Goal: Task Accomplishment & Management: Complete application form

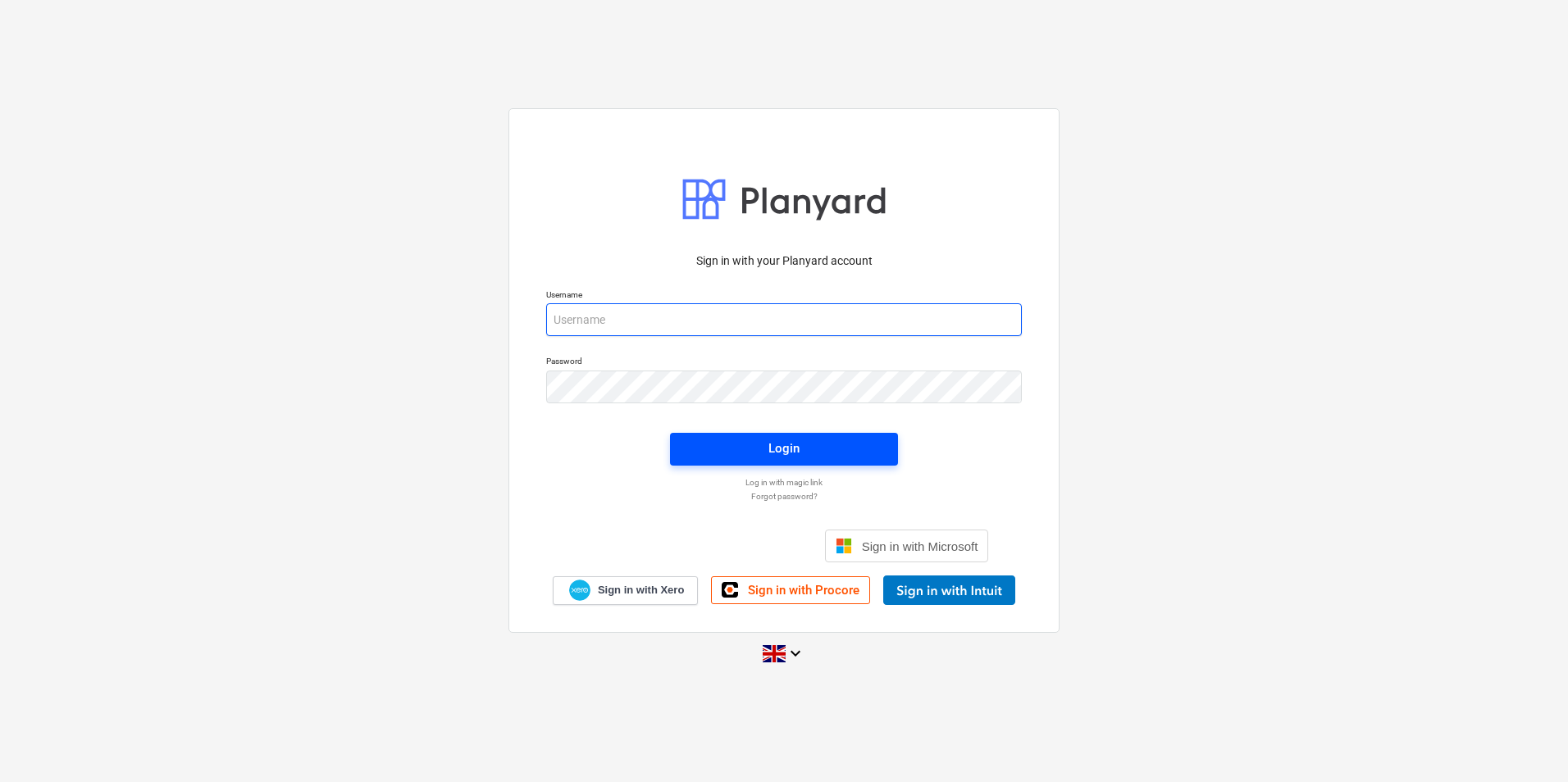
type input "[EMAIL_ADDRESS][DOMAIN_NAME]"
click at [806, 448] on span "Login" at bounding box center [784, 448] width 189 height 22
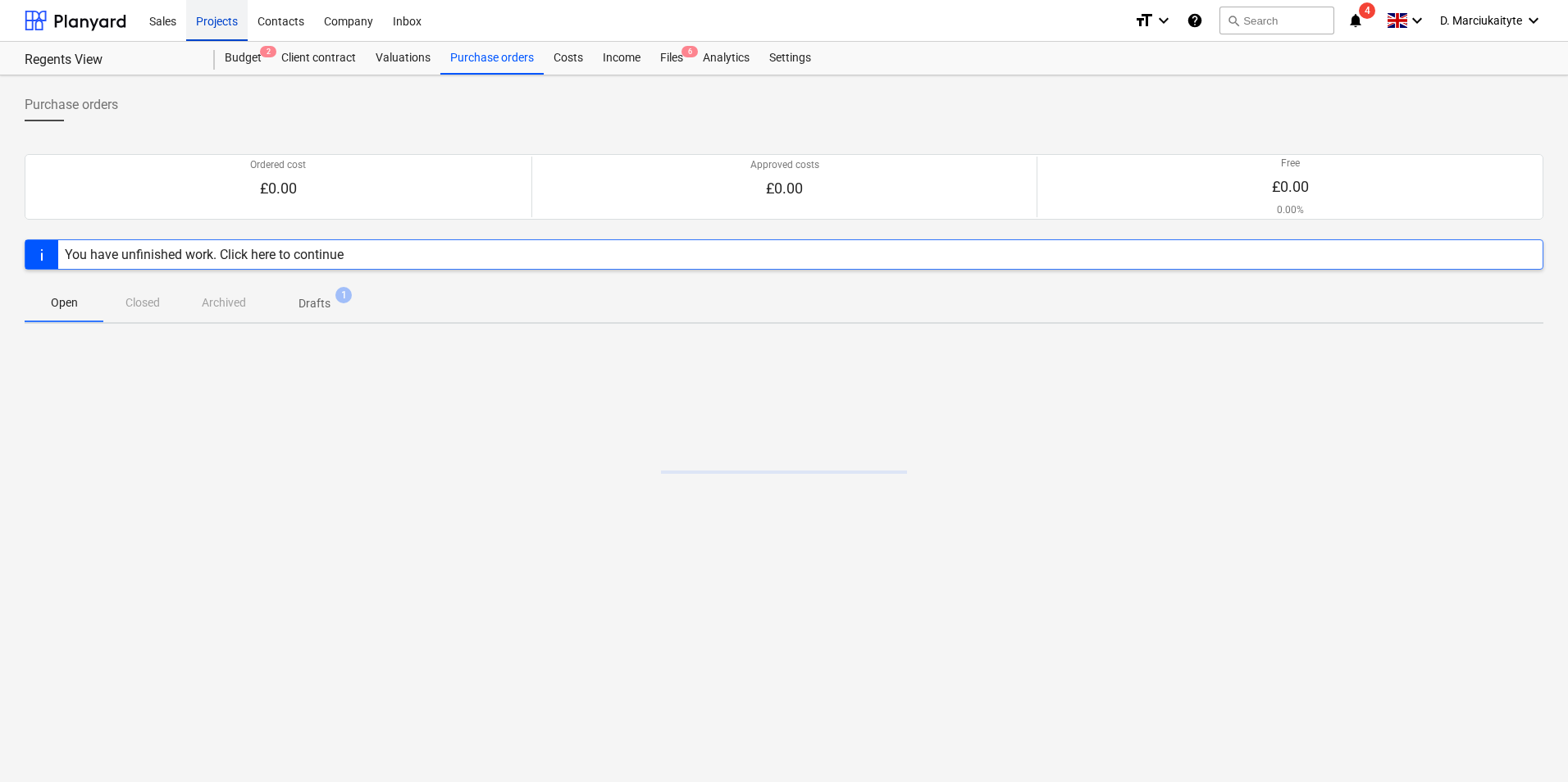
click at [203, 8] on div "Projects" at bounding box center [217, 20] width 62 height 42
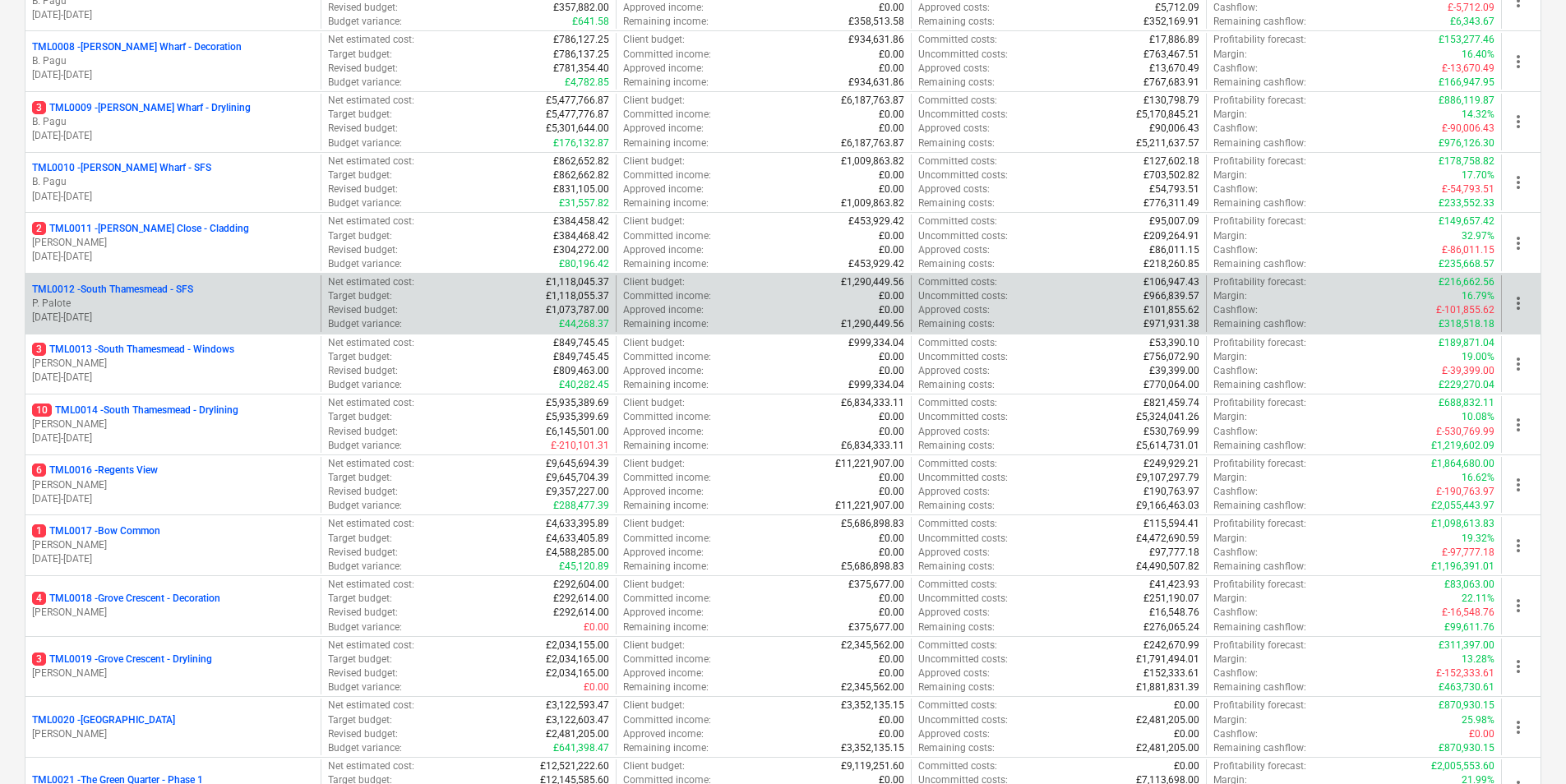
scroll to position [658, 0]
click at [181, 295] on p "TML0012 - [GEOGRAPHIC_DATA] - [GEOGRAPHIC_DATA]" at bounding box center [113, 291] width 161 height 14
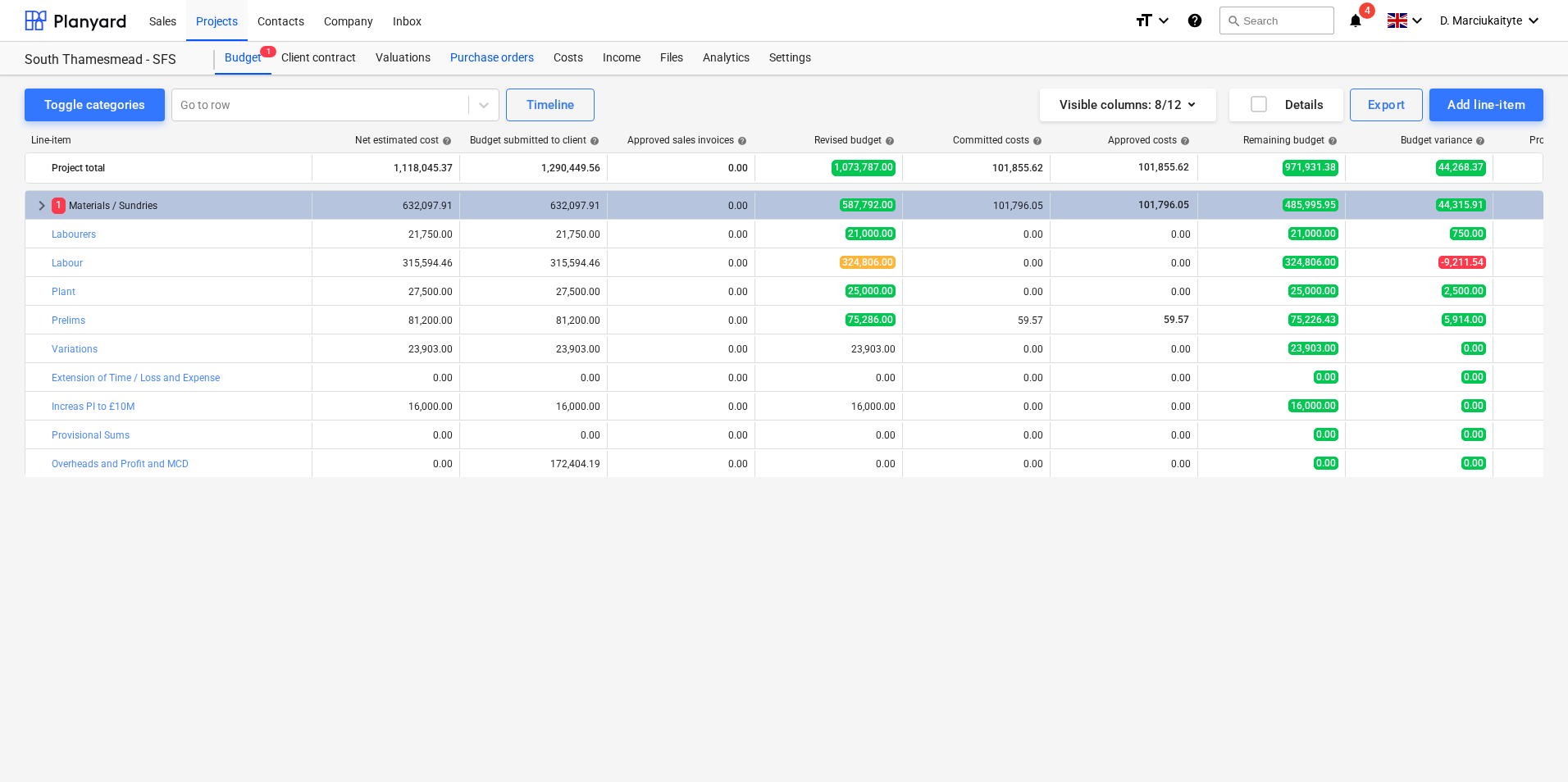
click at [479, 64] on div "Purchase orders" at bounding box center [492, 58] width 104 height 33
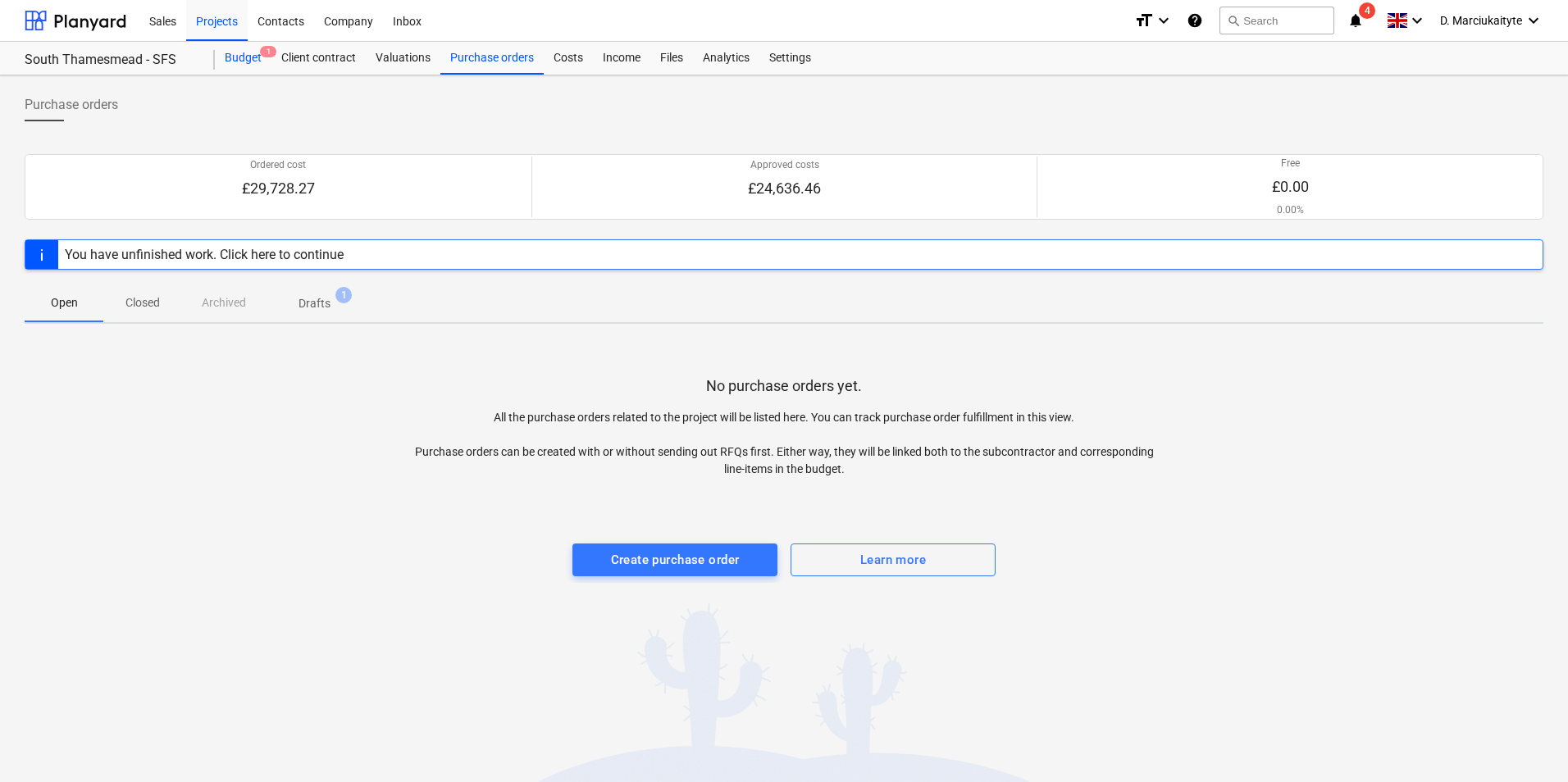
click at [254, 55] on div "Budget 1" at bounding box center [243, 58] width 57 height 33
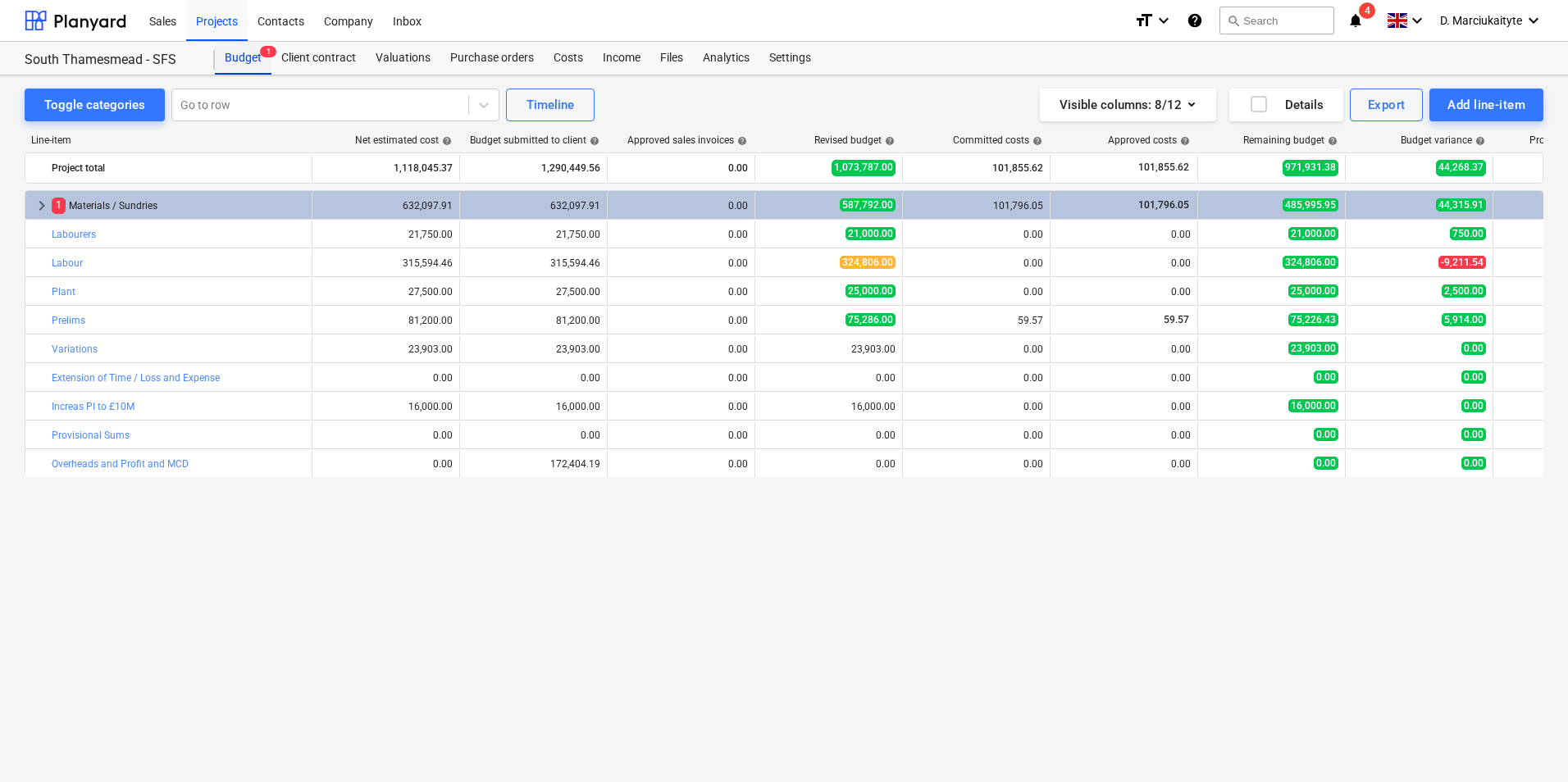
click at [251, 55] on div "Budget 1" at bounding box center [243, 58] width 57 height 33
click at [216, 19] on div "Projects" at bounding box center [217, 20] width 62 height 42
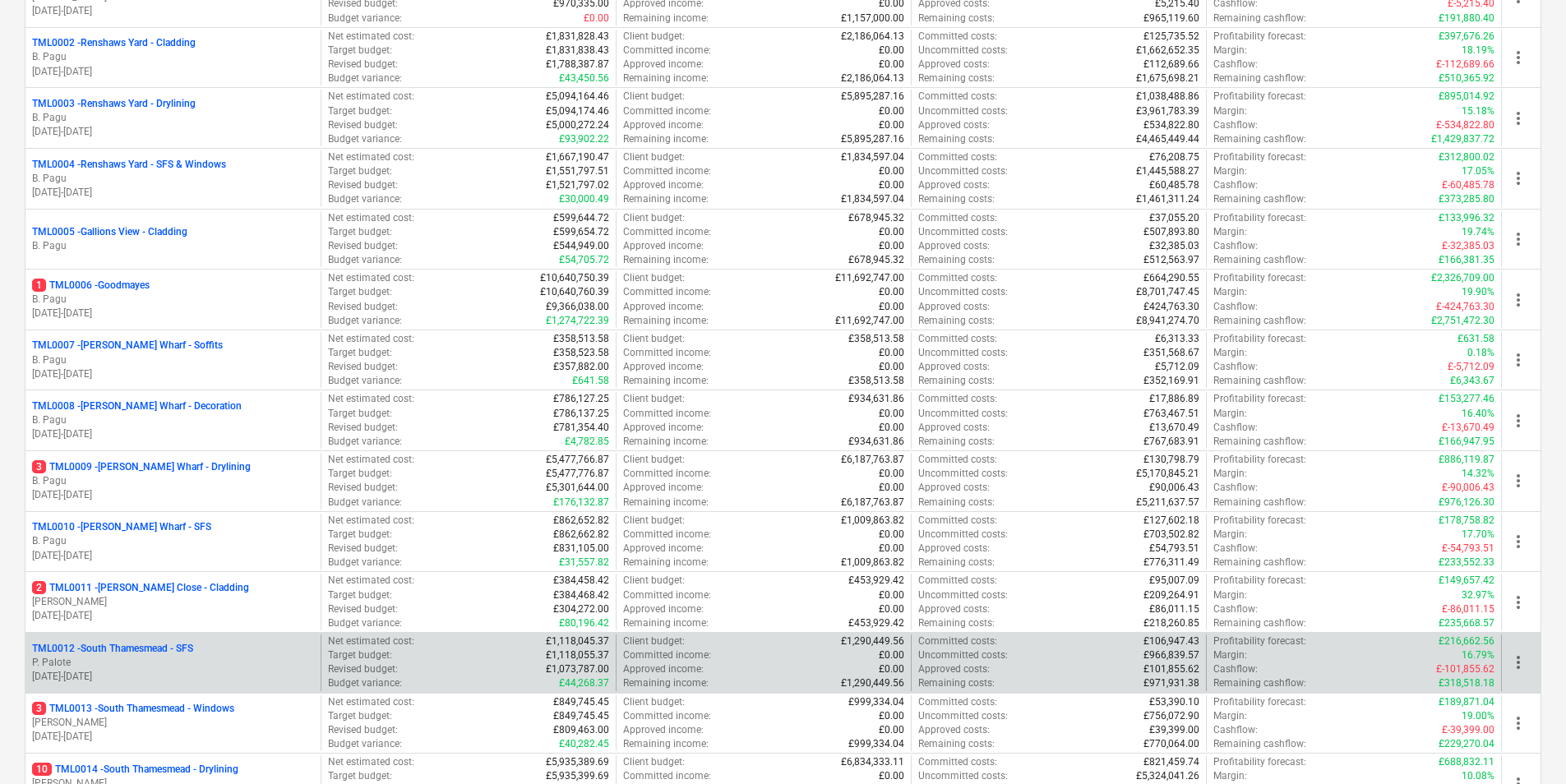
scroll to position [493, 0]
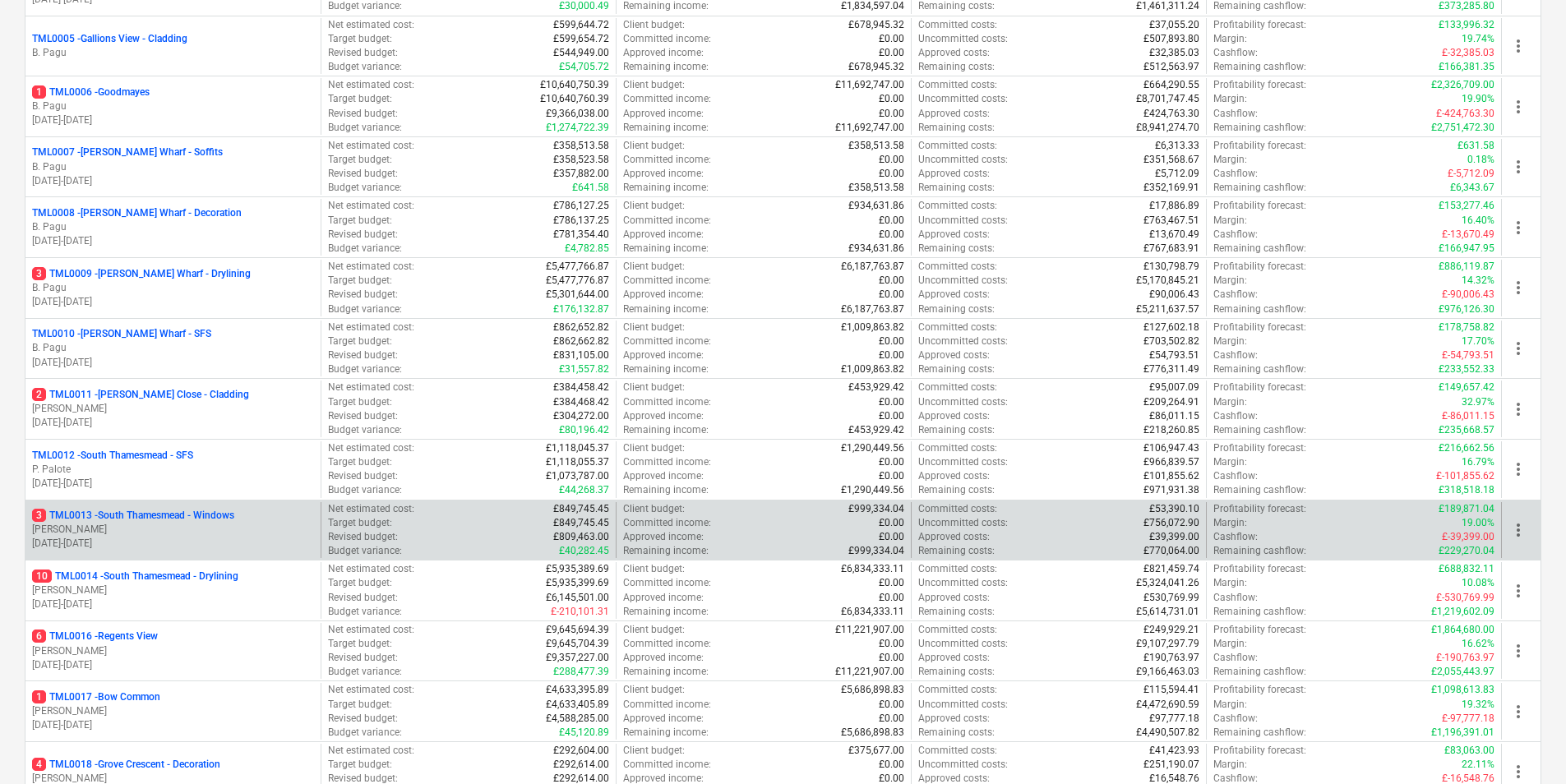
click at [251, 516] on div "3 TML0013 - [GEOGRAPHIC_DATA] - Windows" at bounding box center [173, 515] width 282 height 14
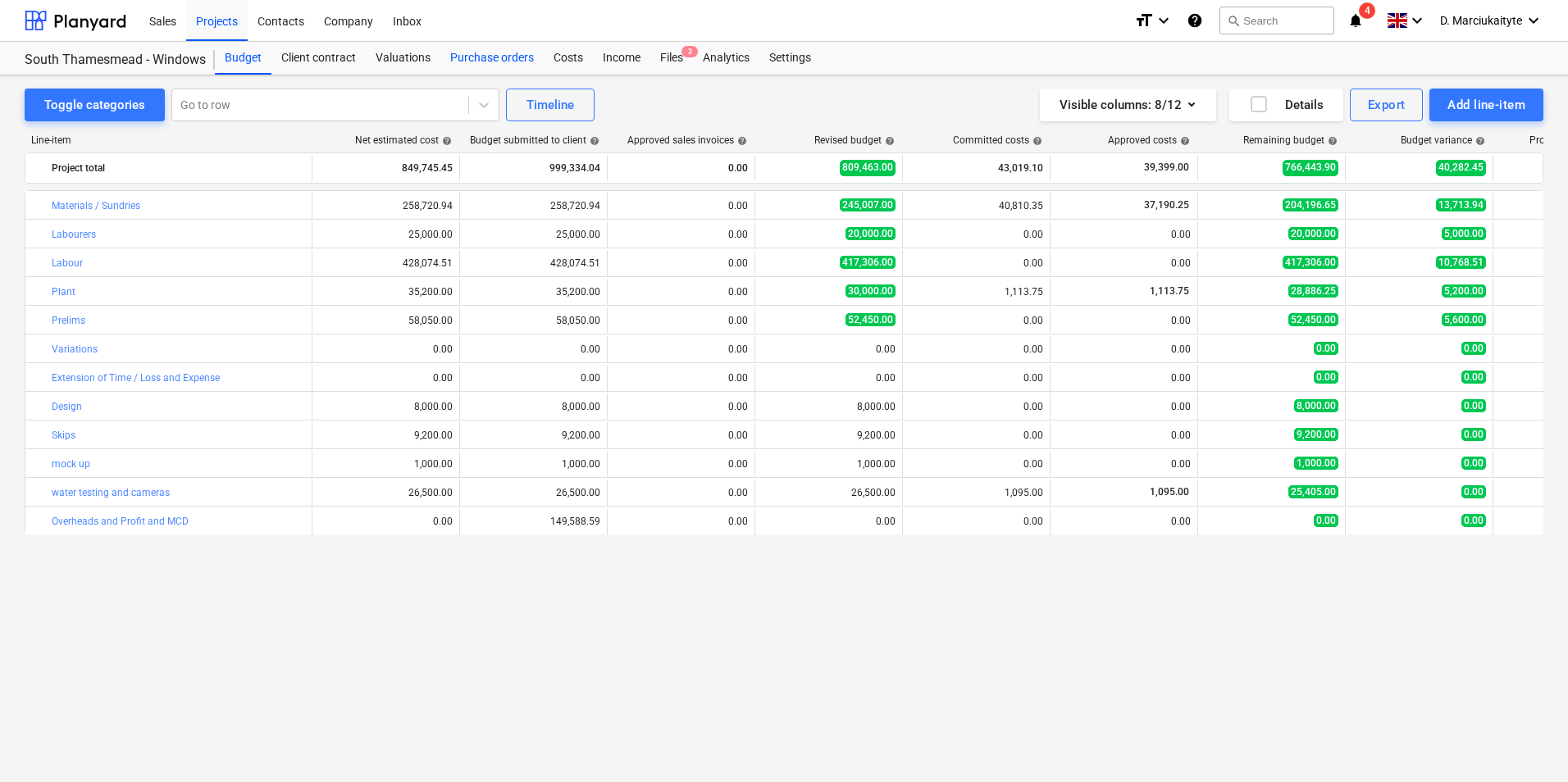
click at [484, 57] on div "Purchase orders" at bounding box center [492, 58] width 104 height 33
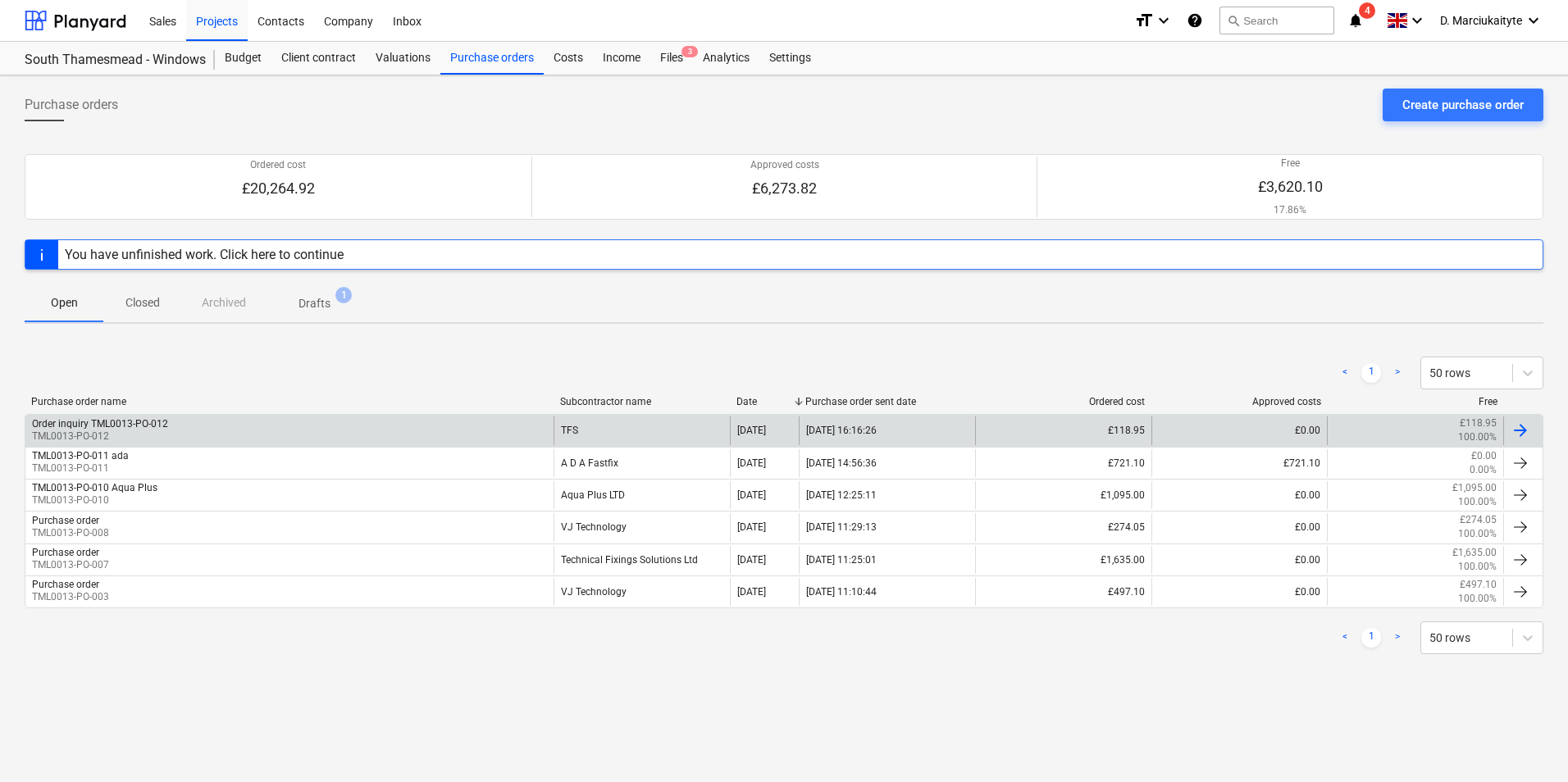
click at [615, 432] on div "TFS" at bounding box center [641, 431] width 177 height 28
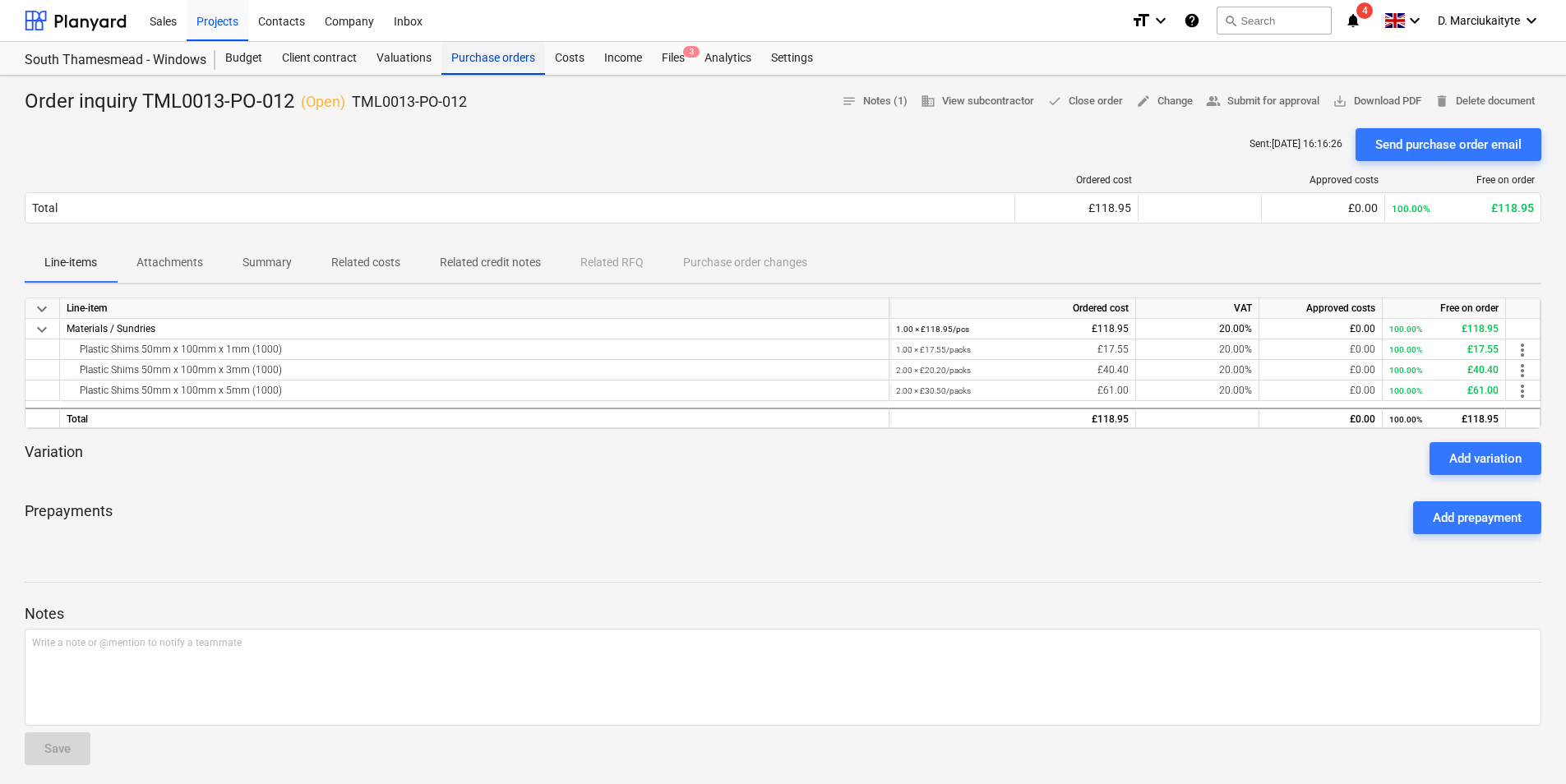
click at [488, 59] on div "Purchase orders" at bounding box center [493, 58] width 104 height 33
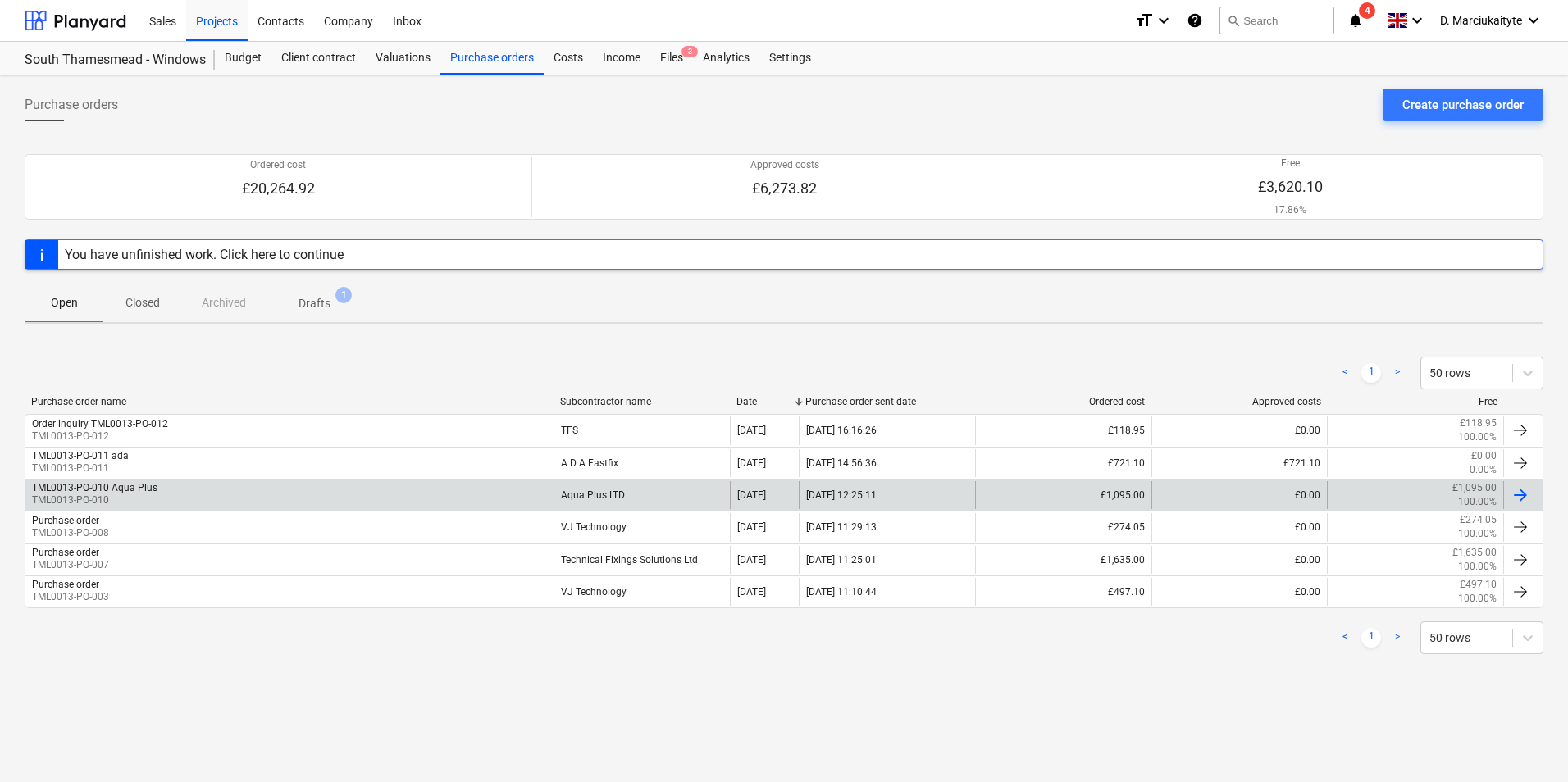
click at [347, 498] on div "TML0013-PO-010 Aqua Plus TML0013-PO-010" at bounding box center [289, 495] width 528 height 28
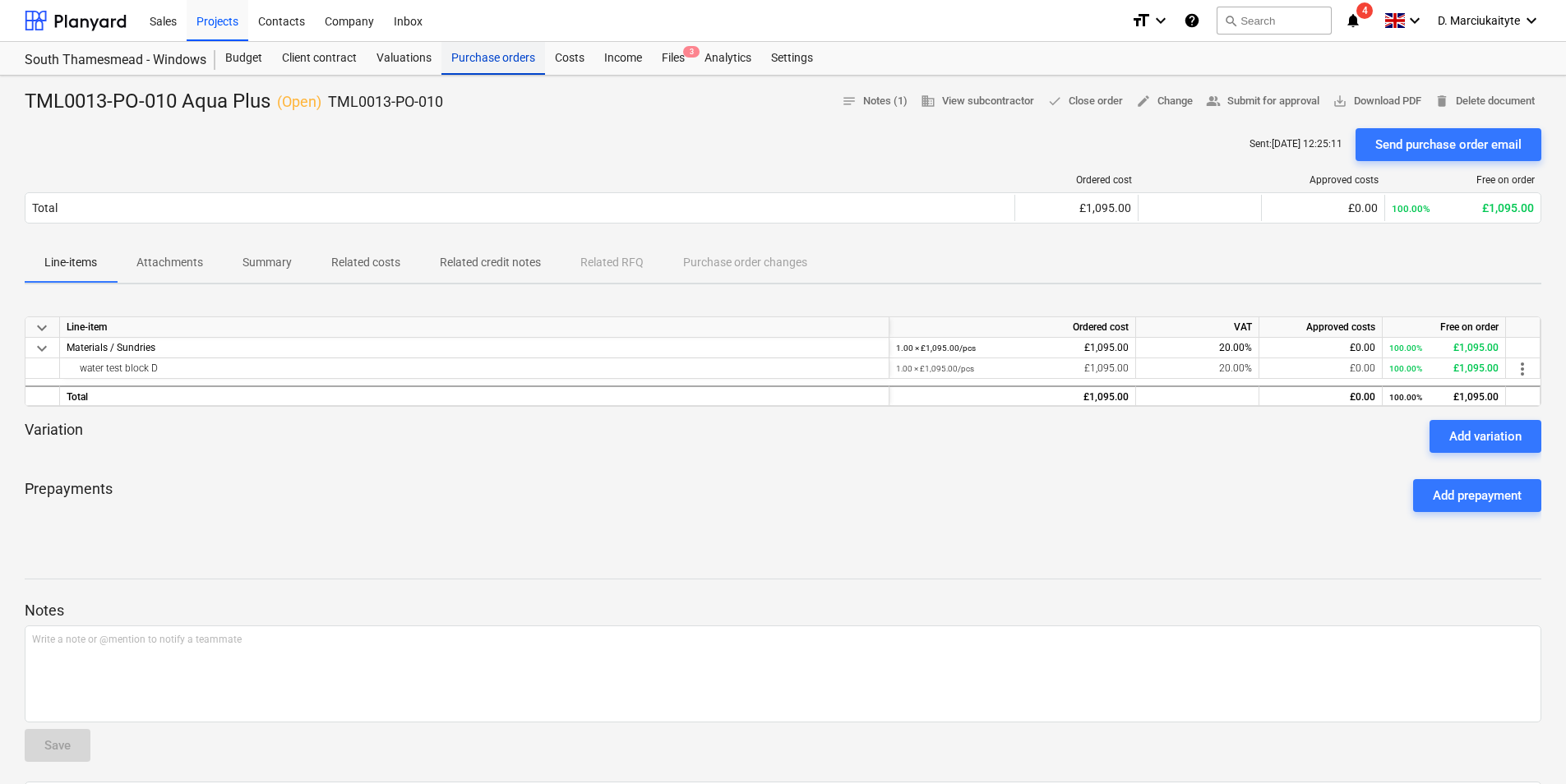
click at [470, 66] on div "Purchase orders" at bounding box center [493, 58] width 104 height 33
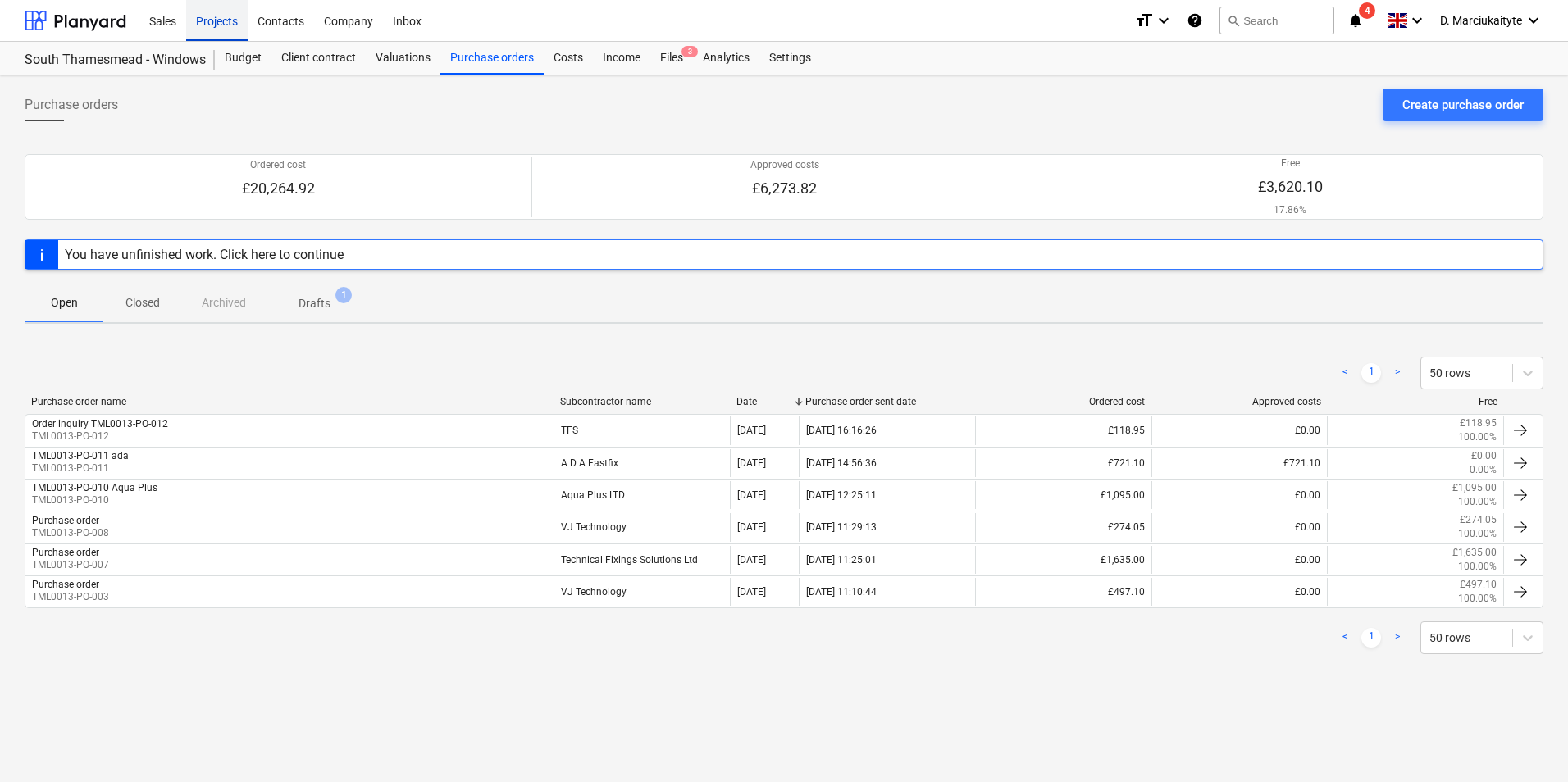
click at [228, 21] on div "Projects" at bounding box center [217, 20] width 62 height 42
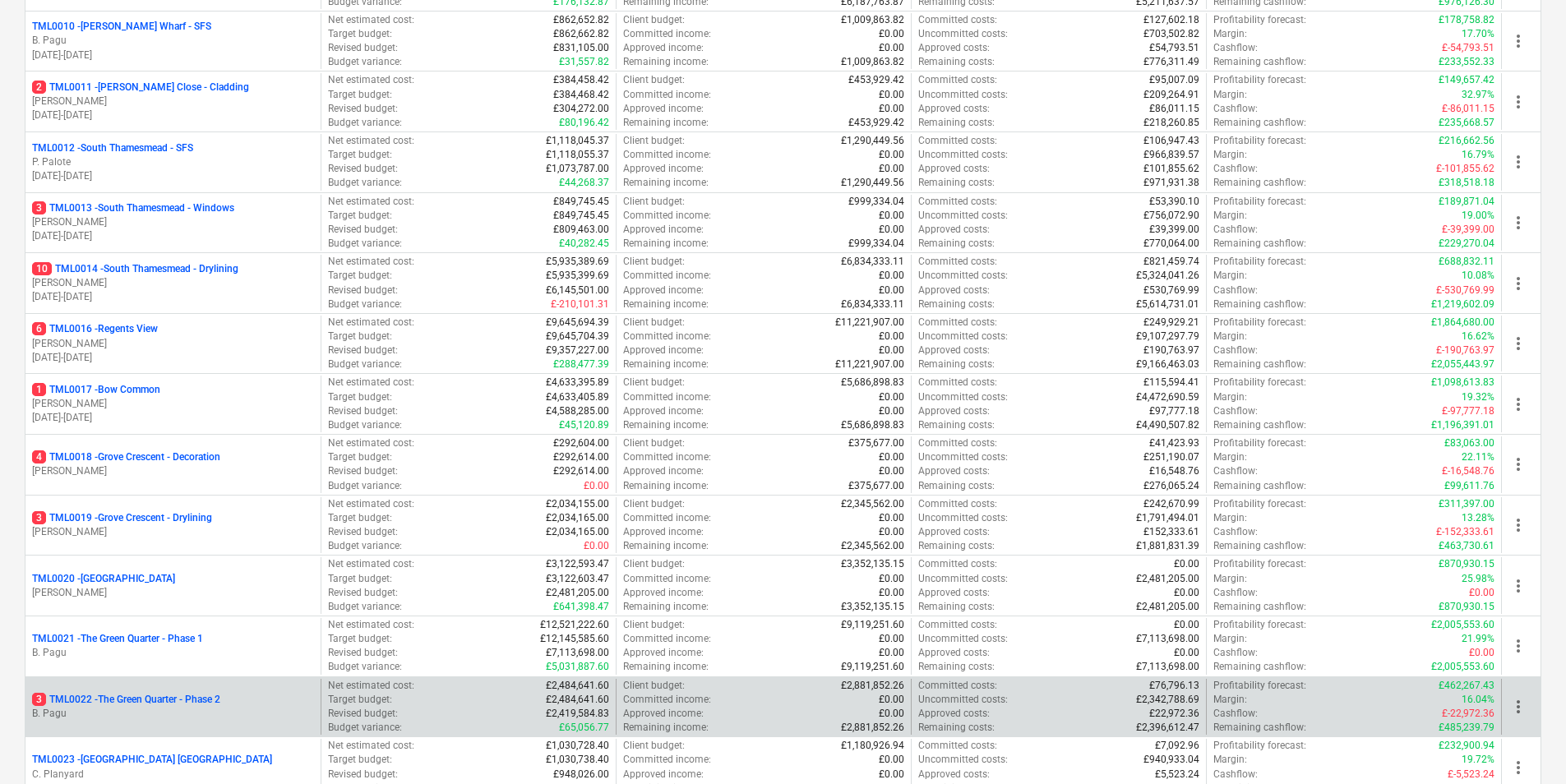
scroll to position [1309, 0]
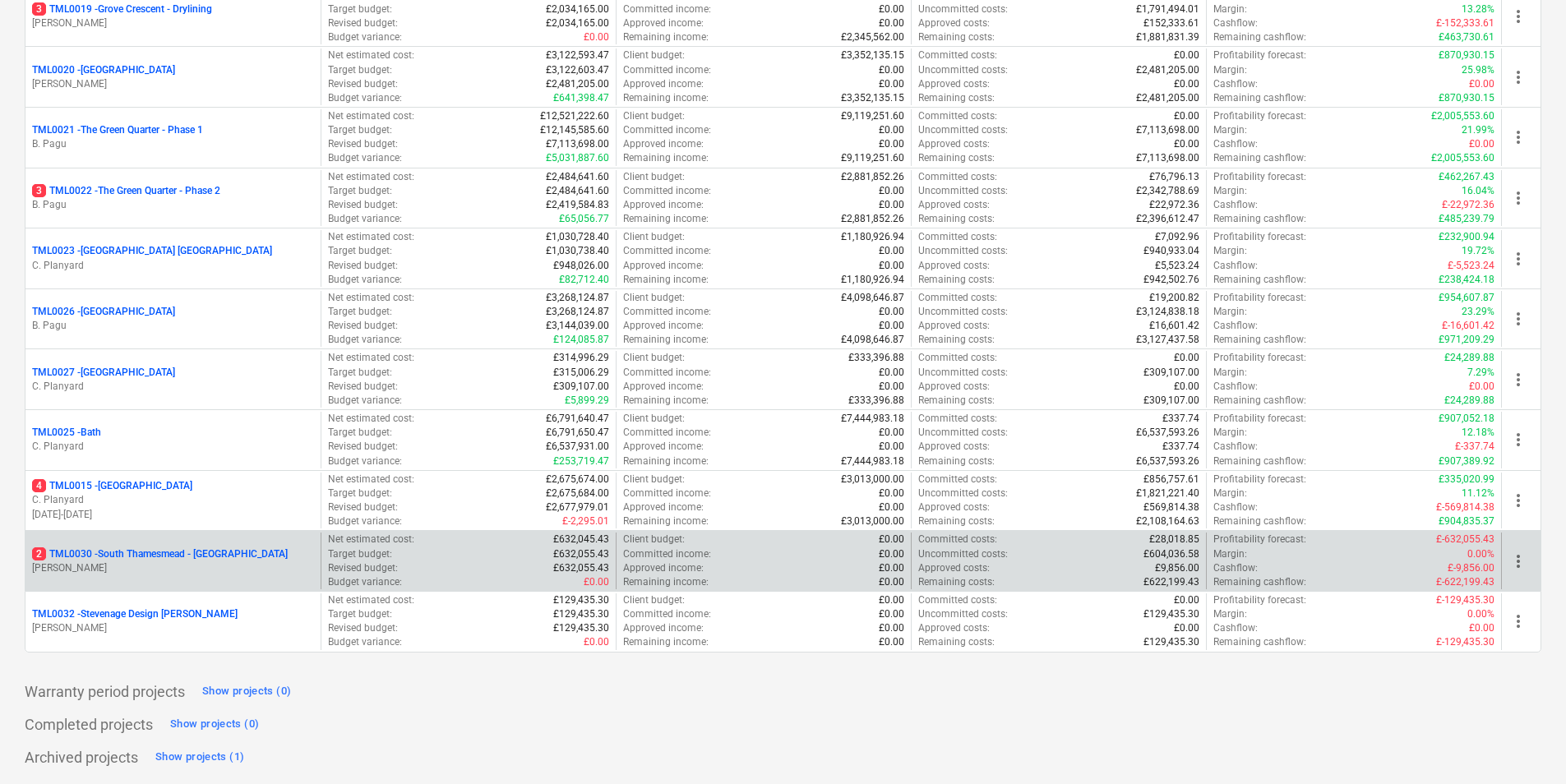
click at [198, 556] on p "2 TML0030 - [GEOGRAPHIC_DATA] - [GEOGRAPHIC_DATA]" at bounding box center [160, 555] width 256 height 14
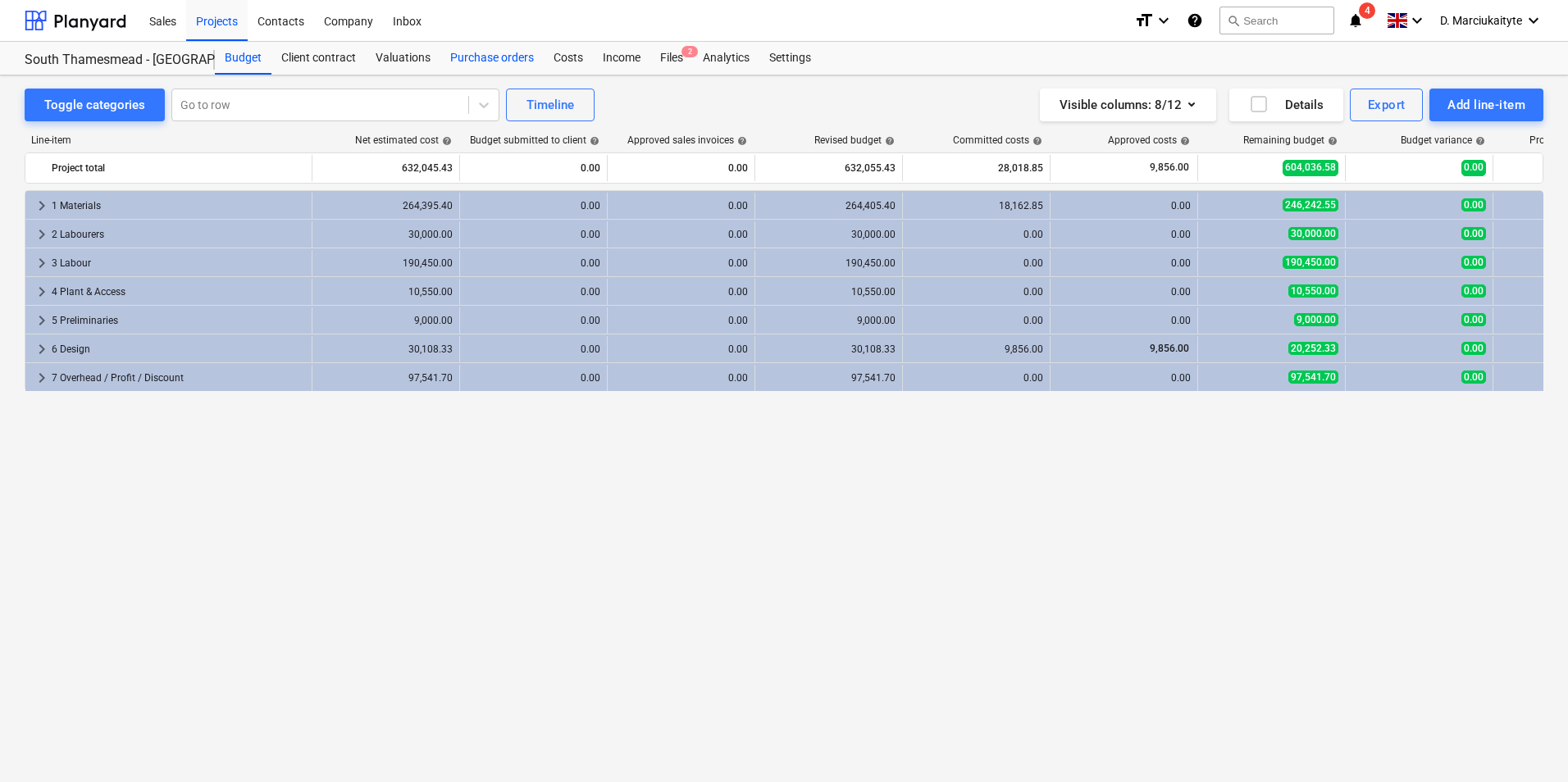
click at [495, 64] on div "Purchase orders" at bounding box center [492, 58] width 104 height 33
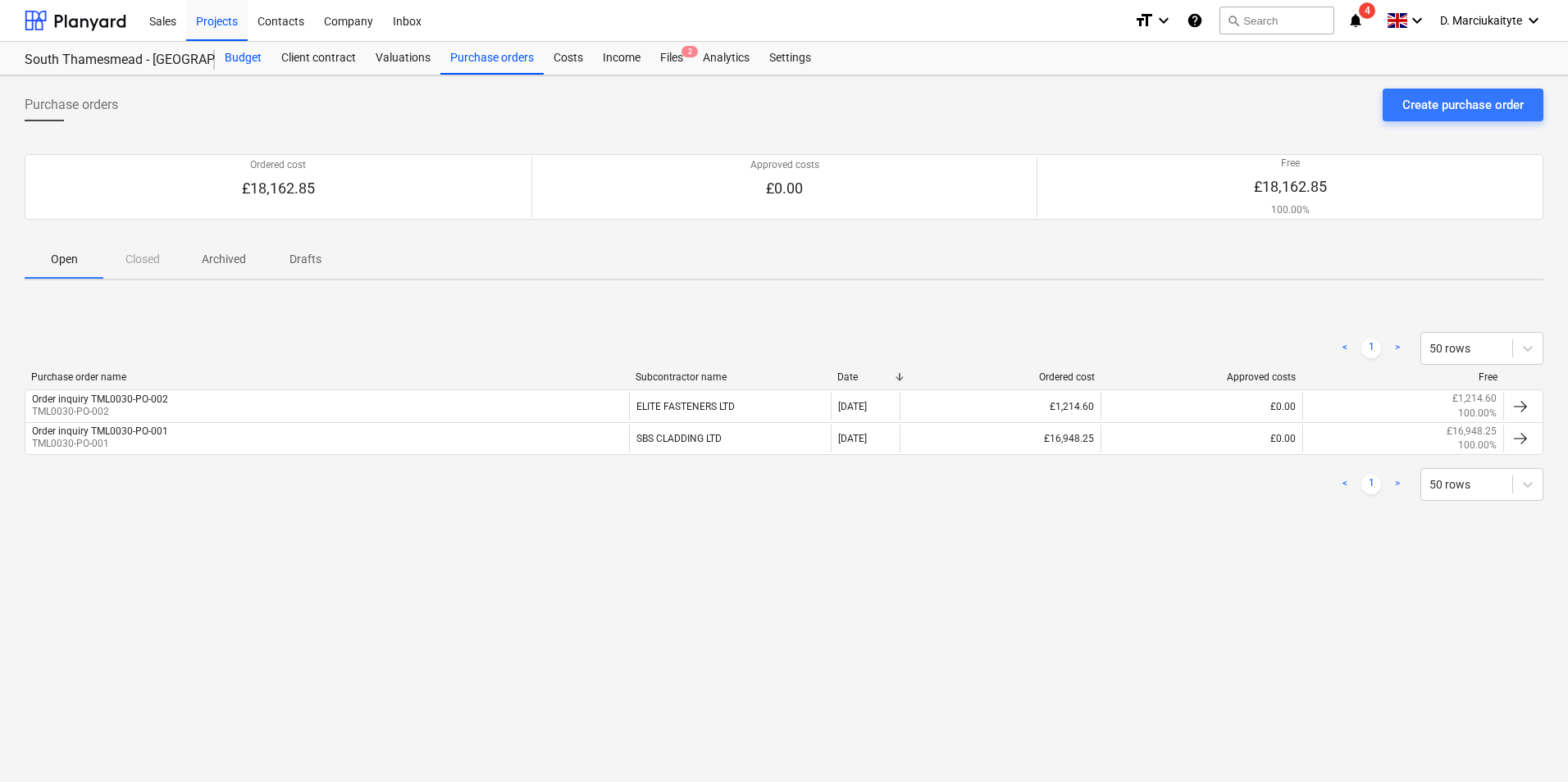
click at [249, 57] on div "Budget" at bounding box center [243, 58] width 57 height 33
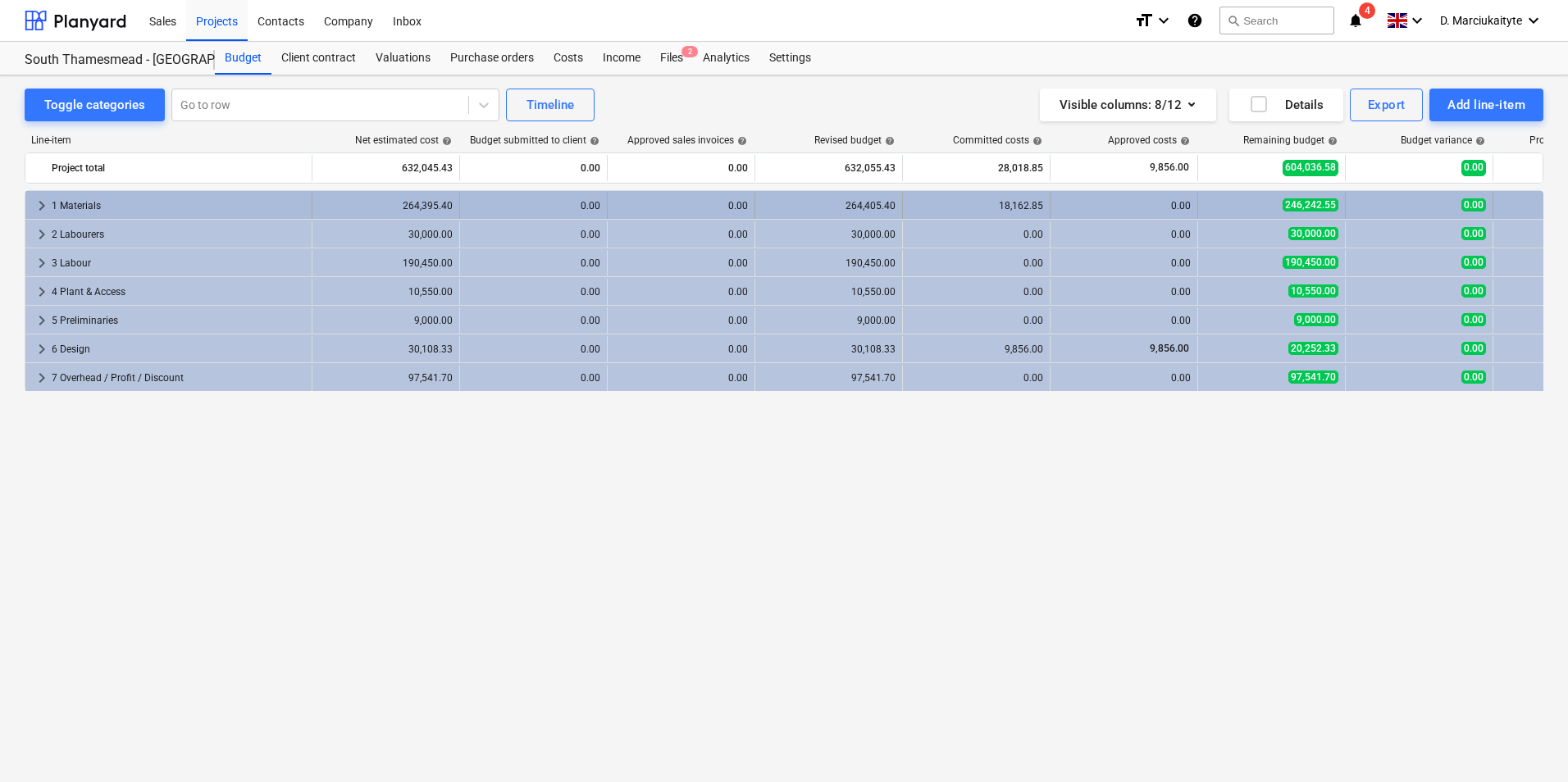
click at [256, 203] on div "1 Materials" at bounding box center [178, 205] width 253 height 26
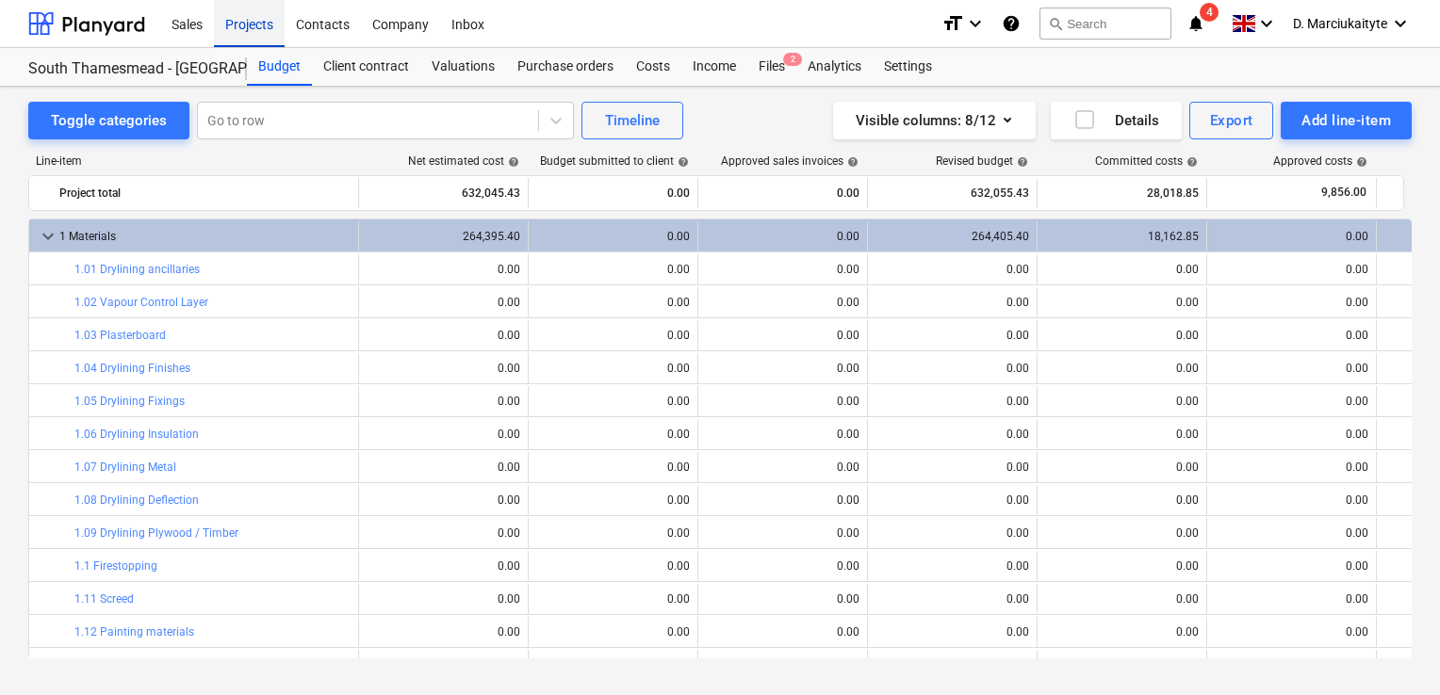
click at [273, 25] on div "Projects" at bounding box center [249, 23] width 71 height 48
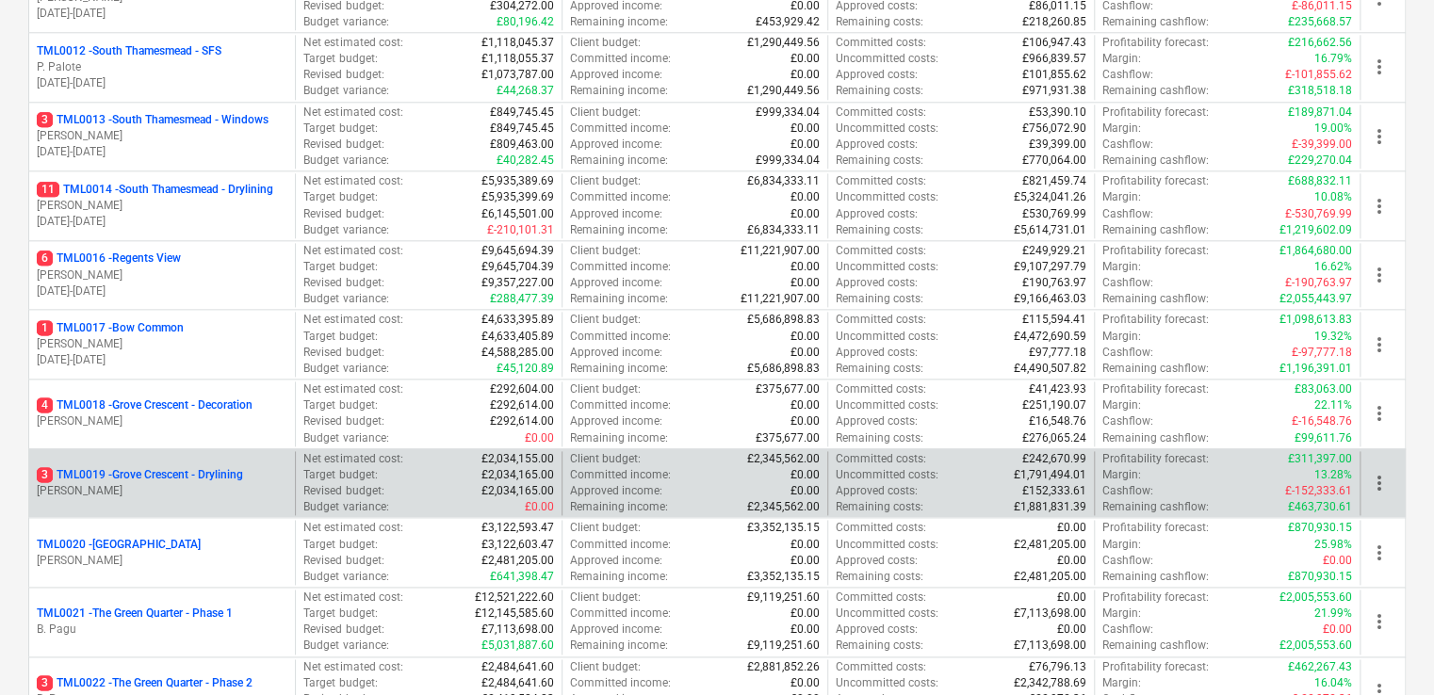
scroll to position [942, 0]
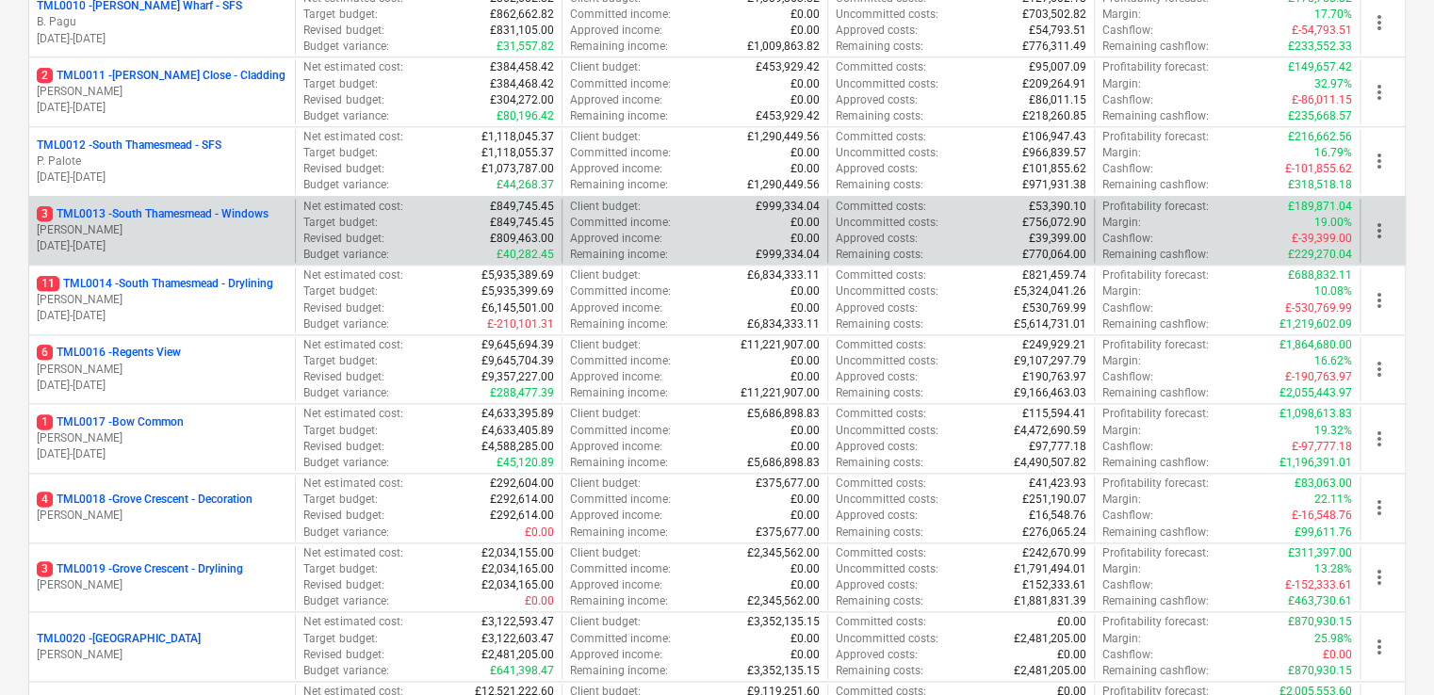
click at [157, 225] on p "[PERSON_NAME]" at bounding box center [162, 230] width 251 height 16
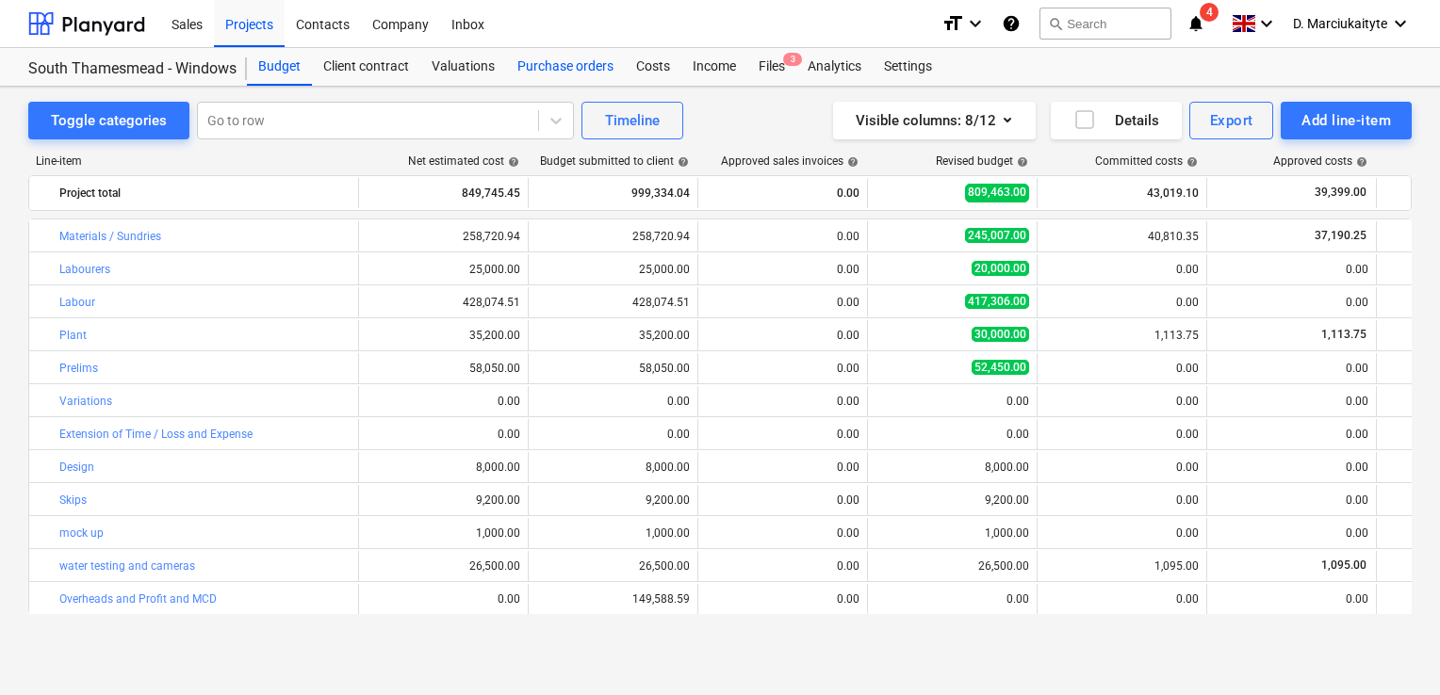
click at [536, 74] on div "Purchase orders" at bounding box center [565, 67] width 119 height 38
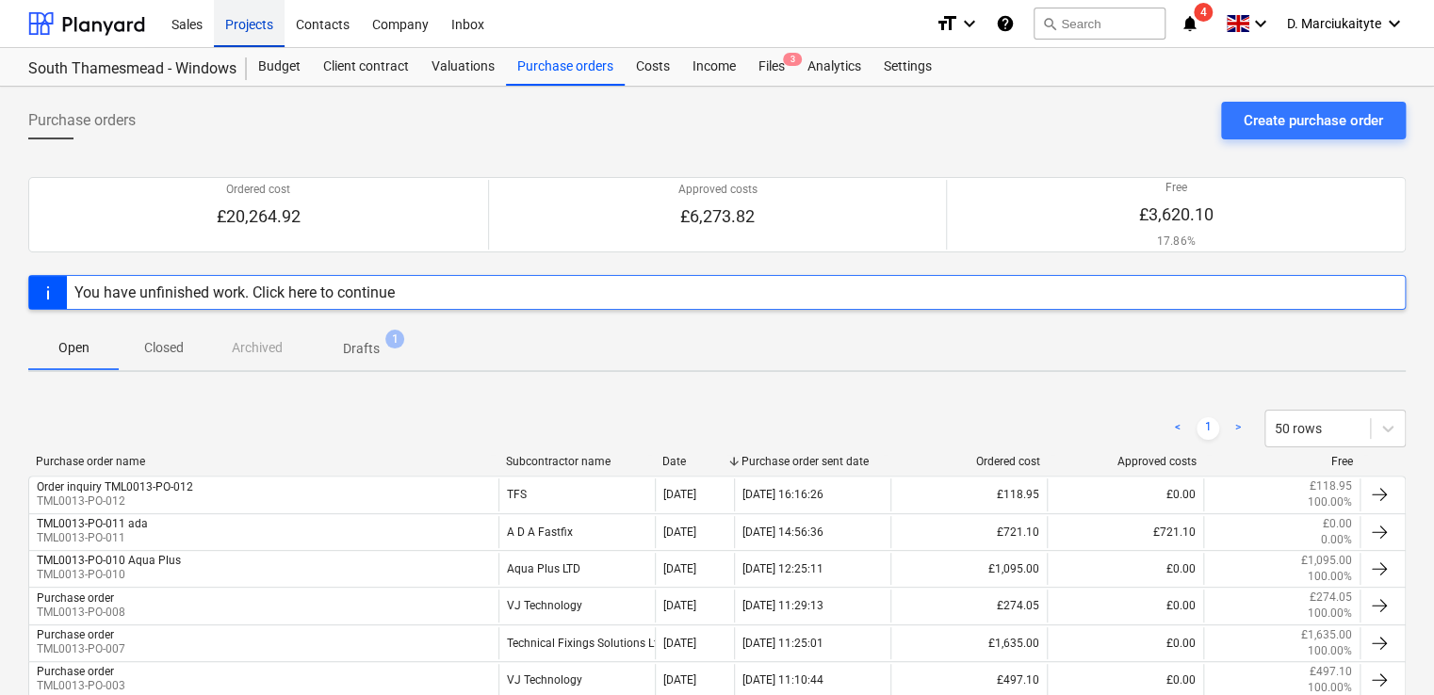
click at [250, 25] on div "Projects" at bounding box center [249, 23] width 71 height 48
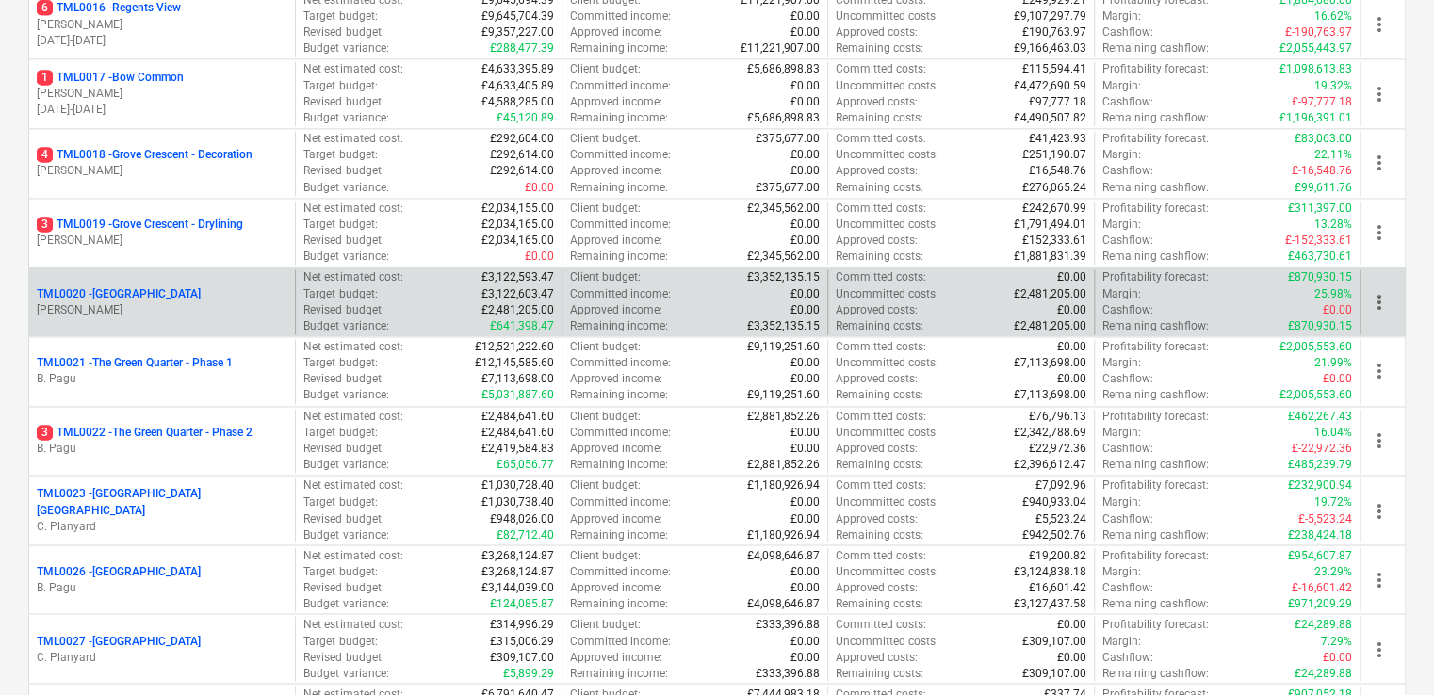
scroll to position [1038, 0]
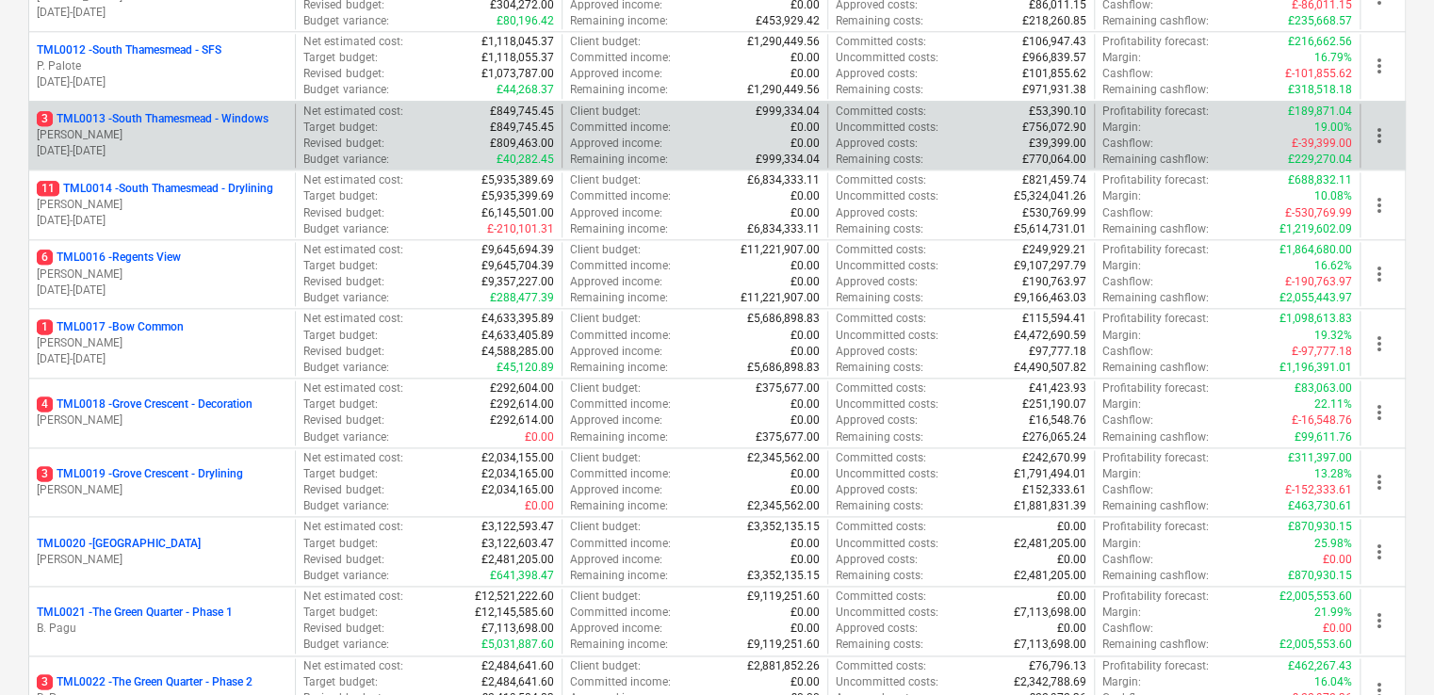
click at [179, 127] on p "[PERSON_NAME]" at bounding box center [162, 135] width 251 height 16
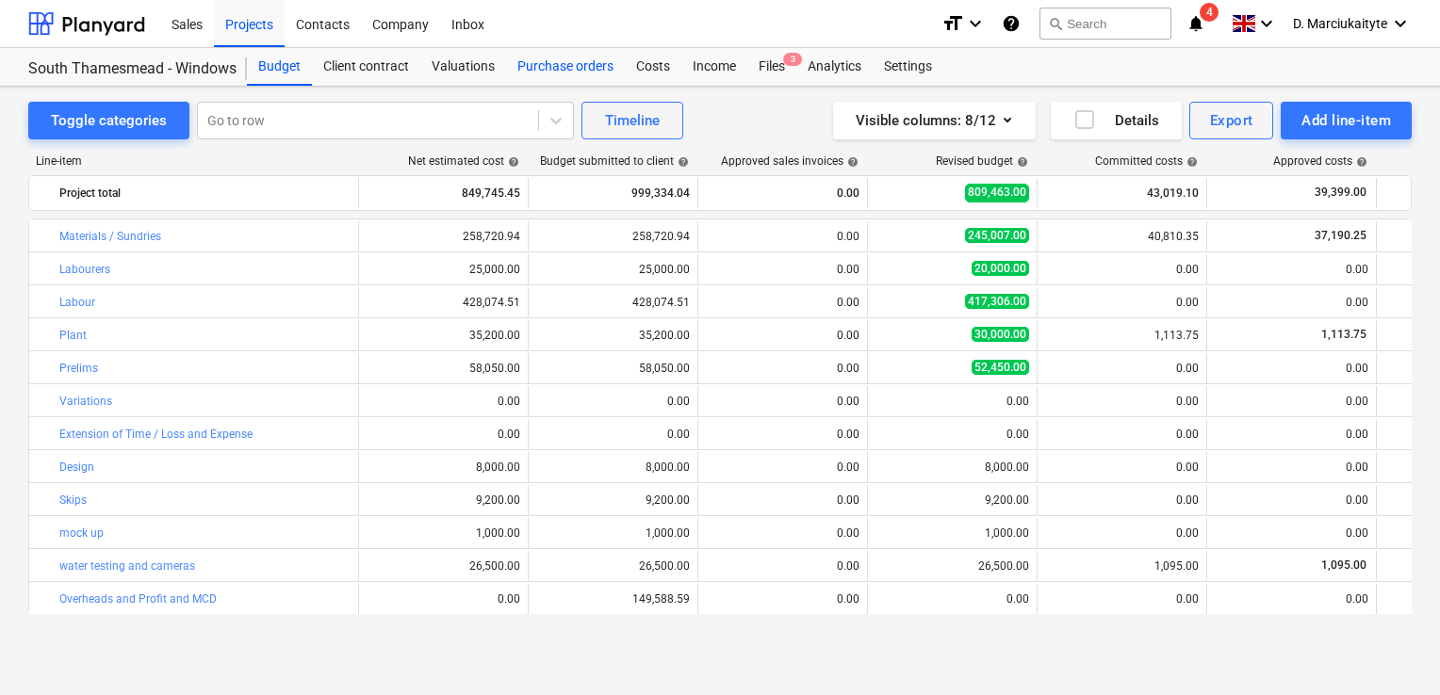
click at [593, 66] on div "Purchase orders" at bounding box center [565, 67] width 119 height 38
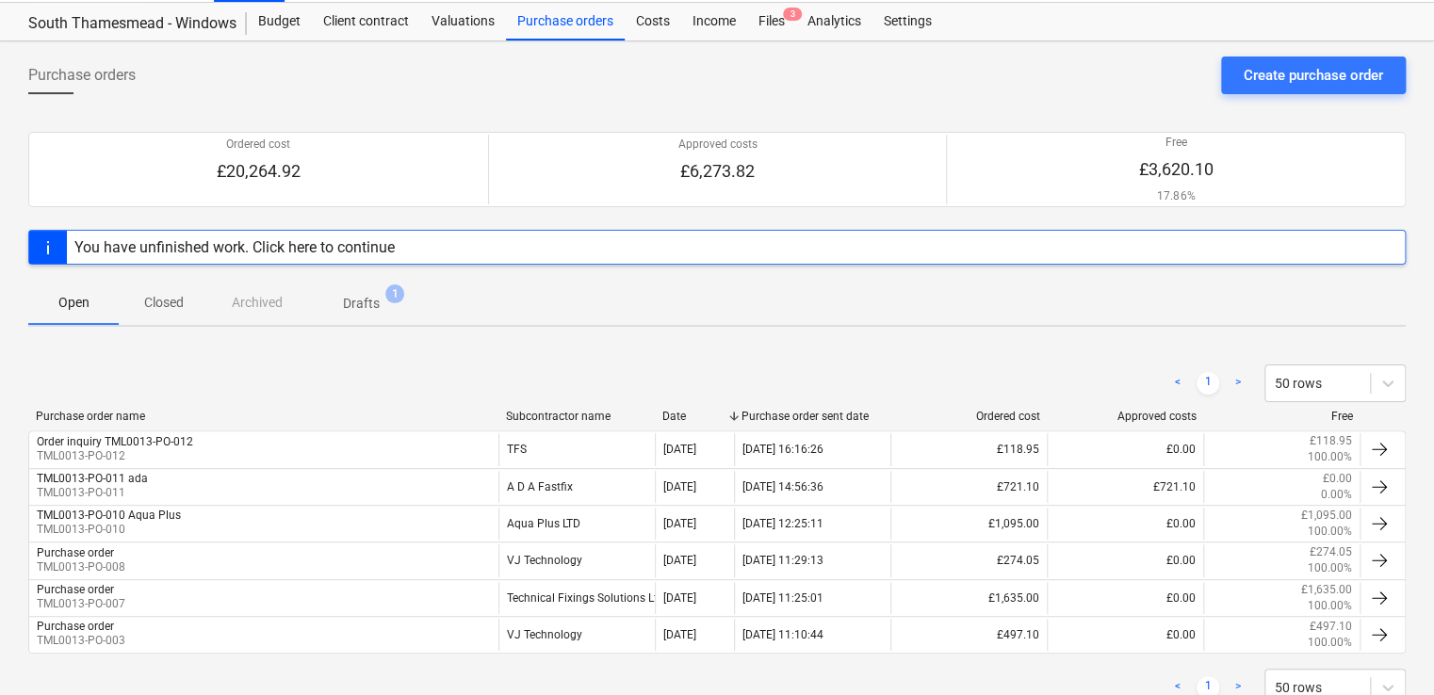
scroll to position [106, 0]
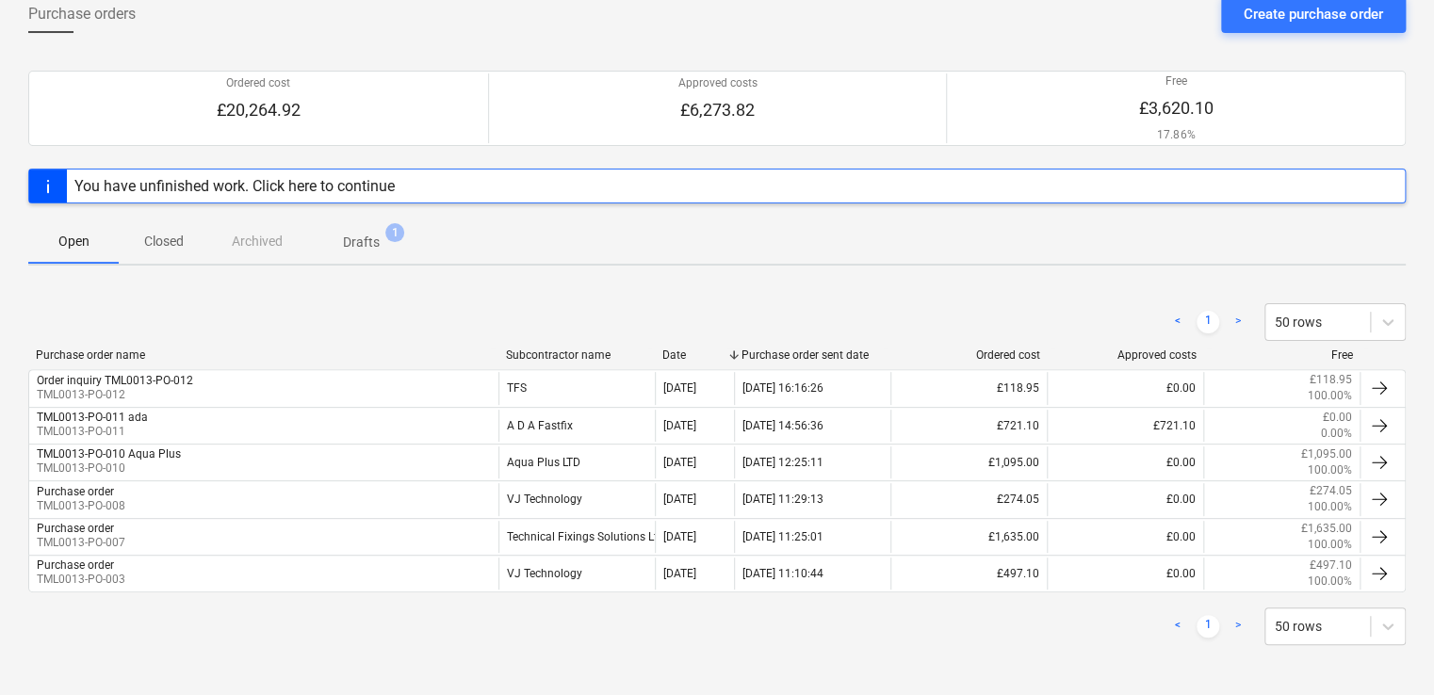
click at [156, 244] on p "Closed" at bounding box center [163, 242] width 45 height 20
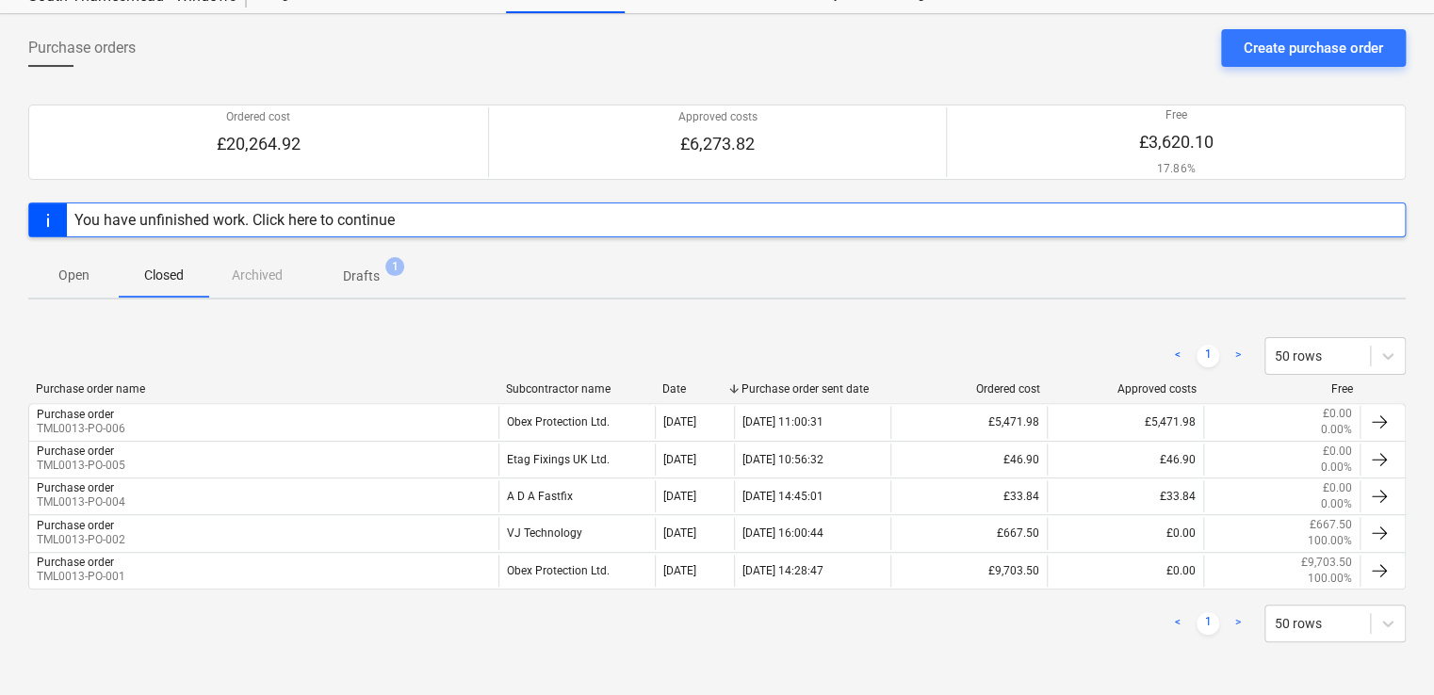
scroll to position [70, 0]
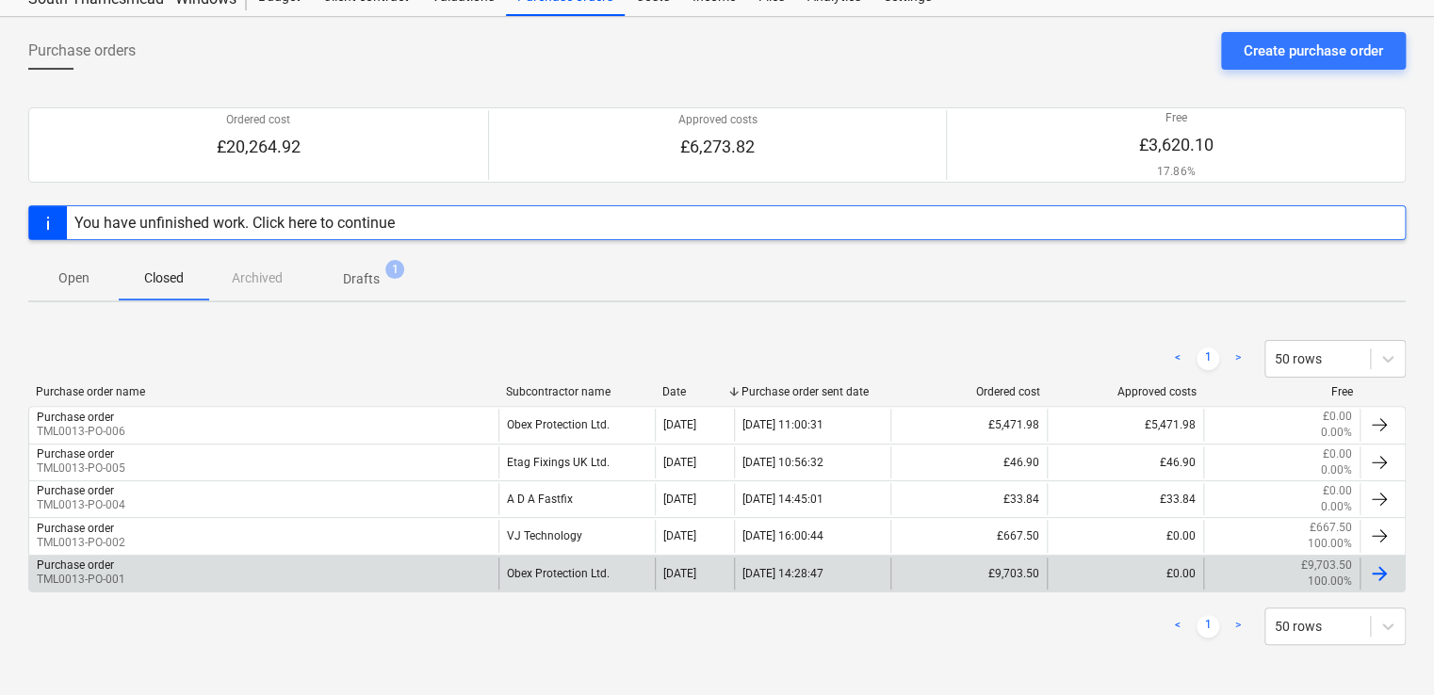
click at [445, 573] on div "Purchase order TML0013-PO-001" at bounding box center [263, 574] width 469 height 32
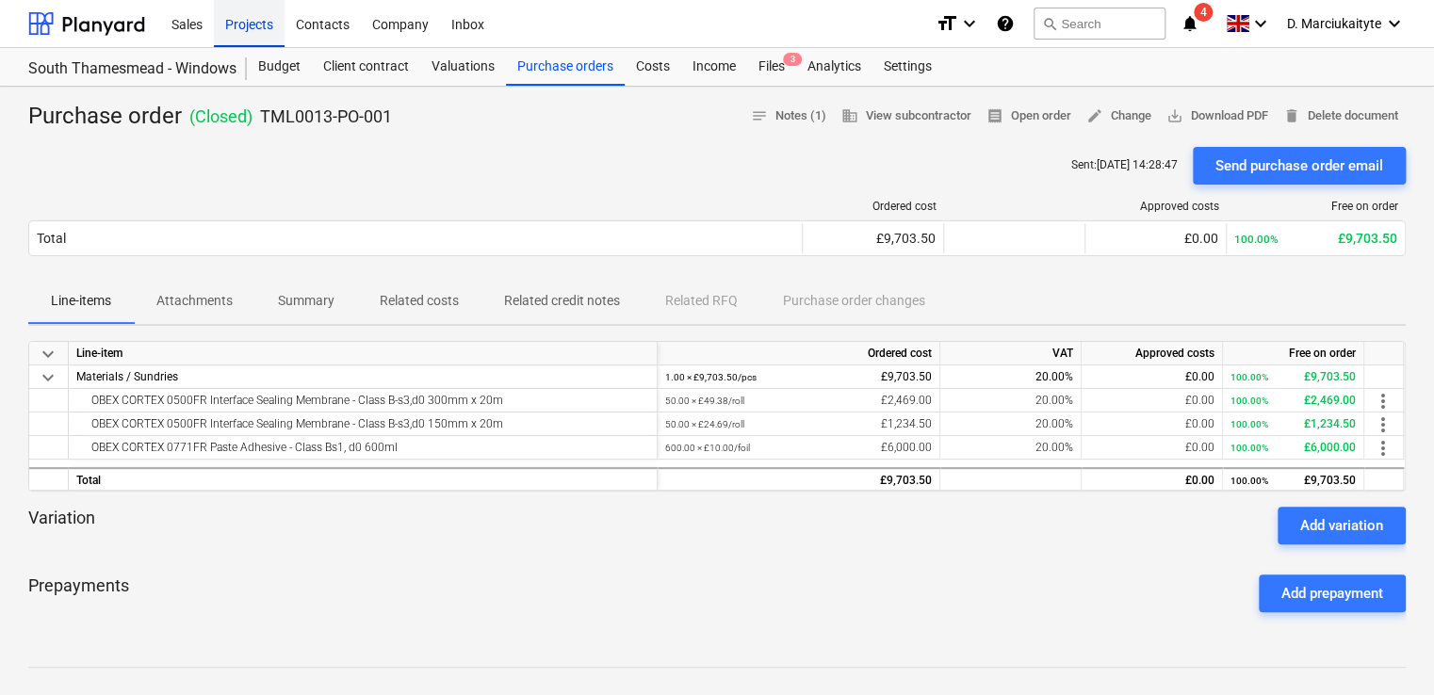
click at [253, 26] on div "Projects" at bounding box center [249, 23] width 71 height 48
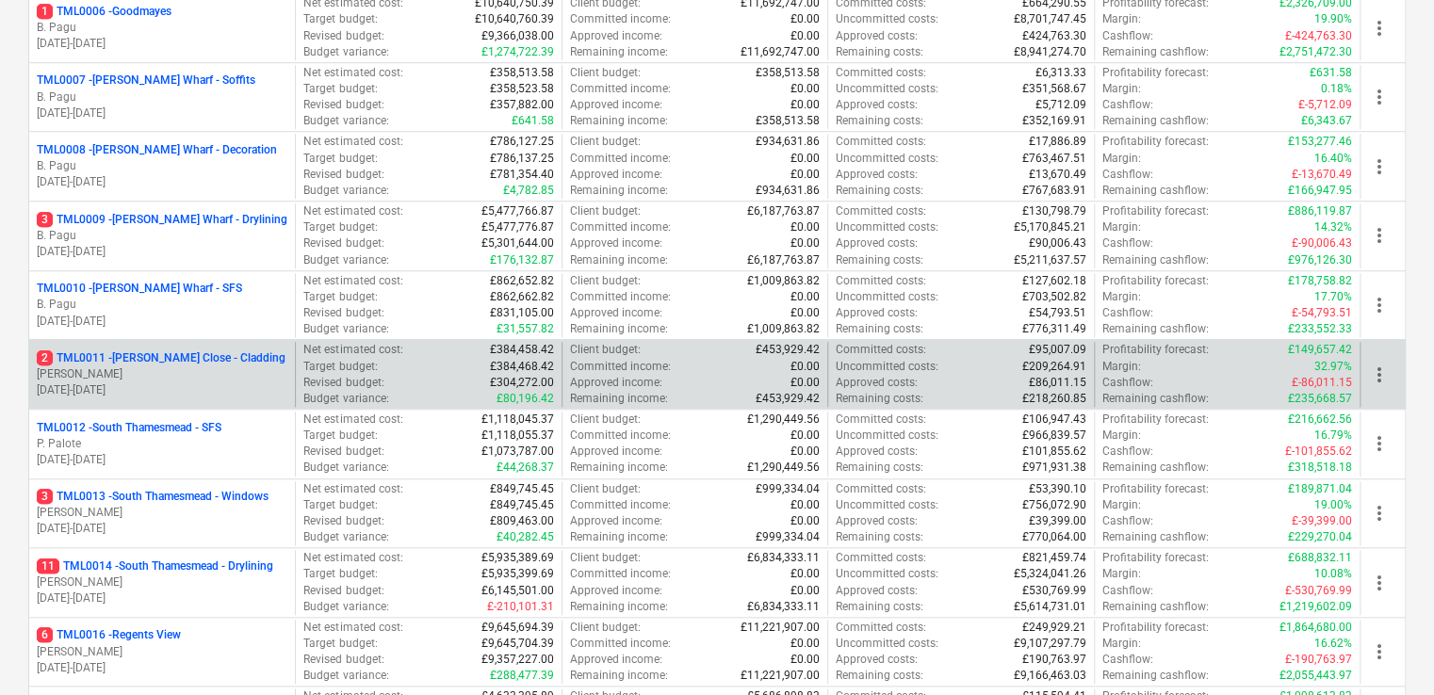
scroll to position [754, 0]
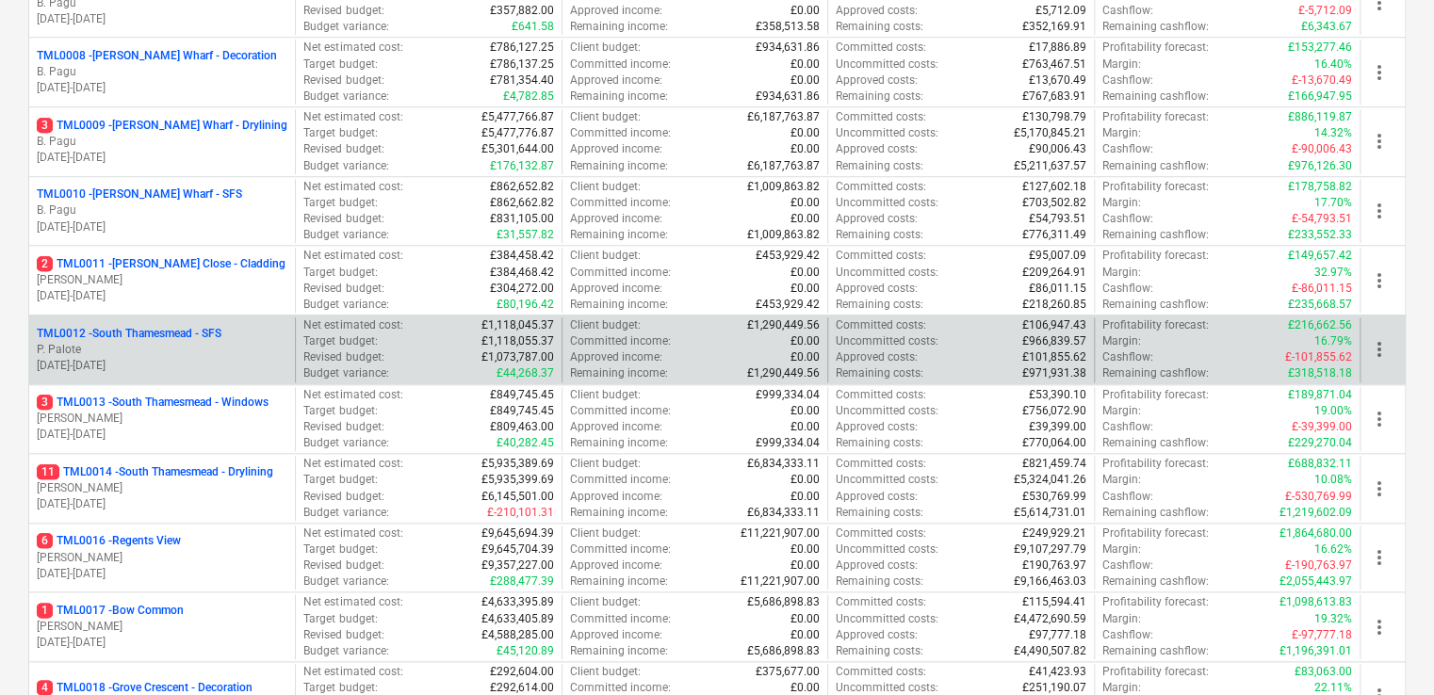
click at [162, 352] on p "P. Palote" at bounding box center [162, 350] width 251 height 16
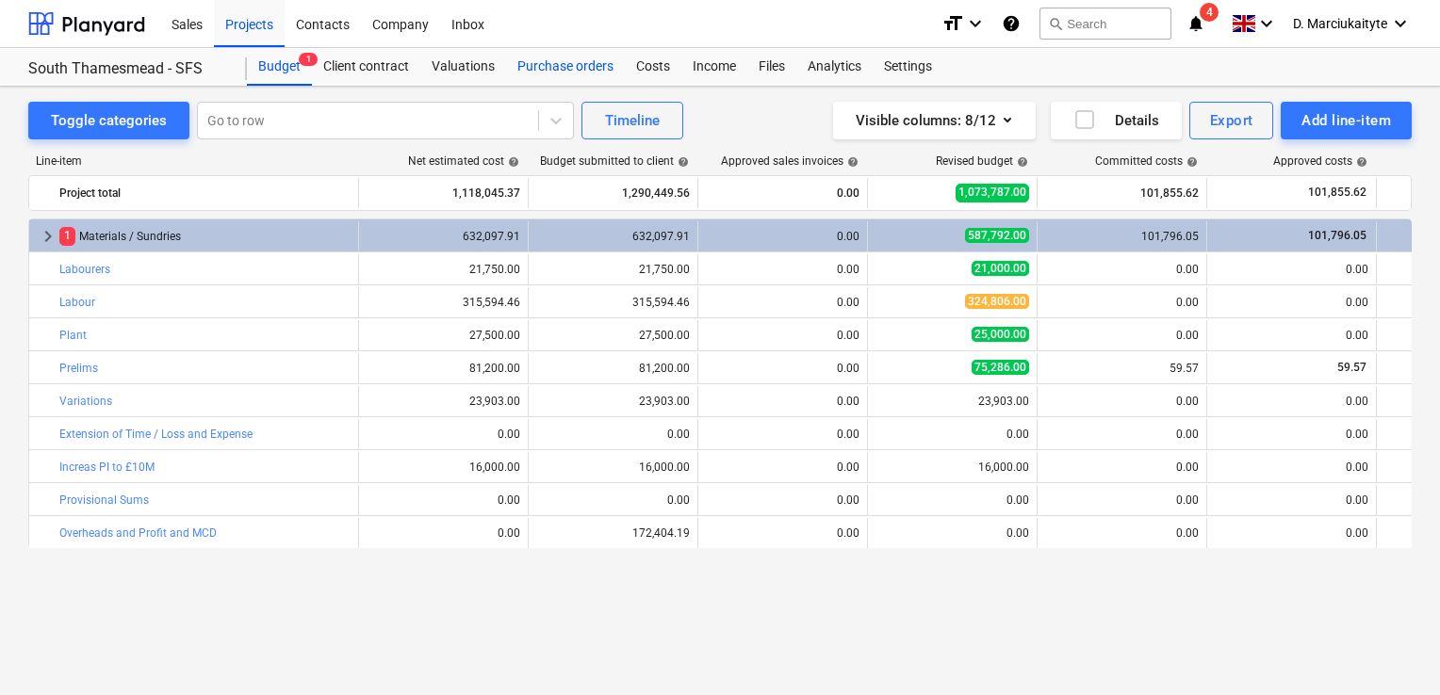
click at [557, 62] on div "Purchase orders" at bounding box center [565, 67] width 119 height 38
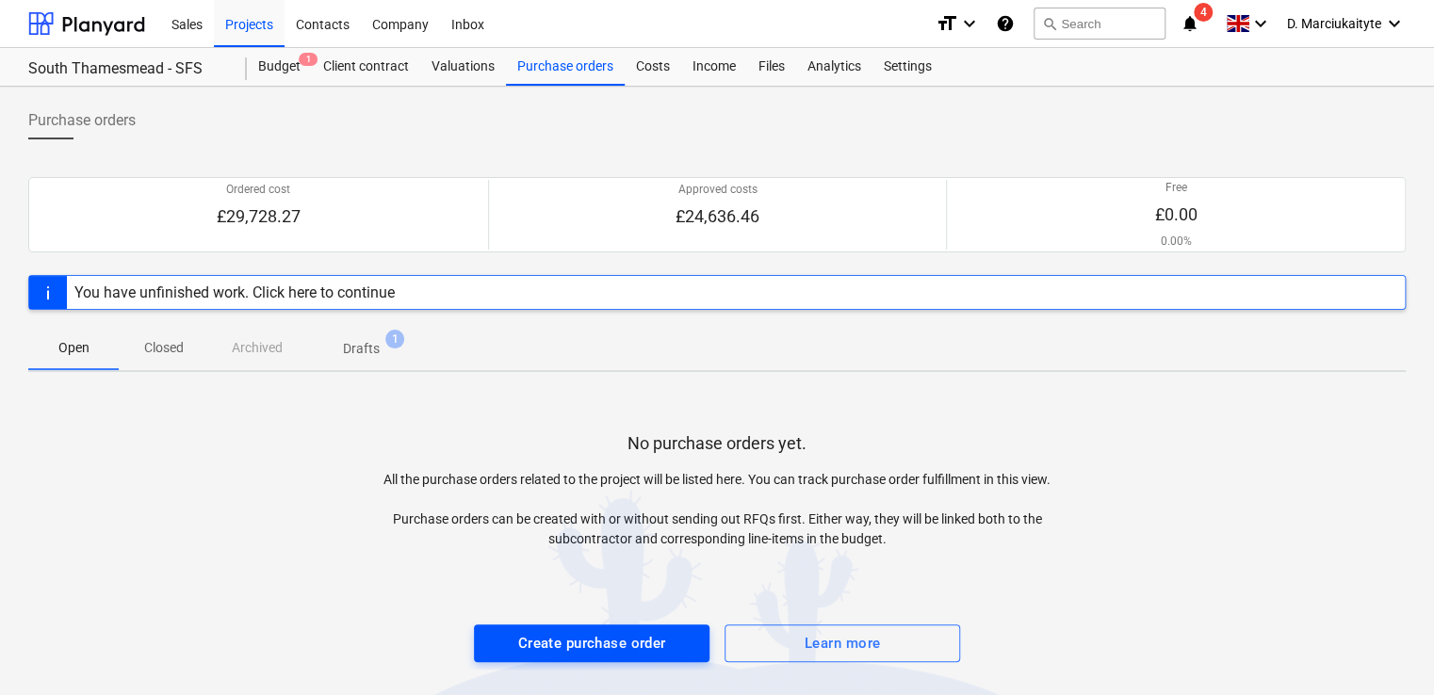
click at [613, 640] on div "Create purchase order" at bounding box center [592, 643] width 148 height 25
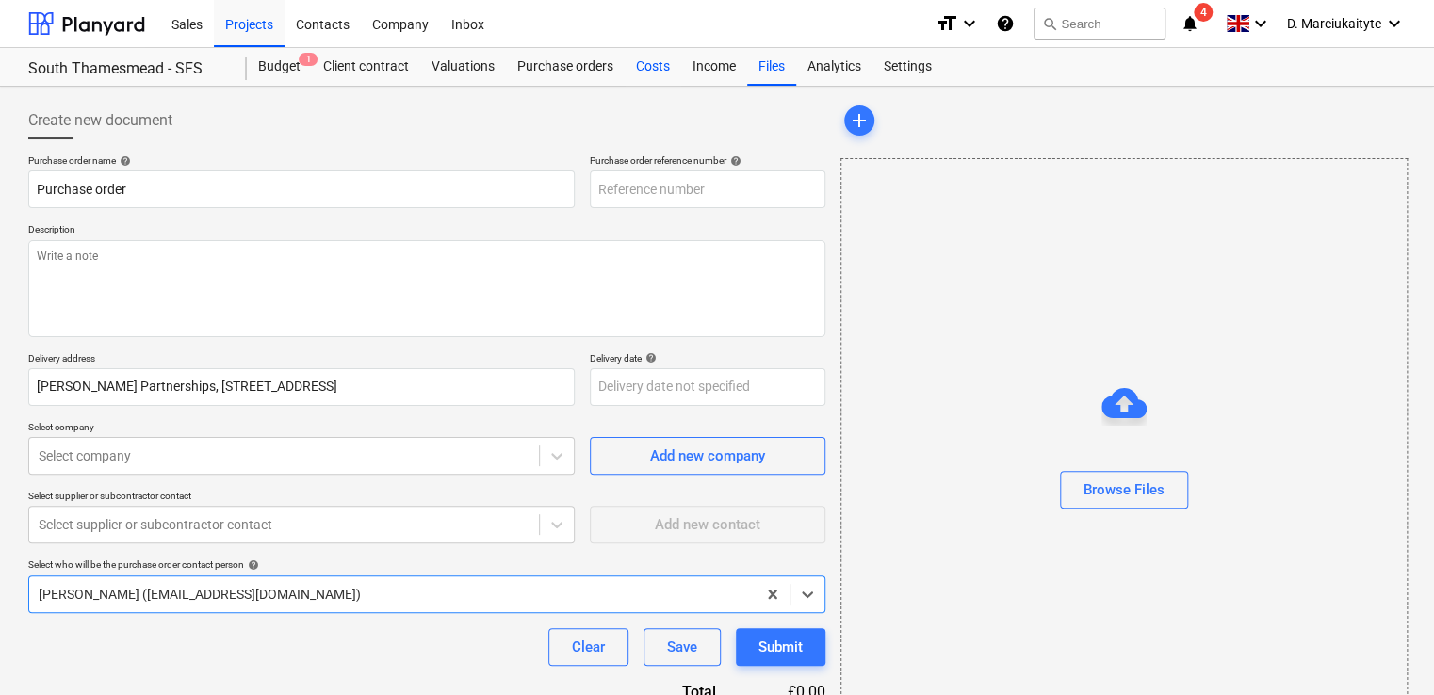
type textarea "x"
type input "TML0012-PO-020"
click at [288, 65] on div "Budget 1" at bounding box center [279, 67] width 65 height 38
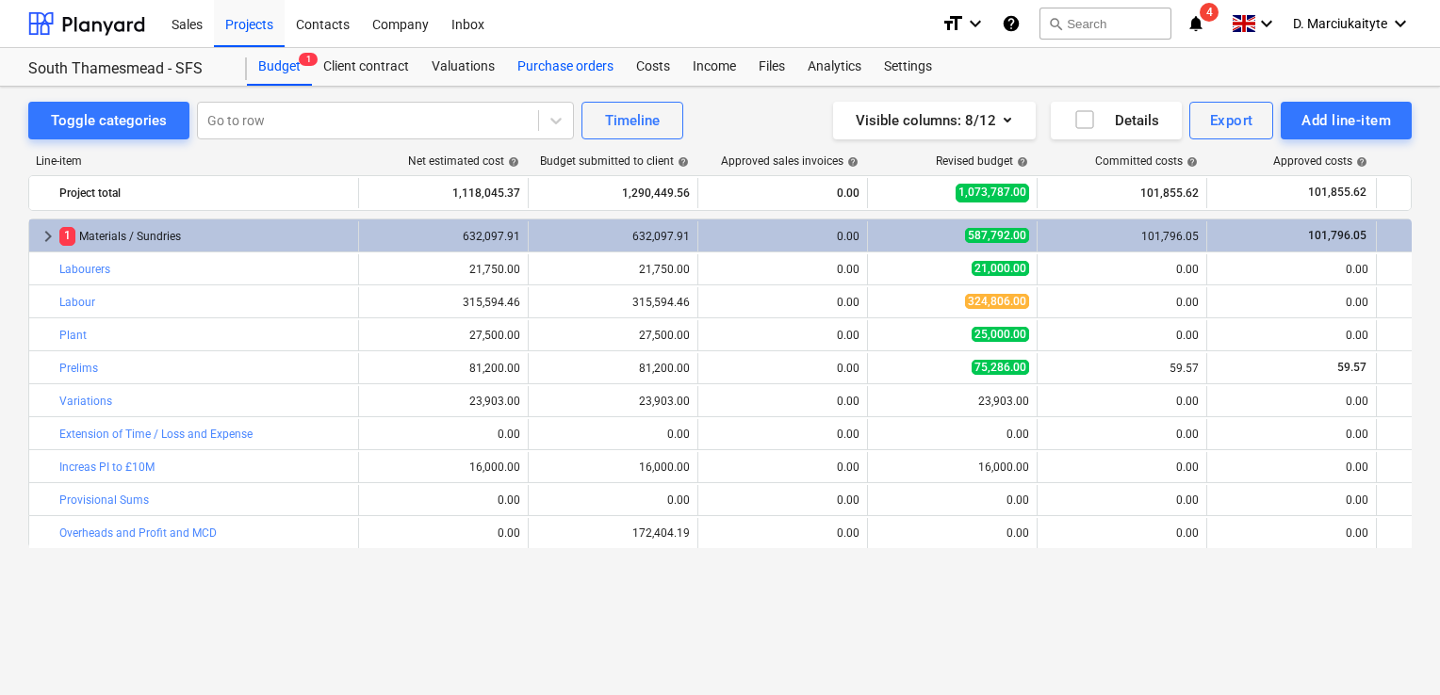
click at [519, 66] on div "Purchase orders" at bounding box center [565, 67] width 119 height 38
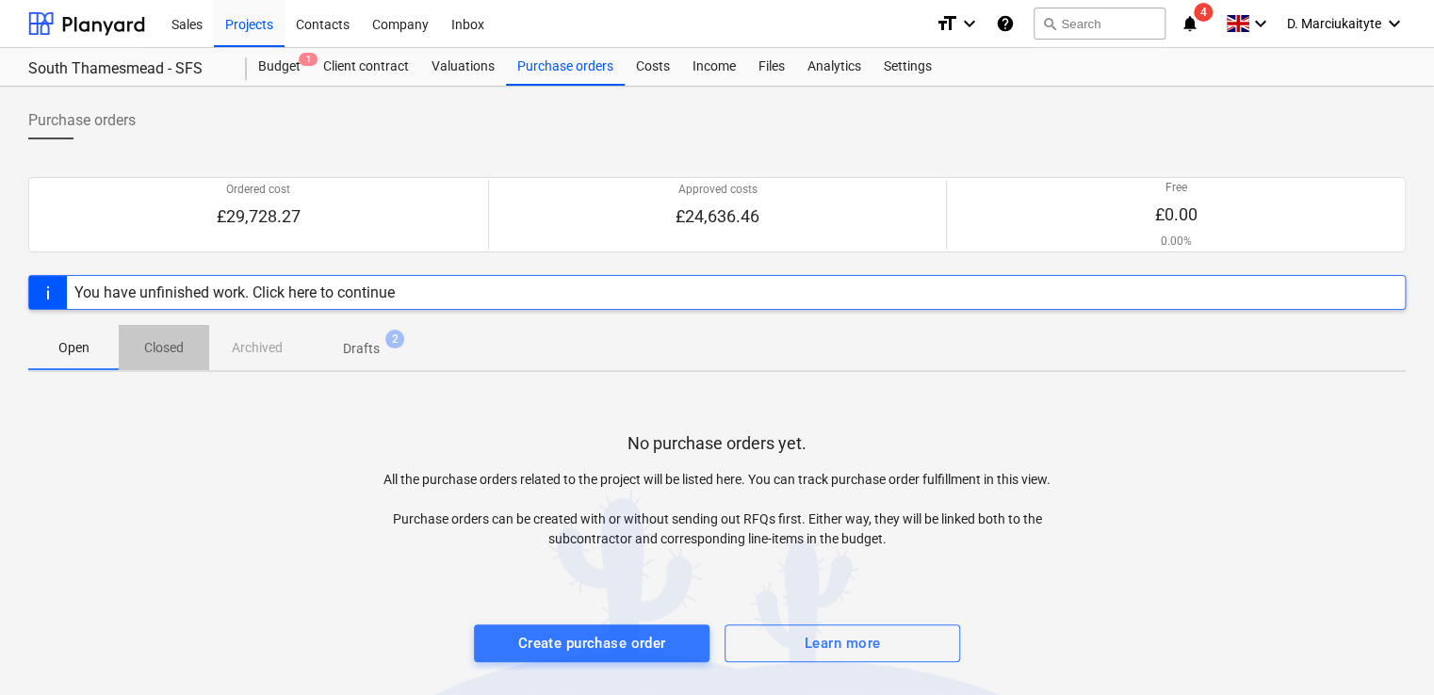
click at [168, 353] on p "Closed" at bounding box center [163, 348] width 45 height 20
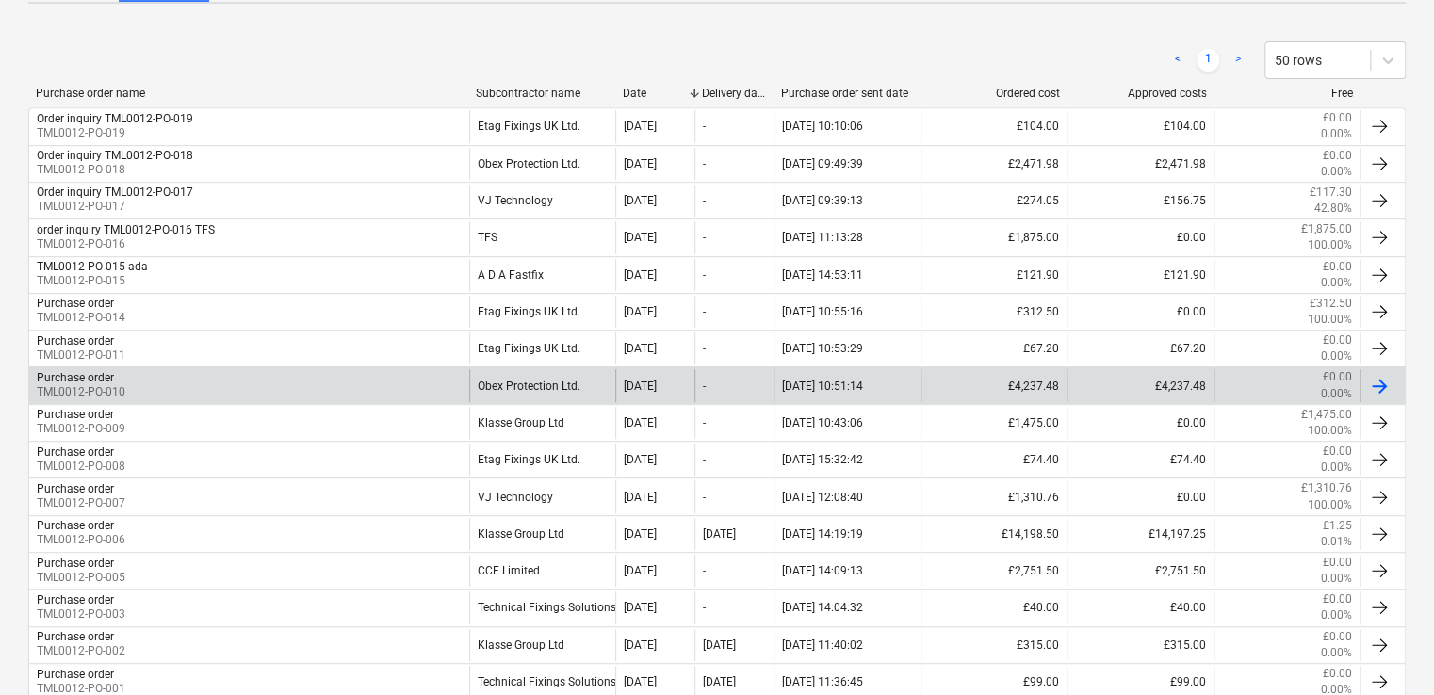
scroll to position [286, 0]
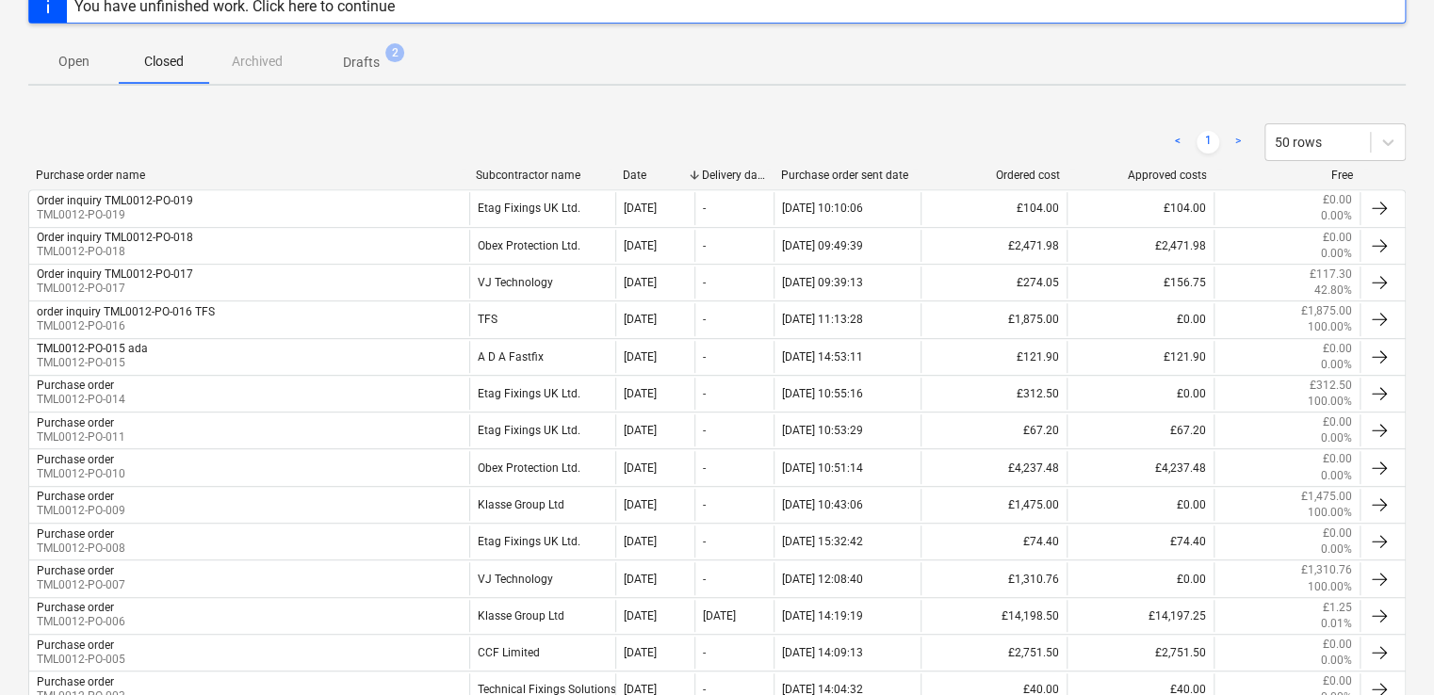
click at [373, 50] on span "Drafts 2" at bounding box center [361, 61] width 112 height 34
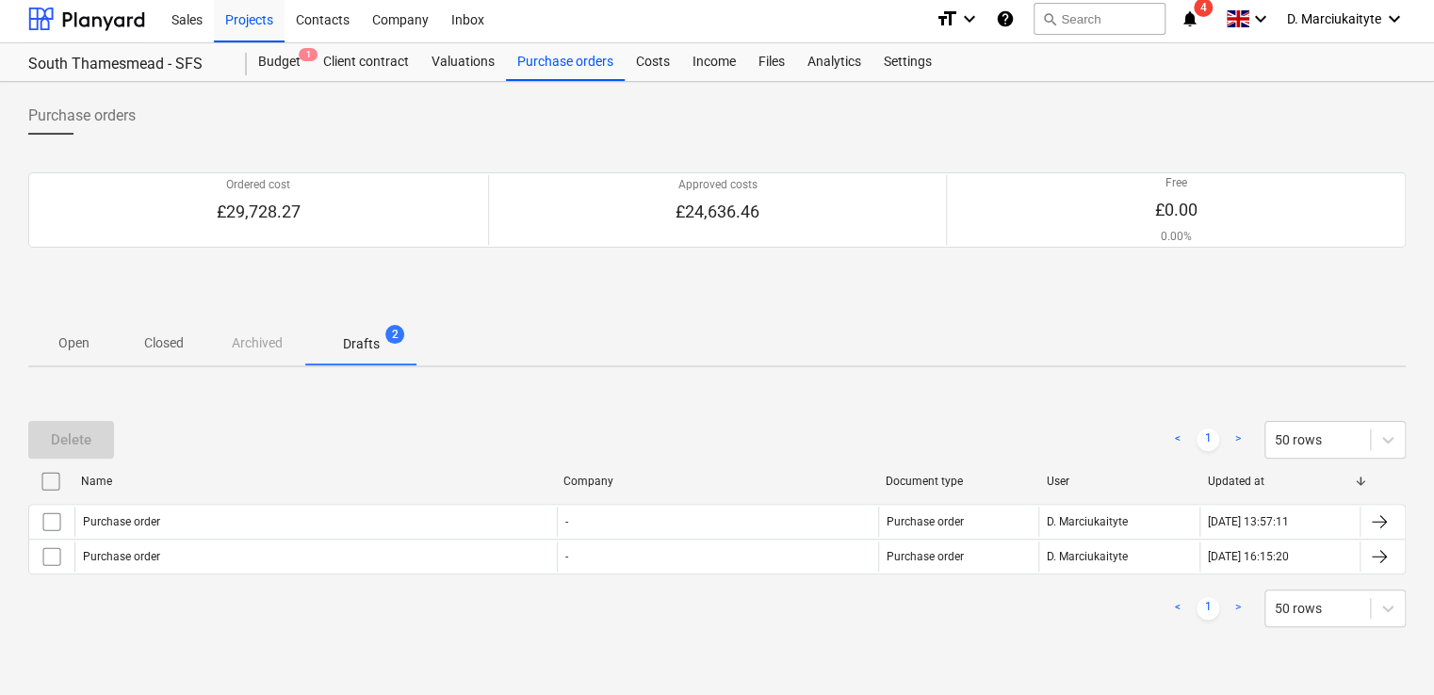
scroll to position [4, 0]
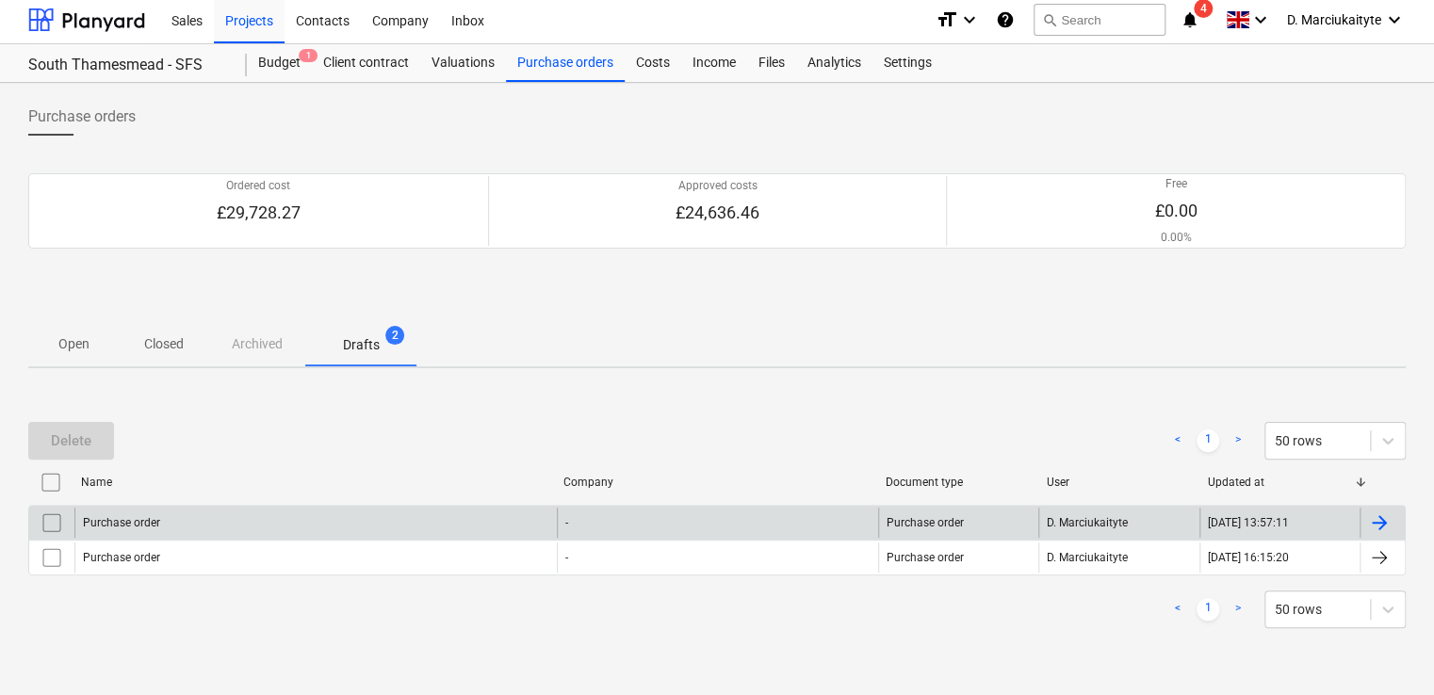
click at [172, 521] on div "Purchase order" at bounding box center [315, 523] width 482 height 30
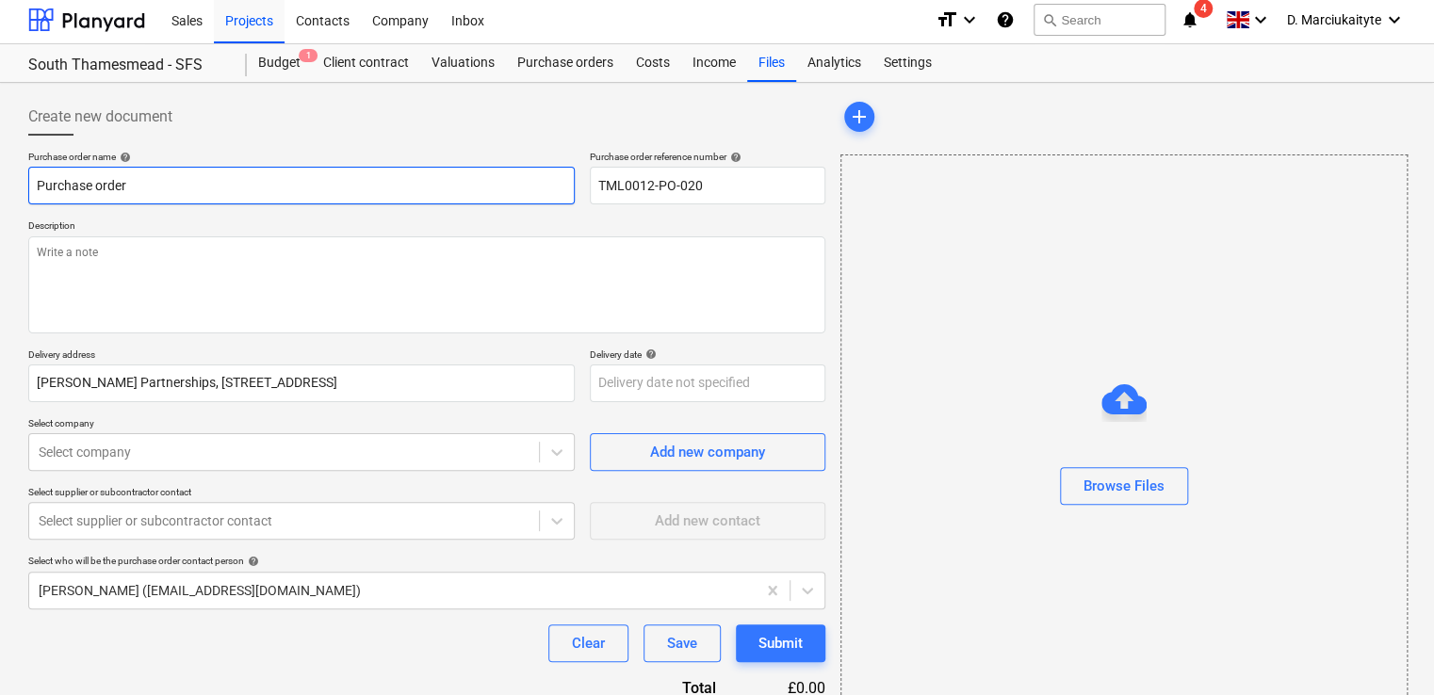
click at [219, 186] on input "Purchase order" at bounding box center [301, 186] width 547 height 38
drag, startPoint x: 188, startPoint y: 190, endPoint x: -145, endPoint y: 145, distance: 336.6
click at [0, 145] on html "Sales Projects Contacts Company Inbox format_size keyboard_arrow_down help sear…" at bounding box center [717, 343] width 1434 height 695
type textarea "x"
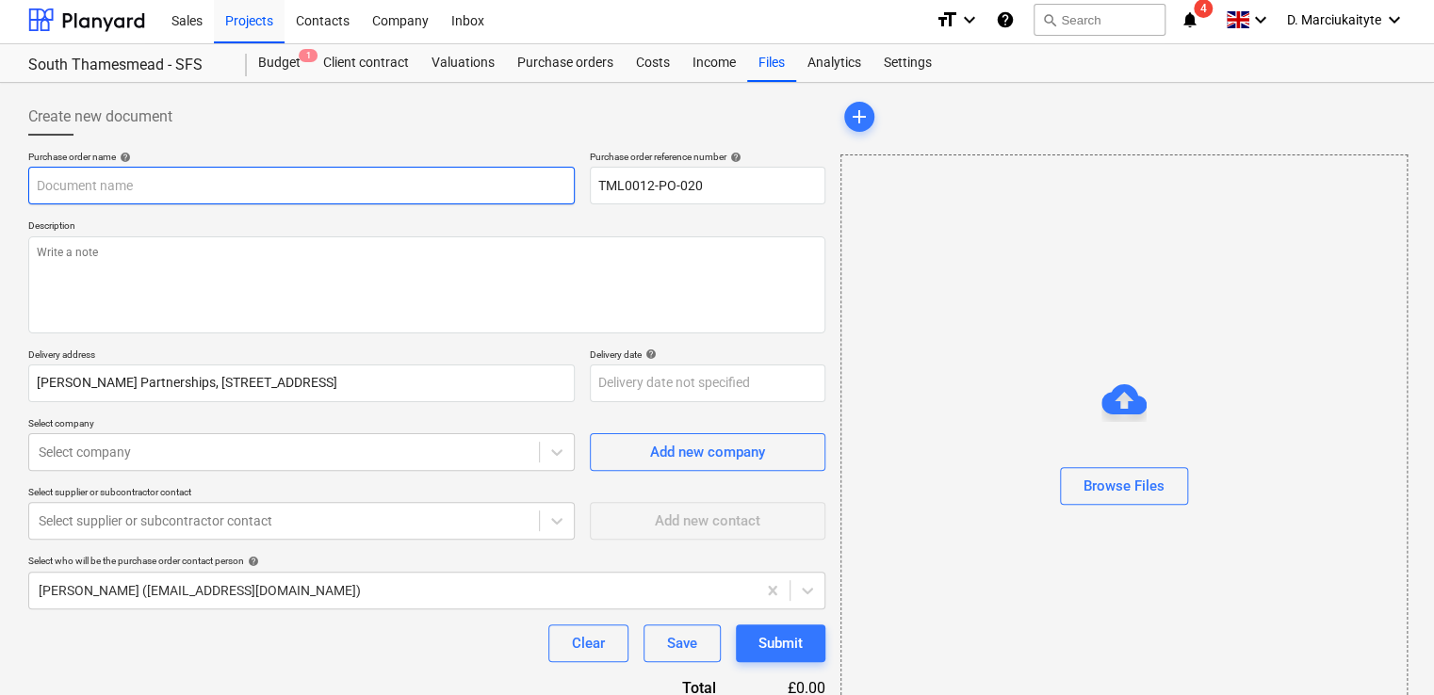
type input "O"
type textarea "x"
type input "Or"
type textarea "x"
type input "Ord"
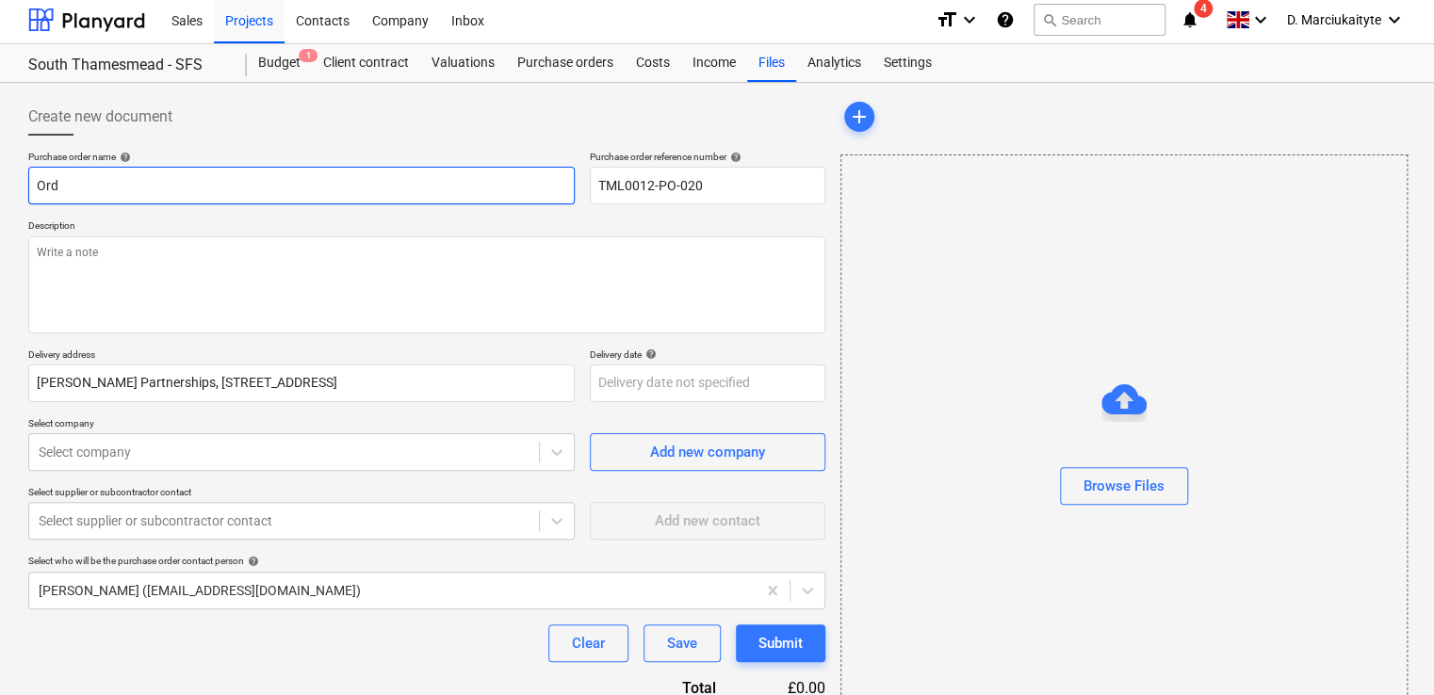
type textarea "x"
type input "Orde"
type textarea "x"
type input "Order"
type textarea "x"
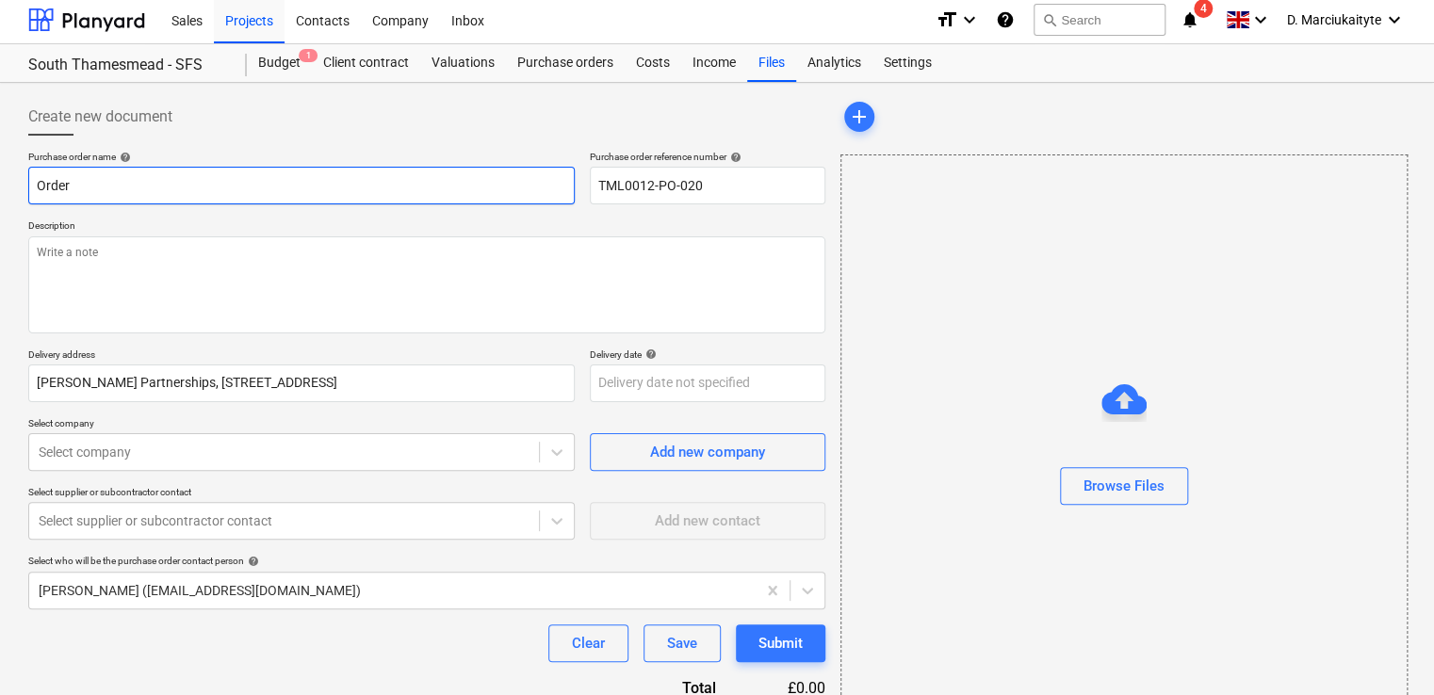
type input "Order i"
type textarea "x"
type input "Order in"
type textarea "x"
type input "Order inq"
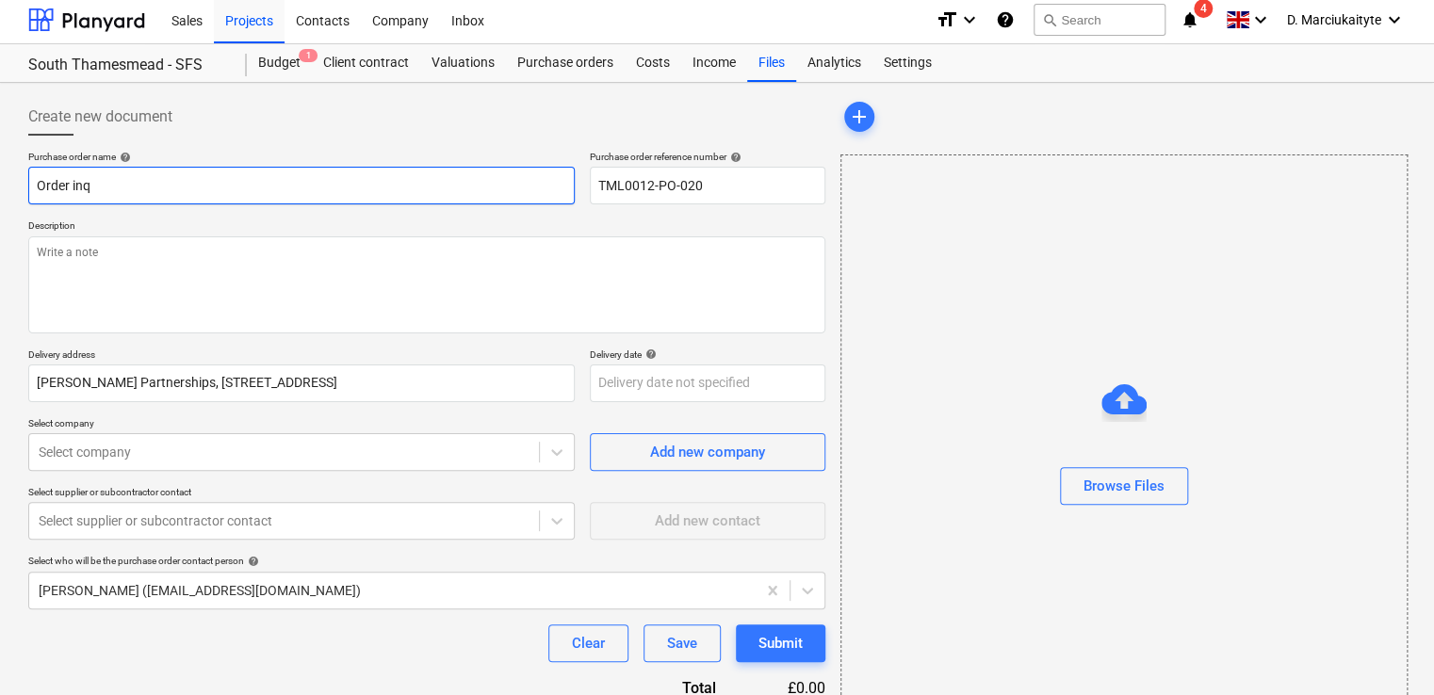
type textarea "x"
type input "Order inqu"
type textarea "x"
type input "Order inqui"
type textarea "x"
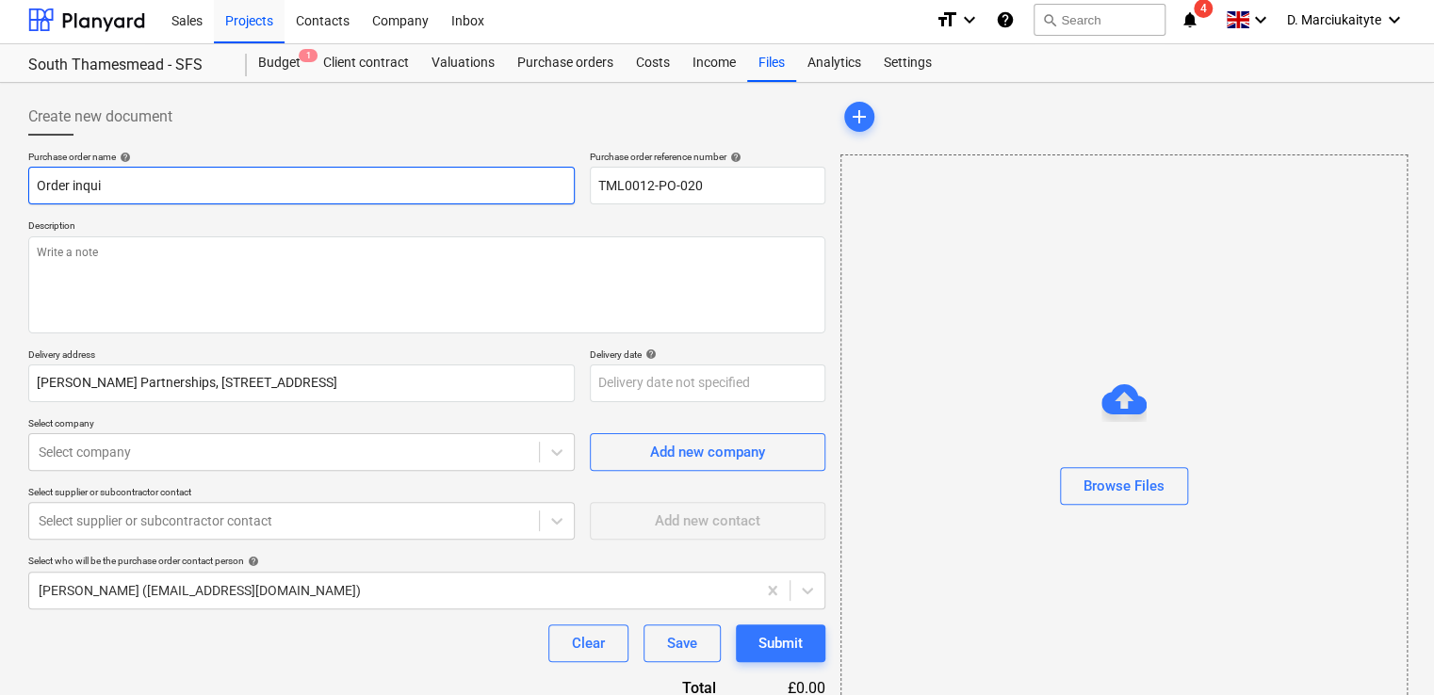
type input "Order inquir"
type textarea "x"
type input "Order inquiry"
type textarea "x"
type input "Order inquiry"
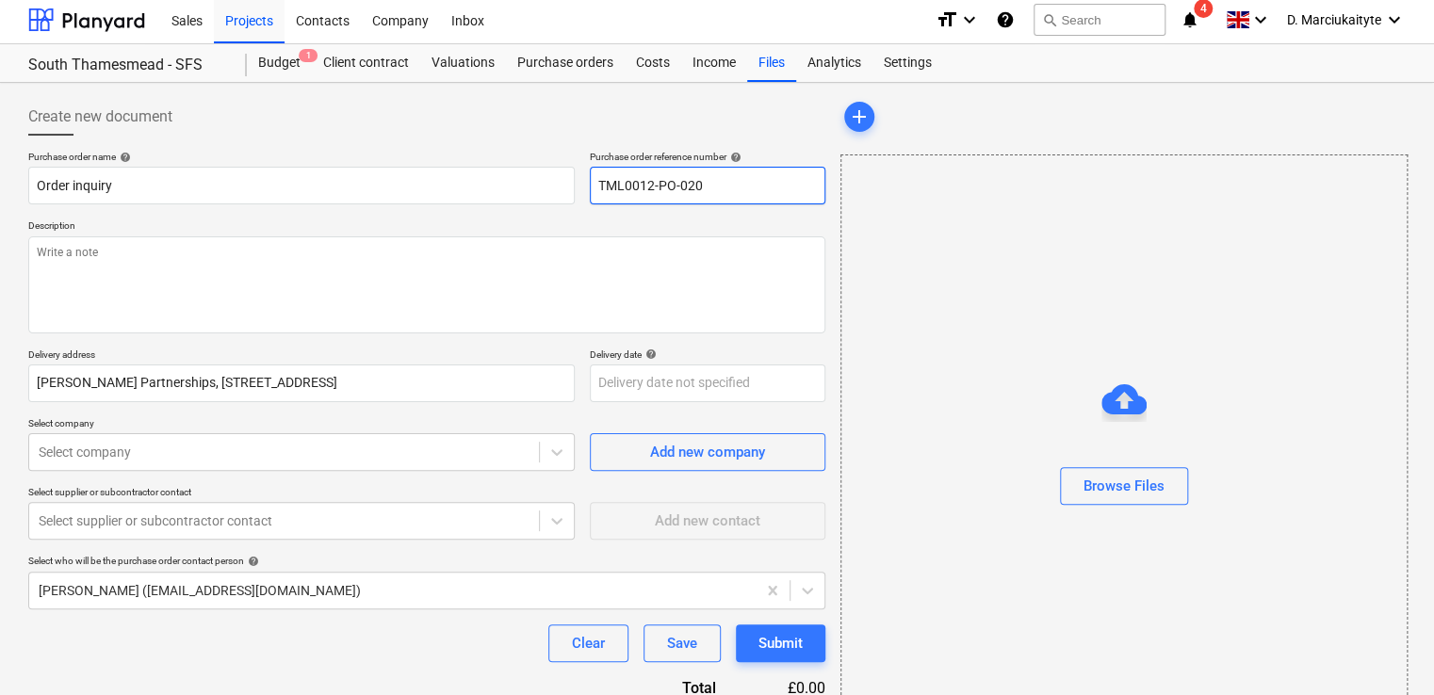
click at [721, 188] on input "TML0012-PO-020" at bounding box center [708, 186] width 236 height 38
drag, startPoint x: 732, startPoint y: 188, endPoint x: 607, endPoint y: 188, distance: 125.3
click at [607, 188] on input "TML0012-PO-020" at bounding box center [708, 186] width 236 height 38
click at [732, 189] on input "TML0012-PO-020" at bounding box center [708, 186] width 236 height 38
drag, startPoint x: 745, startPoint y: 189, endPoint x: 592, endPoint y: 191, distance: 153.6
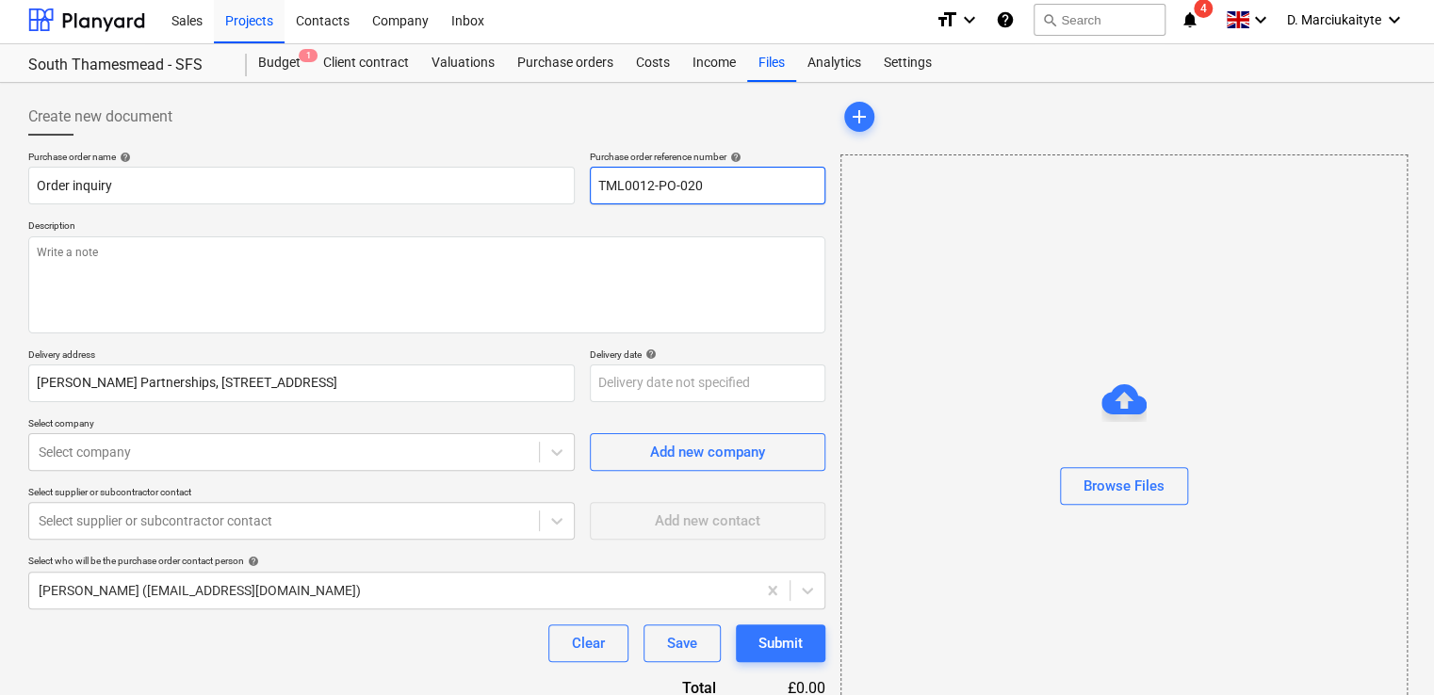
click at [592, 191] on input "TML0012-PO-020" at bounding box center [708, 186] width 236 height 38
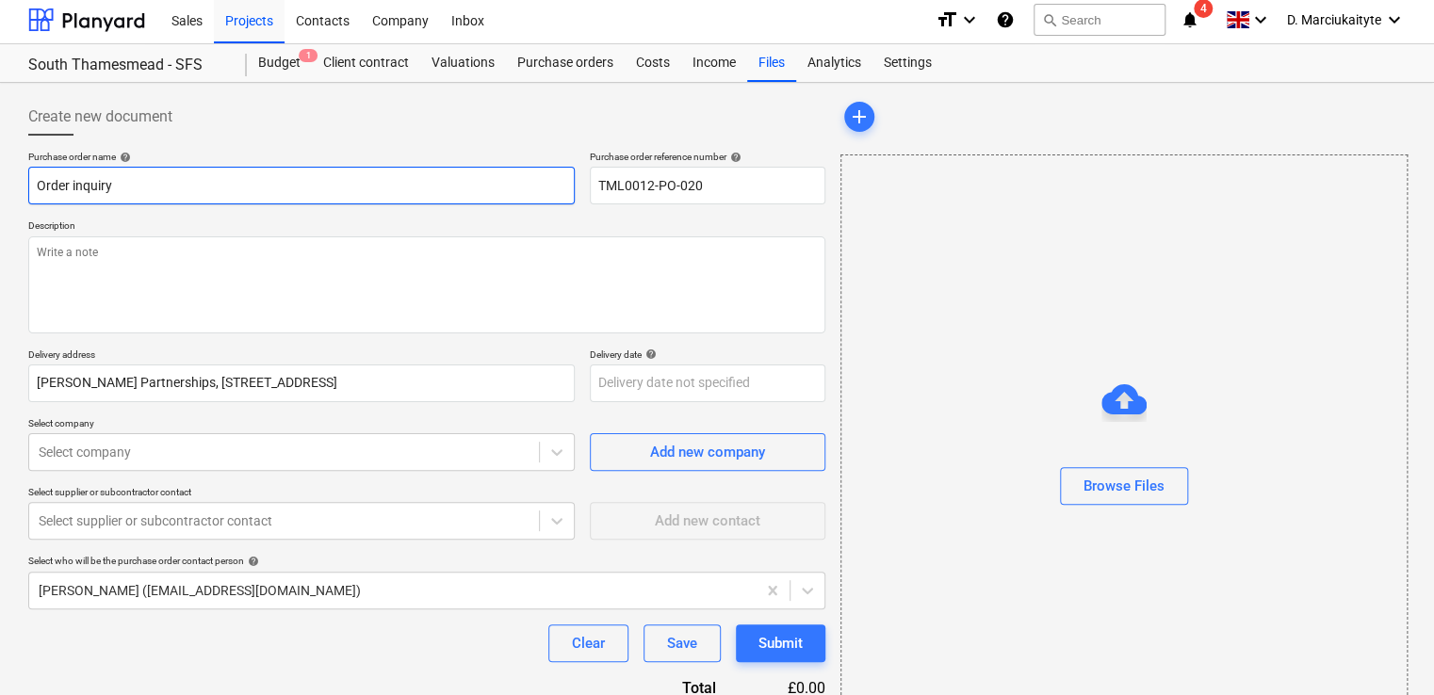
click at [344, 173] on input "Order inquiry" at bounding box center [301, 186] width 547 height 38
paste input "TML0012-PO-020"
type textarea "x"
type input "Order inquiry TML0012-PO-020"
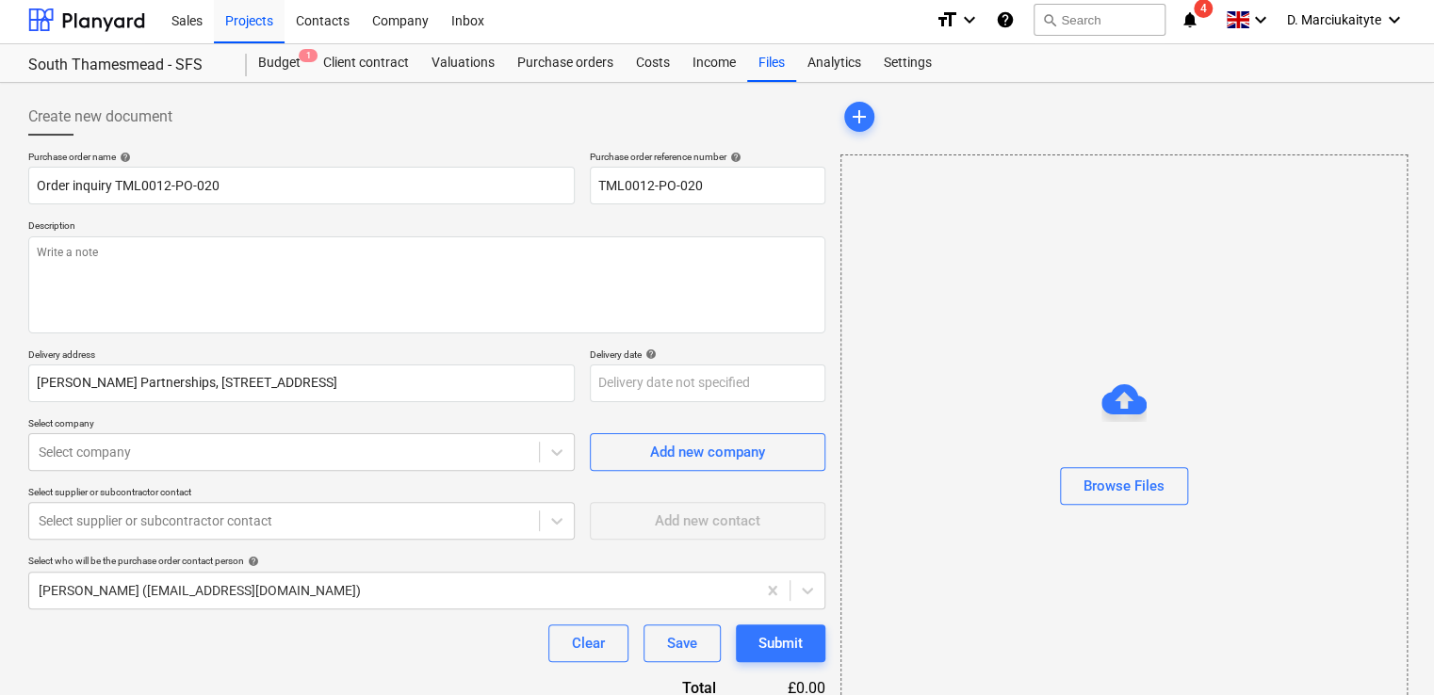
click at [60, 232] on p "Description" at bounding box center [426, 228] width 797 height 16
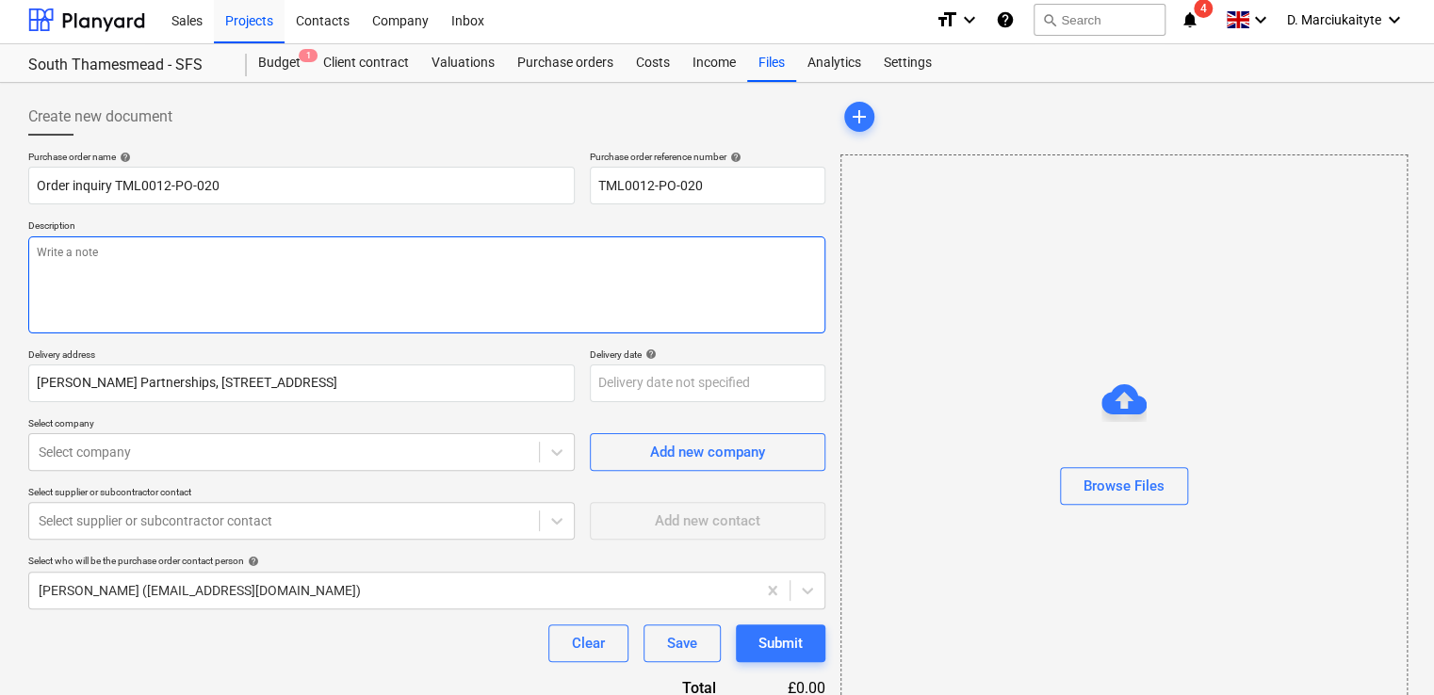
click at [101, 264] on textarea at bounding box center [426, 285] width 797 height 97
type textarea "x"
type textarea "G"
type textarea "x"
type textarea "Go"
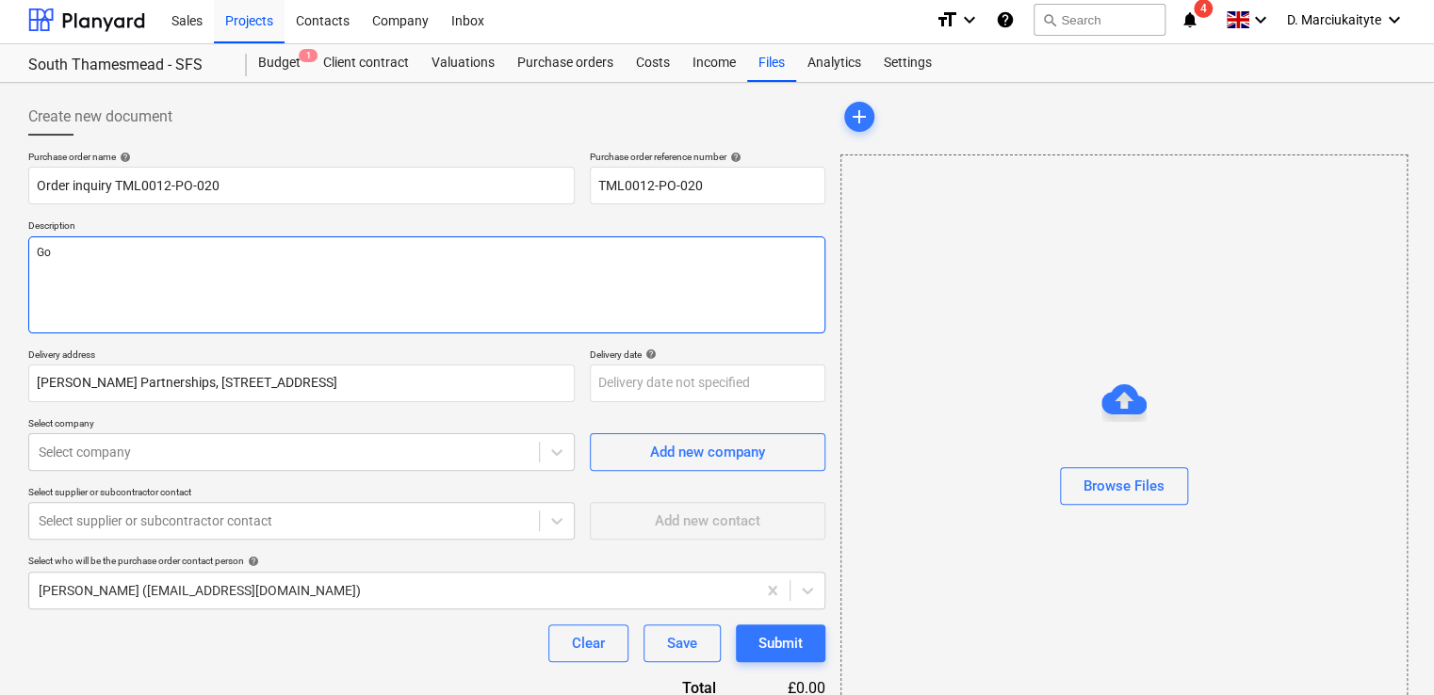
type textarea "x"
type textarea "Good"
type textarea "x"
type textarea "Good"
type textarea "x"
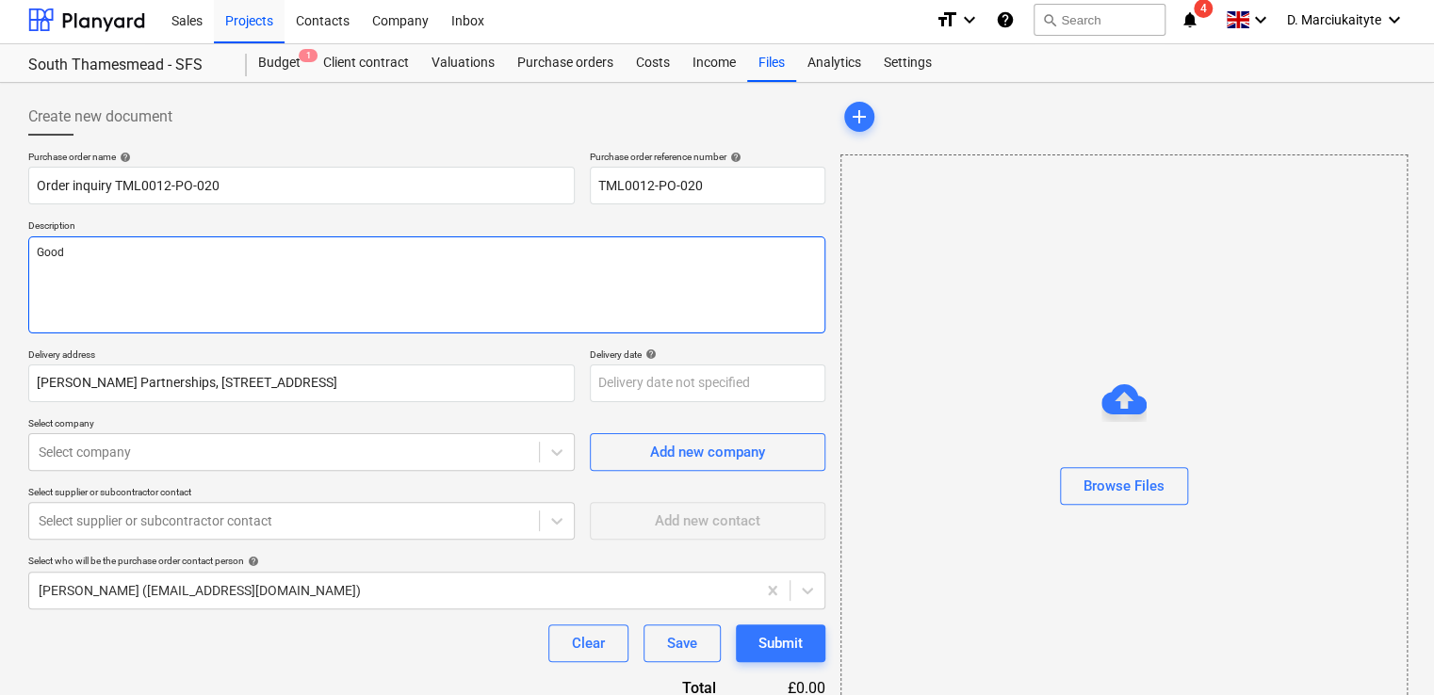
type textarea "Good a"
type textarea "x"
type textarea "Good af"
type textarea "x"
type textarea "Good aft"
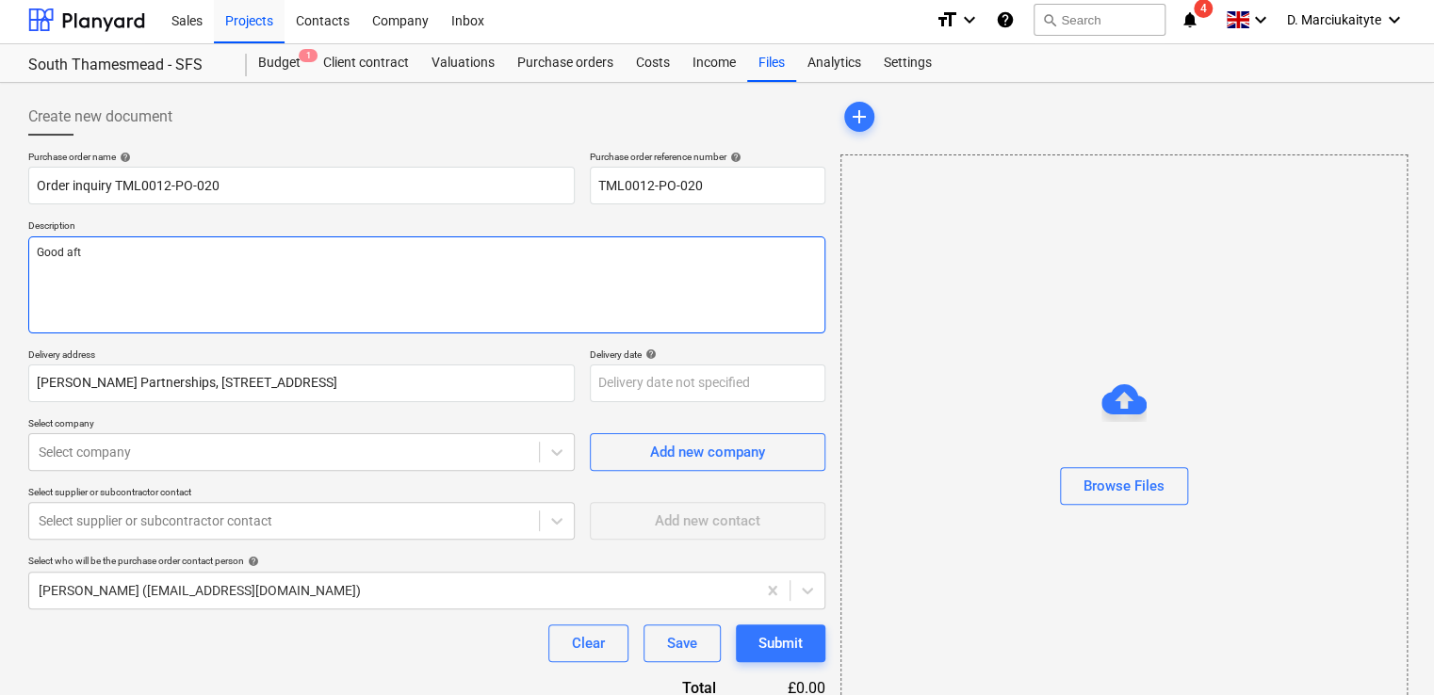
type textarea "x"
type textarea "Good afte"
type textarea "x"
type textarea "Good after"
type textarea "x"
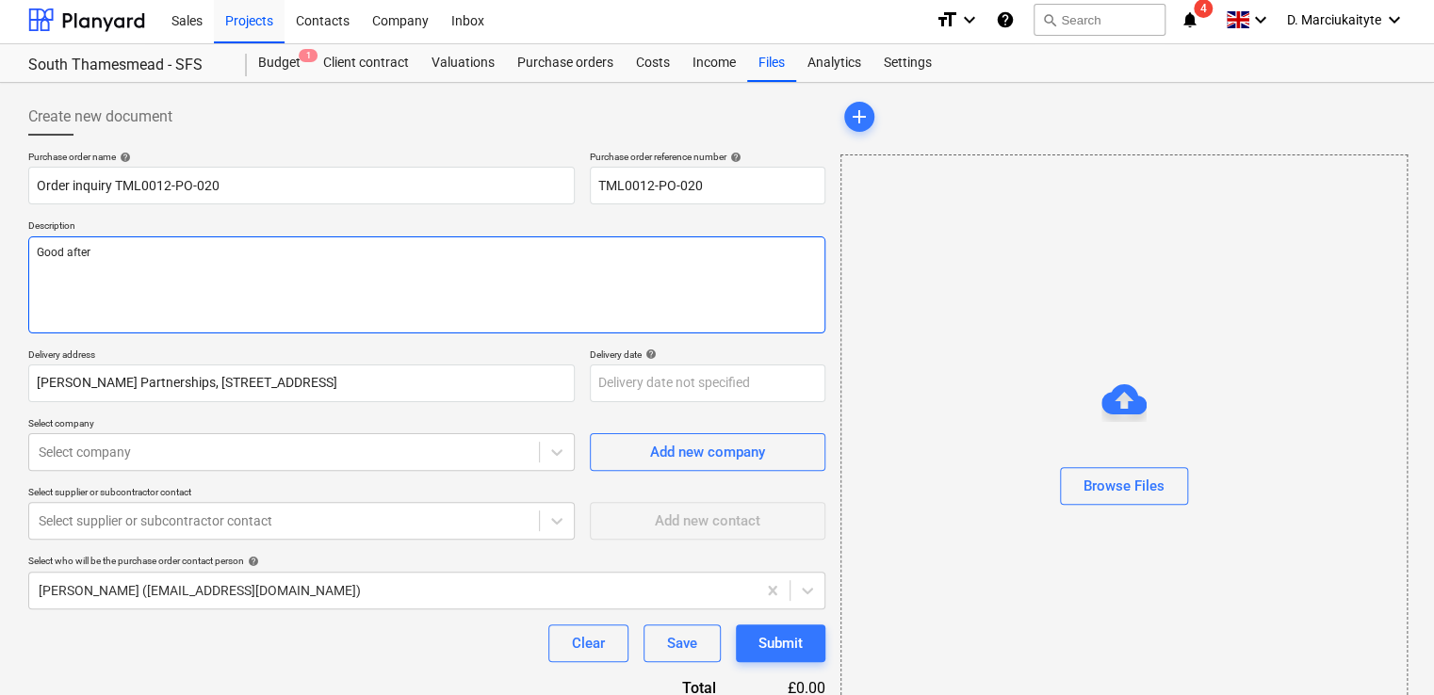
type textarea "Good aftern"
type textarea "x"
type textarea "Good afterno"
type textarea "x"
type textarea "Good afternoo"
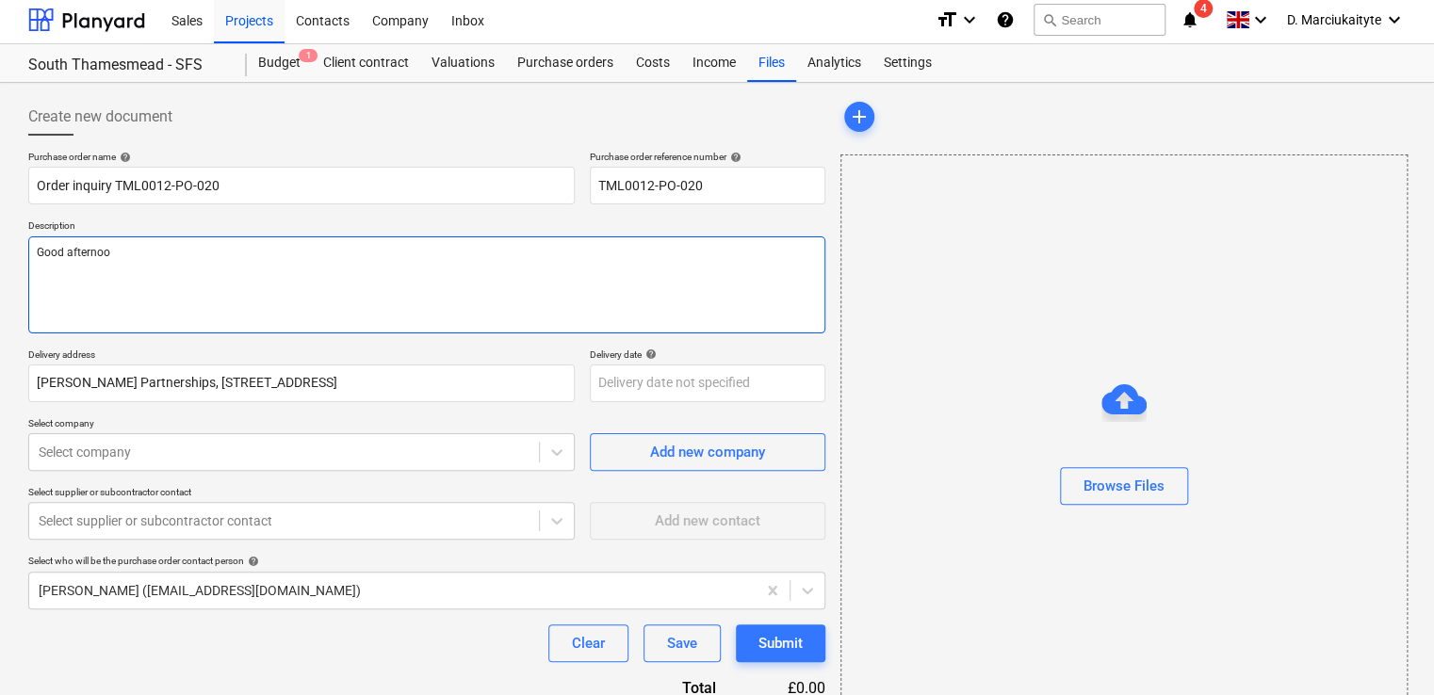
type textarea "x"
type textarea "Good afternoon"
type textarea "x"
type textarea "Good afternoon,"
type textarea "x"
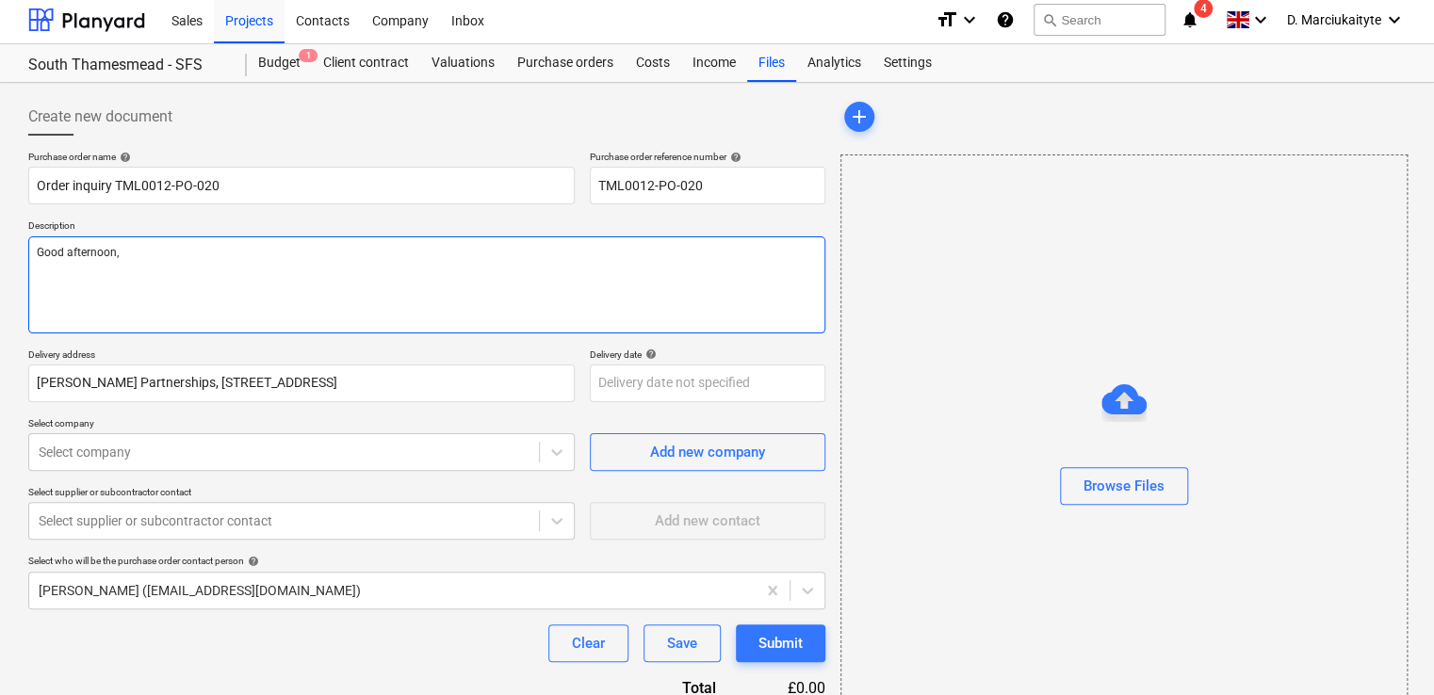
type textarea "Good afternoon,"
type textarea "x"
type textarea "Good afternoon,"
type textarea "x"
type textarea "Good afternoon,"
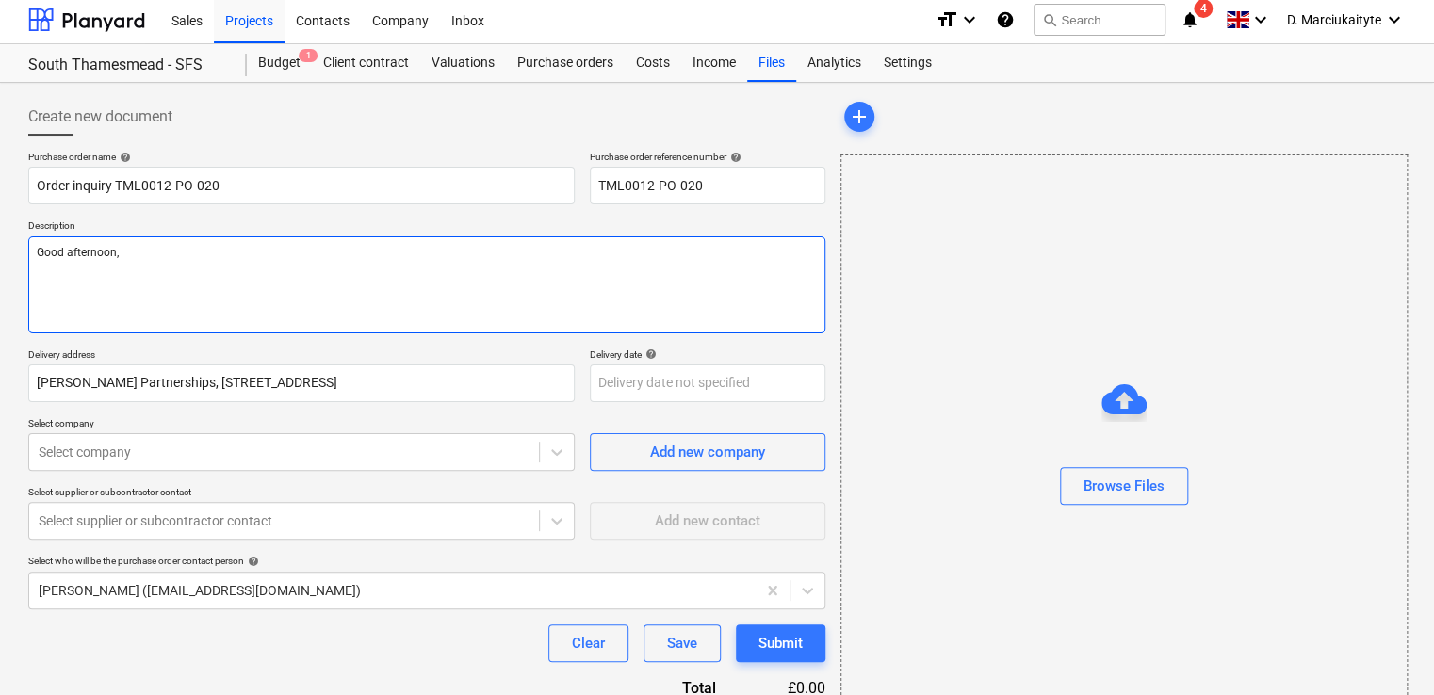
type textarea "x"
type textarea "Good afternoon,"
type textarea "x"
type textarea "Good afternoon, i"
type textarea "x"
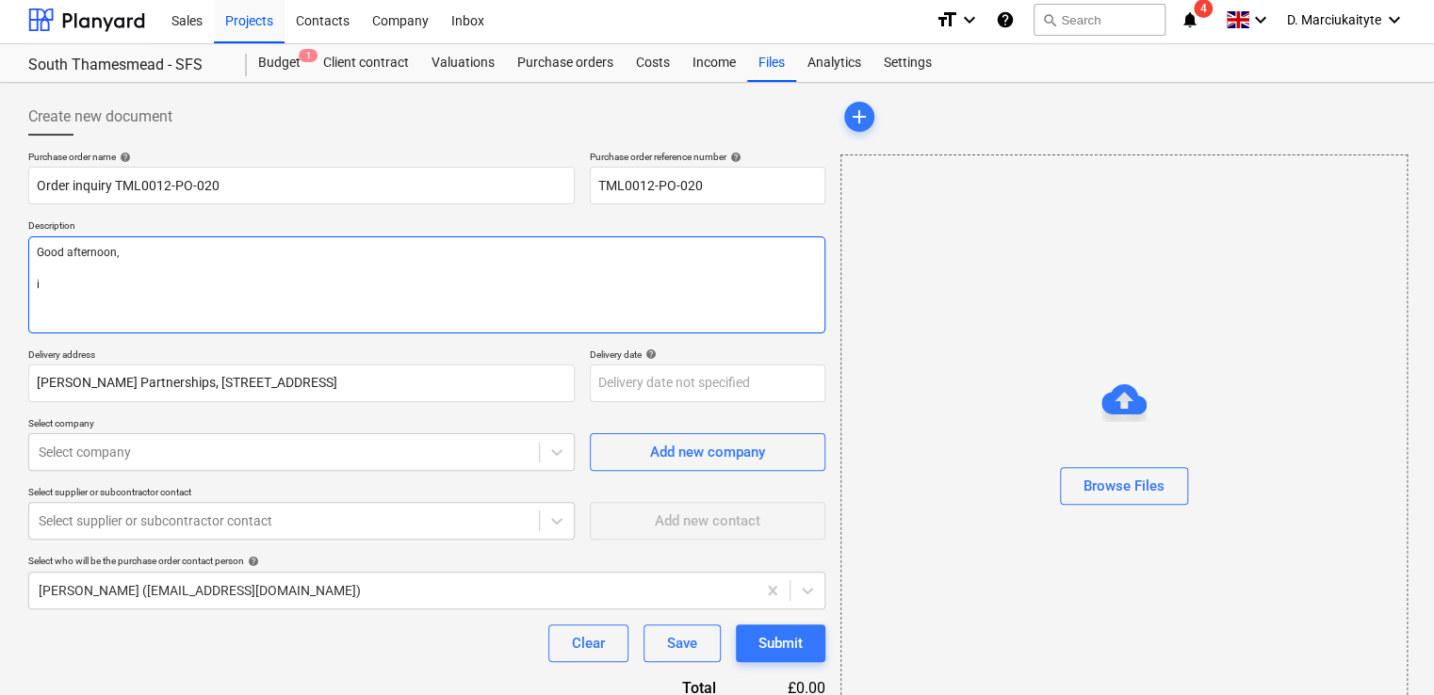
type textarea "Good afternoon, i"
type textarea "x"
type textarea "Good afternoon, i h"
type textarea "x"
type textarea "Good afternoon, i ho"
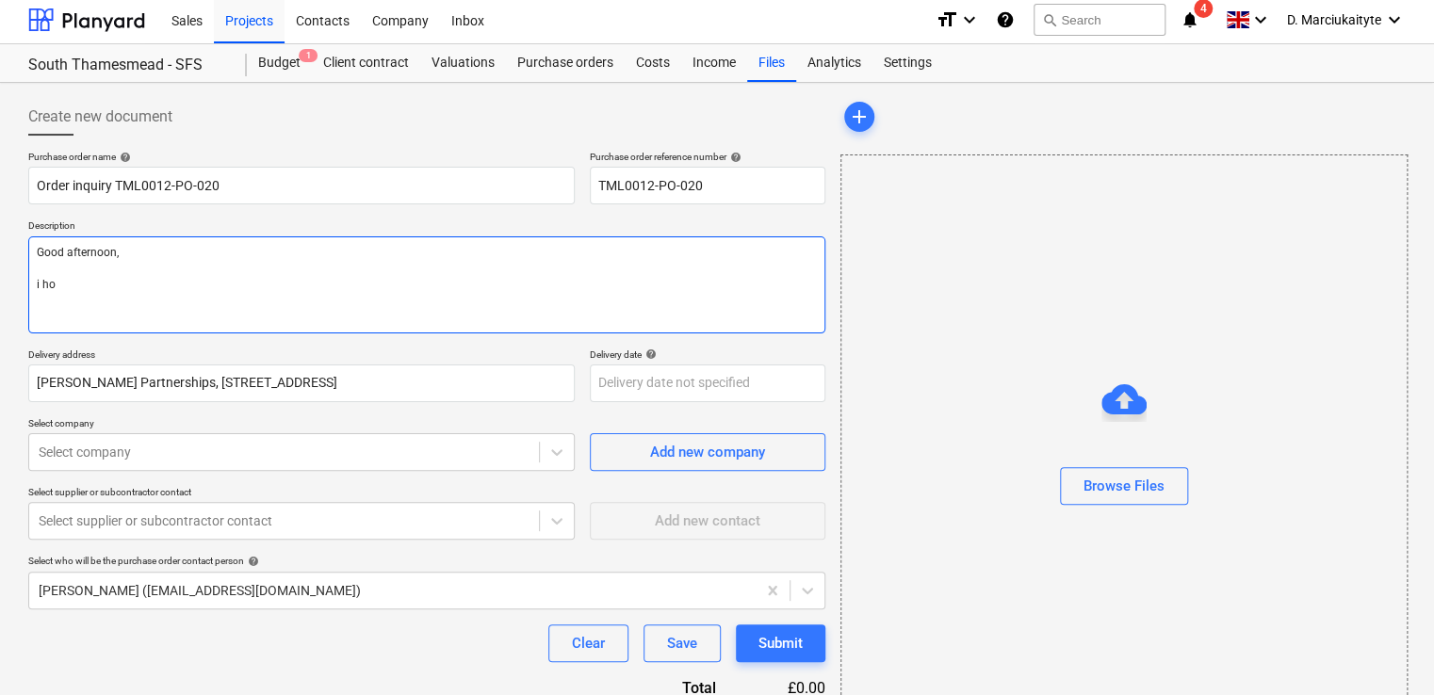
type textarea "x"
type textarea "Good afternoon, i hop"
type textarea "x"
type textarea "Good afternoon, i hope"
type textarea "x"
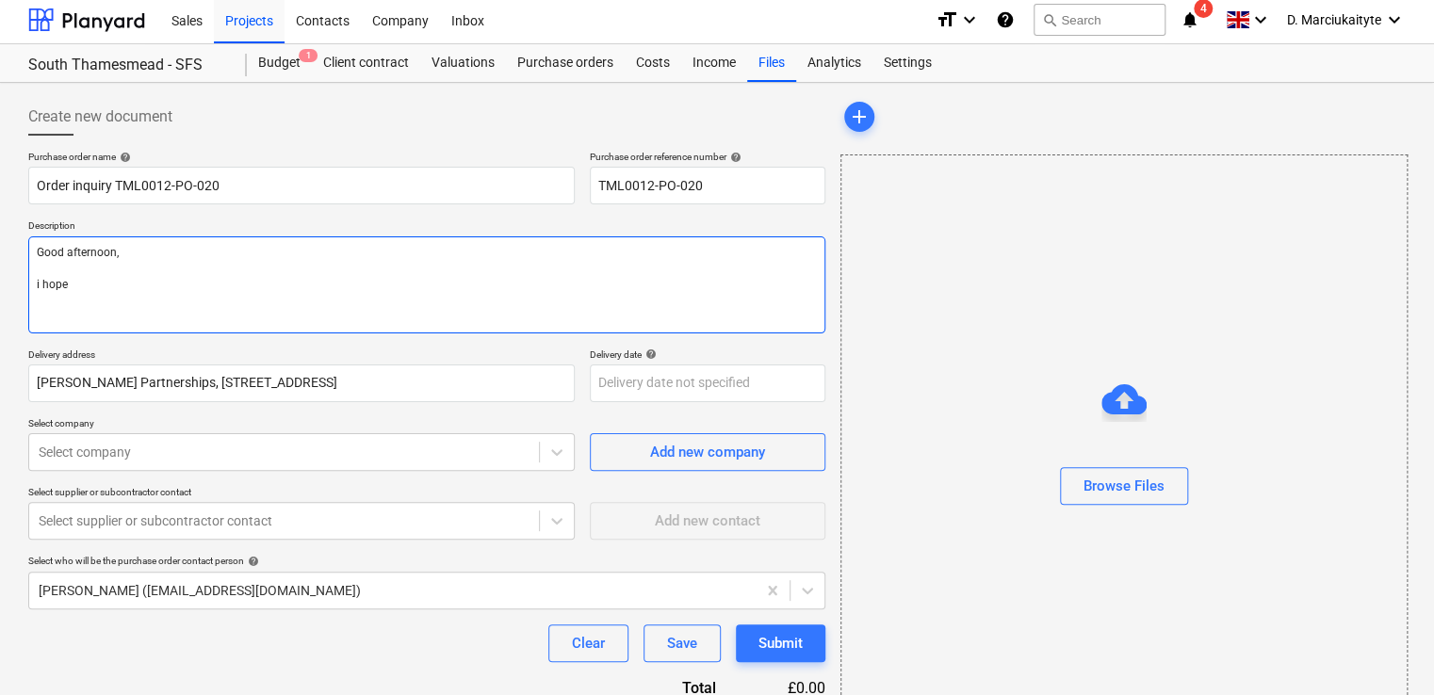
type textarea "Good afternoon, i hope y"
type textarea "x"
type textarea "Good afternoon, i hope yo"
type textarea "x"
type textarea "Good afternoon, i hope you"
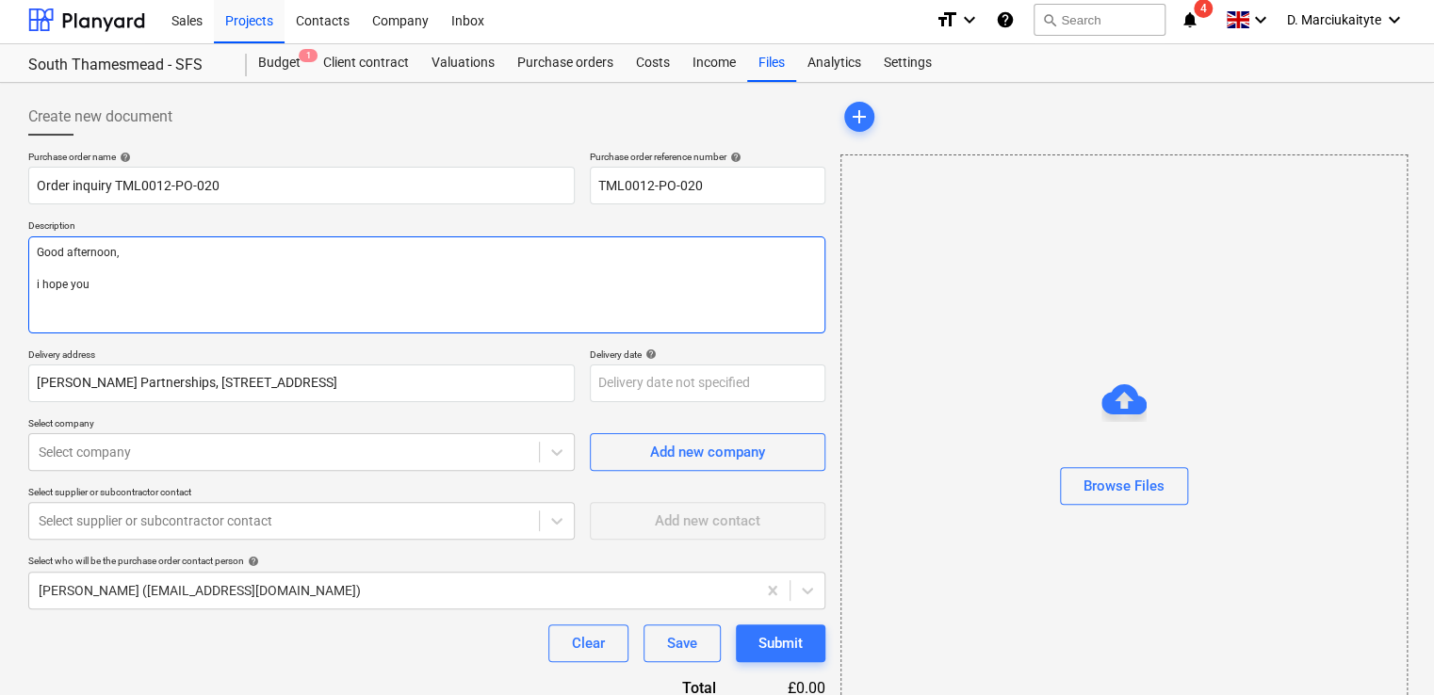
type textarea "x"
type textarea "Good afternoon, i hope you"
type textarea "x"
type textarea "Good afternoon, i hope you a"
type textarea "x"
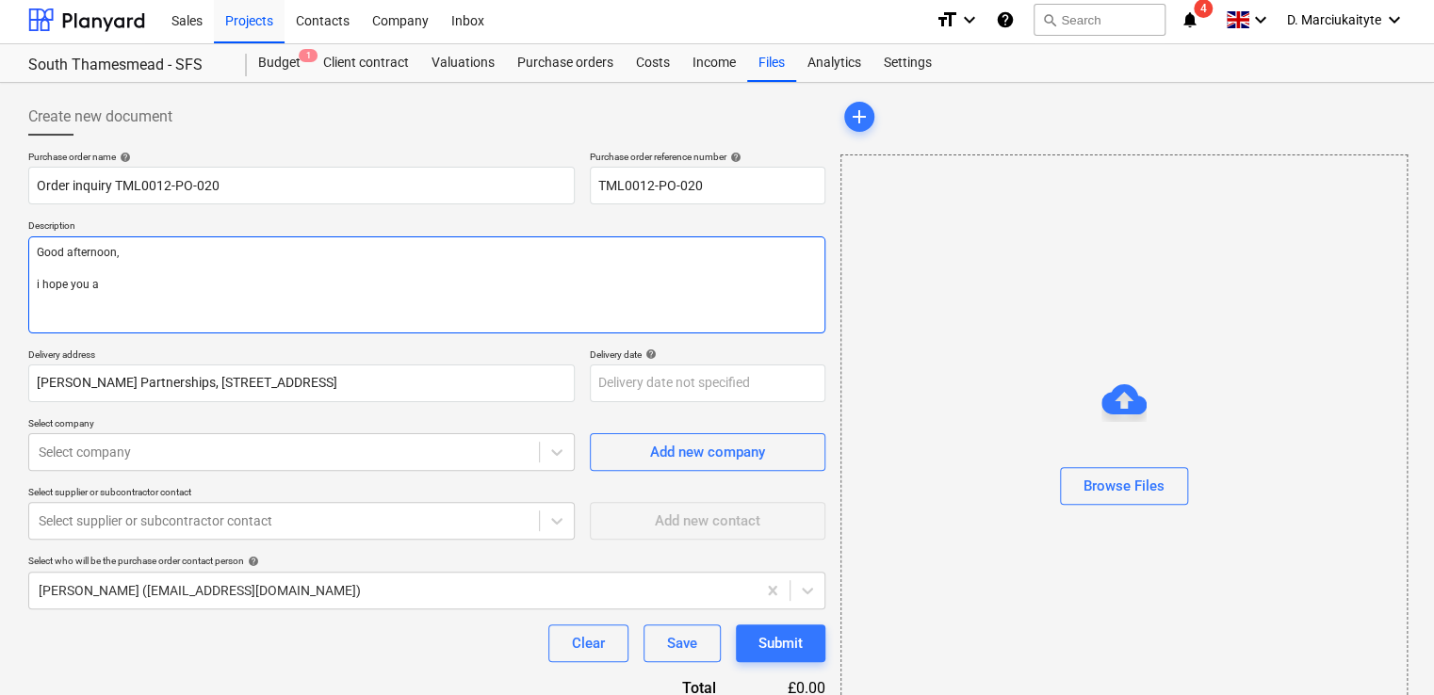
type textarea "Good afternoon, i hope you ar"
type textarea "x"
type textarea "Good afternoon, i hope you are"
type textarea "x"
type textarea "Good afternoon, i hope you are"
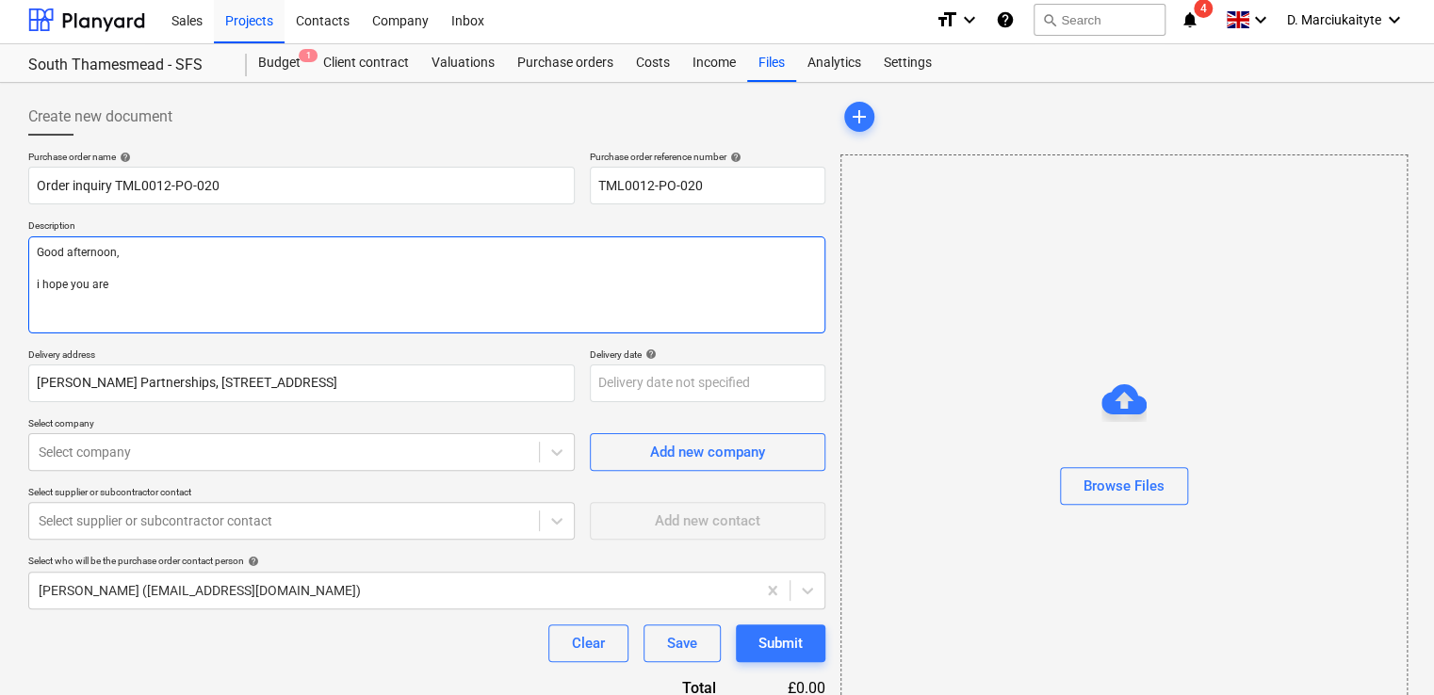
type textarea "x"
type textarea "Good afternoon, i hope you are w"
type textarea "x"
type textarea "Good afternoon, i hope you are we"
type textarea "x"
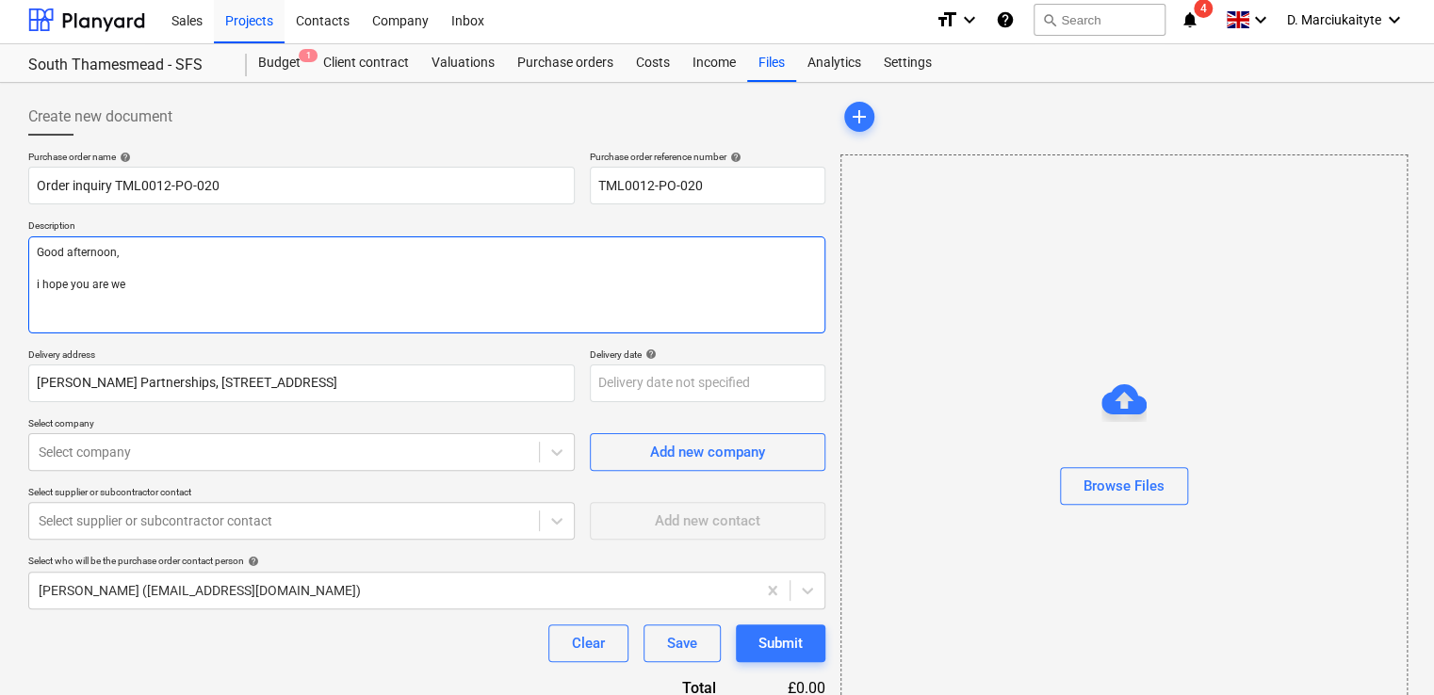
type textarea "Good afternoon, i hope you are wel"
type textarea "x"
type textarea "Good afternoon, i hope you are well"
type textarea "x"
type textarea "Good afternoon, i hope you are well."
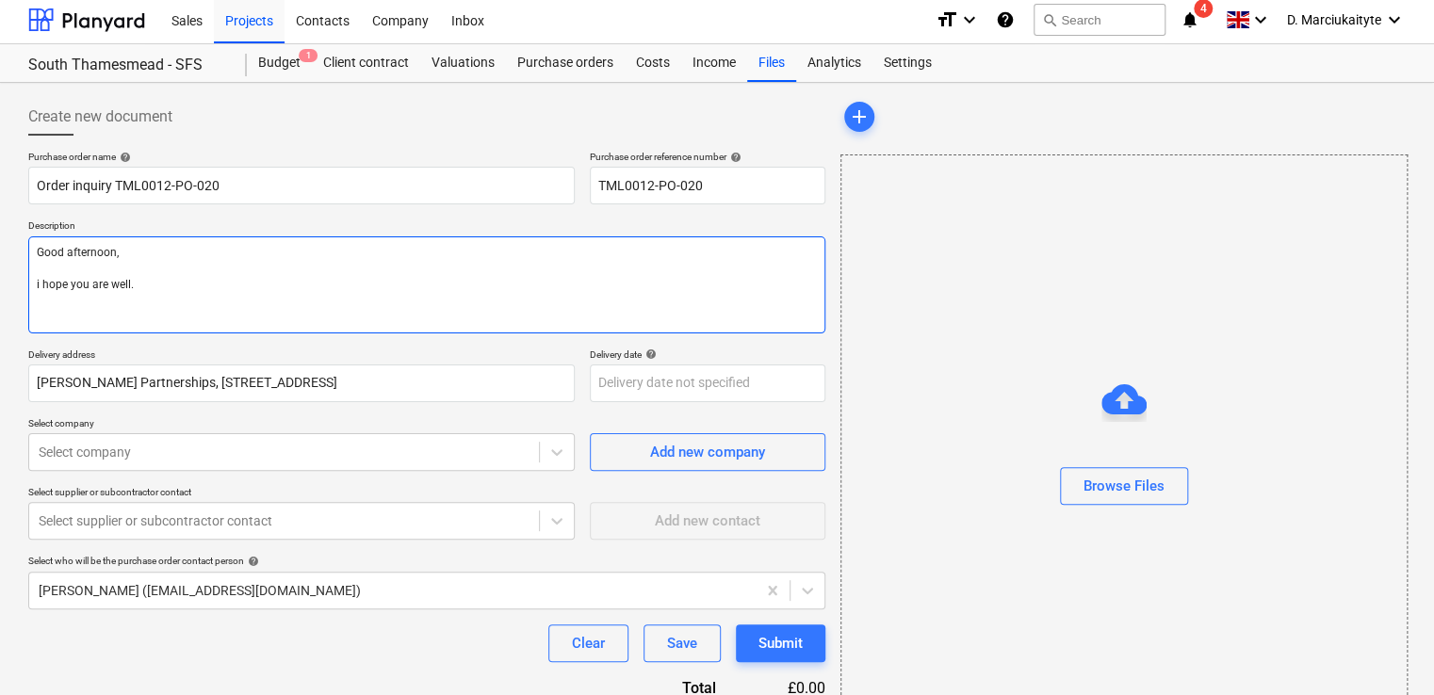
type textarea "x"
type textarea "Good afternoon, i hope you are well."
type textarea "x"
type textarea "Good afternoon, i hope you are well. P"
type textarea "x"
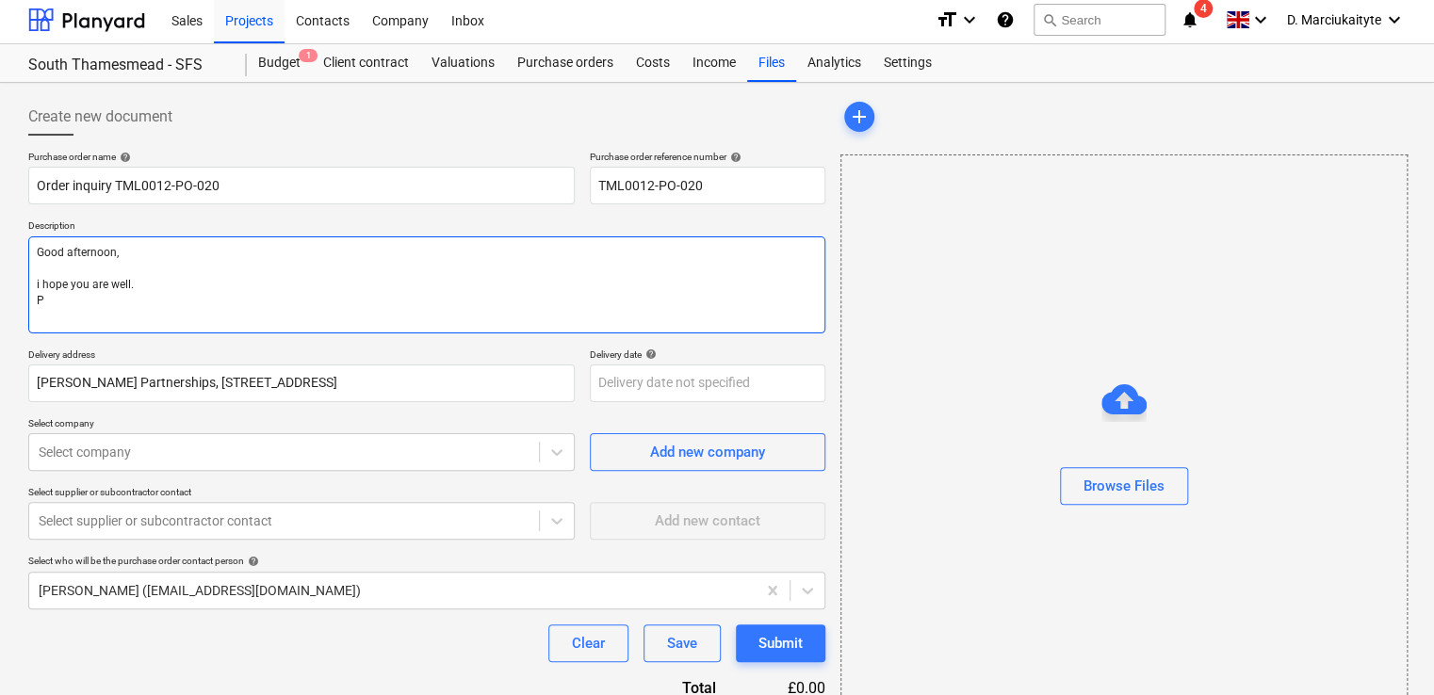
type textarea "Good afternoon, i hope you are well. Pl"
type textarea "x"
type textarea "Good afternoon, i hope you are well. Plr"
type textarea "x"
type textarea "Good afternoon, i hope you are well. Pl"
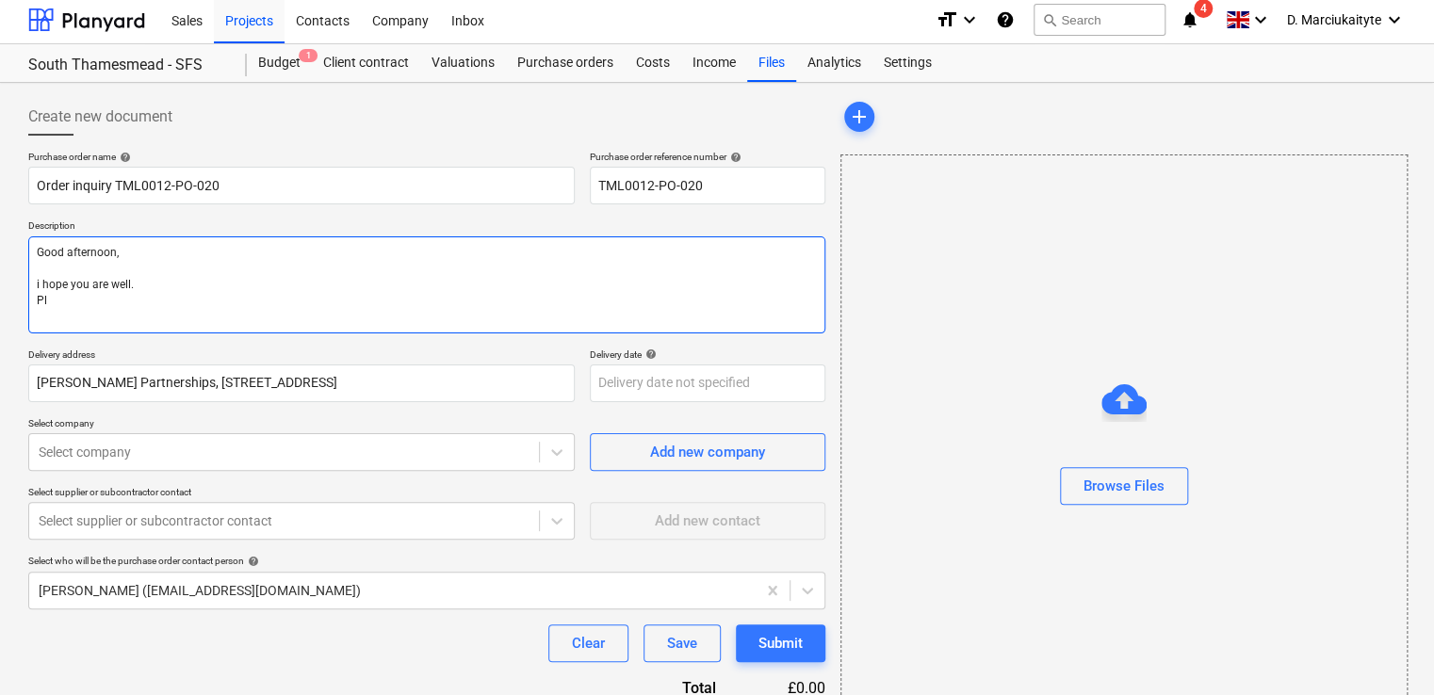
type textarea "x"
type textarea "Good afternoon, i hope you are well. P"
type textarea "x"
type textarea "Good afternoon, i hope you are well. Pl"
type textarea "x"
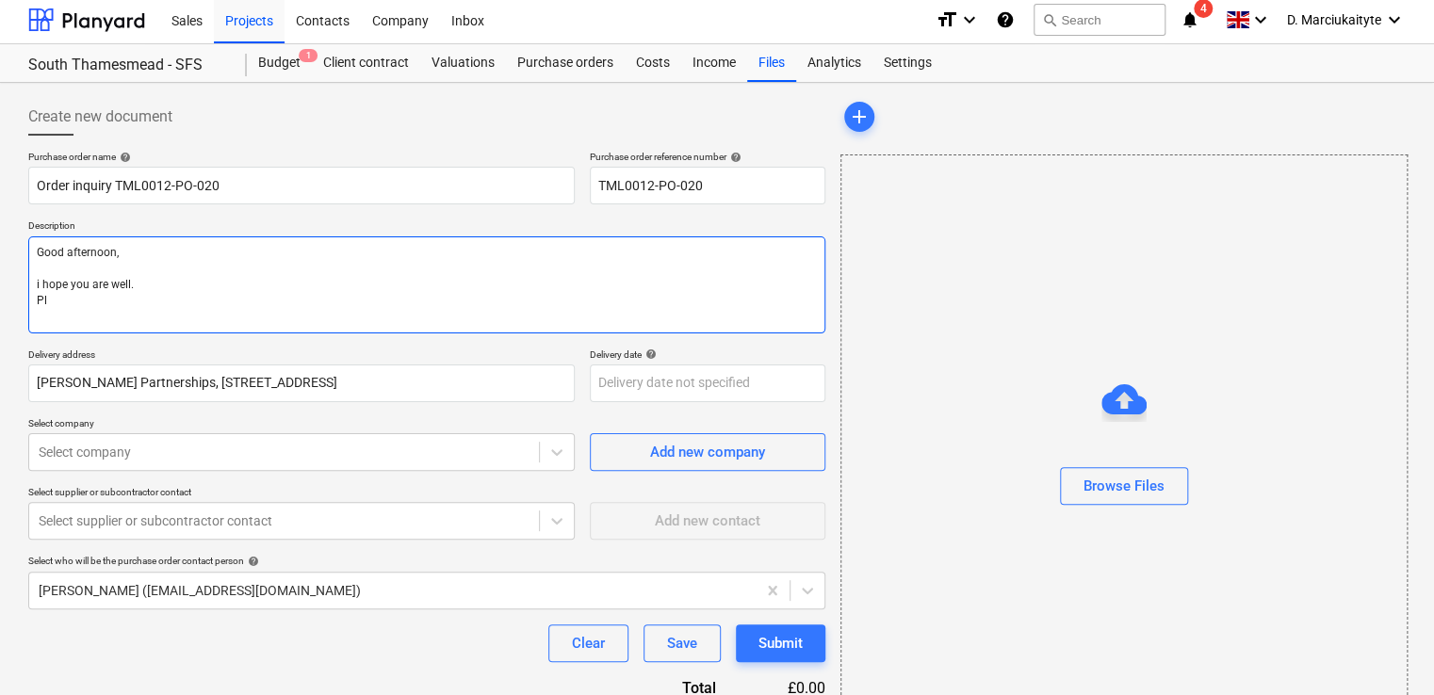
type textarea "Good afternoon, i hope you are well. Ple"
type textarea "x"
type textarea "Good afternoon, i hope you are well. Pleas"
type textarea "x"
type textarea "Good afternoon, i hope you are well. Please"
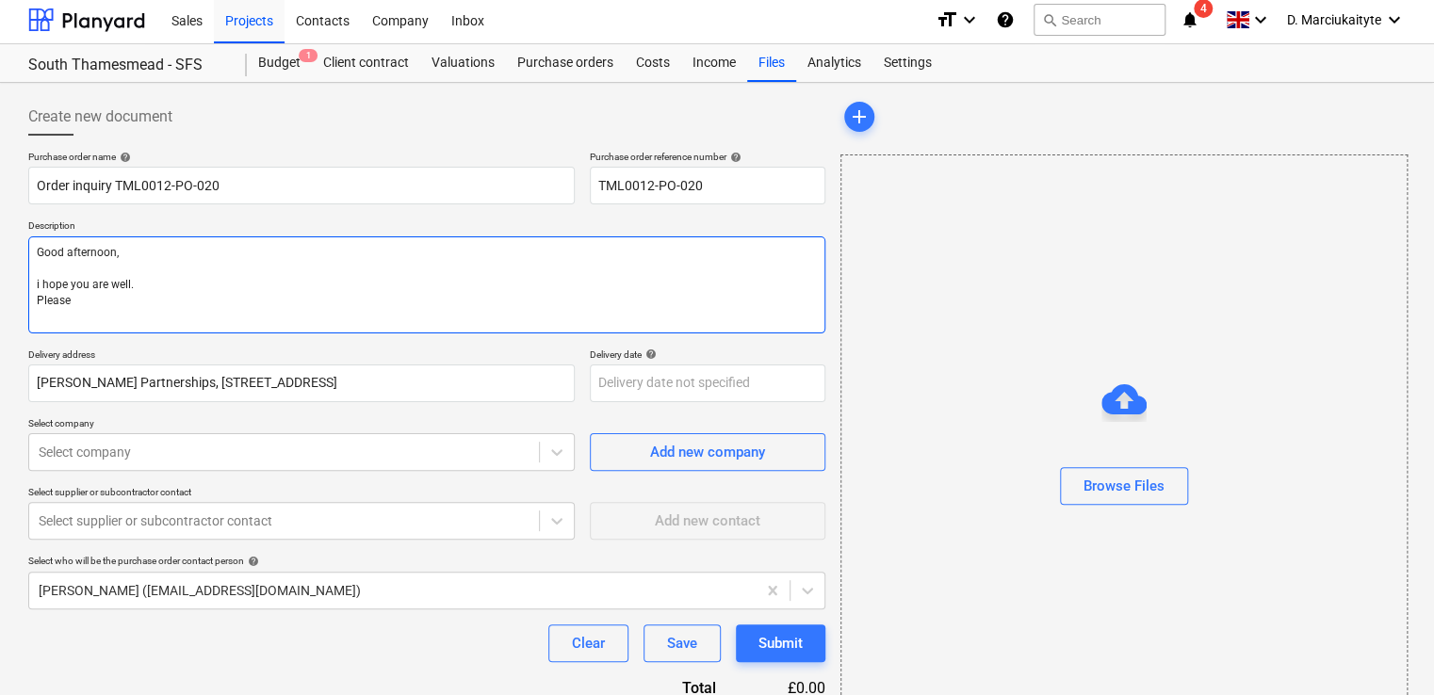
type textarea "x"
type textarea "Good afternoon, i hope you are well. Please"
type textarea "x"
type textarea "Good afternoon, i hope you are well. Please p"
type textarea "x"
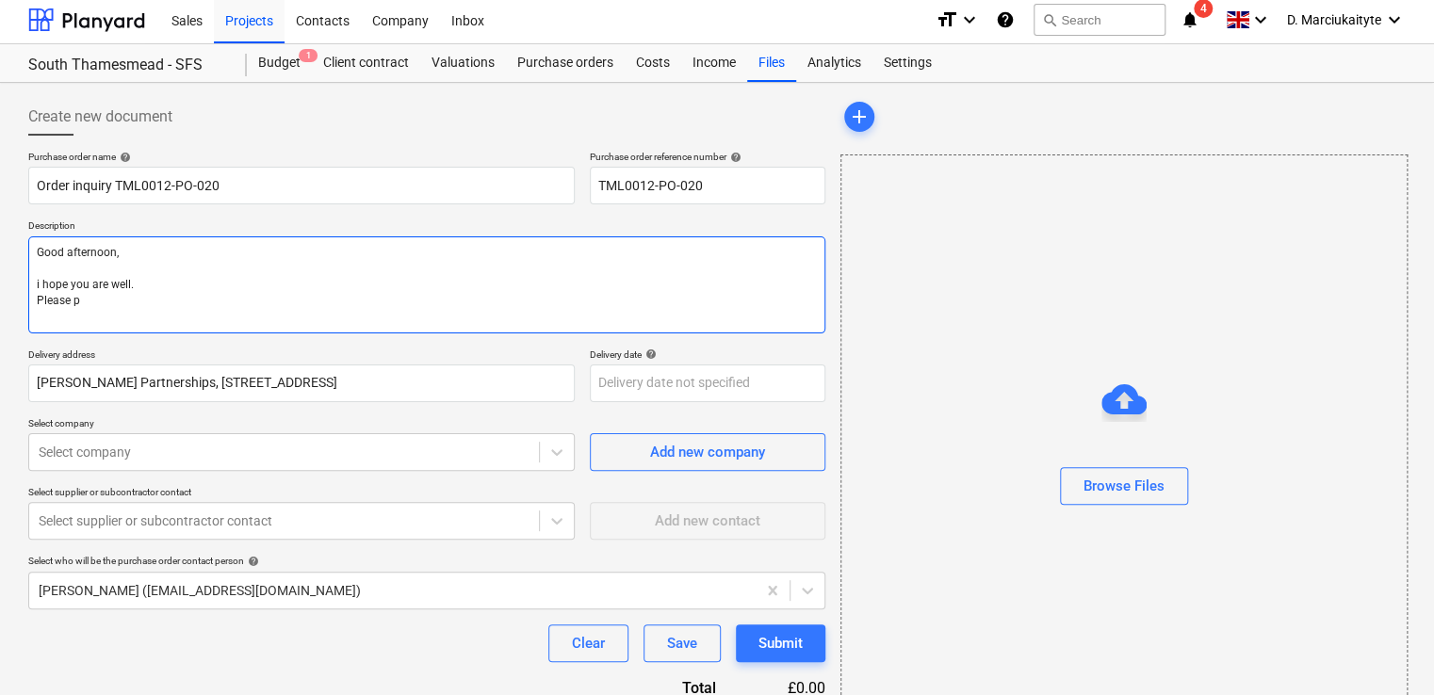
type textarea "Good afternoon, i hope you are well. Please pr"
type textarea "x"
type textarea "Good afternoon, i hope you are well. Please pro"
type textarea "x"
type textarea "Good afternoon, i hope you are well. Please proce"
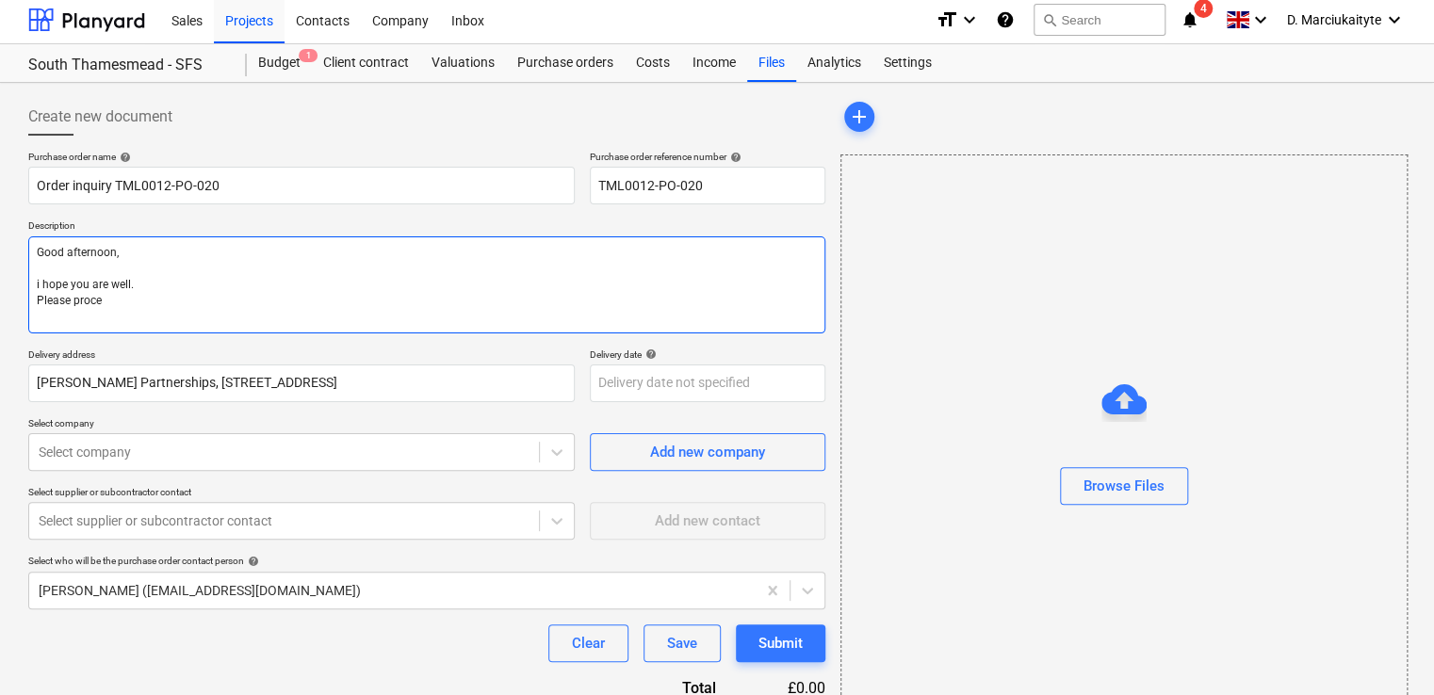
type textarea "x"
type textarea "Good afternoon, i hope you are well. Please procee"
type textarea "x"
type textarea "Good afternoon, i hope you are well. Please proceed"
type textarea "x"
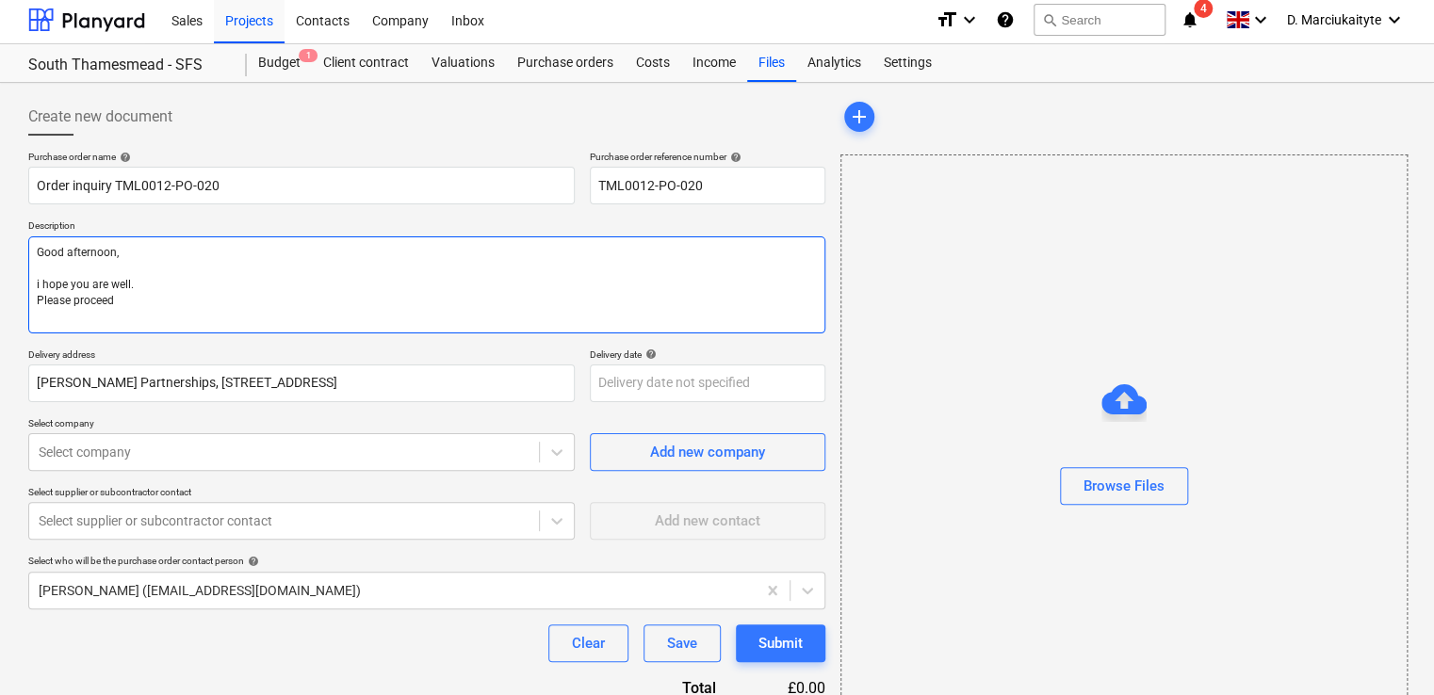
type textarea "Good afternoon, i hope you are well. Please proceed"
type textarea "x"
type textarea "Good afternoon, i hope you are well. Please proceed w"
type textarea "x"
type textarea "Good afternoon, i hope you are well. Please proceed wi"
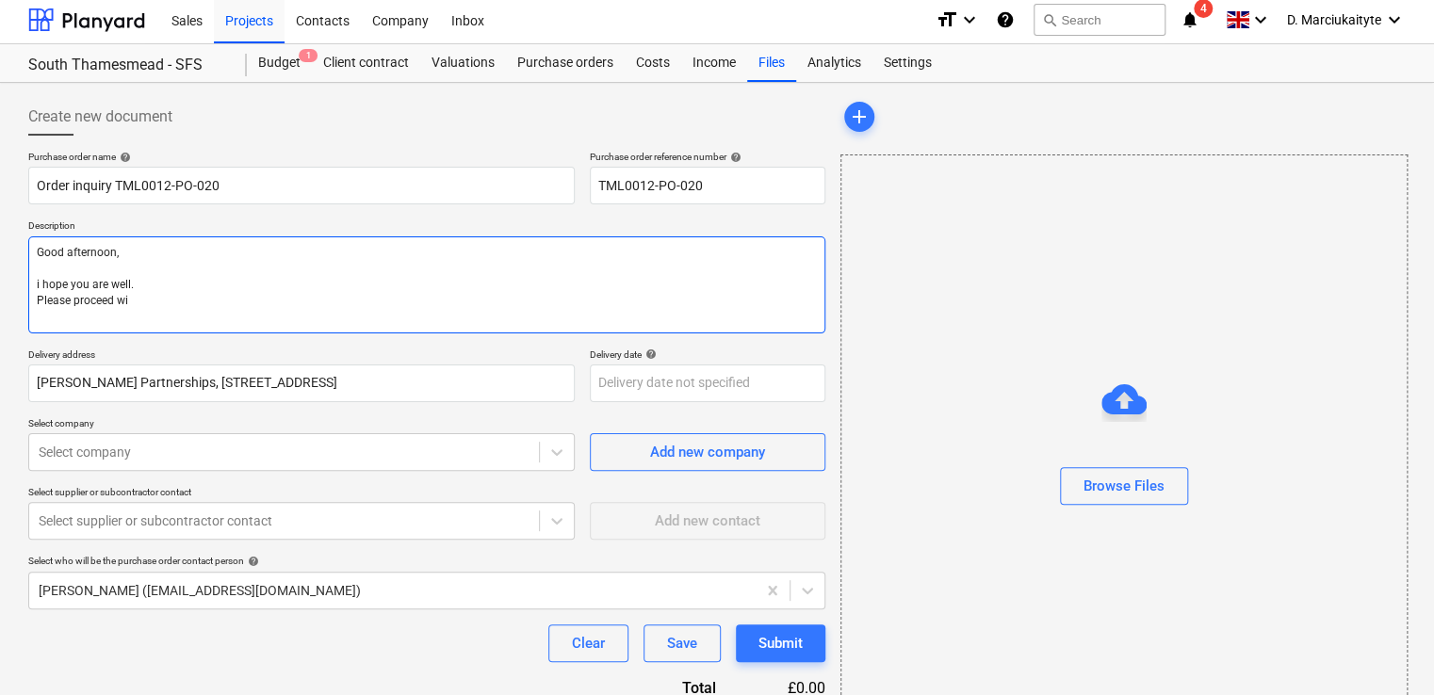
type textarea "x"
type textarea "Good afternoon, i hope you are well. Please proceed wit"
type textarea "x"
type textarea "Good afternoon, i hope you are well. Please proceed with"
type textarea "x"
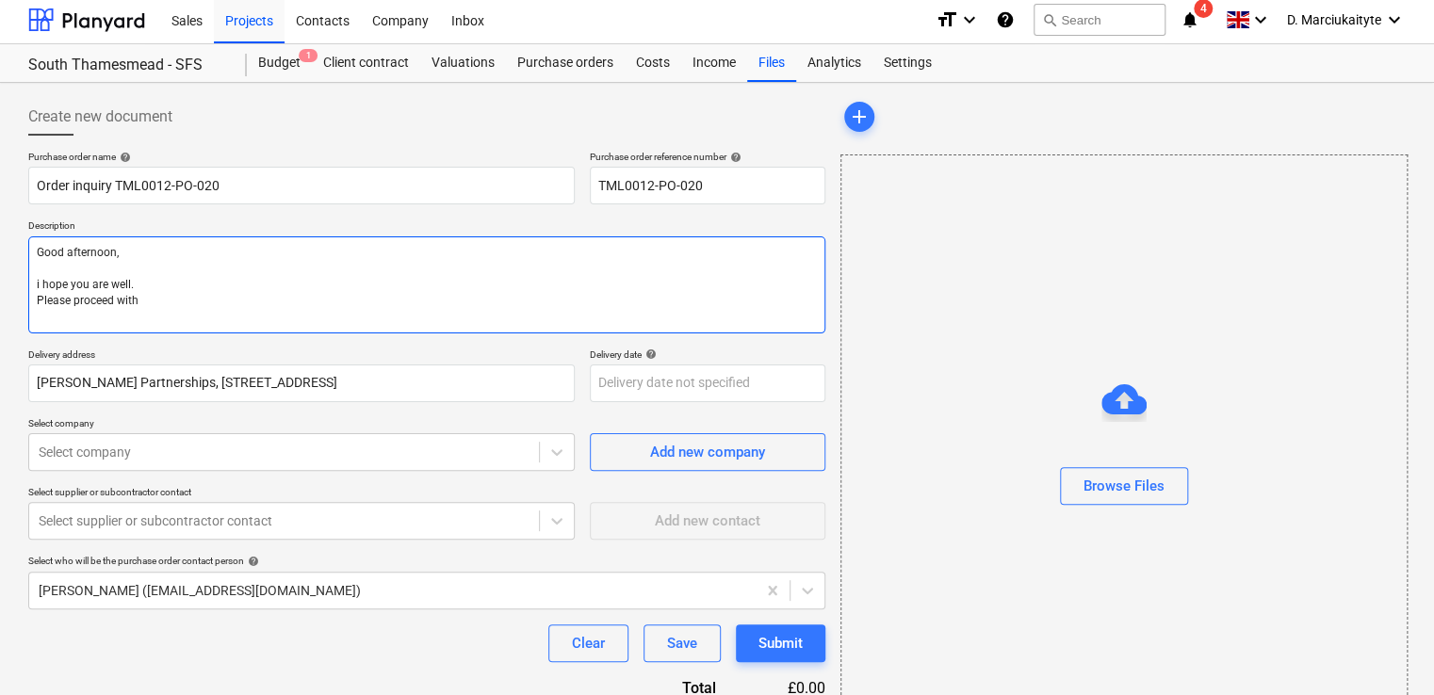
type textarea "Good afternoon, i hope you are well. Please proceed with"
type textarea "x"
type textarea "Good afternoon, i hope you are well. Please proceed with a"
type textarea "x"
type textarea "Good afternoon, i hope you are well. Please proceed with at"
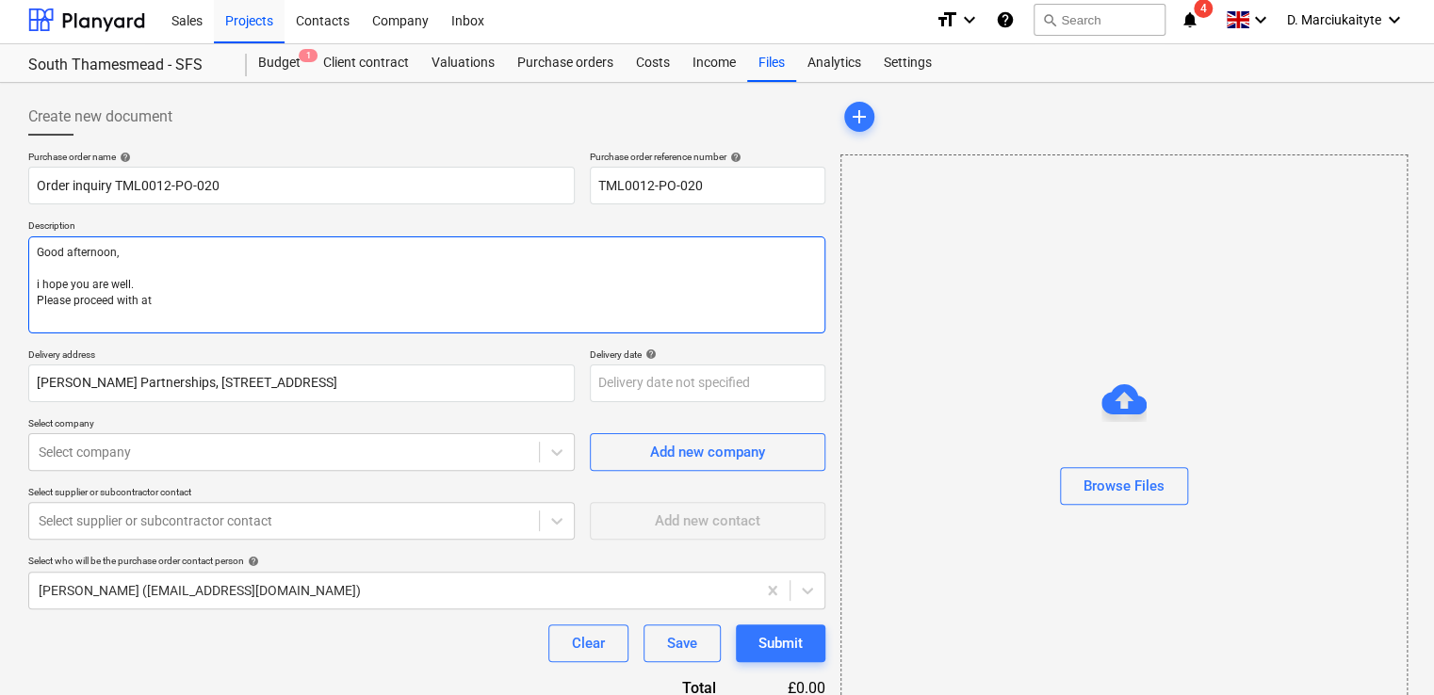
type textarea "x"
type textarea "Good afternoon, i hope you are well. Please proceed with att"
type textarea "x"
type textarea "Good afternoon, i hope you are well. Please proceed with atta"
type textarea "x"
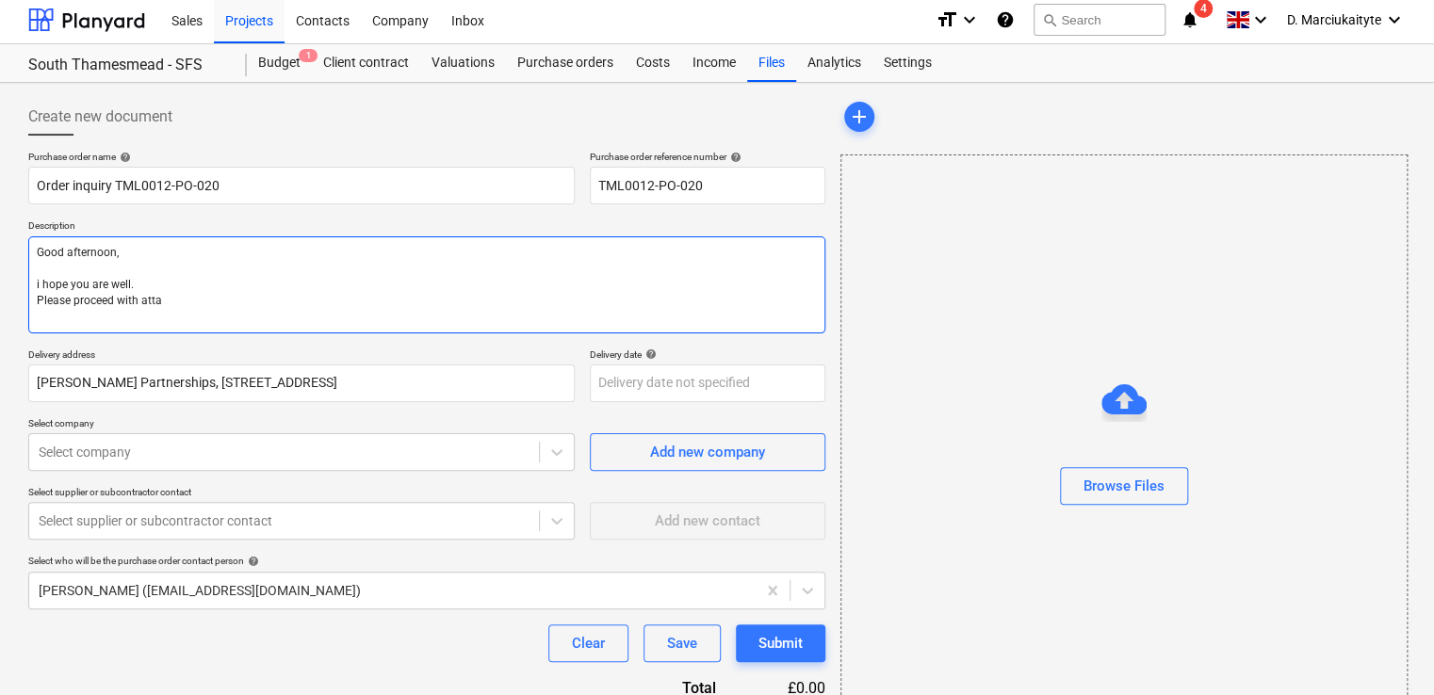
type textarea "Good afternoon, i hope you are well. Please proceed with attac"
type textarea "x"
type textarea "Good afternoon, i hope you are well. Please proceed with attach"
type textarea "x"
type textarea "Good afternoon, i hope you are well. Please proceed with attache"
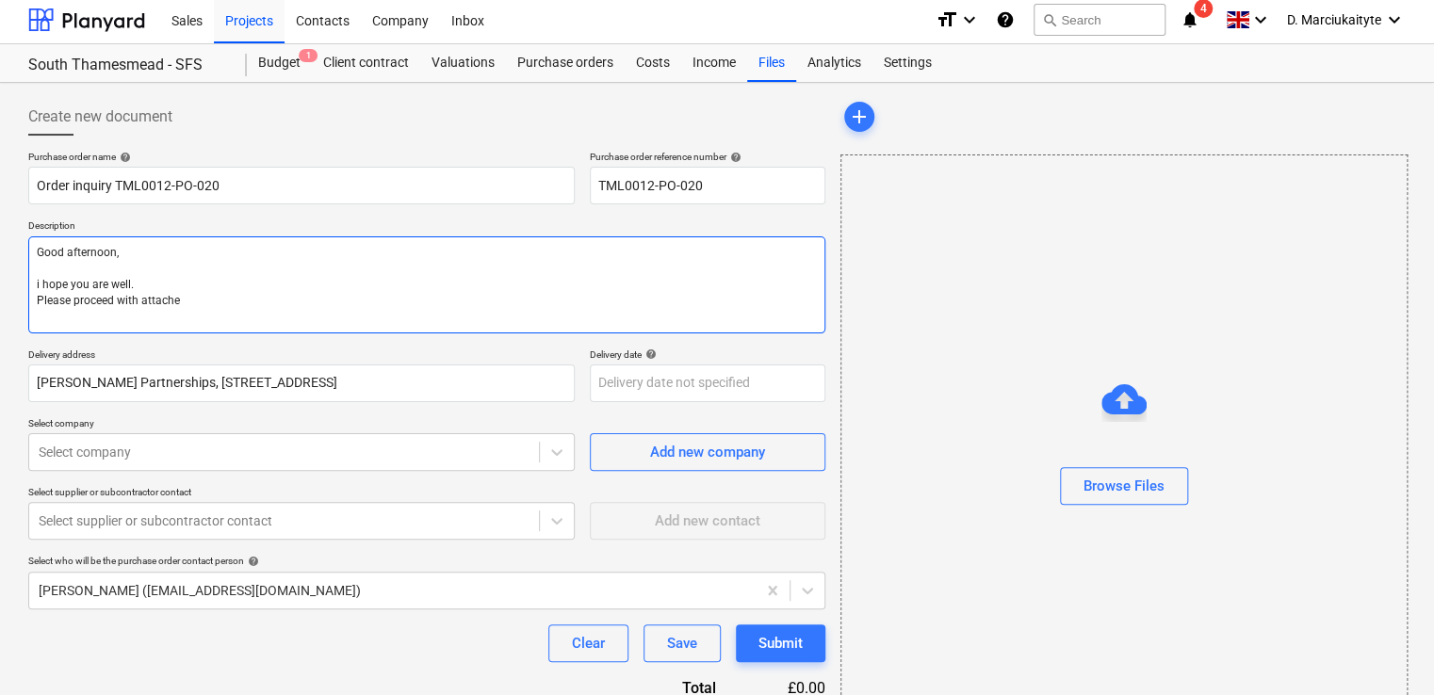
type textarea "x"
type textarea "Good afternoon, i hope you are well. Please proceed with attached"
type textarea "x"
type textarea "Good afternoon, i hope you are well. Please proceed with attached"
type textarea "x"
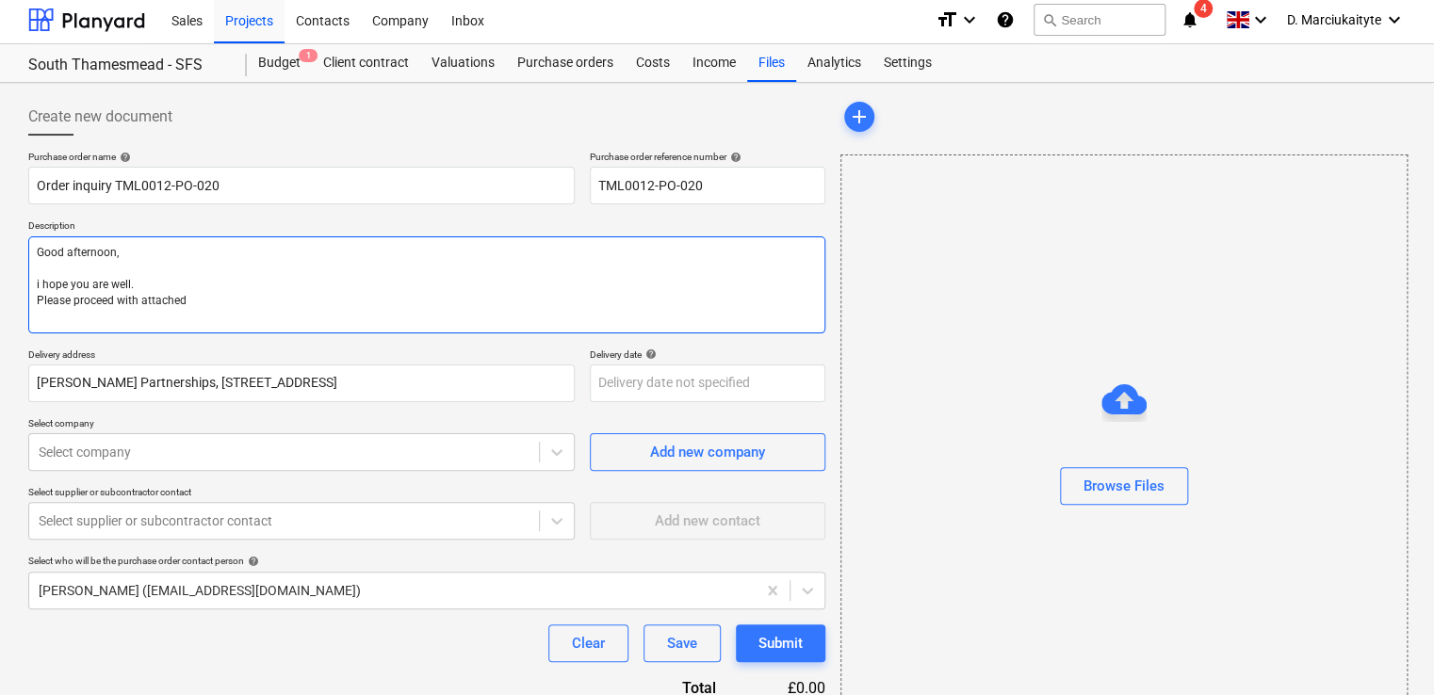
type textarea "Good afternoon, i hope you are well. Please proceed with attached o"
type textarea "x"
type textarea "Good afternoon, i hope you are well. Please proceed with attached or"
type textarea "x"
type textarea "Good afternoon, i hope you are well. Please proceed with attached ord"
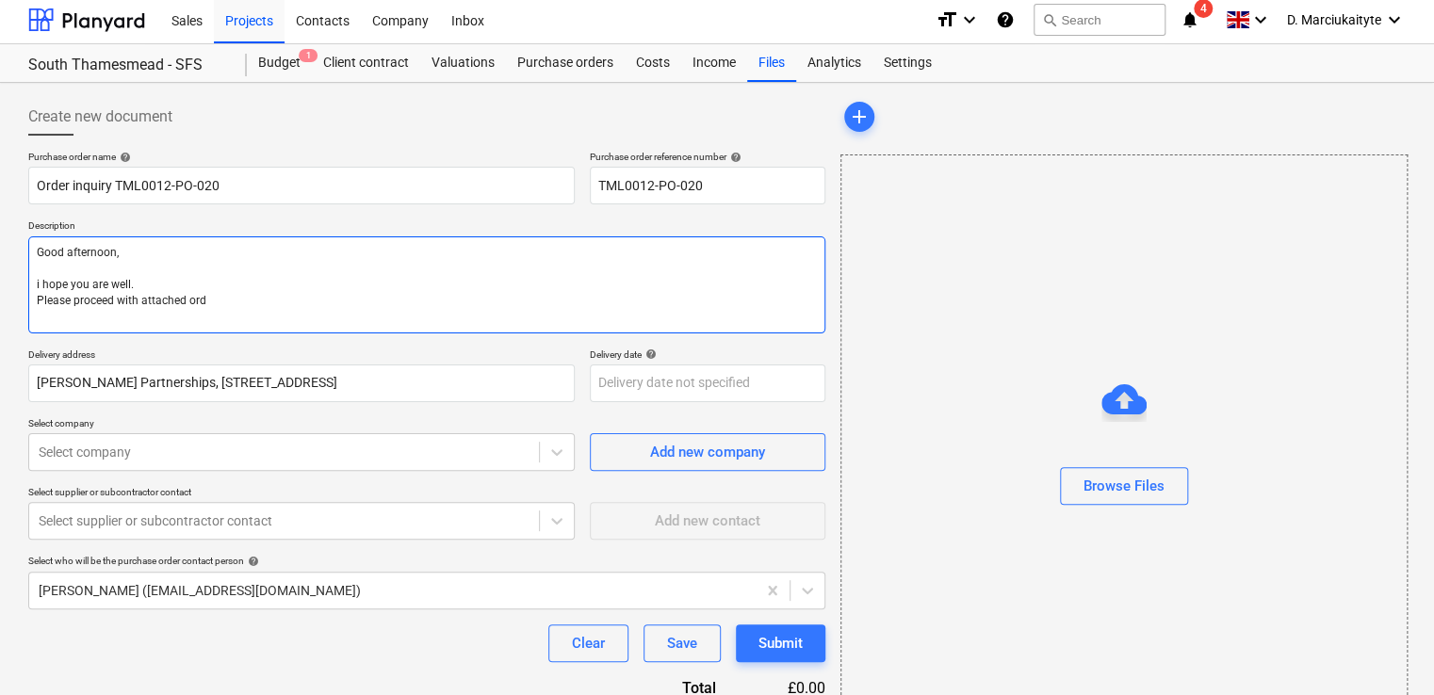
type textarea "x"
type textarea "Good afternoon, i hope you are well. Please proceed with attached orde"
type textarea "x"
type textarea "Good afternoon, i hope you are well. Please proceed with attached order"
type textarea "x"
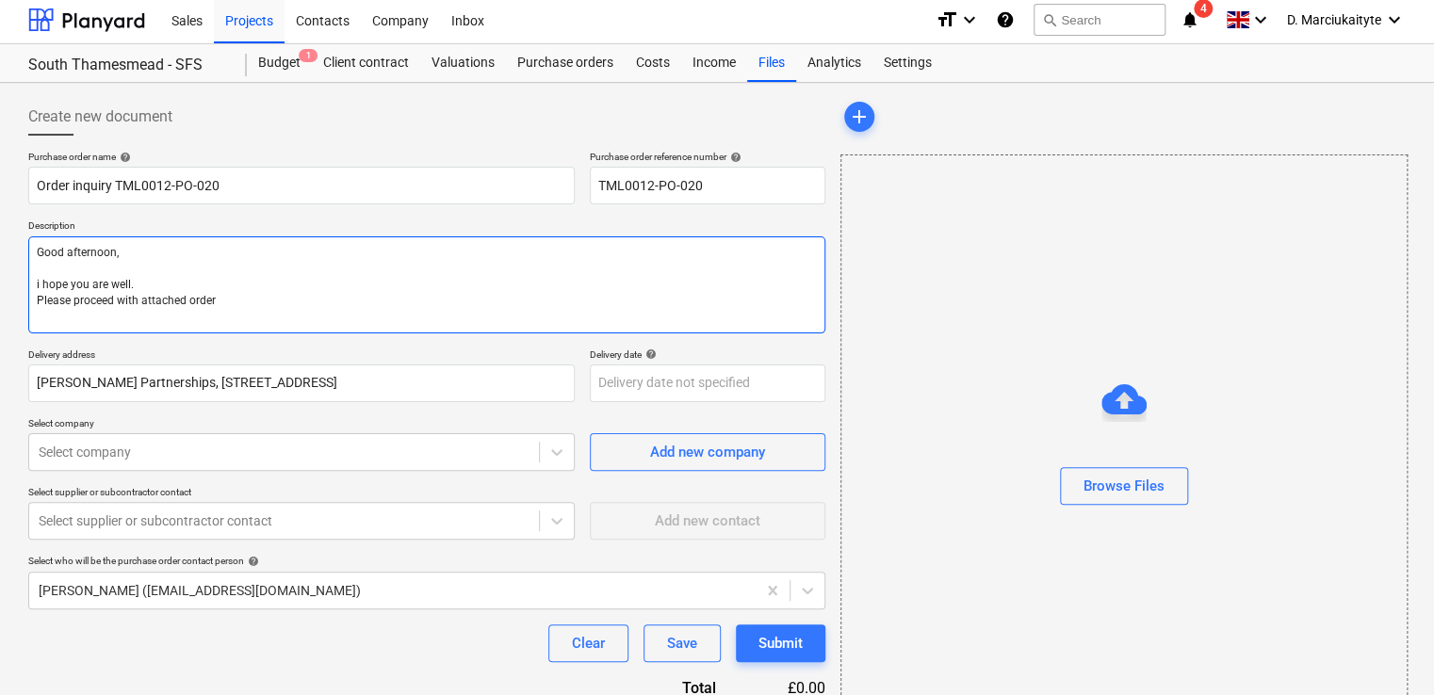
type textarea "Good afternoon, i hope you are well. Please proceed with attached order."
type textarea "x"
type textarea "Good afternoon, i hope you are well. Please proceed with attached order."
click at [41, 285] on textarea "Good afternoon, i hope you are well. Please proceed with attached order." at bounding box center [426, 285] width 797 height 97
type textarea "x"
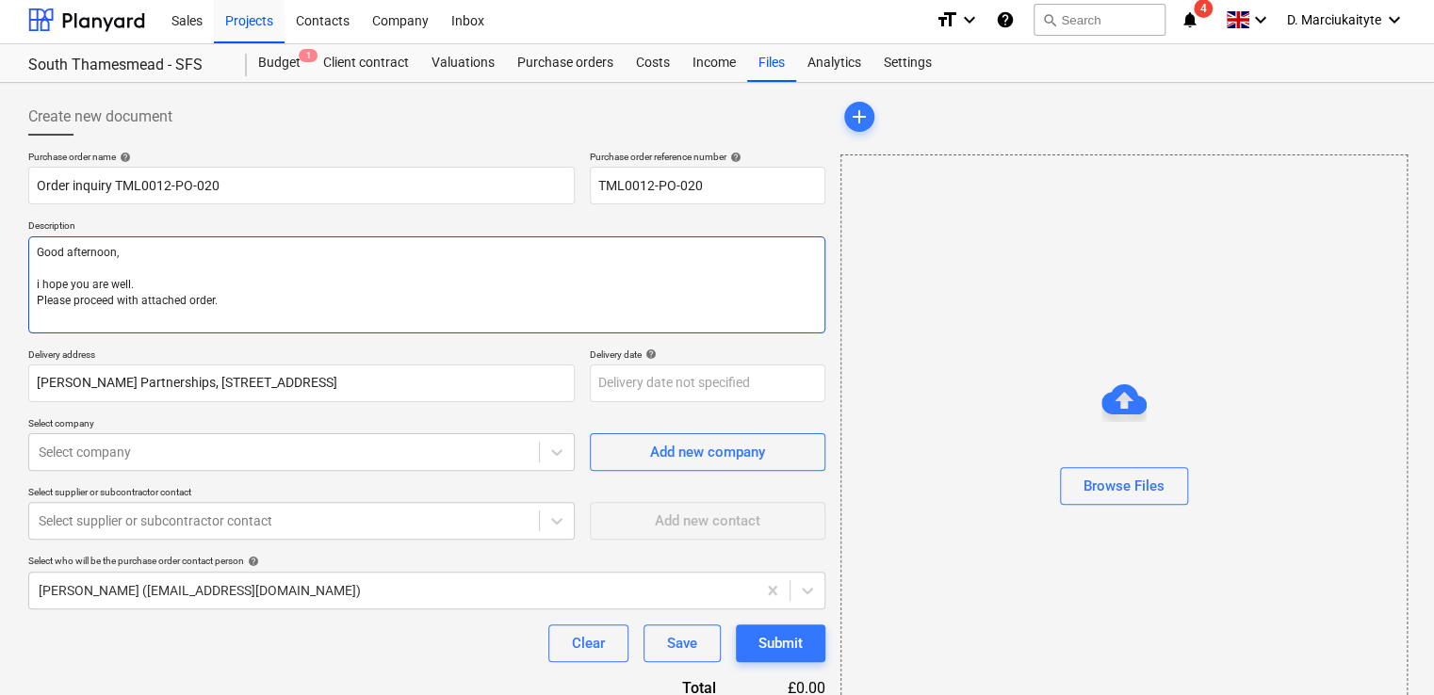
type textarea "Good afternoon, ihope you are well. Please proceed with attached order."
type textarea "x"
type textarea "Good afternoon, hope you are well. Please proceed with attached order."
type textarea "x"
type textarea "Good afternoon, Ihope you are well. Please proceed with attached order."
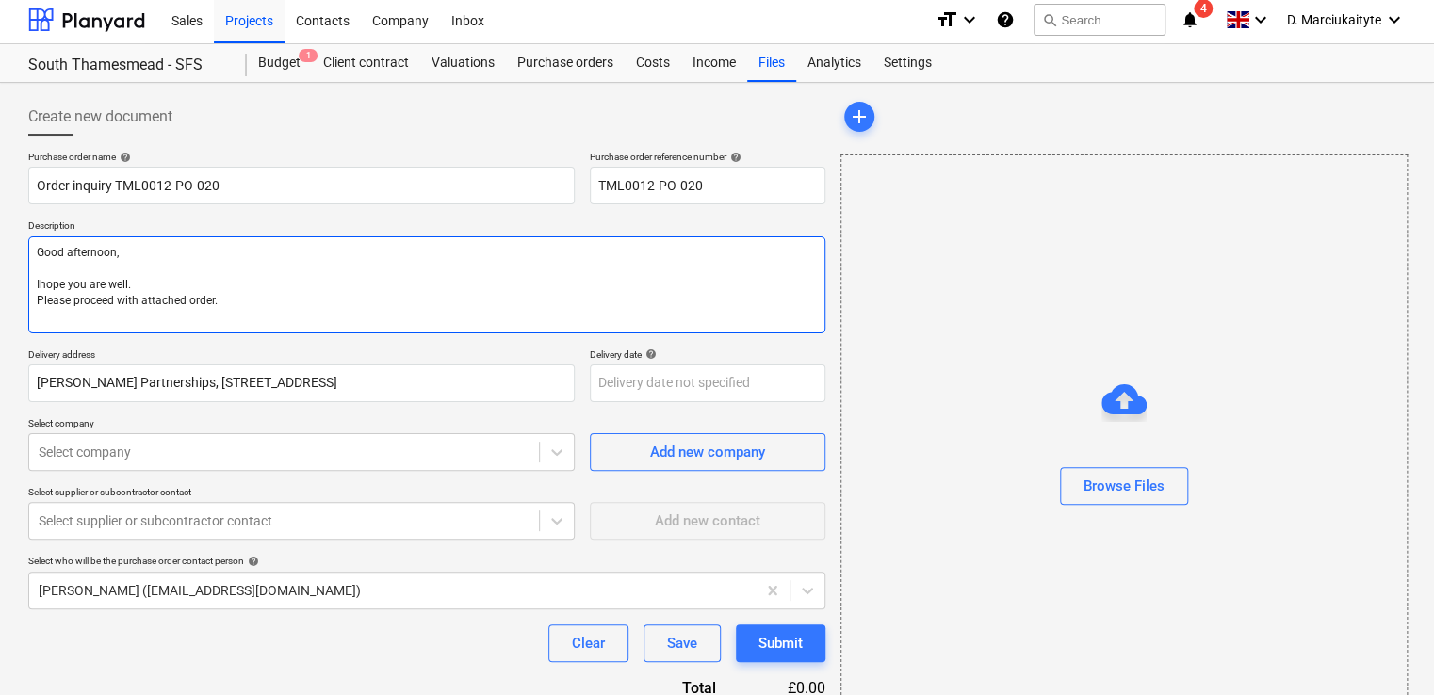
type textarea "x"
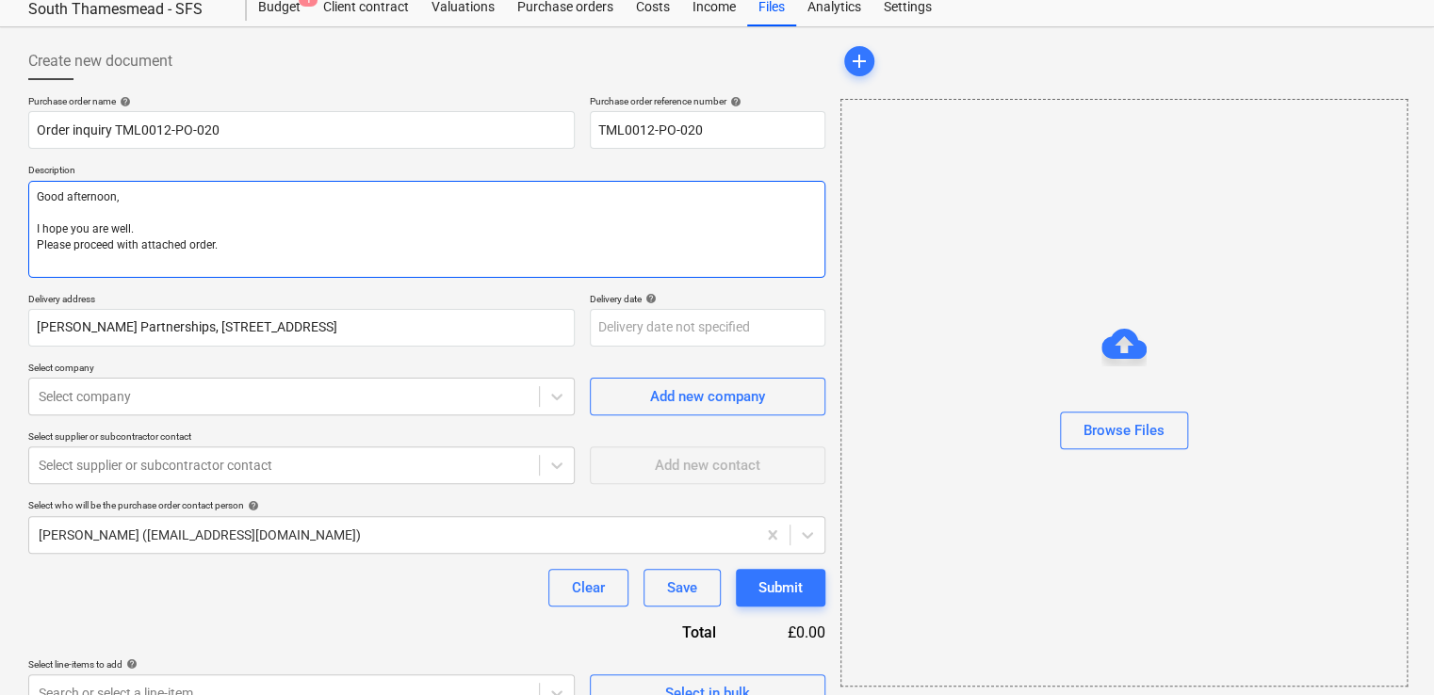
scroll to position [90, 0]
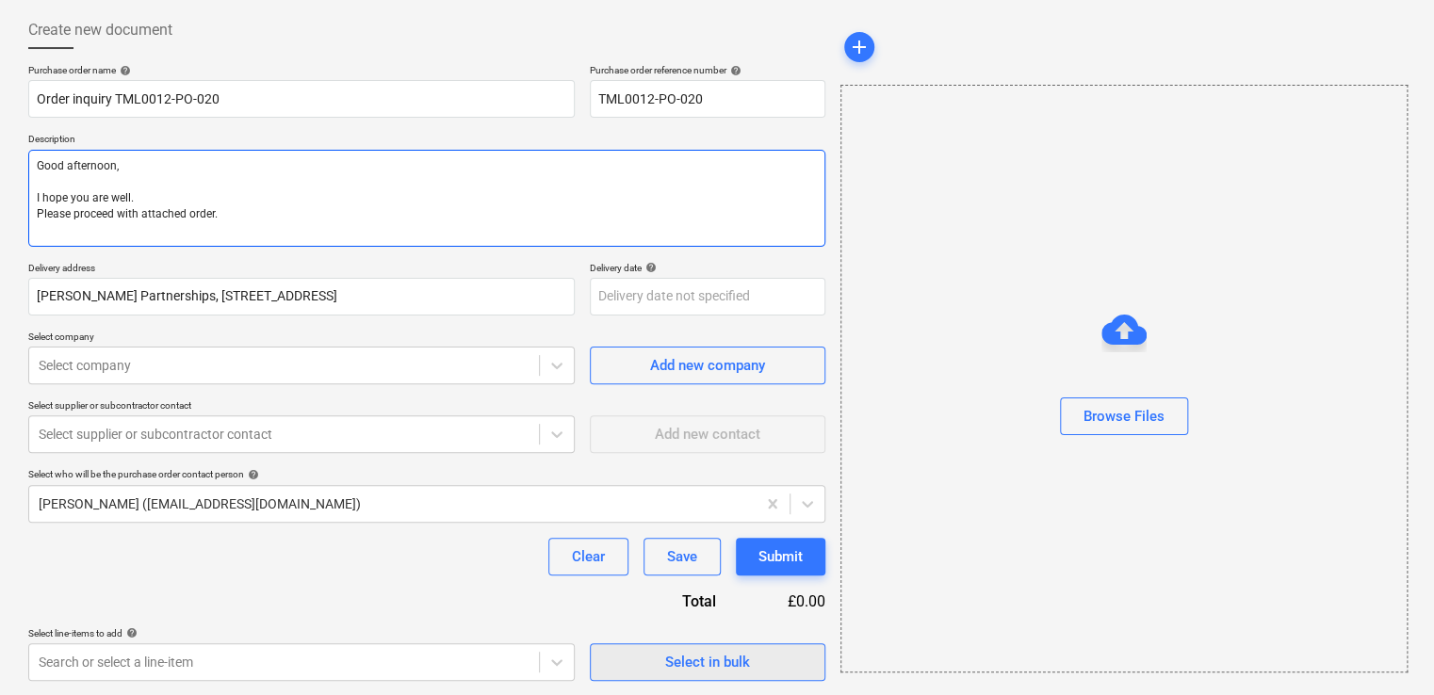
type textarea "Good afternoon, I hope you are well. Please proceed with attached order."
click at [695, 664] on div "Select in bulk" at bounding box center [707, 662] width 85 height 25
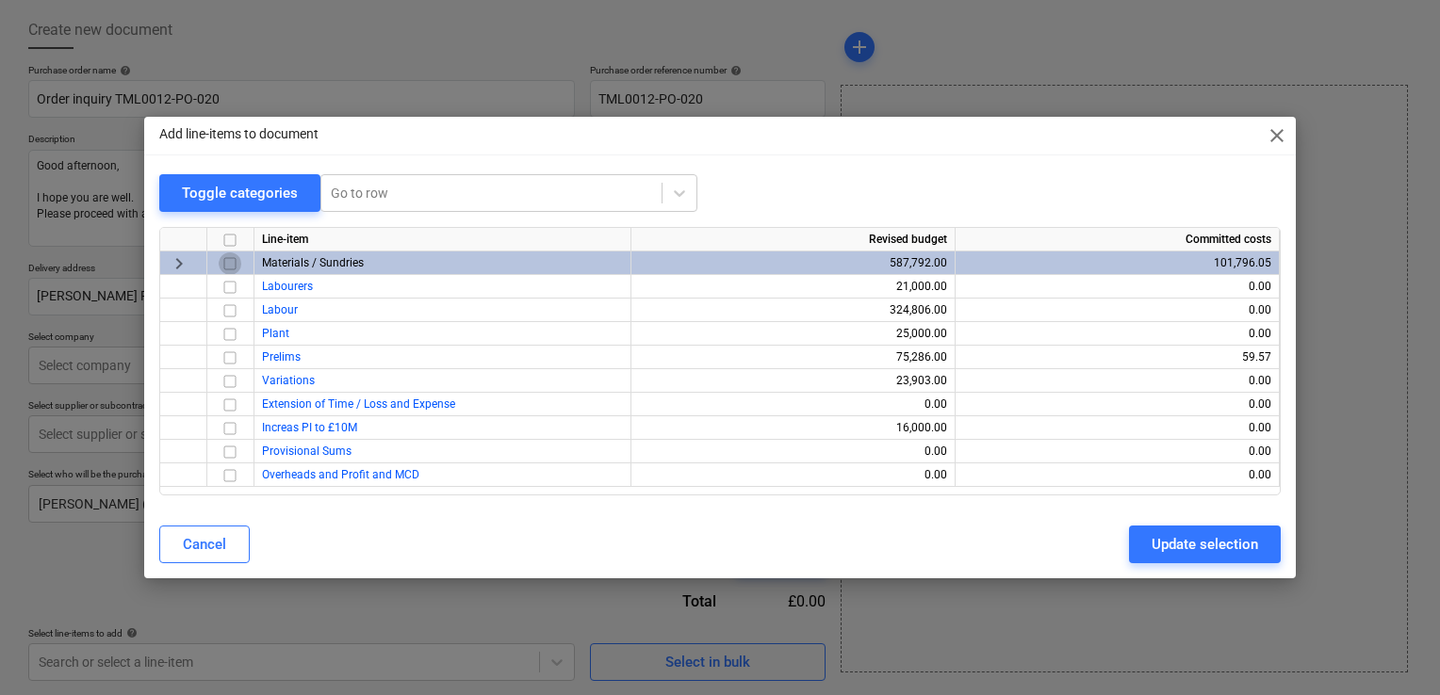
click at [229, 266] on input "checkbox" at bounding box center [230, 264] width 23 height 23
click at [1228, 548] on div "Update selection" at bounding box center [1205, 544] width 106 height 25
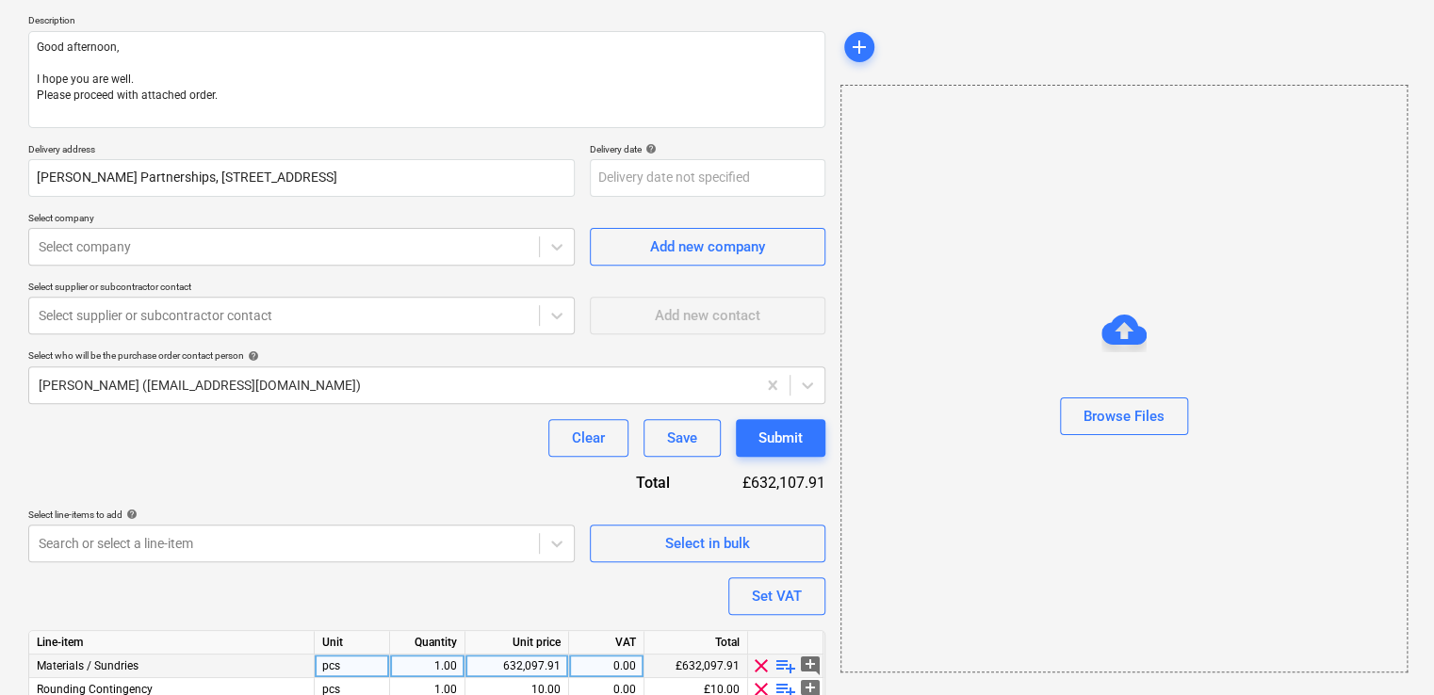
scroll to position [290, 0]
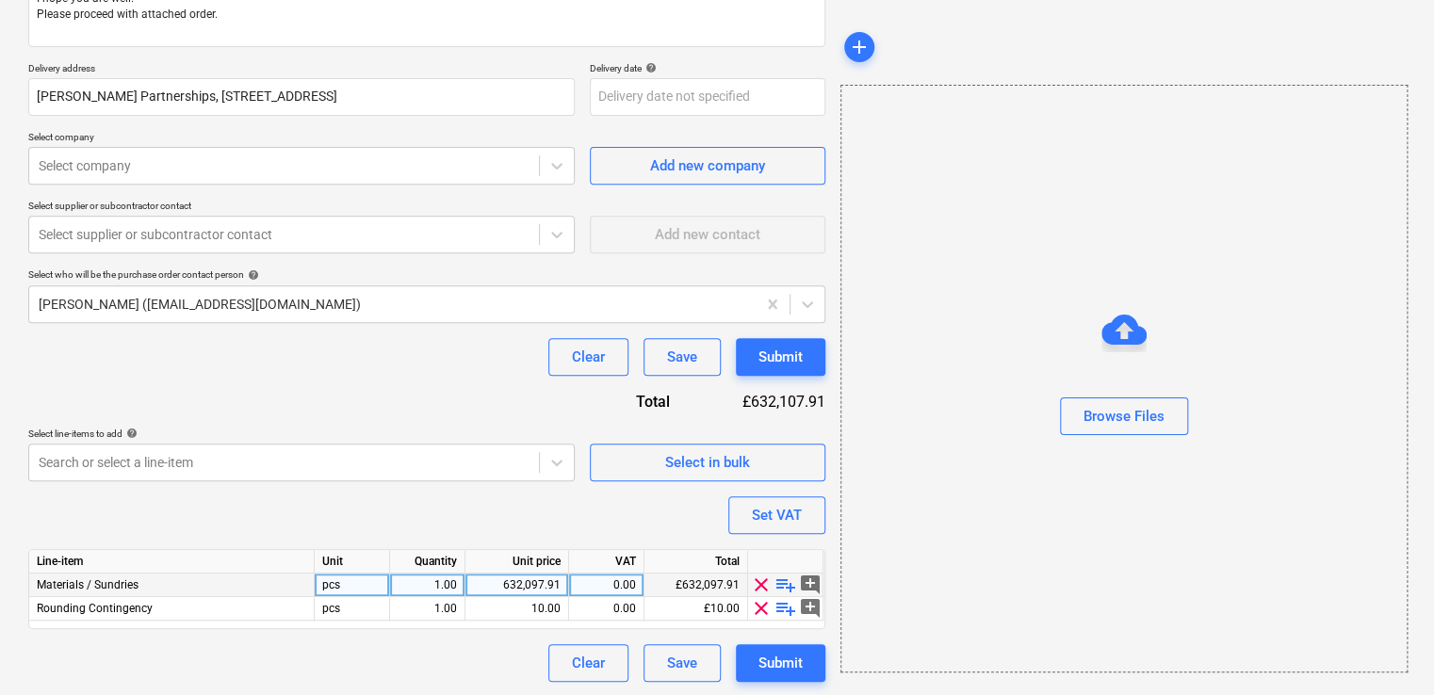
click at [786, 587] on span "playlist_add" at bounding box center [786, 585] width 23 height 23
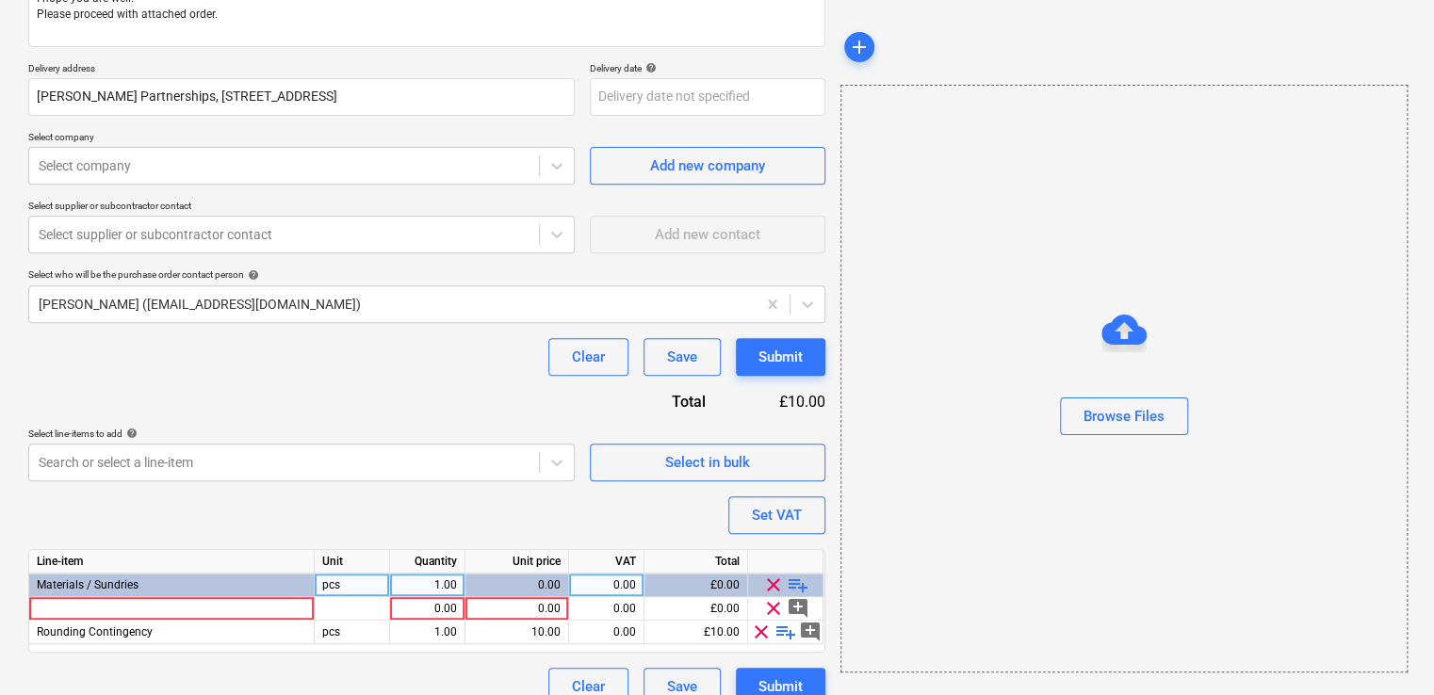
click at [787, 587] on span "playlist_add" at bounding box center [798, 585] width 23 height 23
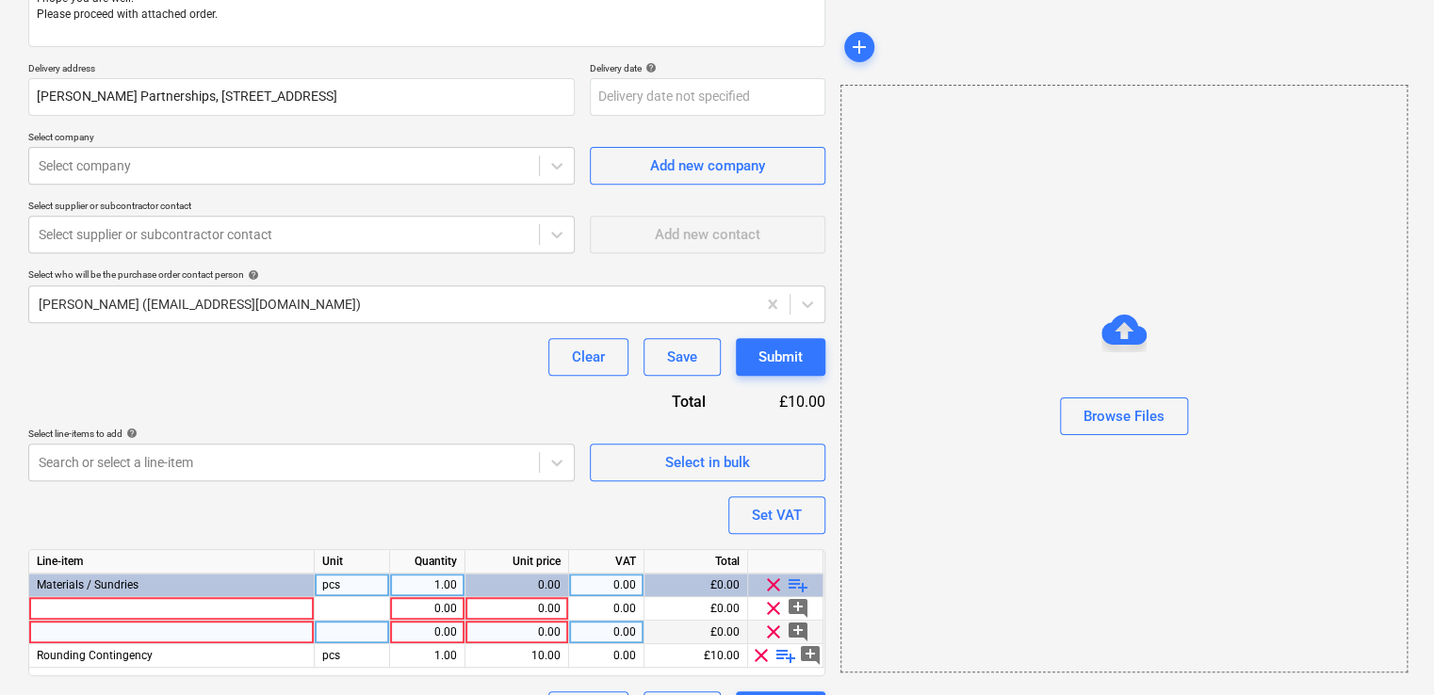
type textarea "x"
click at [224, 629] on div at bounding box center [172, 633] width 286 height 24
type input "OBEX CORTEX 0771FR Paste Adhesive - Class B-s1,d0"
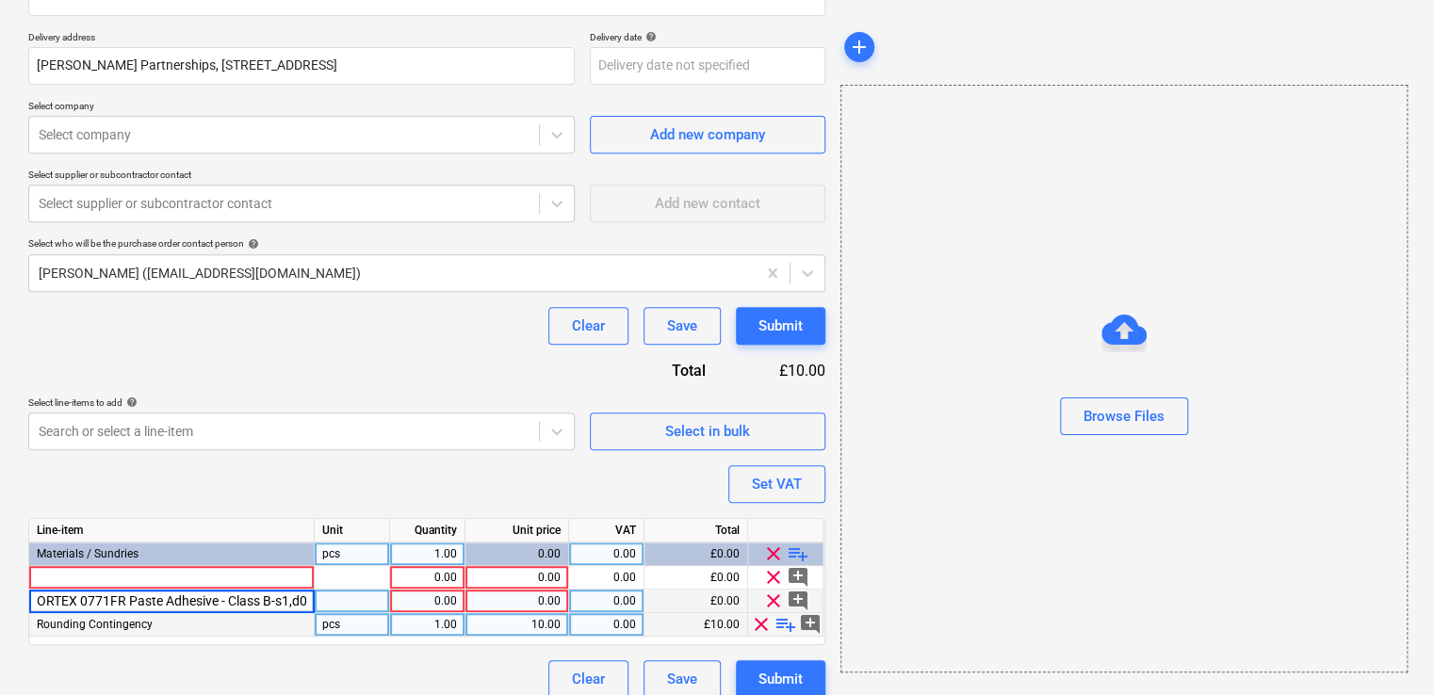
scroll to position [338, 0]
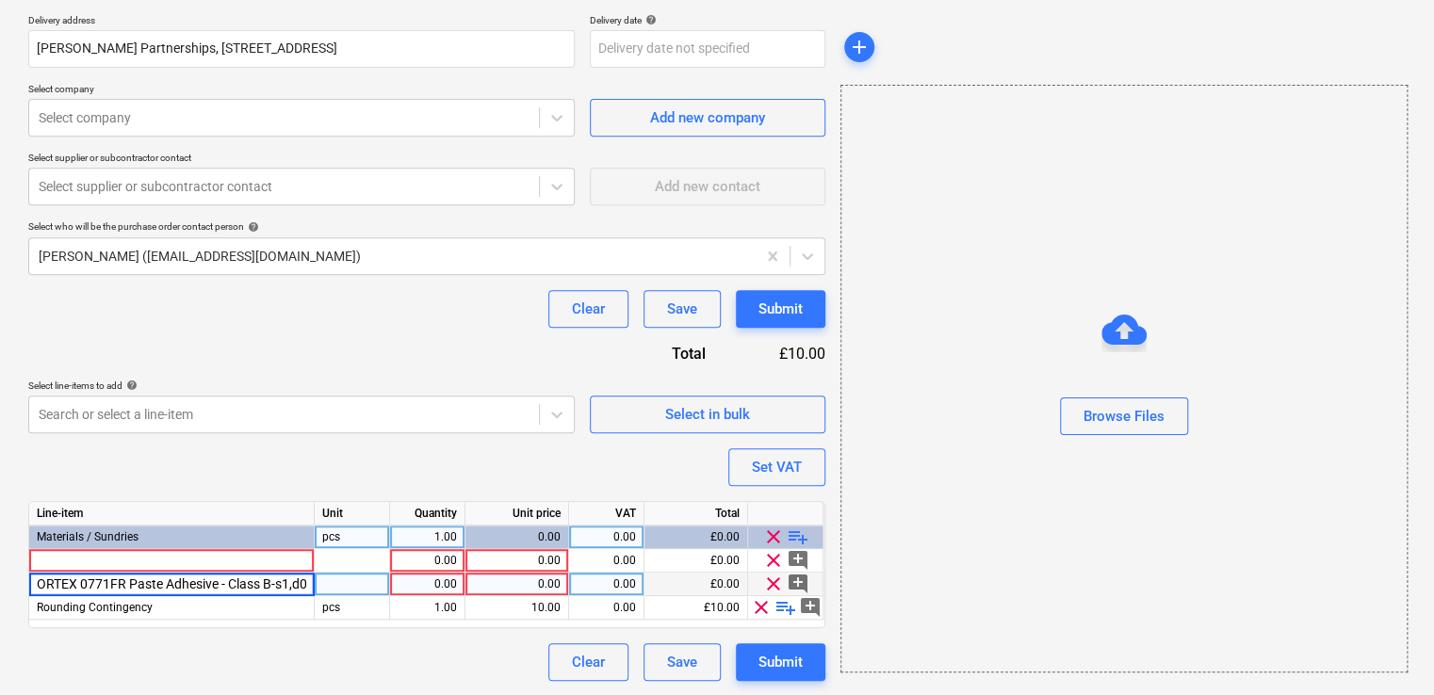
type textarea "x"
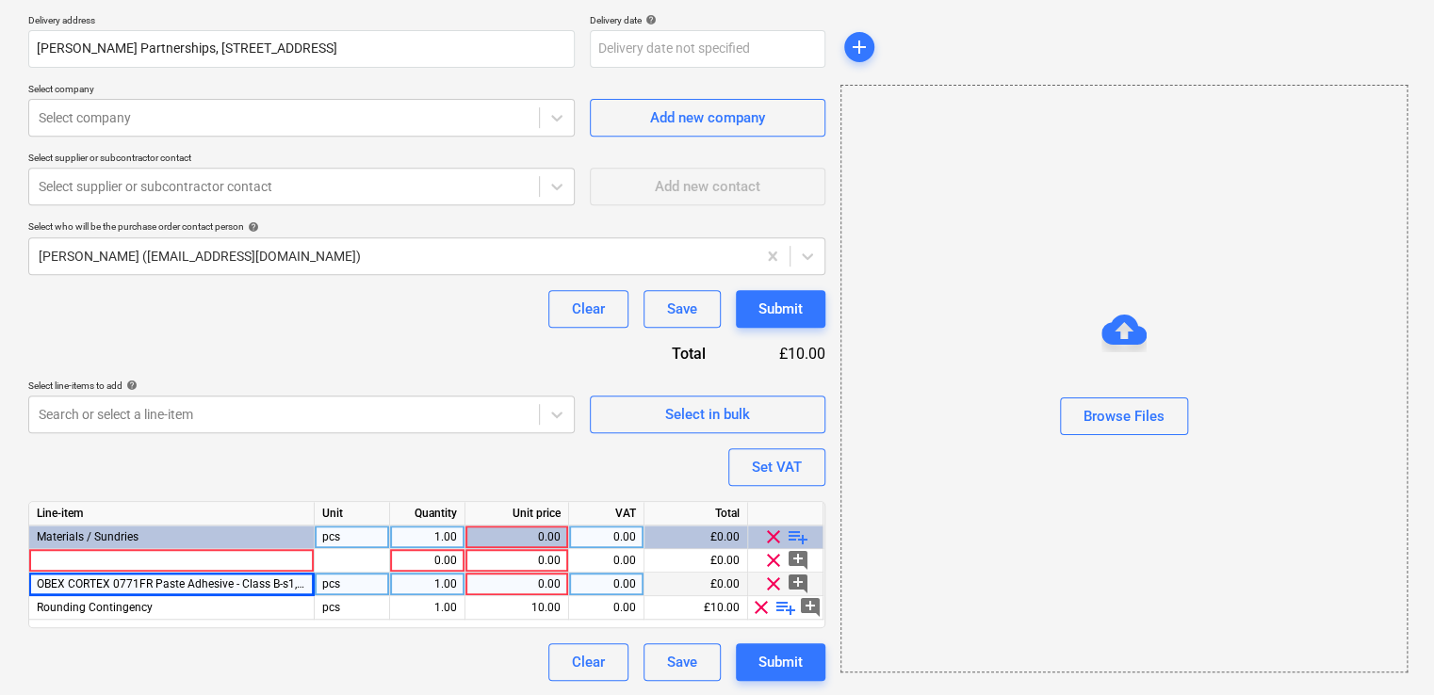
click at [353, 586] on div "pcs" at bounding box center [352, 585] width 75 height 24
type input "tubes"
type textarea "x"
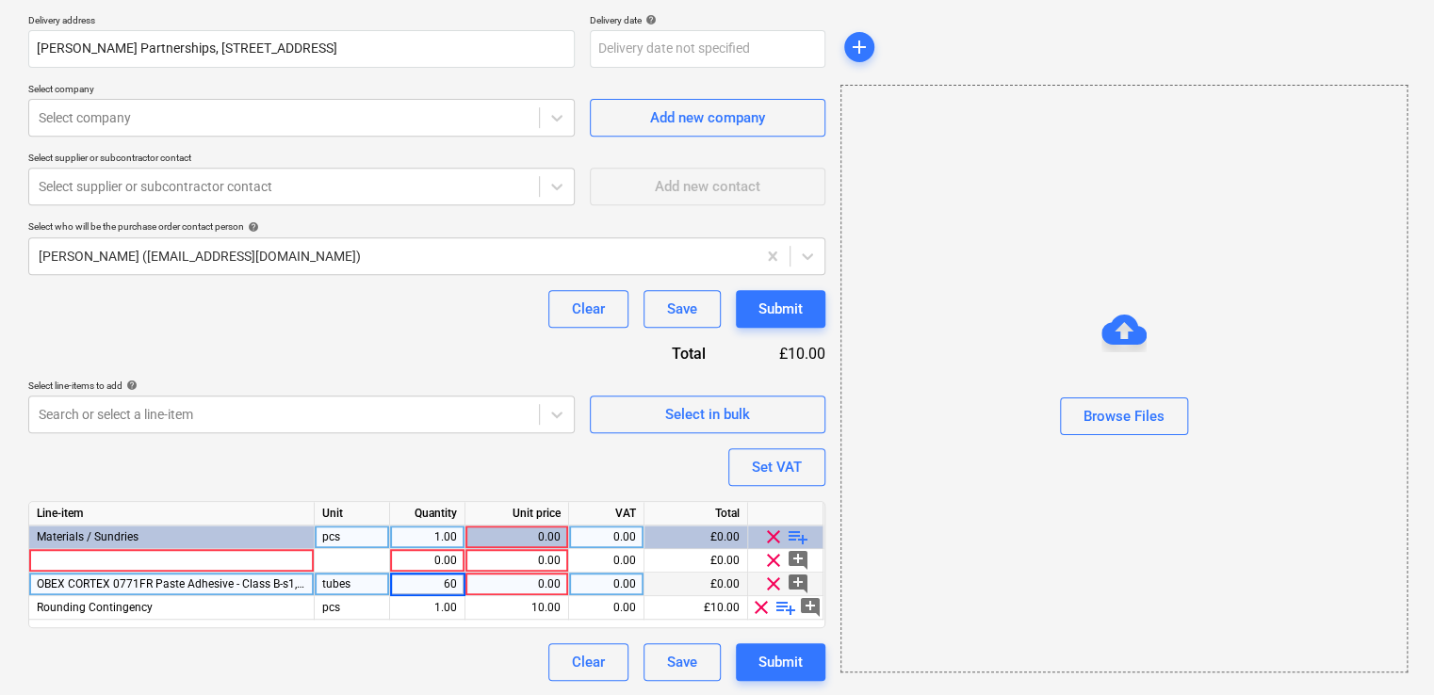
type input "600"
type textarea "x"
click at [541, 587] on div "0.00" at bounding box center [517, 585] width 88 height 24
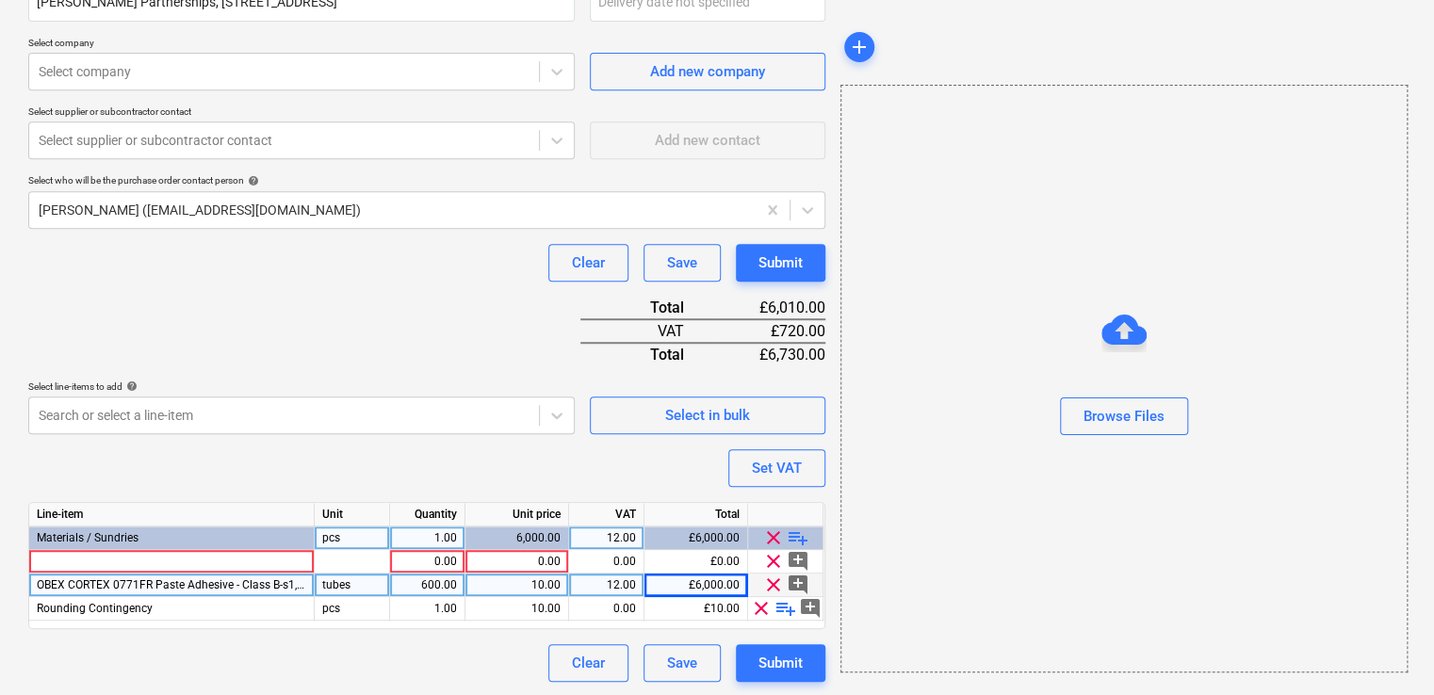
scroll to position [384, 0]
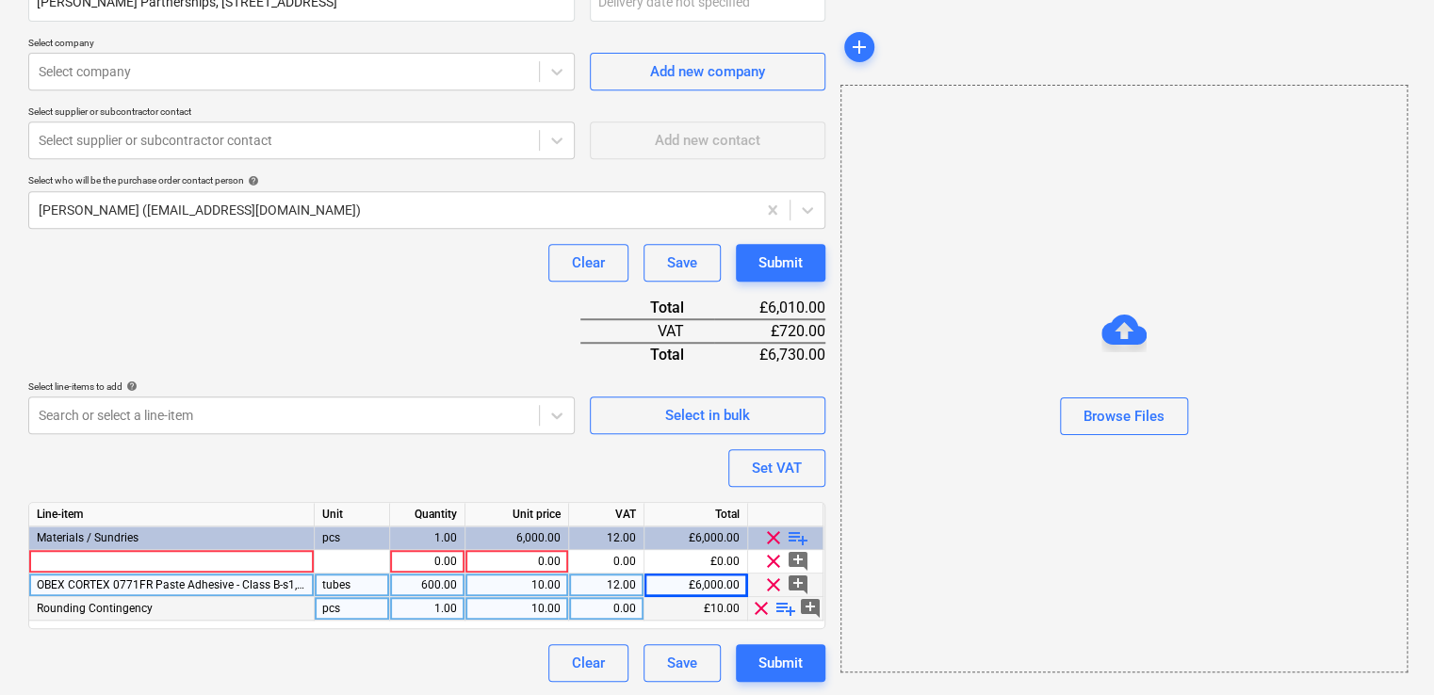
click at [758, 606] on span "clear" at bounding box center [761, 608] width 23 height 23
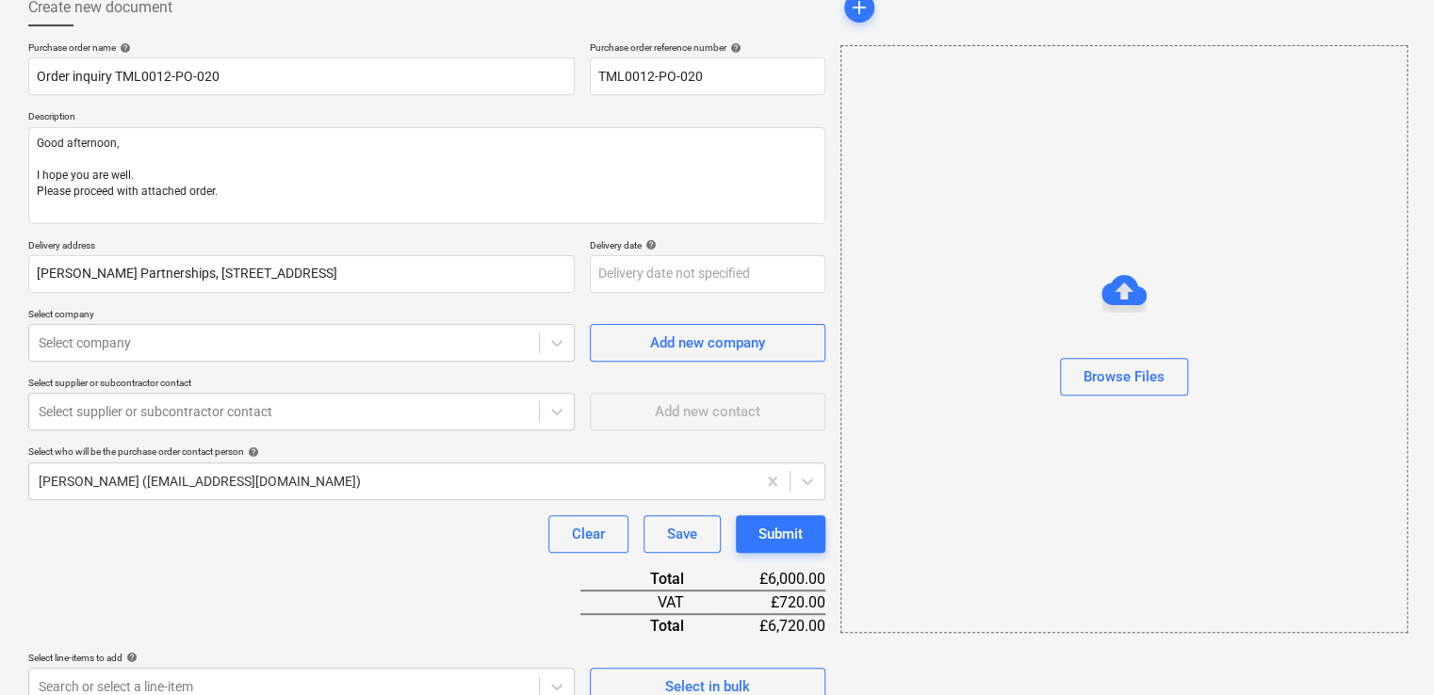
scroll to position [283, 0]
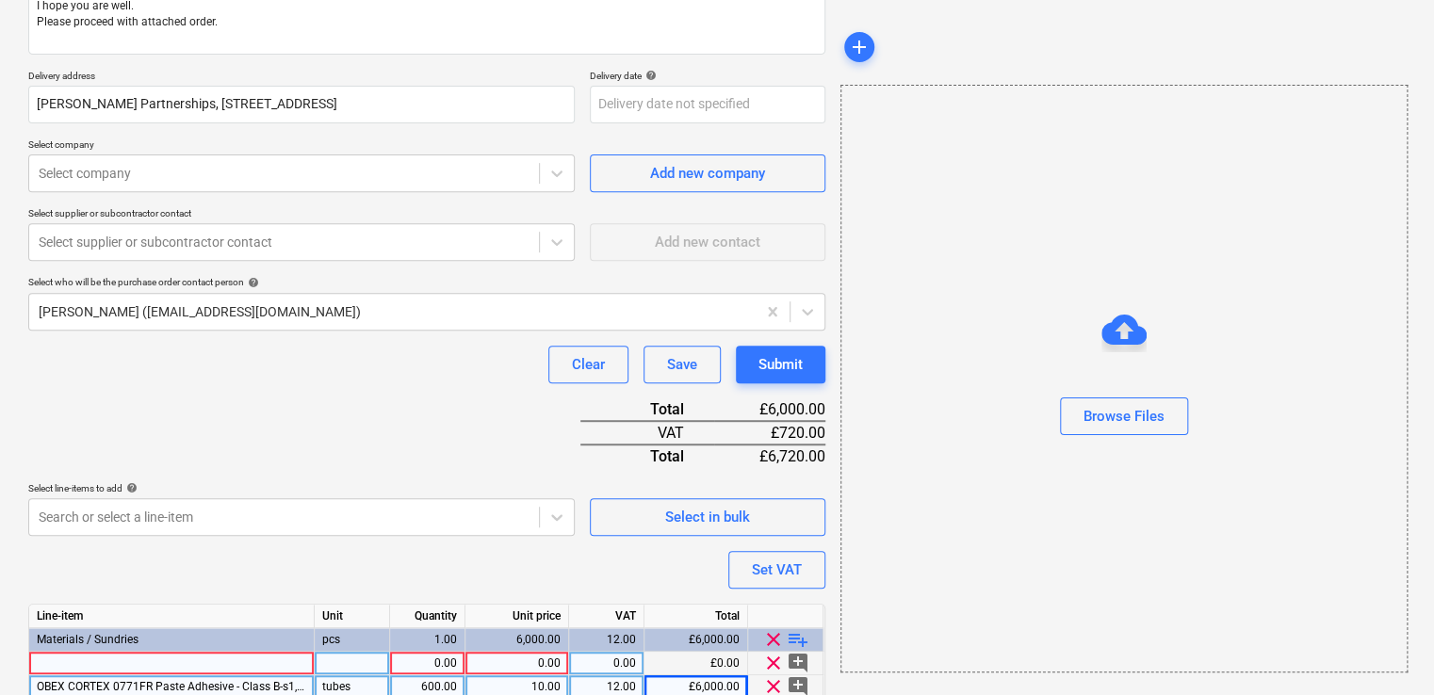
click at [195, 662] on div at bounding box center [172, 664] width 286 height 24
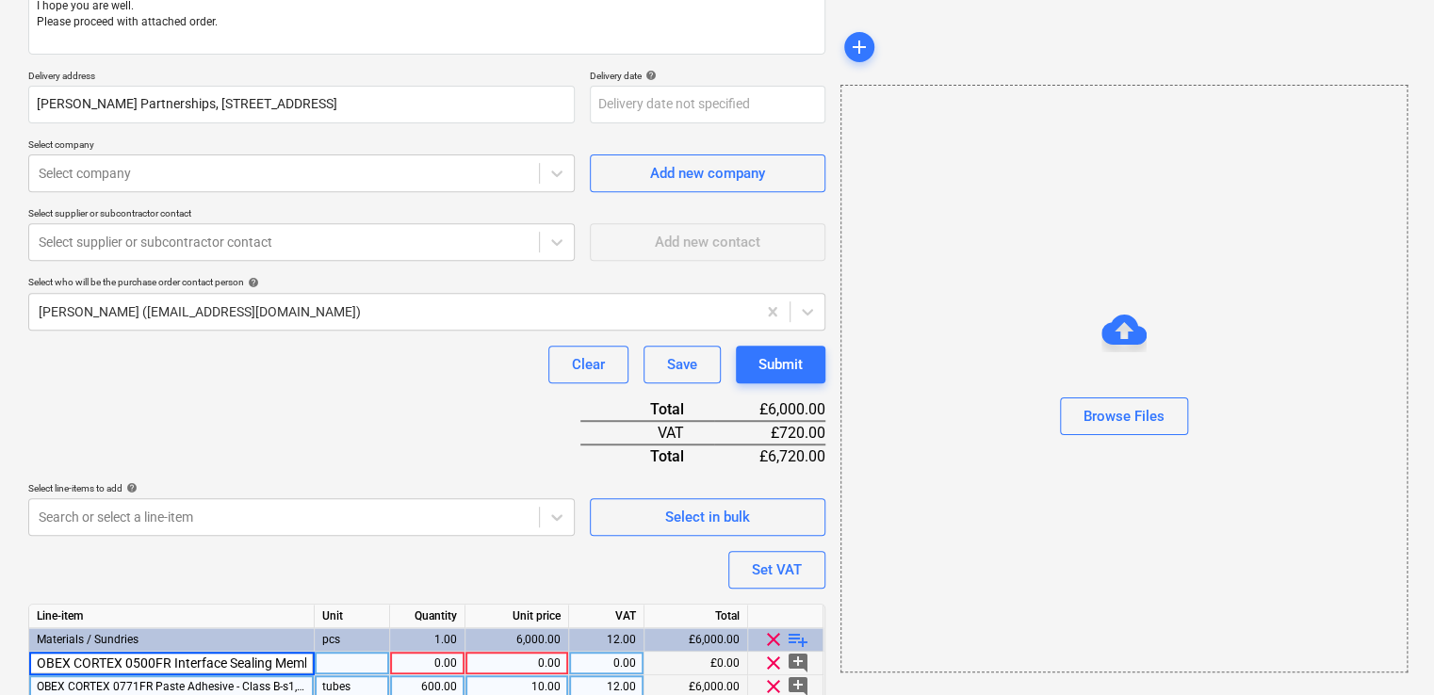
scroll to position [0, 209]
click at [348, 665] on div at bounding box center [352, 664] width 75 height 24
click at [536, 654] on div "0.00" at bounding box center [517, 664] width 88 height 24
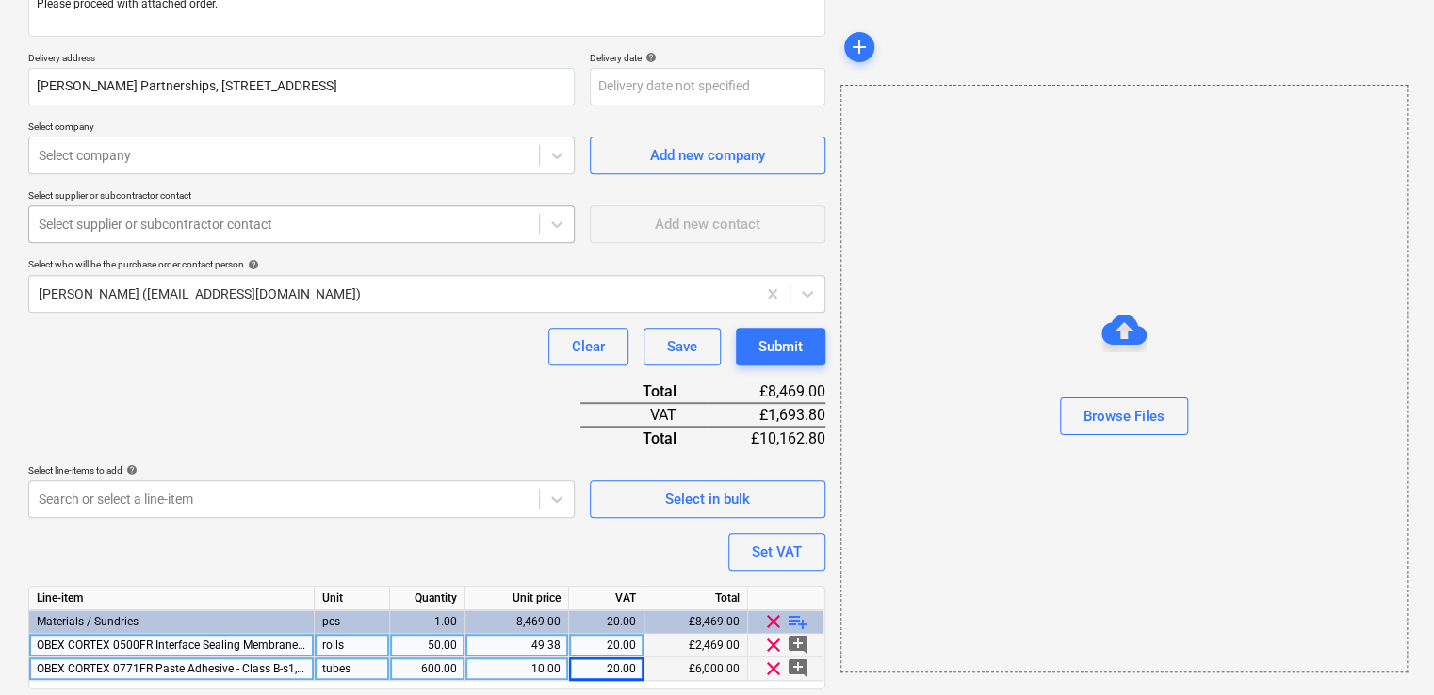
scroll to position [268, 0]
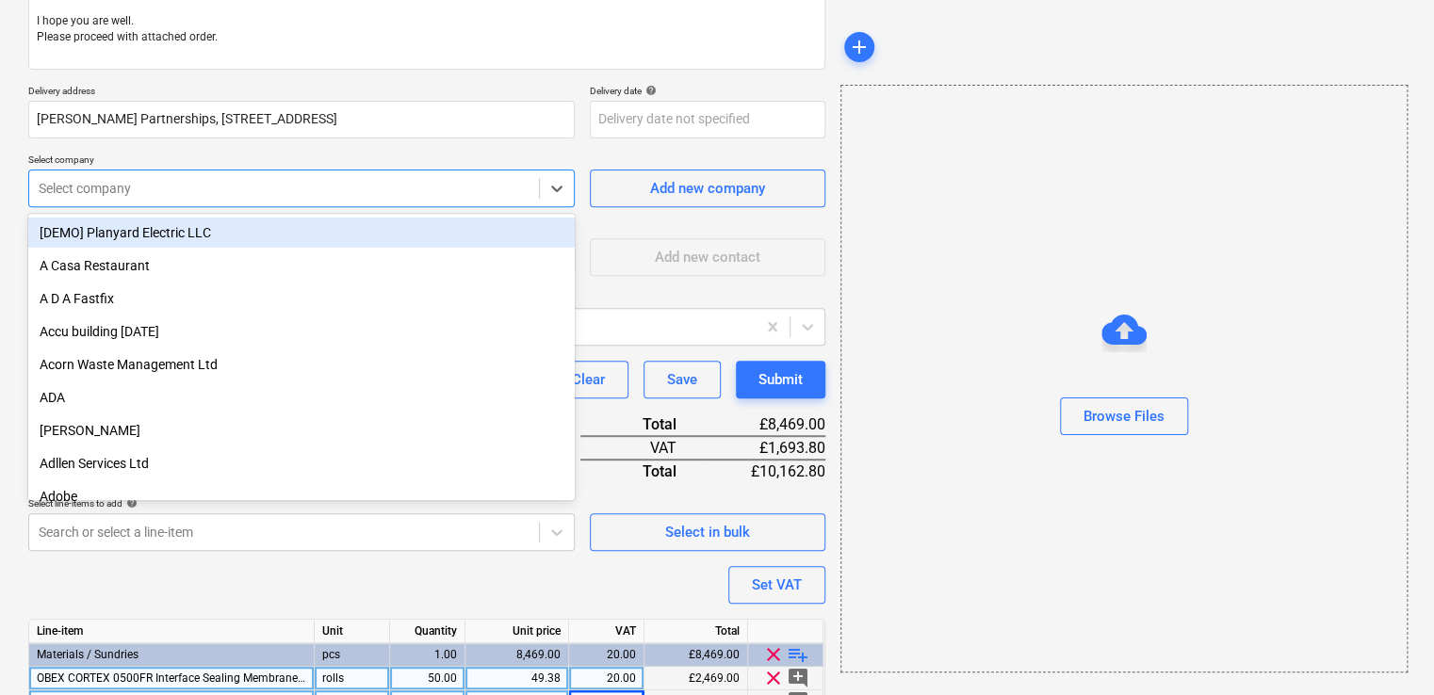
click at [361, 188] on div at bounding box center [284, 188] width 491 height 19
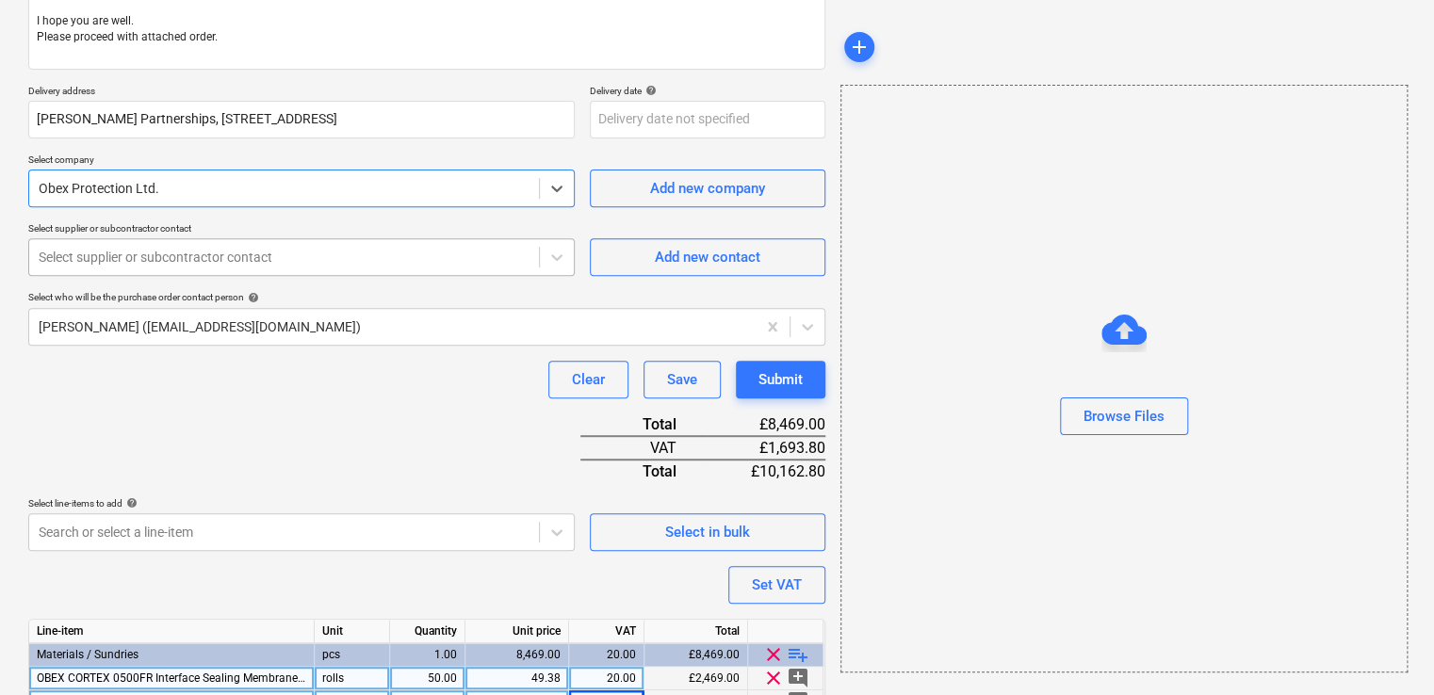
click at [286, 239] on div "Select supplier or subcontractor contact" at bounding box center [301, 257] width 547 height 38
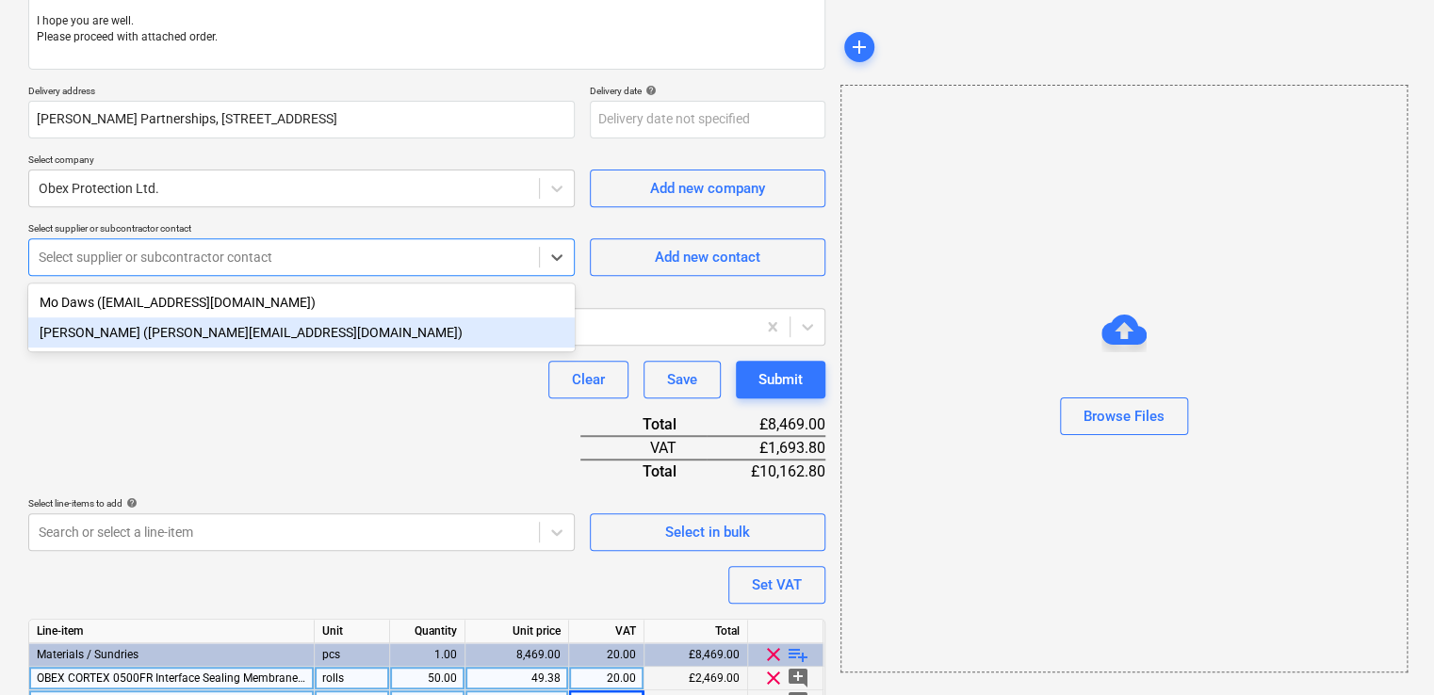
click at [257, 340] on div "[PERSON_NAME] ([PERSON_NAME][EMAIL_ADDRESS][DOMAIN_NAME])" at bounding box center [301, 333] width 547 height 30
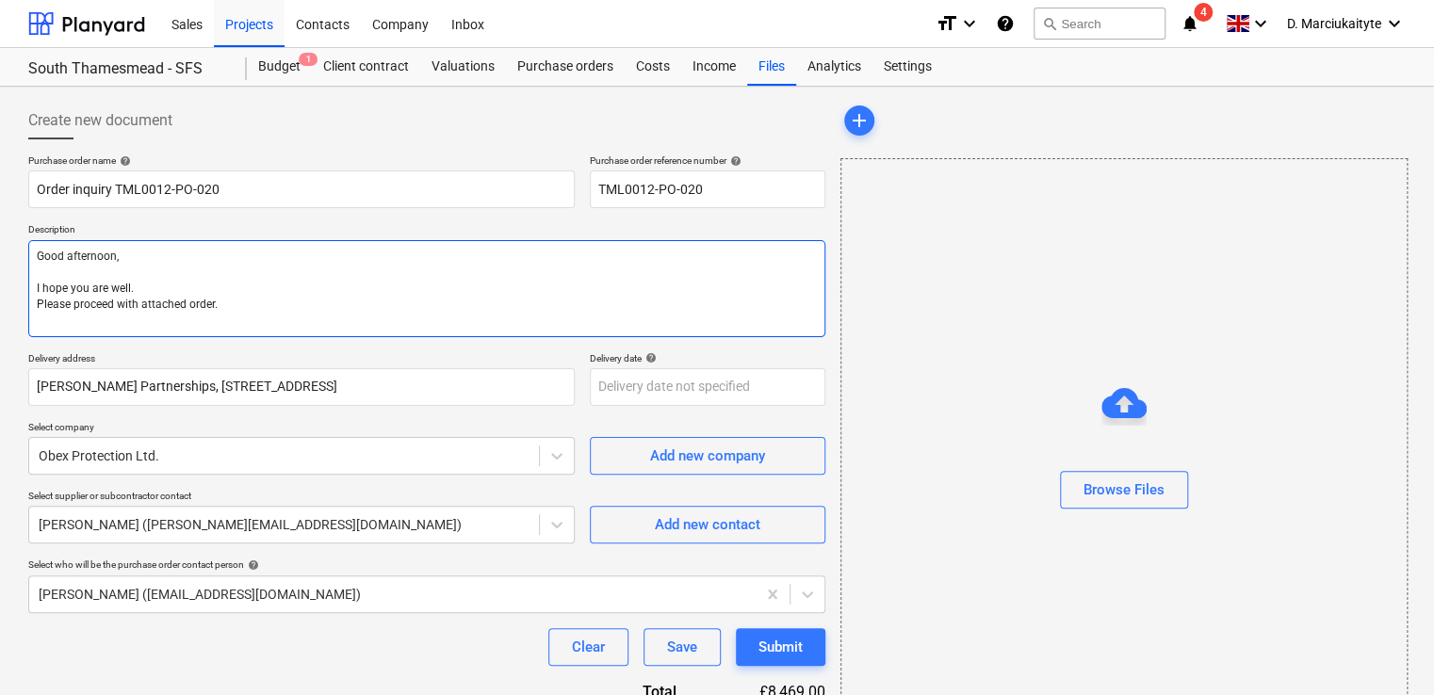
click at [121, 326] on textarea "Good afternoon, I hope you are well. Please proceed with attached order." at bounding box center [426, 288] width 797 height 97
click at [251, 301] on textarea "Good afternoon, I hope you are well. Please proceed with attached order." at bounding box center [426, 288] width 797 height 97
paste textarea "Site contact : [PERSON_NAME] [PHONE_NUMBER] Thank you Regards, Demi"
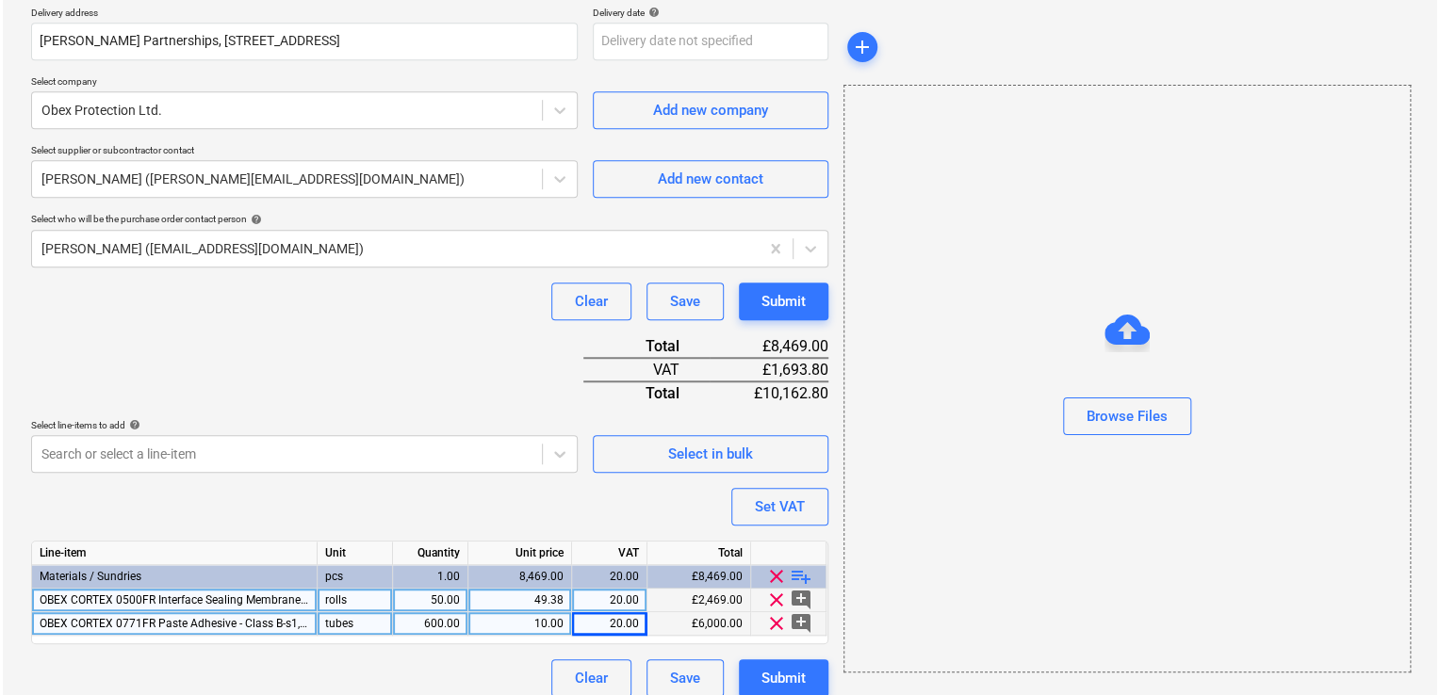
scroll to position [443, 0]
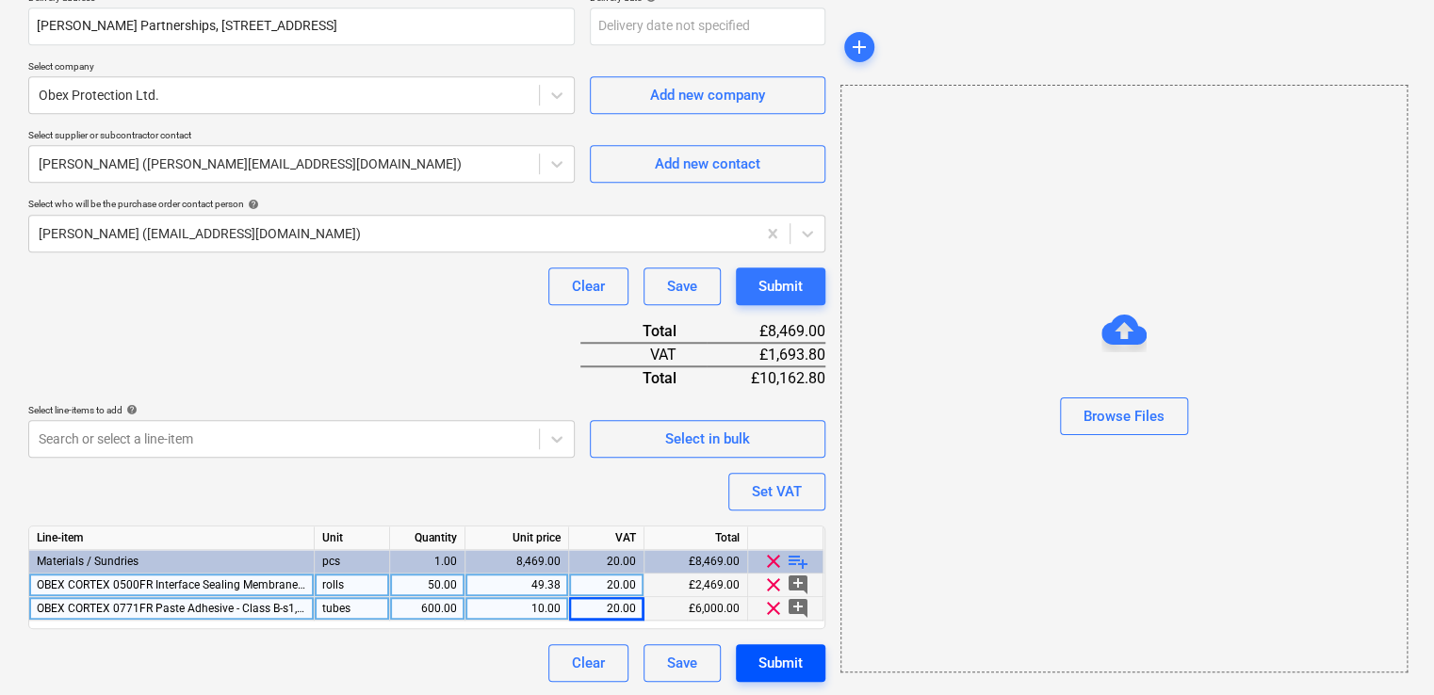
click at [774, 658] on div "Submit" at bounding box center [781, 663] width 44 height 25
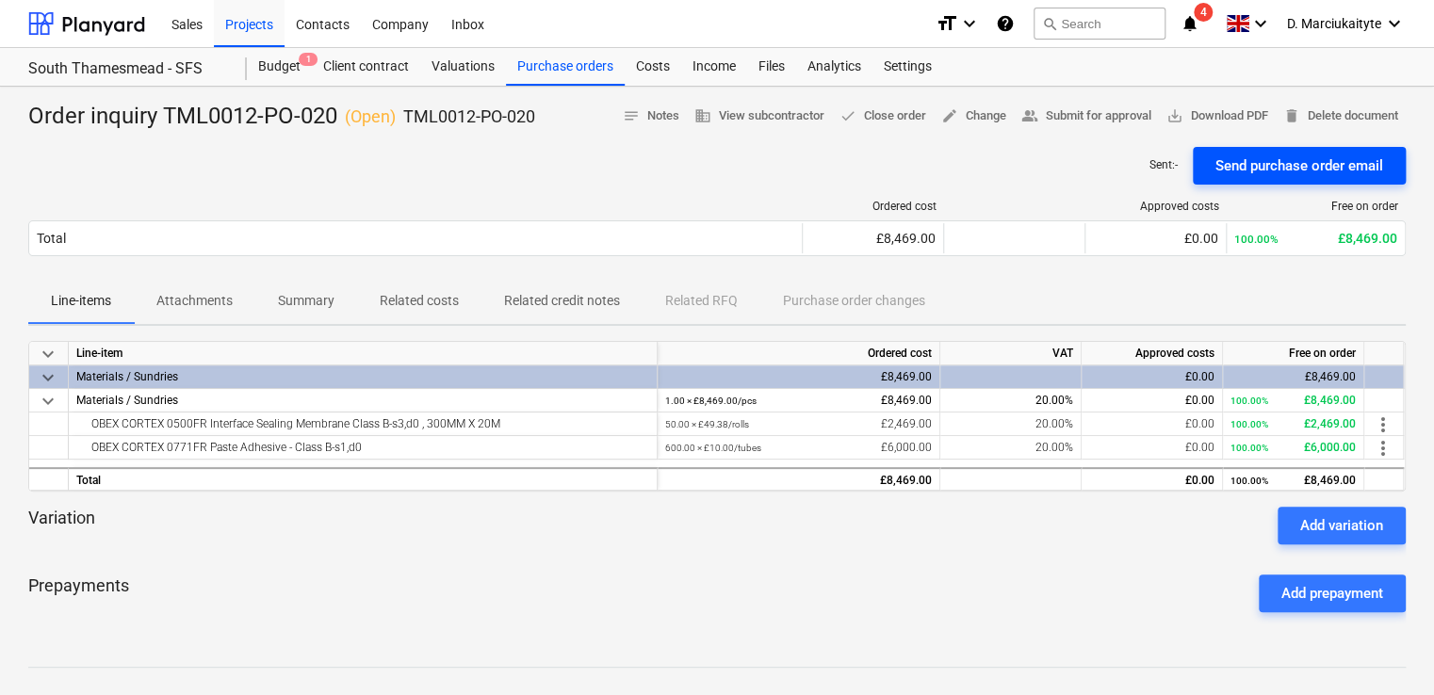
click at [1274, 156] on div "Send purchase order email" at bounding box center [1300, 166] width 168 height 25
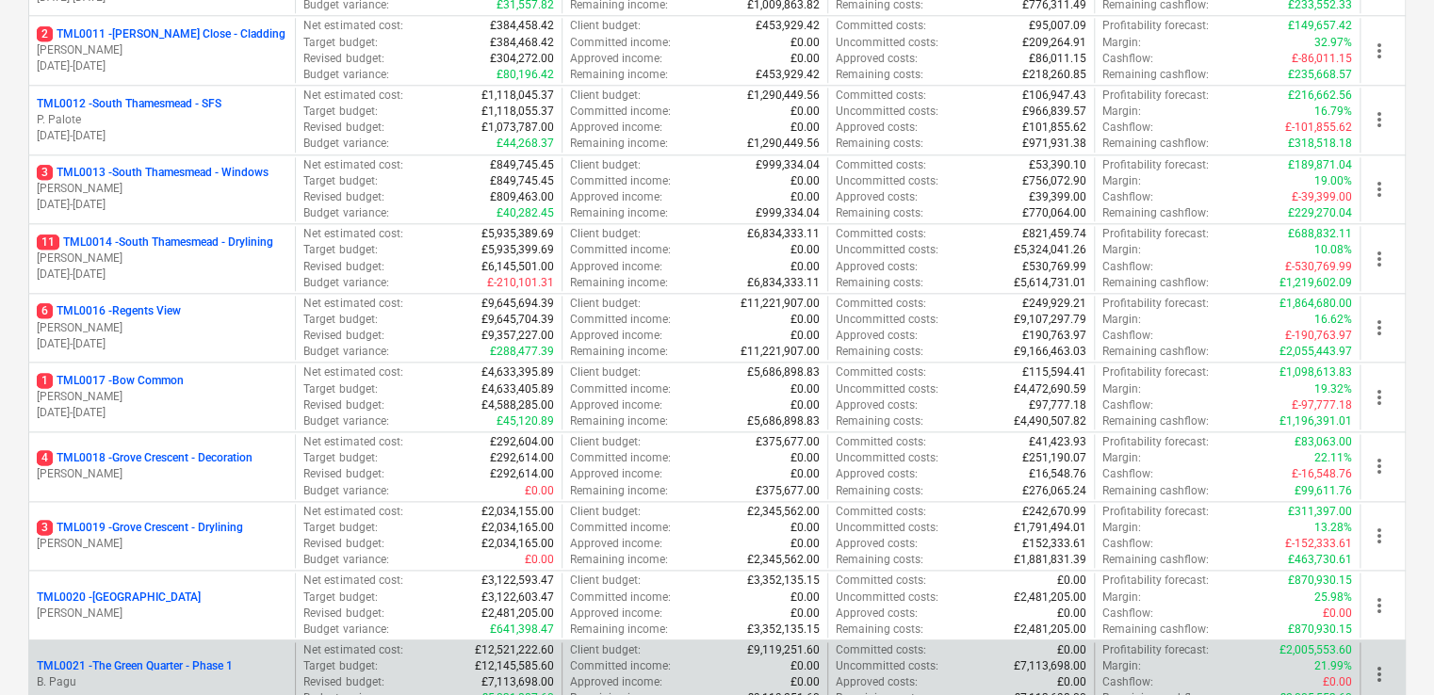
scroll to position [942, 0]
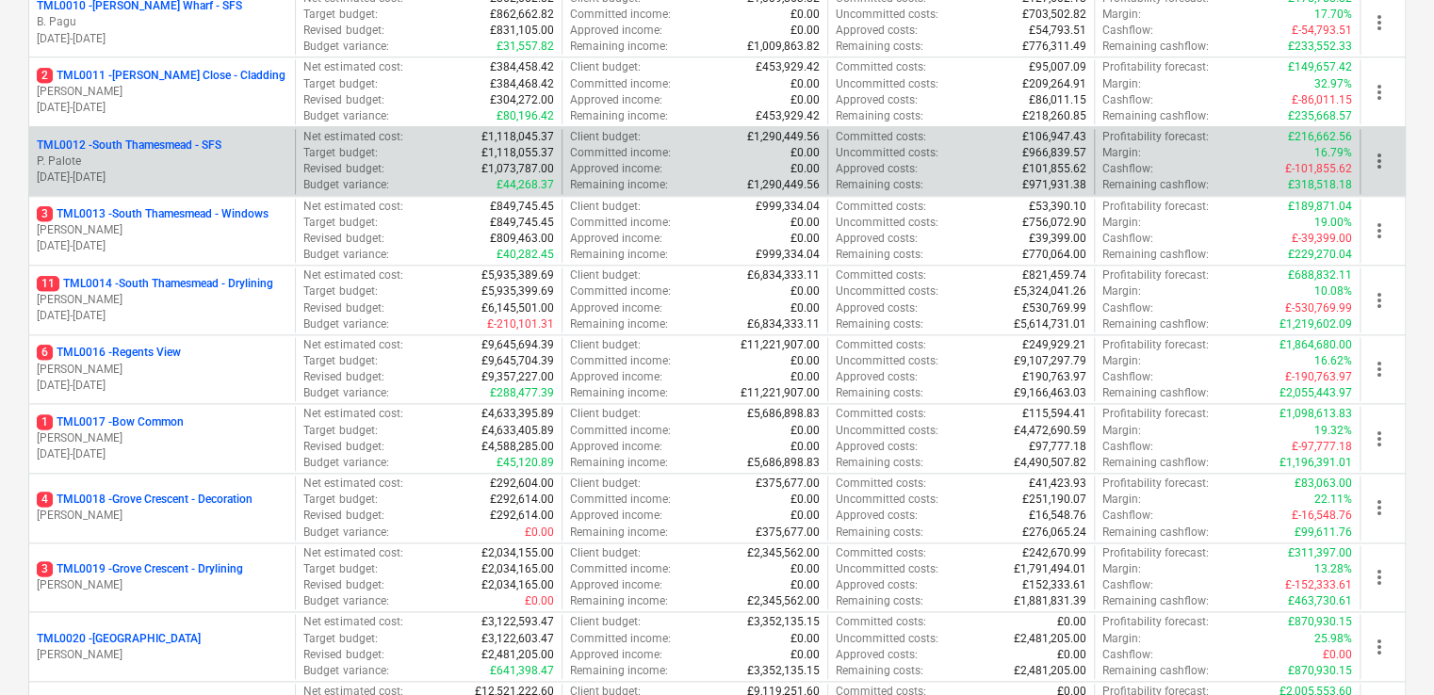
click at [182, 138] on p "TML0012 - [GEOGRAPHIC_DATA] - [GEOGRAPHIC_DATA]" at bounding box center [129, 146] width 185 height 16
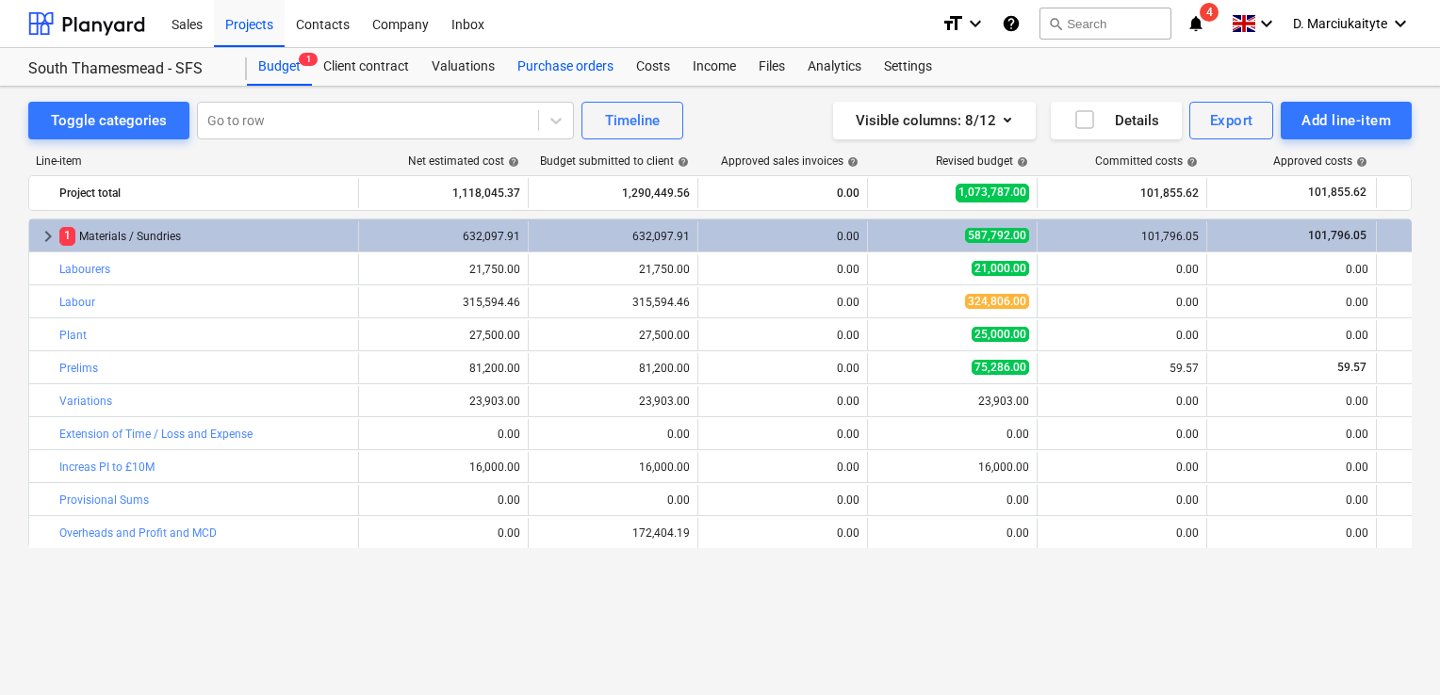
click at [584, 62] on div "Purchase orders" at bounding box center [565, 67] width 119 height 38
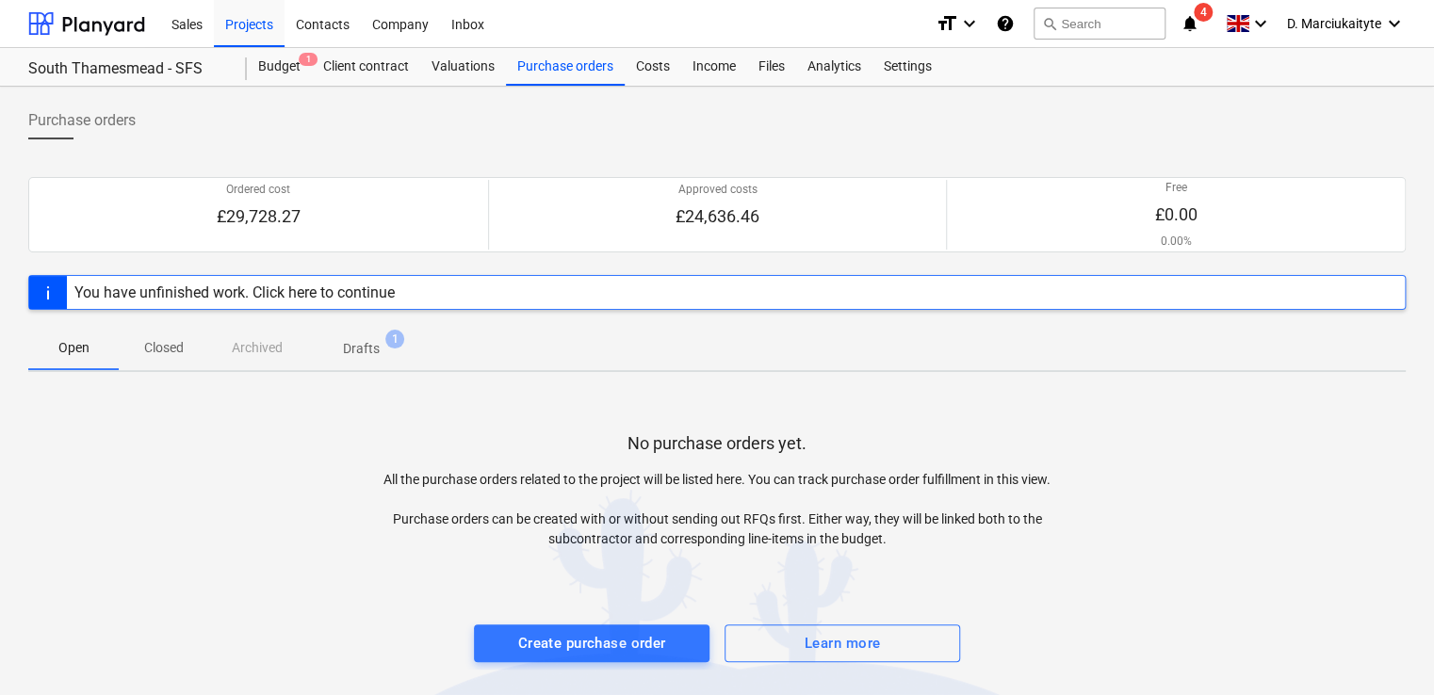
click at [264, 349] on div "Open Closed Archived Drafts 1" at bounding box center [717, 347] width 1378 height 45
click at [211, 358] on div "Open Closed Archived Drafts 1" at bounding box center [717, 347] width 1378 height 45
click at [133, 353] on span "Closed" at bounding box center [164, 348] width 90 height 31
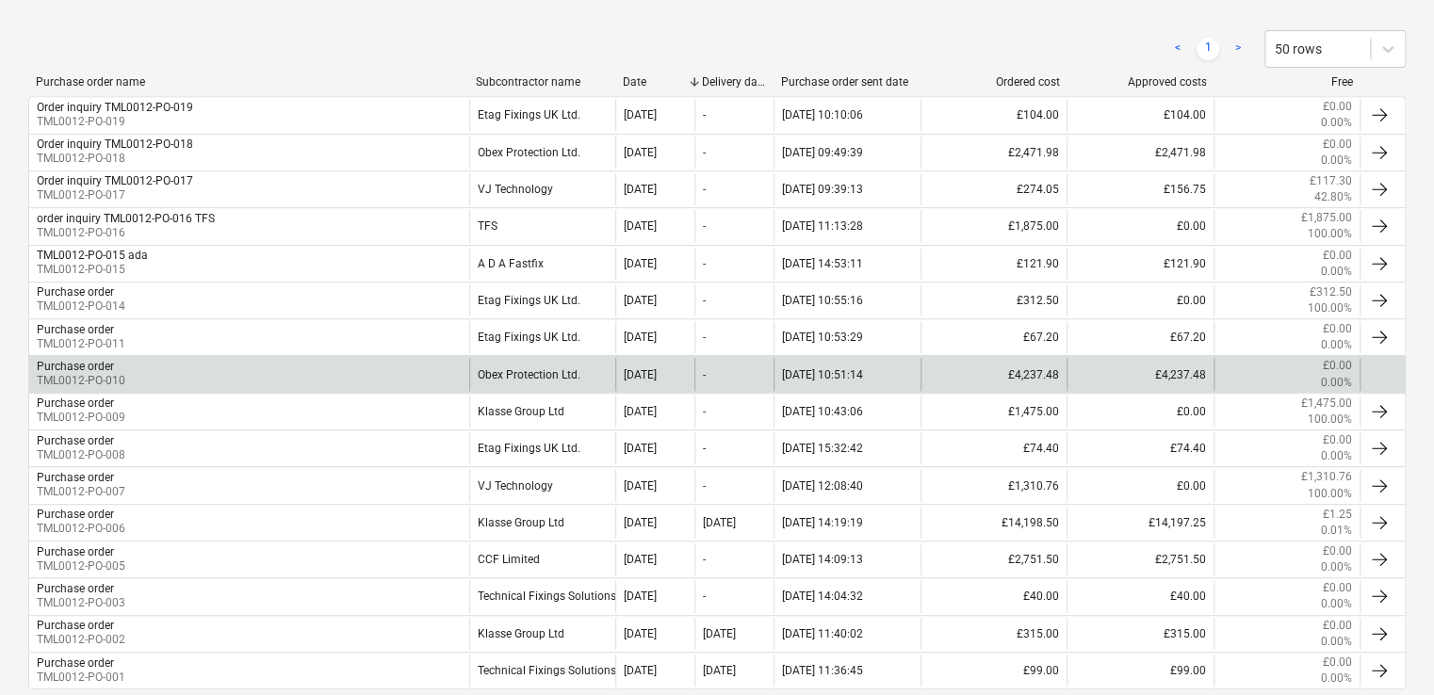
scroll to position [283, 0]
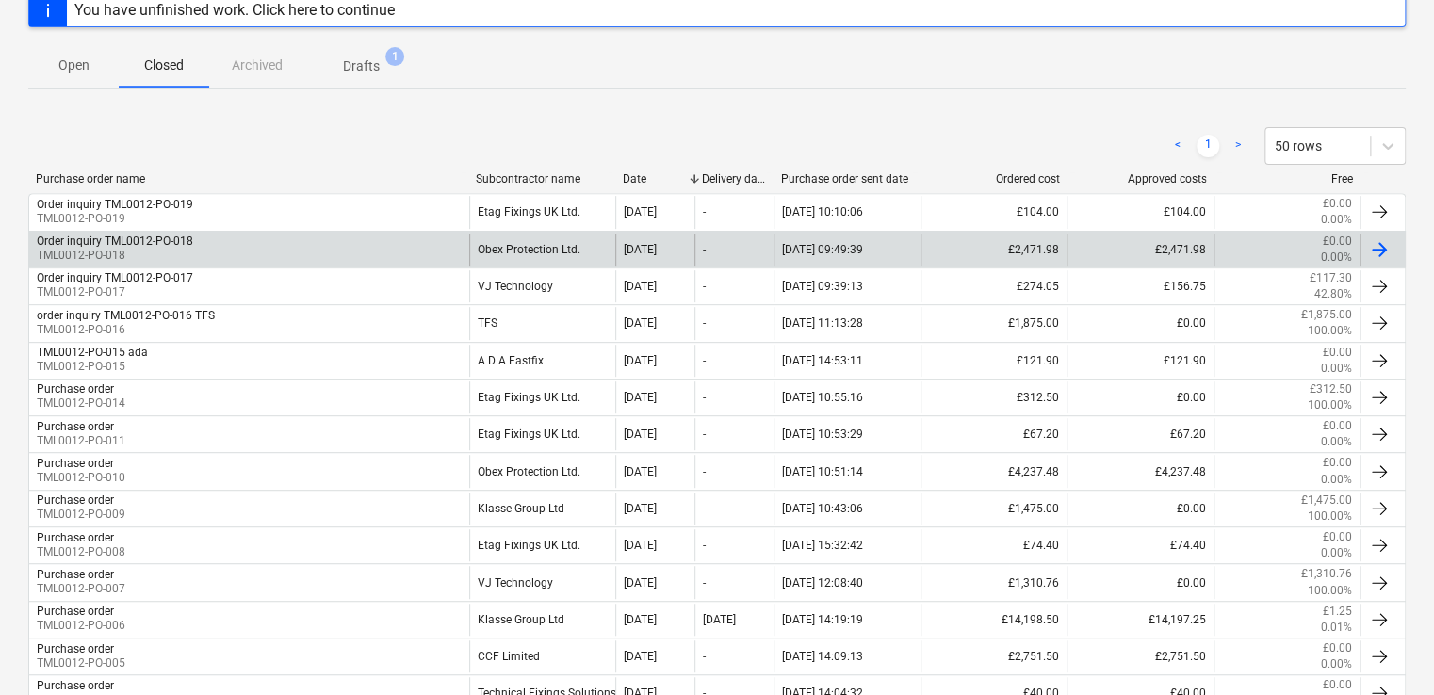
click at [335, 251] on div "Order inquiry TML0012-PO-018 TML0012-PO-018" at bounding box center [249, 250] width 440 height 32
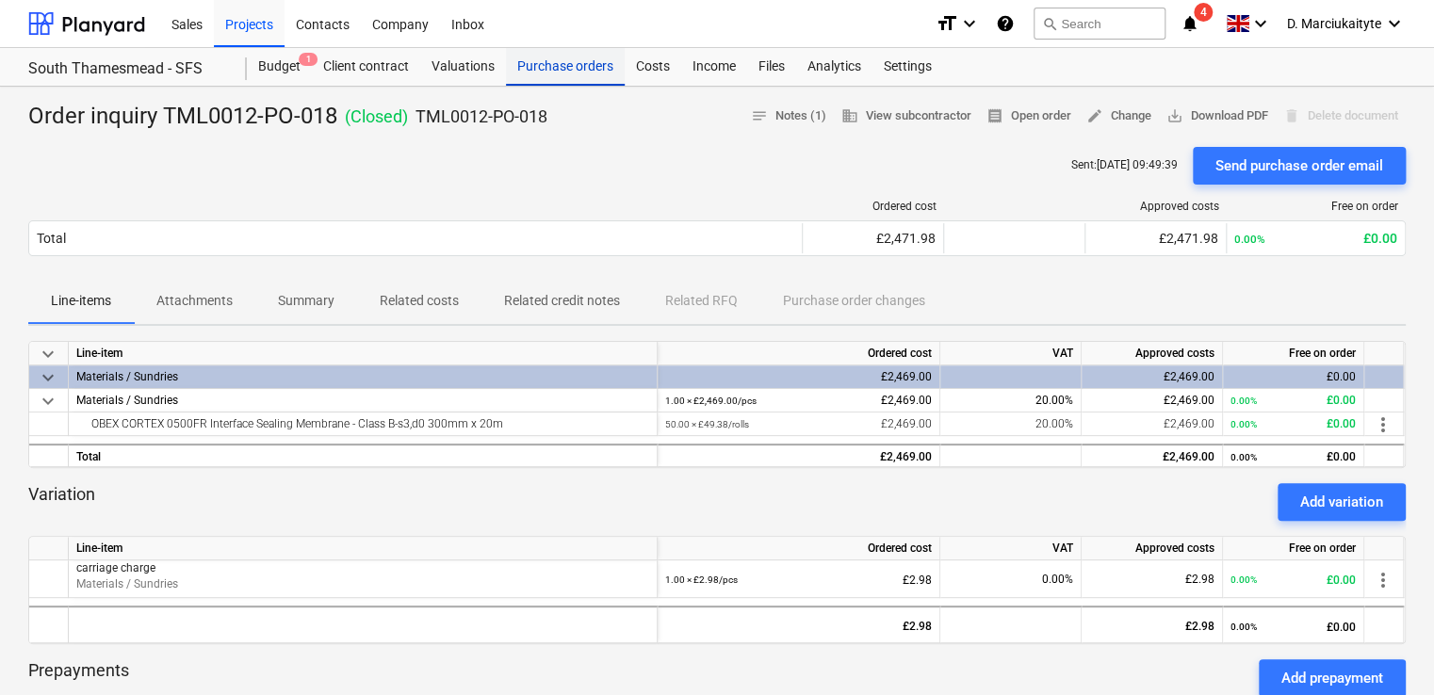
click at [571, 70] on div "Purchase orders" at bounding box center [565, 67] width 119 height 38
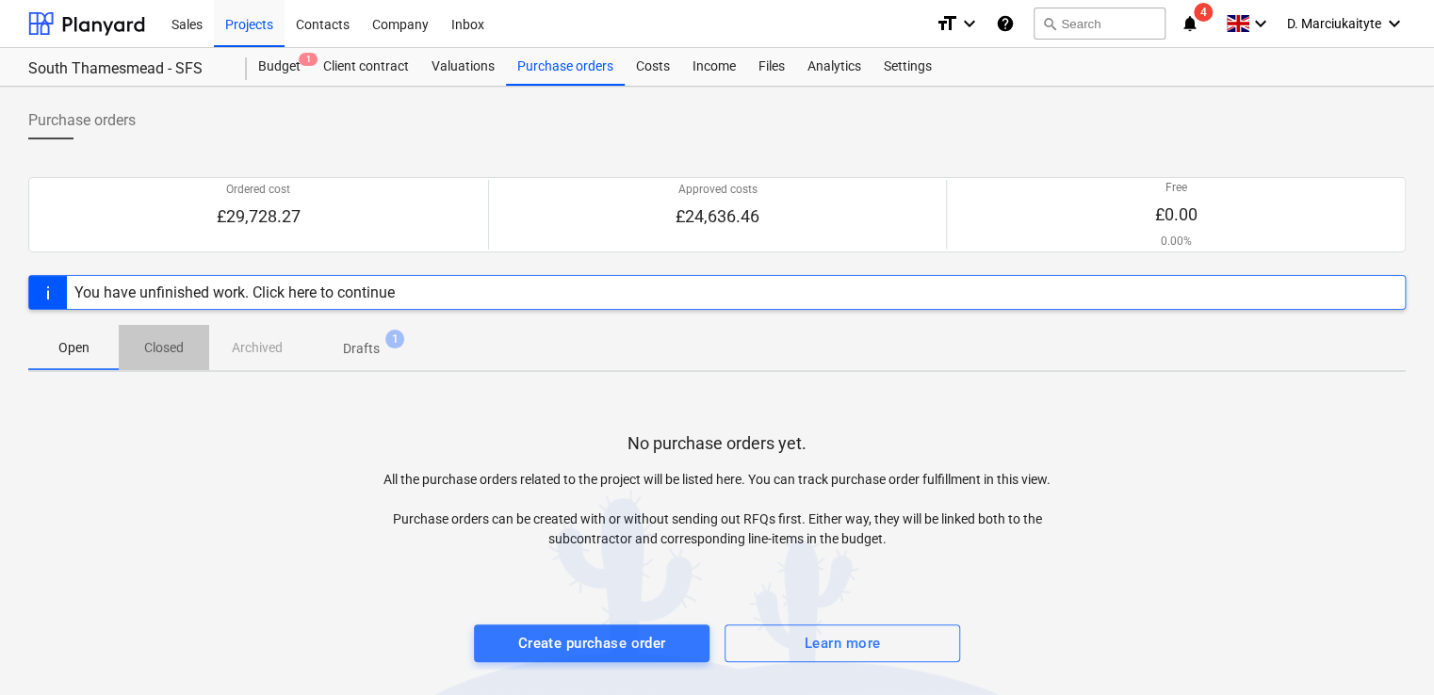
click at [173, 345] on p "Closed" at bounding box center [163, 348] width 45 height 20
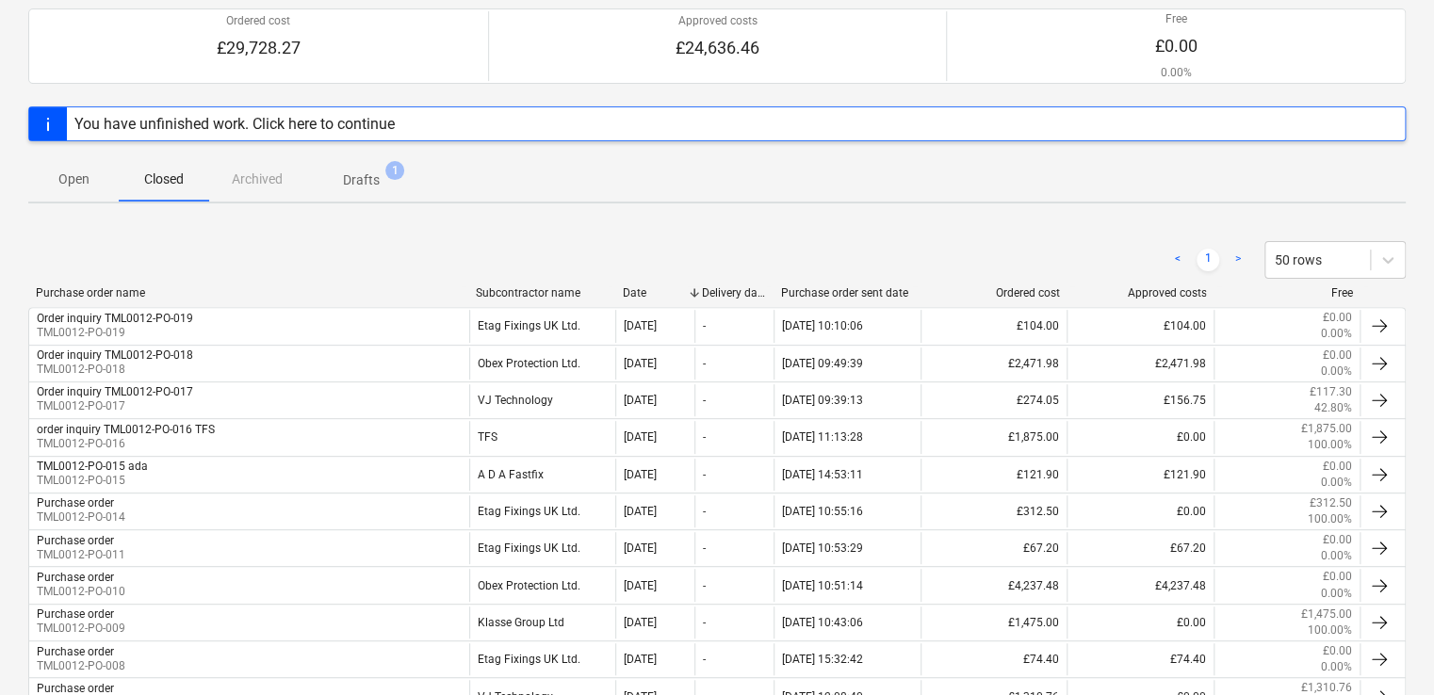
scroll to position [377, 0]
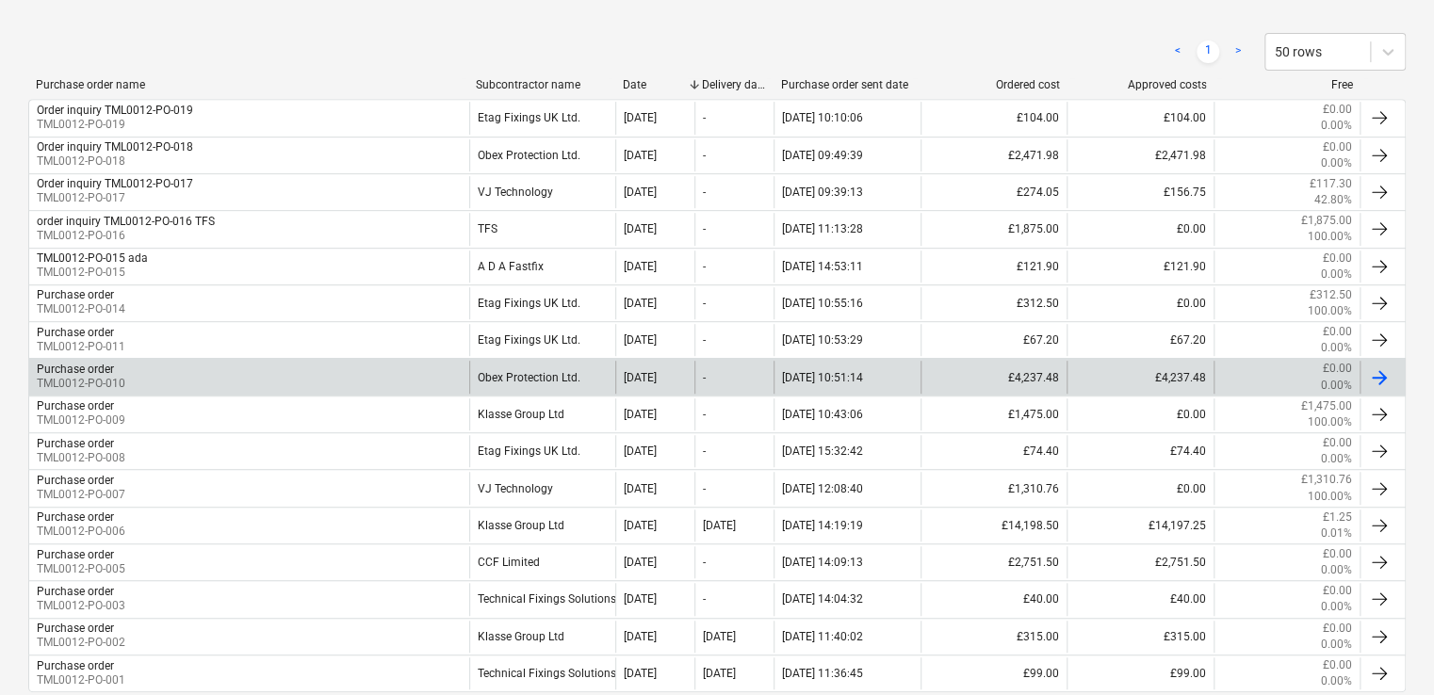
click at [335, 377] on div "Purchase order TML0012-PO-010" at bounding box center [249, 377] width 440 height 32
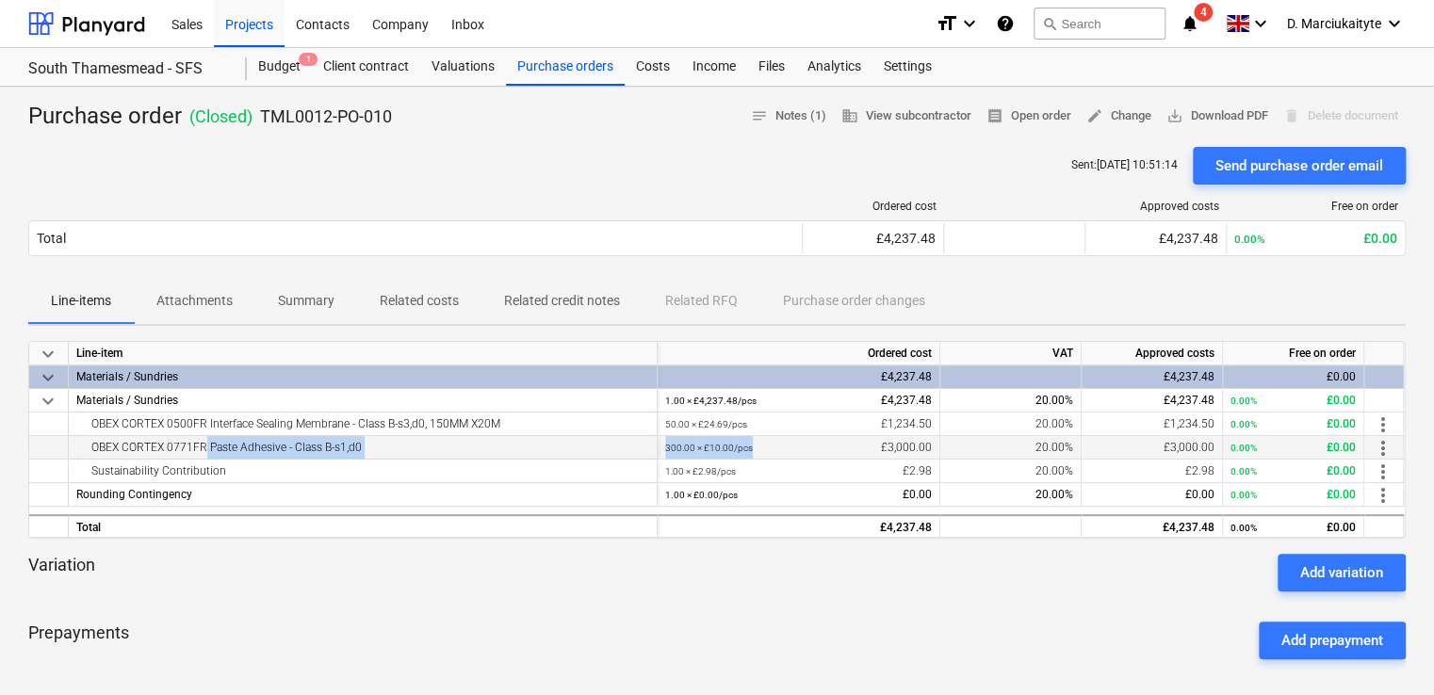
drag, startPoint x: 202, startPoint y: 449, endPoint x: 801, endPoint y: 449, distance: 599.3
click at [0, 0] on div "OBEX CORTEX 0771FR Paste Adhesive - Class B-s1,d0 300.00 × £10.00 / pcs £3,000.…" at bounding box center [0, 0] width 0 height 0
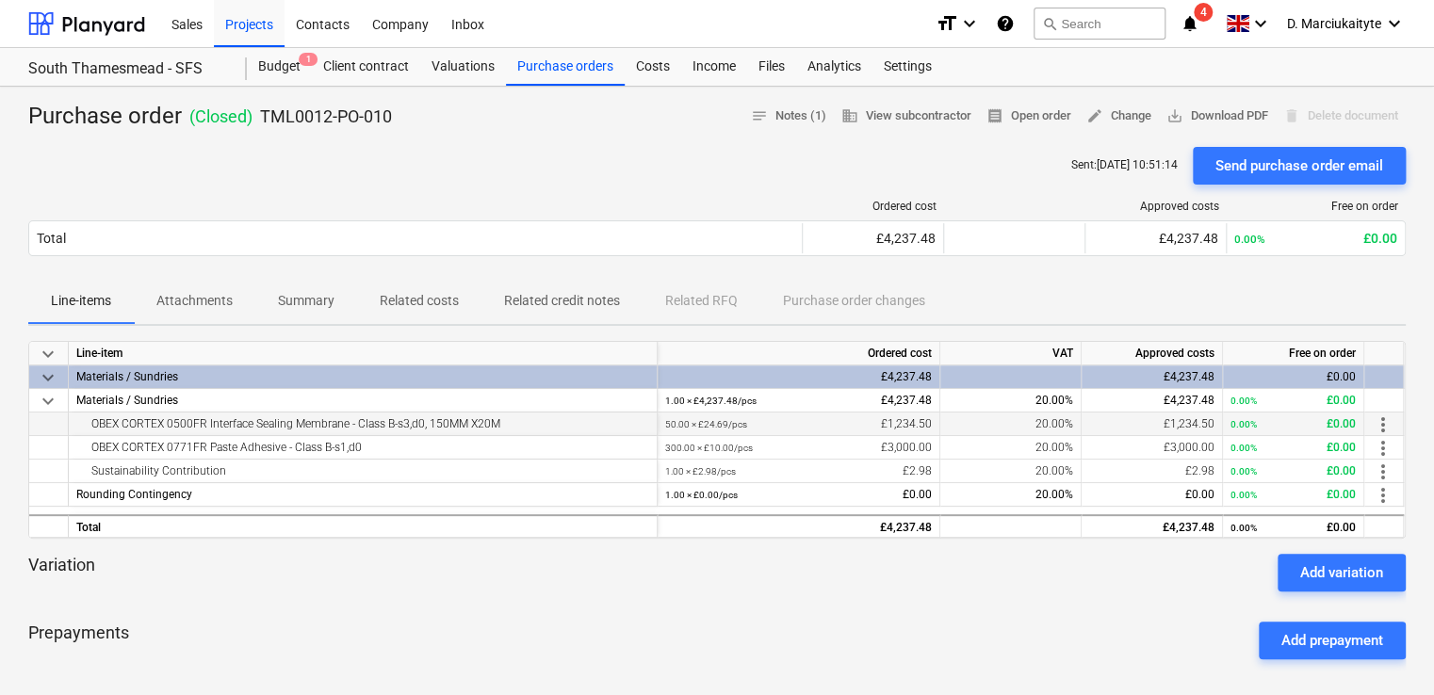
click at [337, 427] on div "OBEX CORTEX 0500FR Interface Sealing Membrane - Class B-s3,d0, 150MM X20M" at bounding box center [362, 424] width 573 height 23
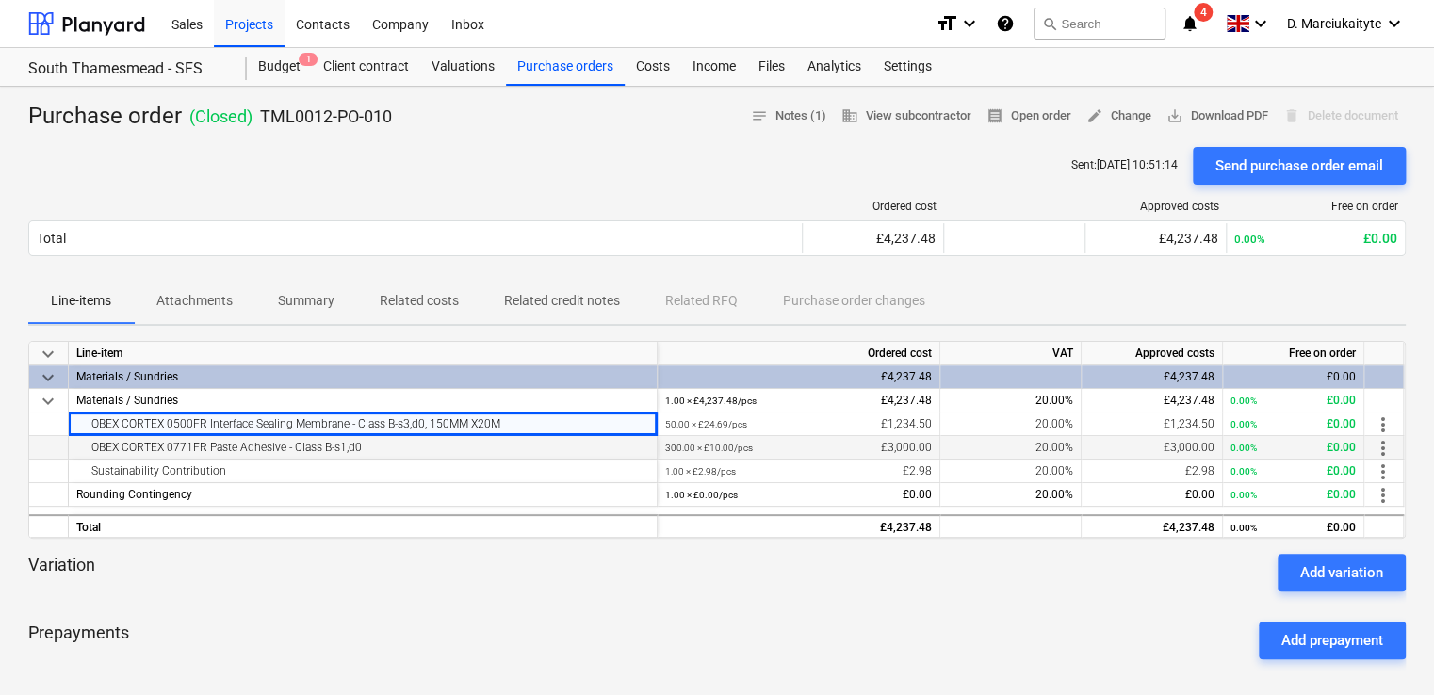
drag, startPoint x: 554, startPoint y: 428, endPoint x: 137, endPoint y: 436, distance: 417.5
click at [137, 436] on div "keyboard_arrow_down Line-item Ordered cost VAT Approved costs Free on order key…" at bounding box center [717, 440] width 1378 height 198
drag, startPoint x: 137, startPoint y: 436, endPoint x: 362, endPoint y: 440, distance: 225.3
click at [362, 440] on div "OBEX CORTEX 0771FR Paste Adhesive - Class B-s1,d0" at bounding box center [362, 447] width 573 height 23
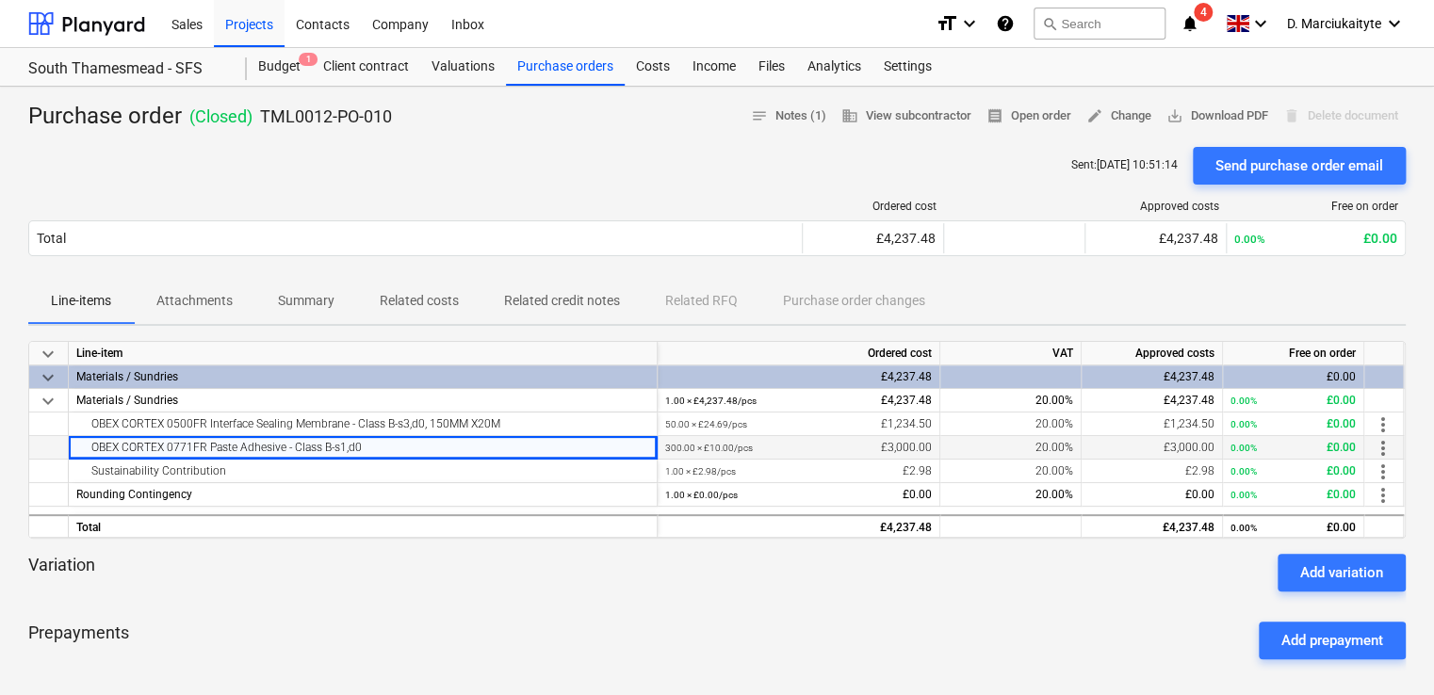
drag, startPoint x: 376, startPoint y: 446, endPoint x: 90, endPoint y: 445, distance: 286.5
click at [90, 445] on div "OBEX CORTEX 0771FR Paste Adhesive - Class B-s1,d0" at bounding box center [362, 447] width 573 height 23
copy div "OBEX CORTEX 0771FR Paste Adhesive - Class B-s1,d0"
click at [593, 73] on div "Purchase orders" at bounding box center [565, 67] width 119 height 38
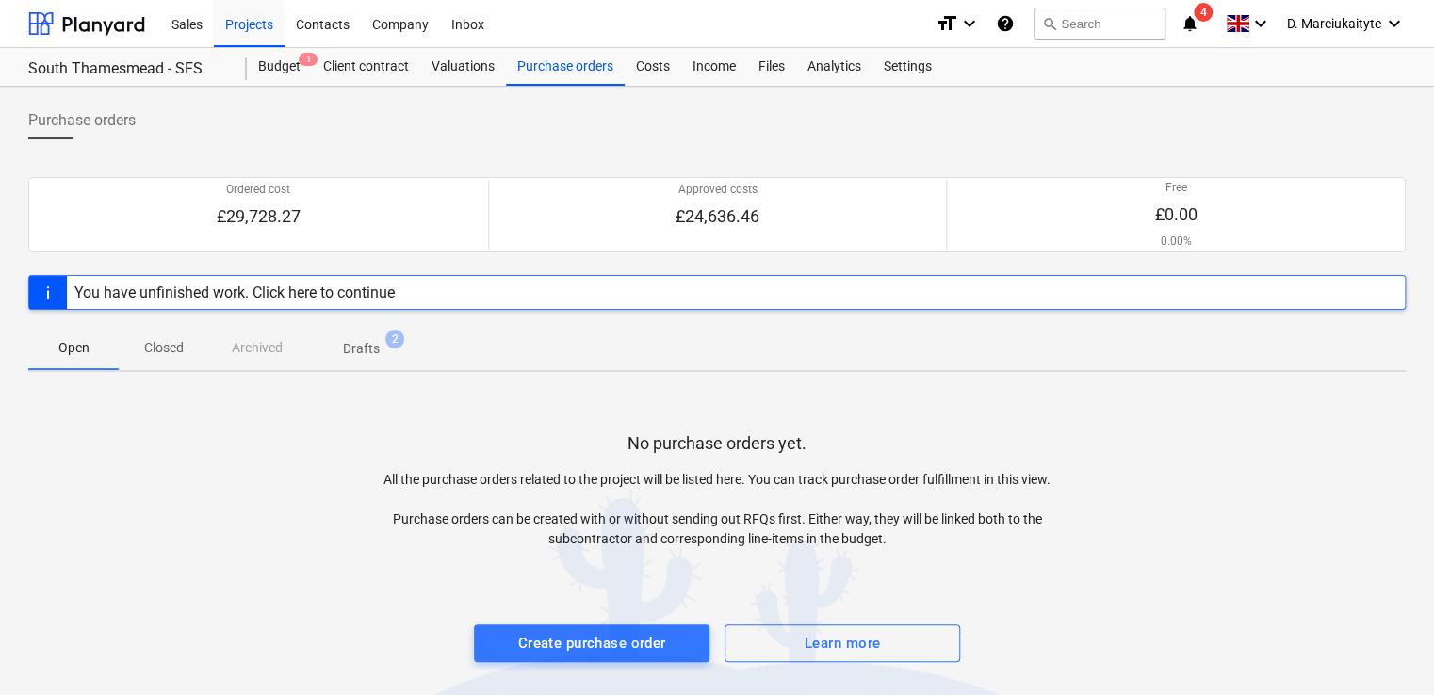
click at [172, 349] on p "Closed" at bounding box center [163, 348] width 45 height 20
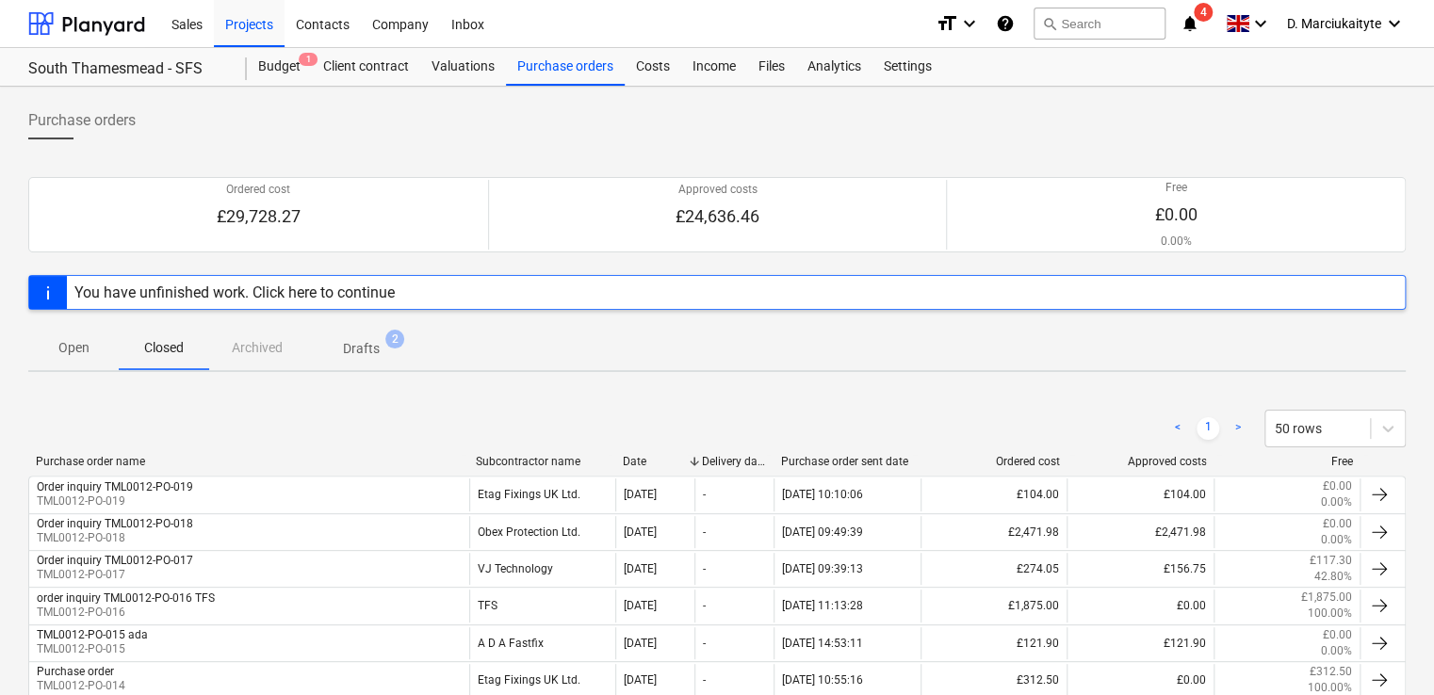
scroll to position [283, 0]
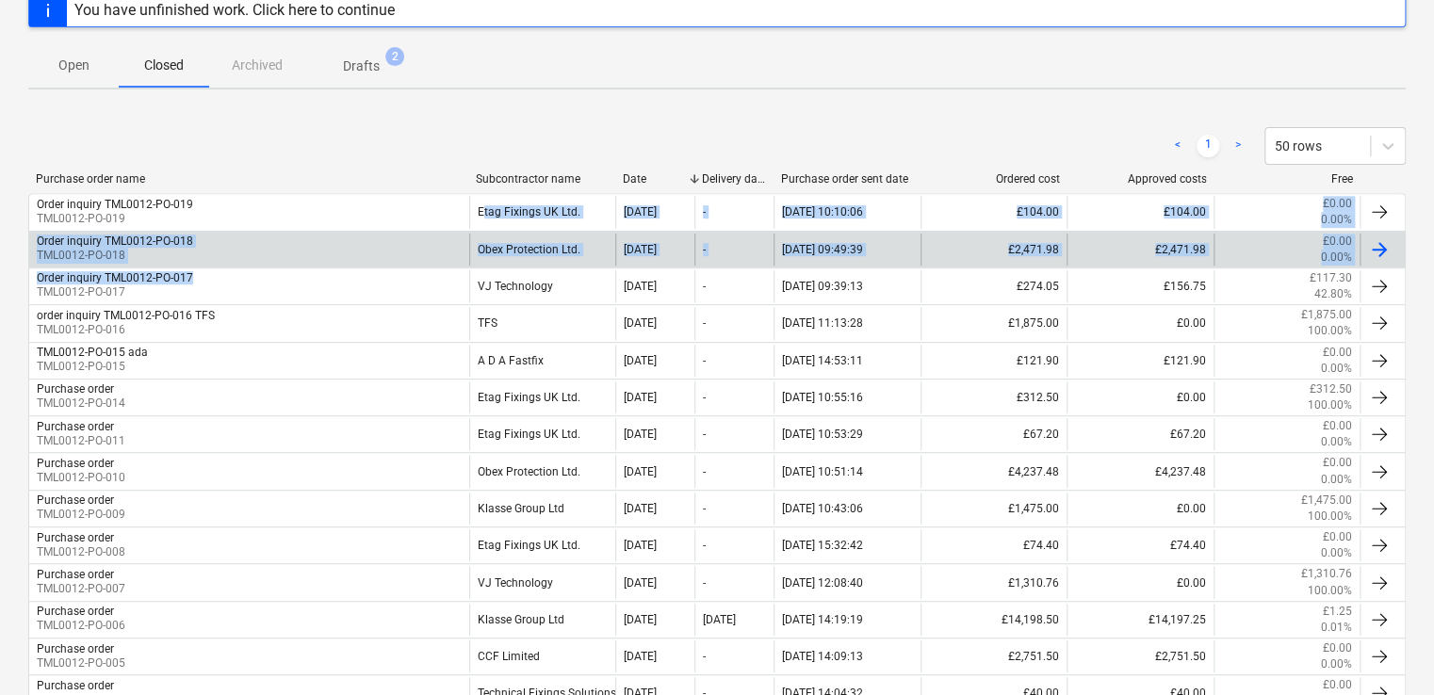
drag, startPoint x: 483, startPoint y: 224, endPoint x: 436, endPoint y: 261, distance: 59.8
click at [436, 261] on div "Order inquiry TML0012-PO-019 TML0012-PO-019 Etag Fixings UK Ltd. 05 Aug 2025 - …" at bounding box center [717, 490] width 1378 height 594
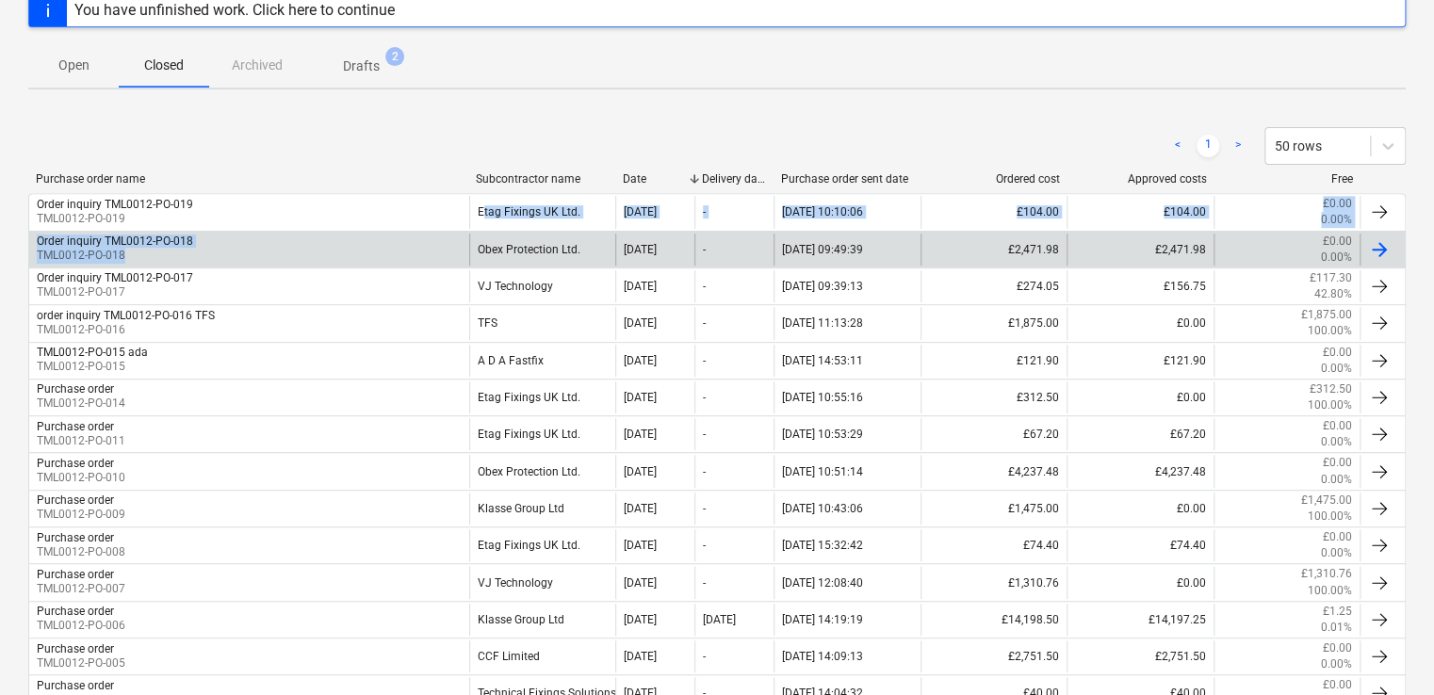
click at [436, 257] on div "Order inquiry TML0012-PO-018 TML0012-PO-018" at bounding box center [249, 250] width 440 height 32
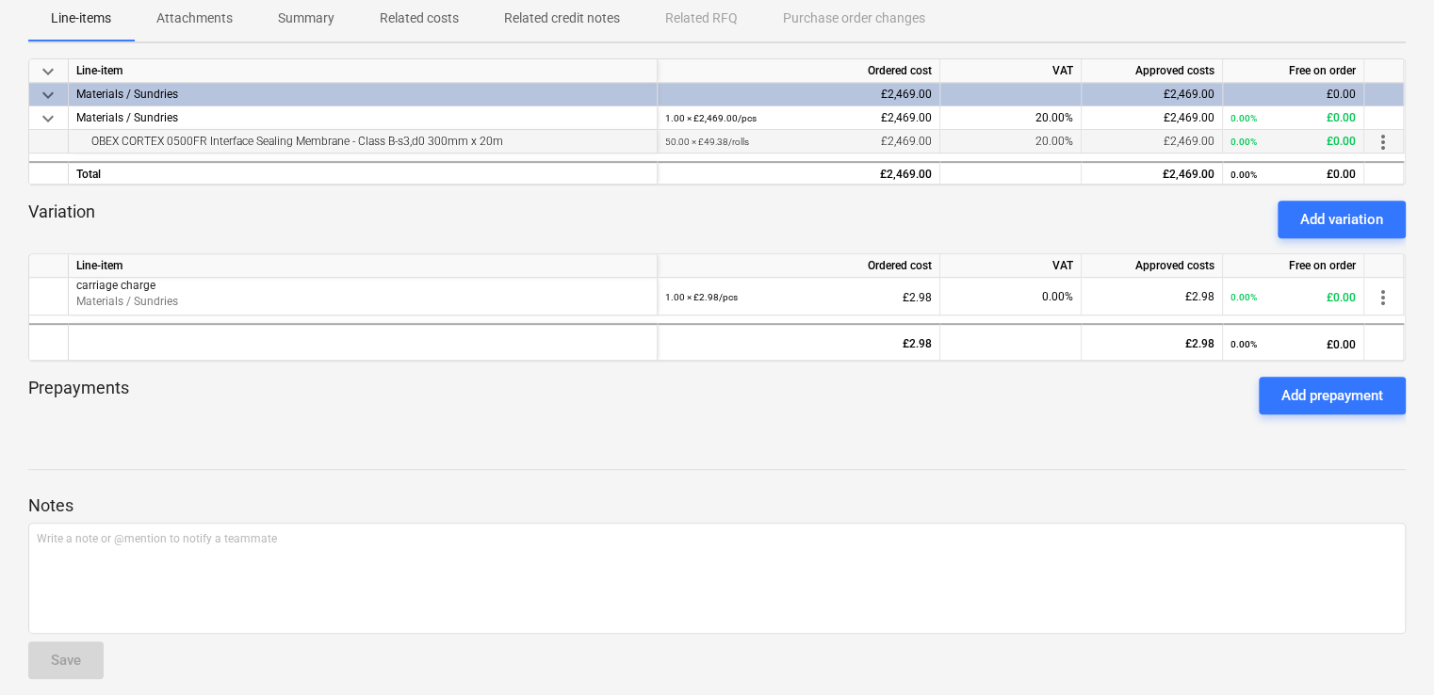
drag, startPoint x: 549, startPoint y: 139, endPoint x: 286, endPoint y: 138, distance: 263.9
click at [286, 138] on div "OBEX CORTEX 0500FR Interface Sealing Membrane - Class B-s3,d0 300mm x 20m" at bounding box center [362, 141] width 573 height 23
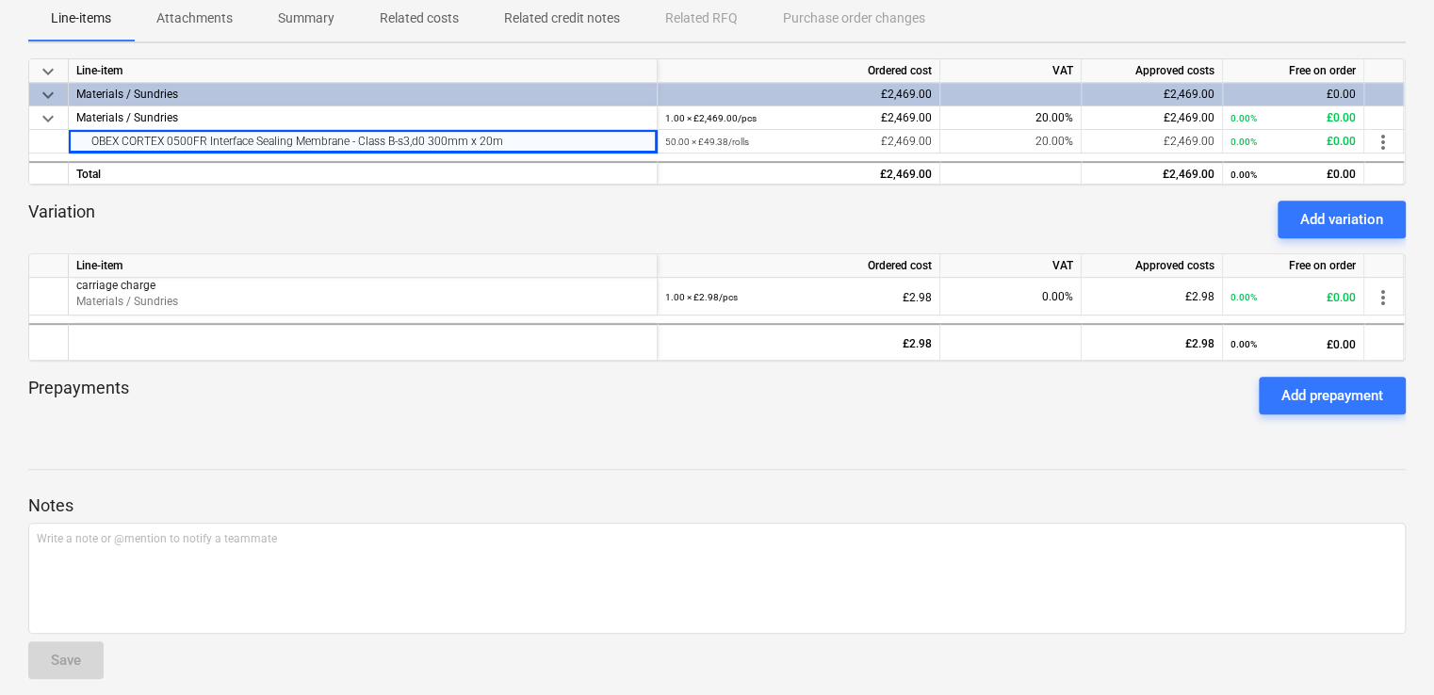
click at [479, 198] on div at bounding box center [717, 193] width 1378 height 15
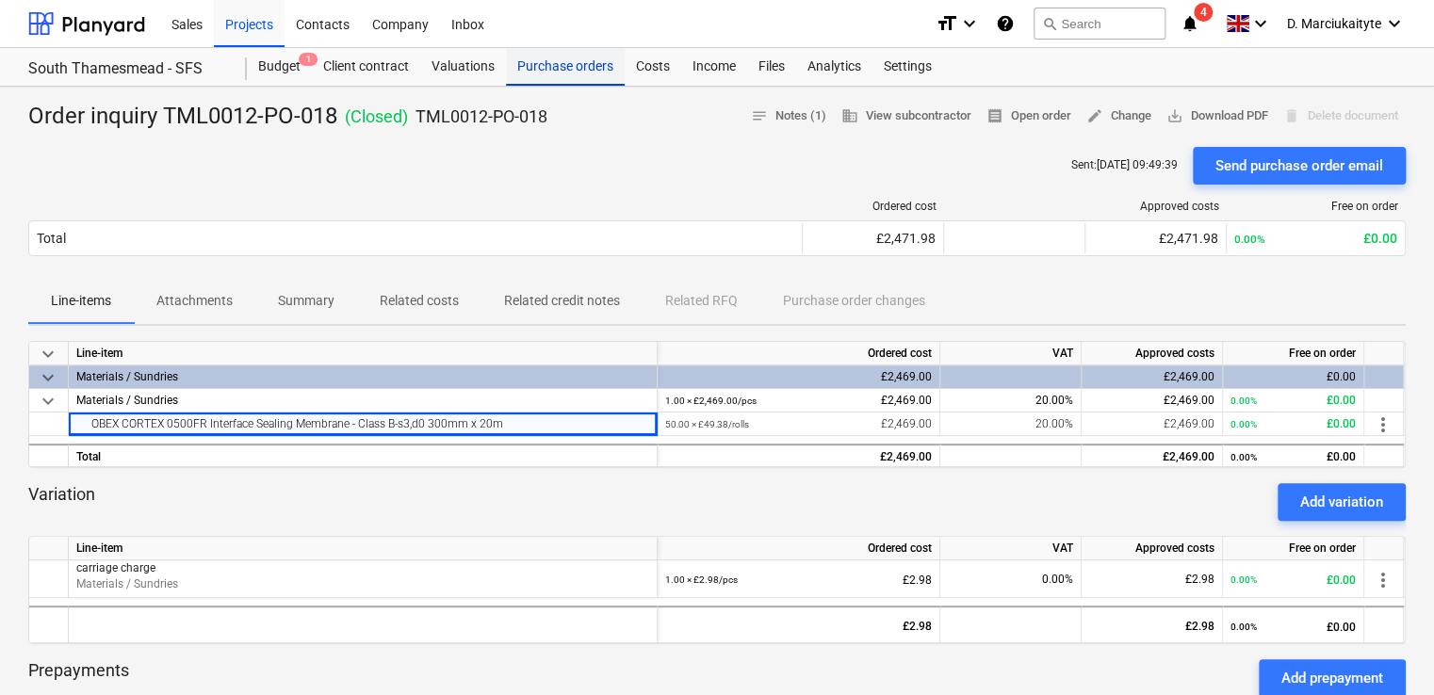
click at [580, 70] on div "Purchase orders" at bounding box center [565, 67] width 119 height 38
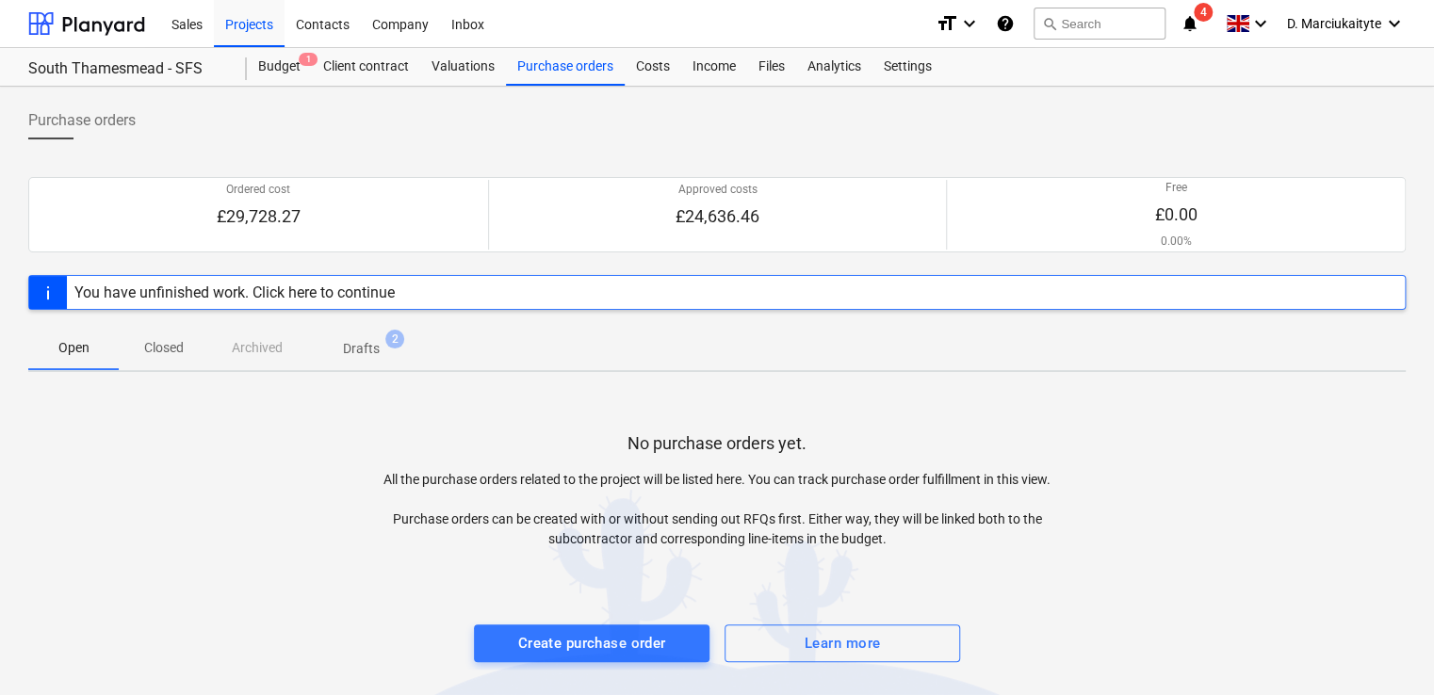
click at [173, 335] on span "Closed" at bounding box center [164, 348] width 90 height 31
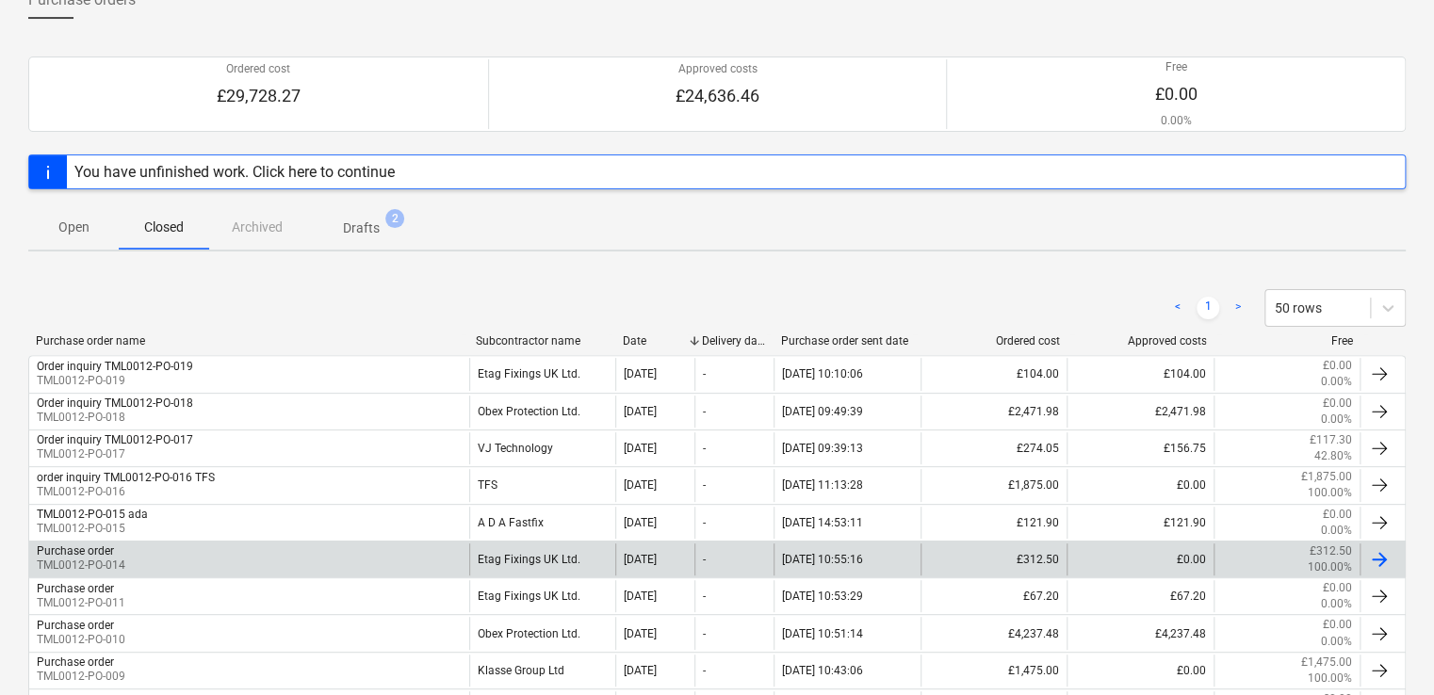
scroll to position [283, 0]
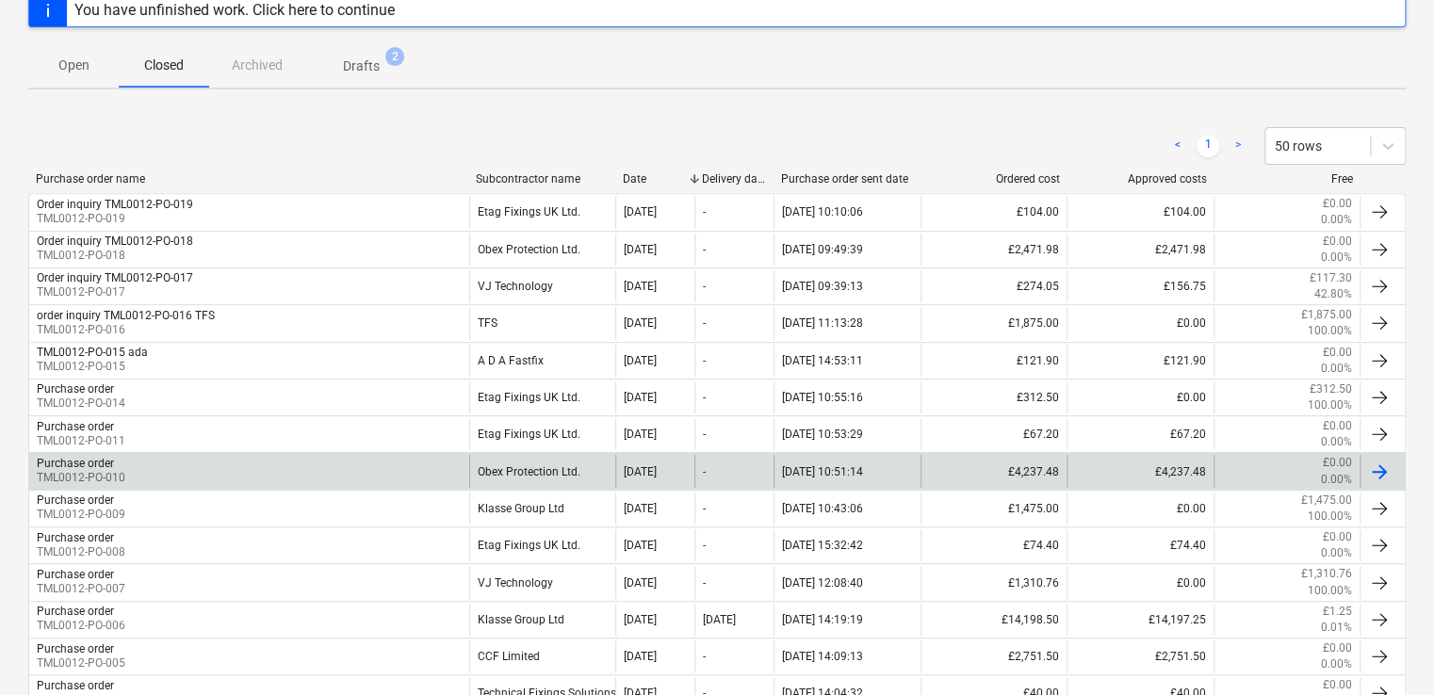
click at [490, 466] on div "Obex Protection Ltd." at bounding box center [542, 471] width 147 height 32
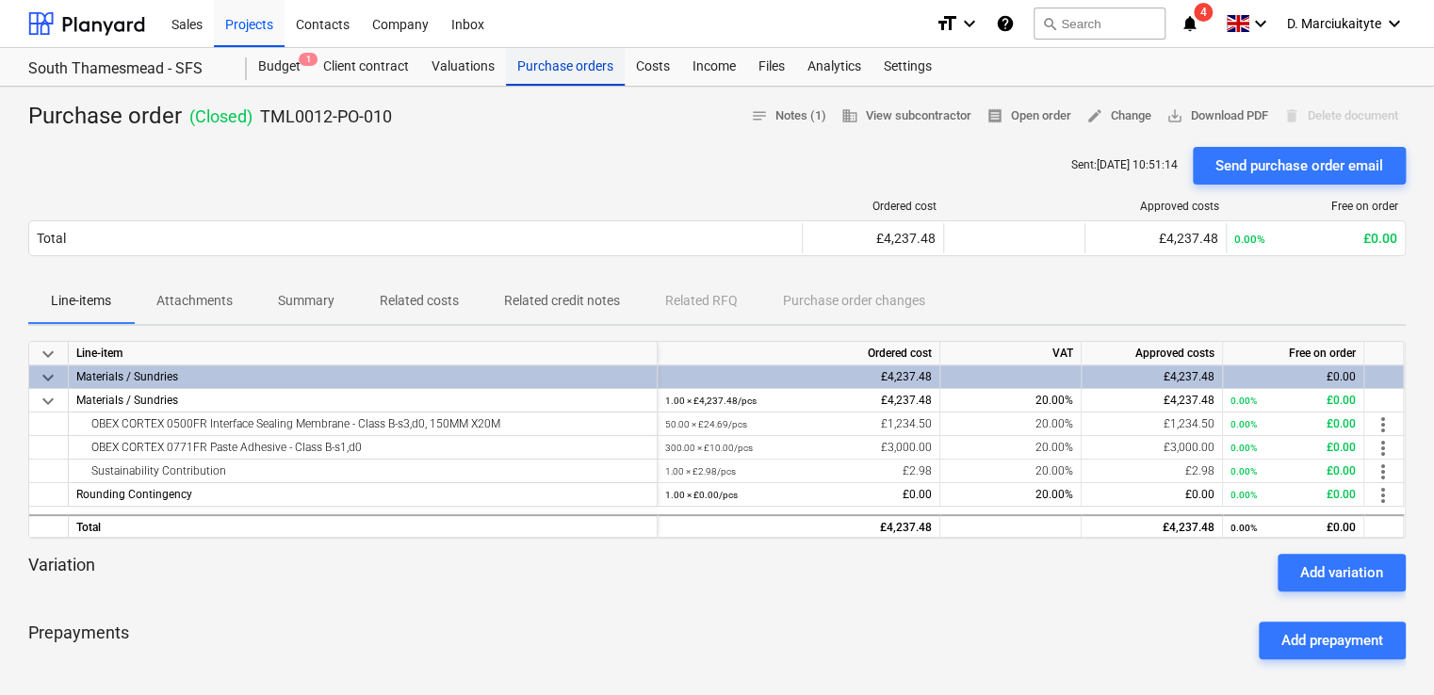
click at [510, 77] on div "Purchase orders" at bounding box center [565, 67] width 119 height 38
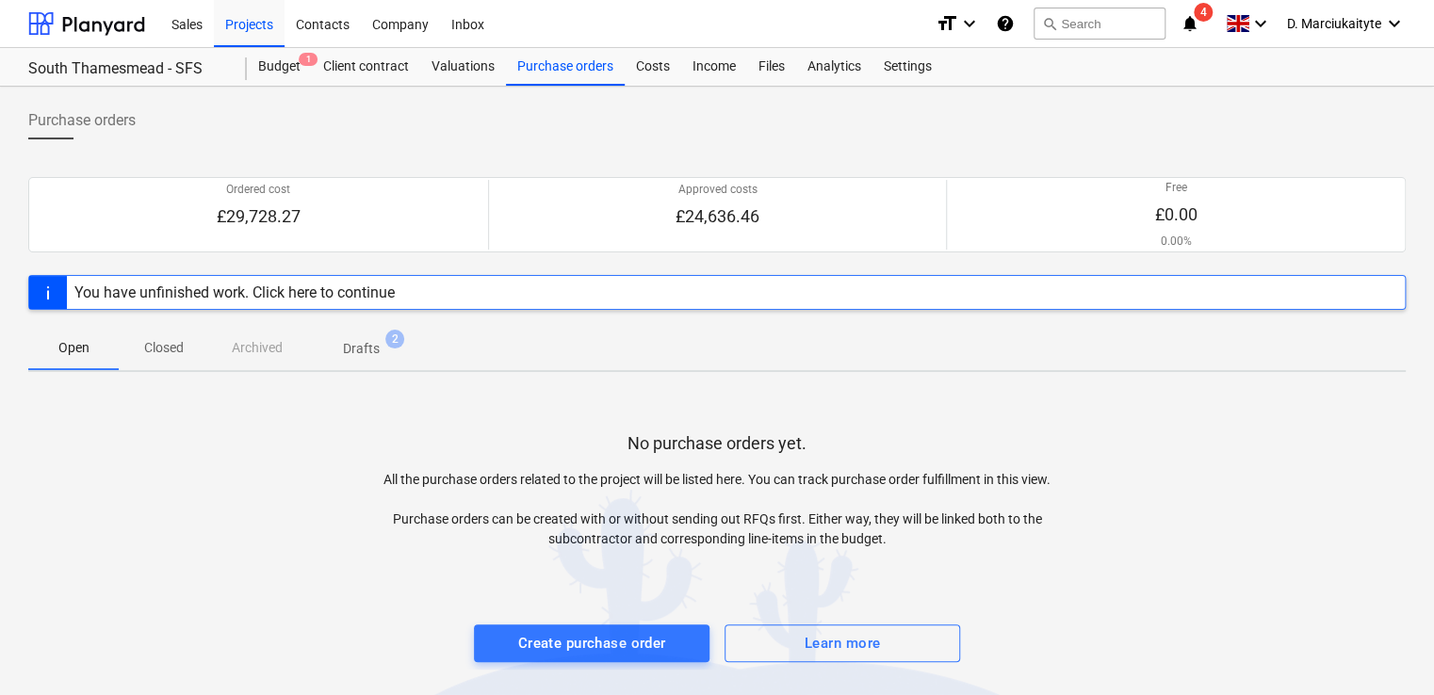
click at [164, 349] on p "Closed" at bounding box center [163, 348] width 45 height 20
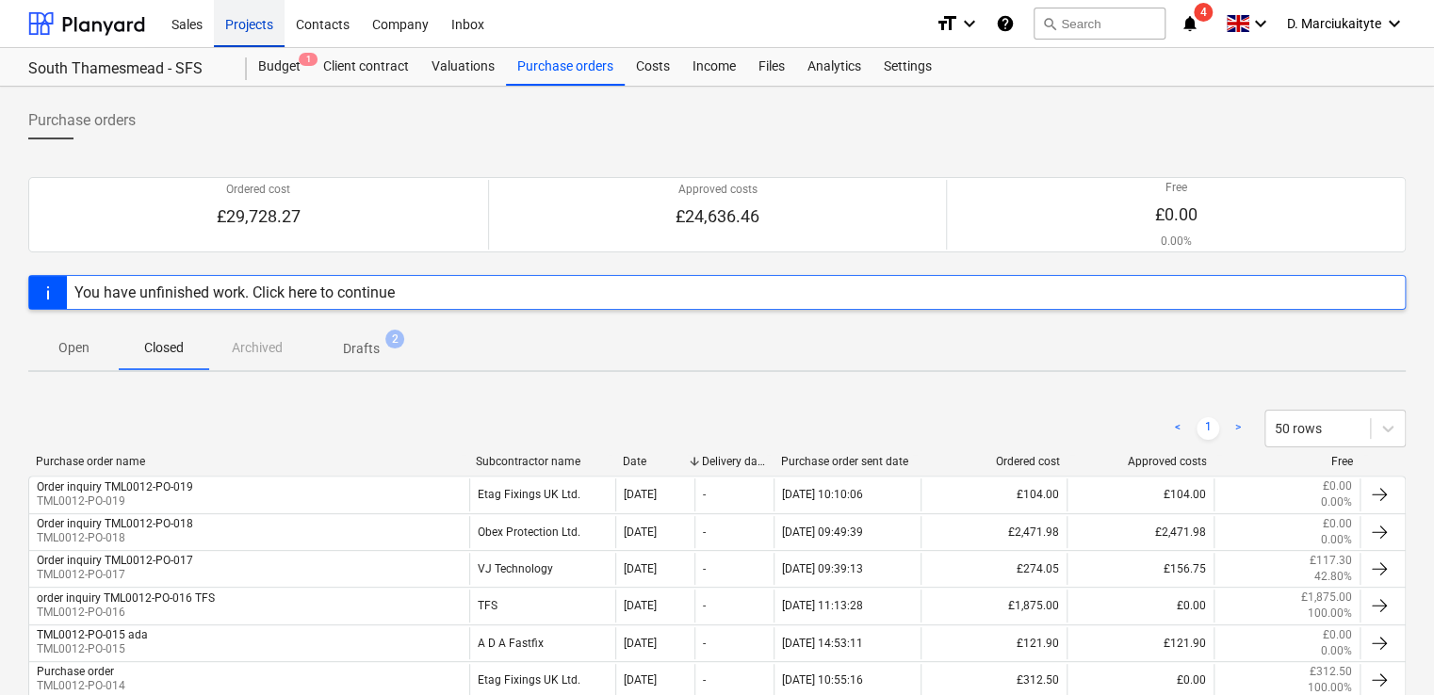
click at [250, 23] on div "Projects" at bounding box center [249, 23] width 71 height 48
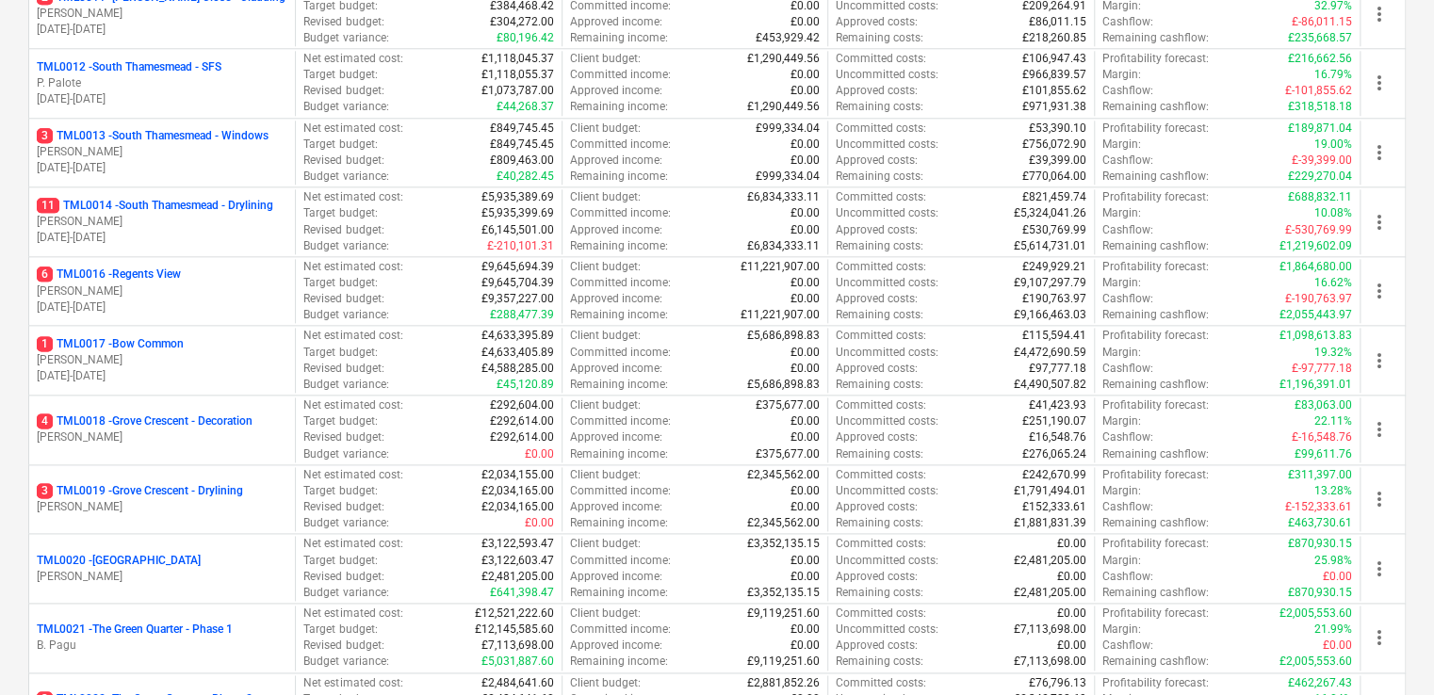
scroll to position [1037, 0]
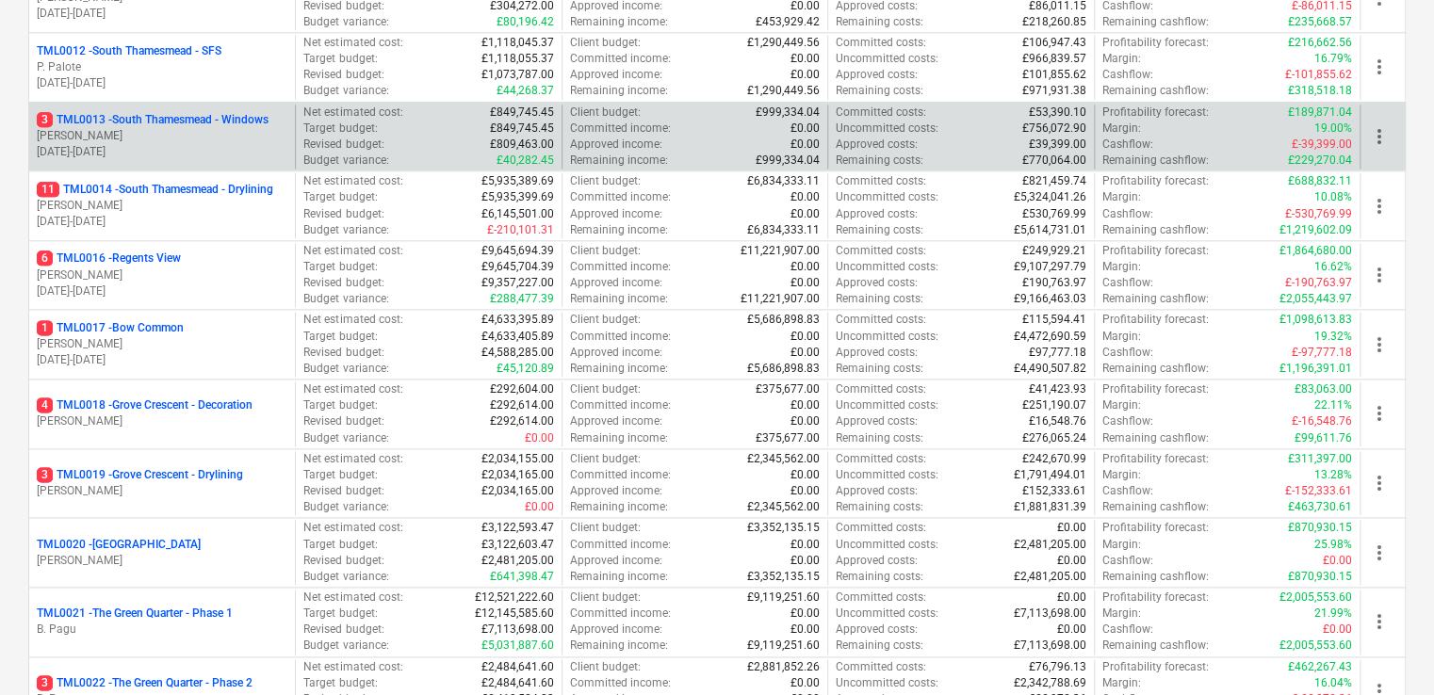
click at [200, 121] on p "3 TML0013 - [GEOGRAPHIC_DATA] - Windows" at bounding box center [153, 120] width 232 height 16
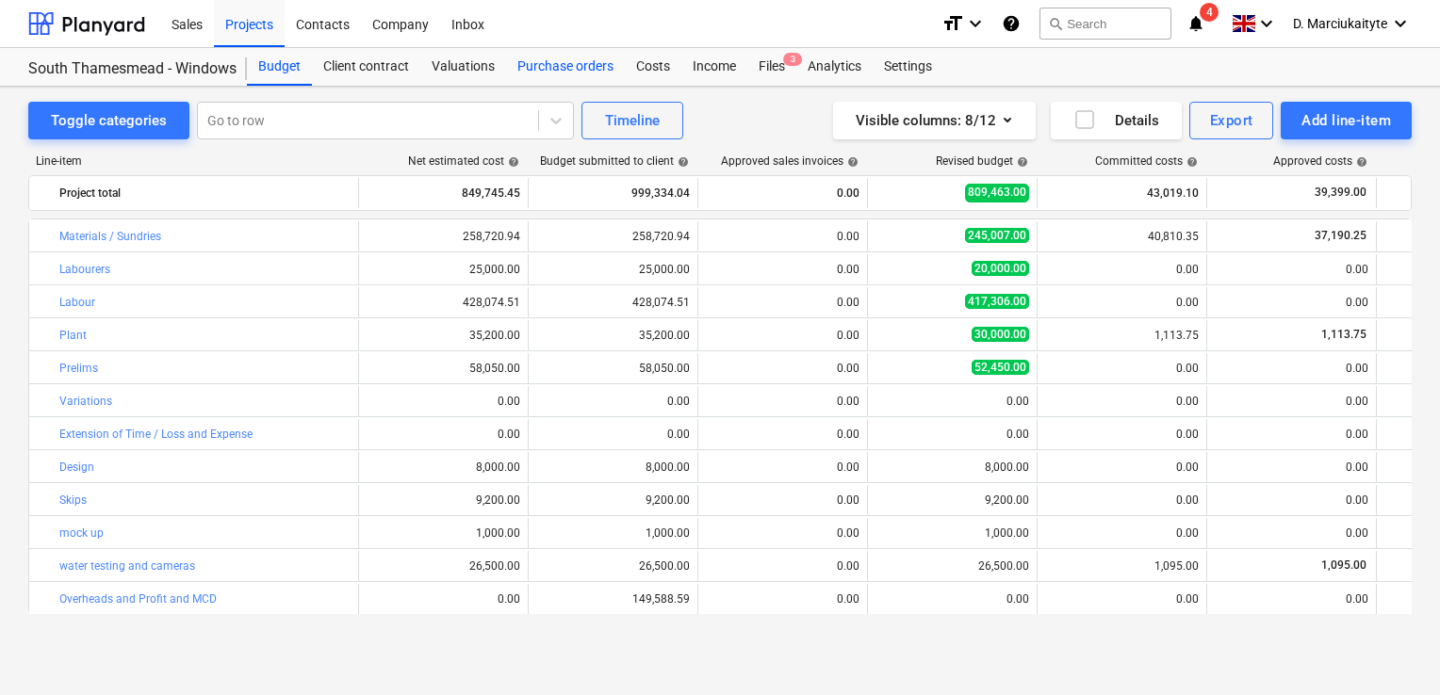
click at [577, 66] on div "Purchase orders" at bounding box center [565, 67] width 119 height 38
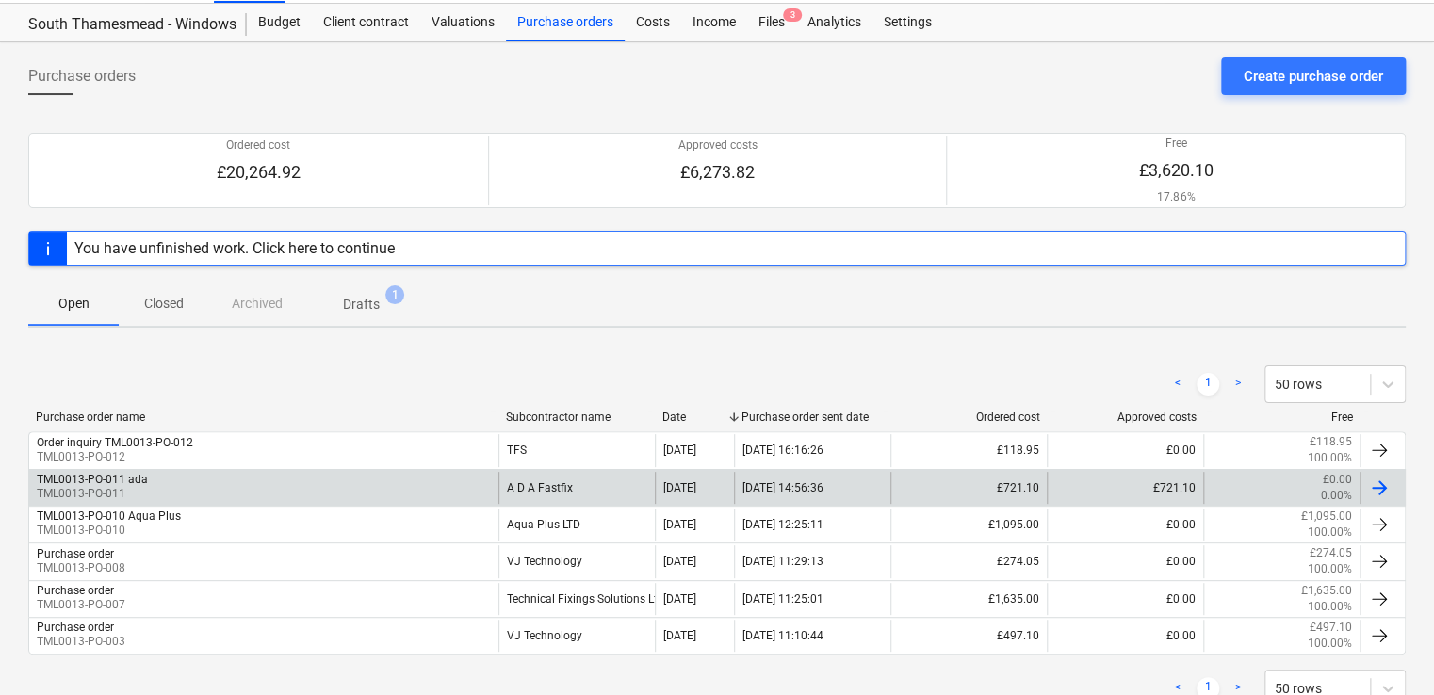
scroll to position [106, 0]
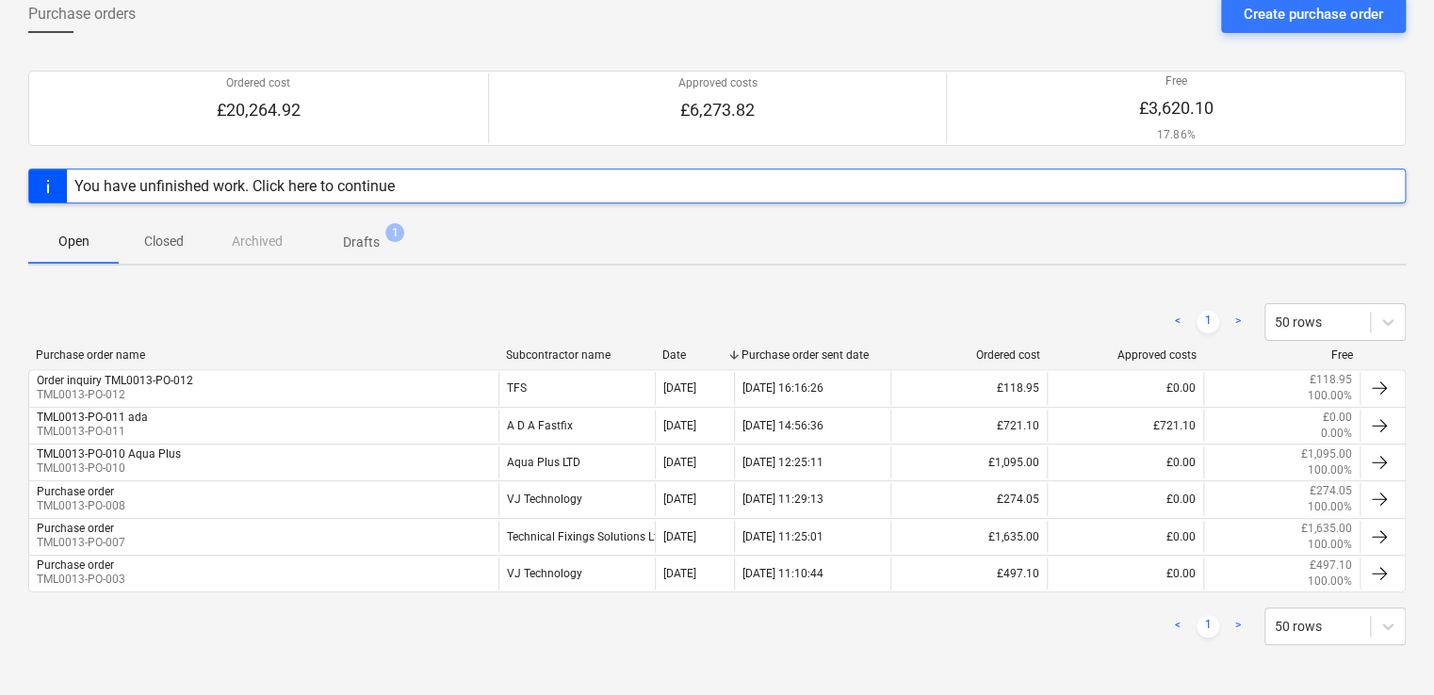
click at [180, 242] on p "Closed" at bounding box center [163, 242] width 45 height 20
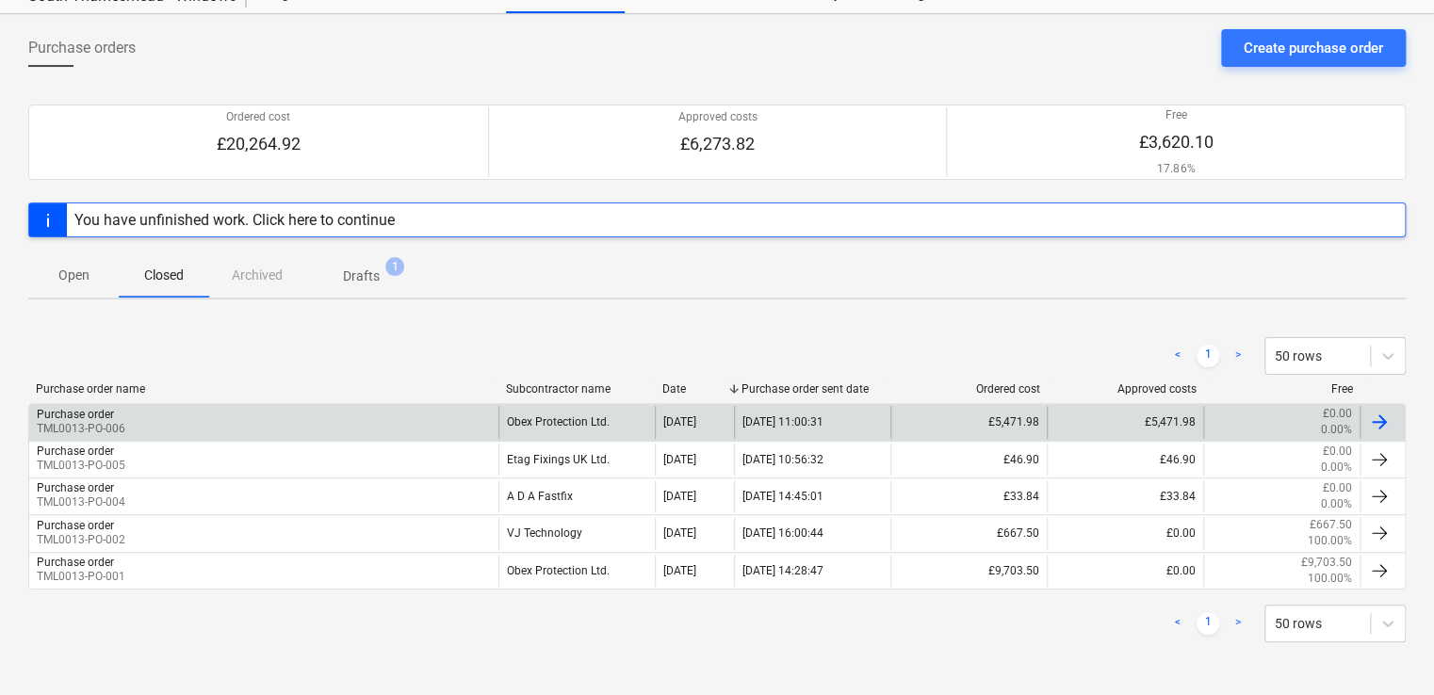
scroll to position [70, 0]
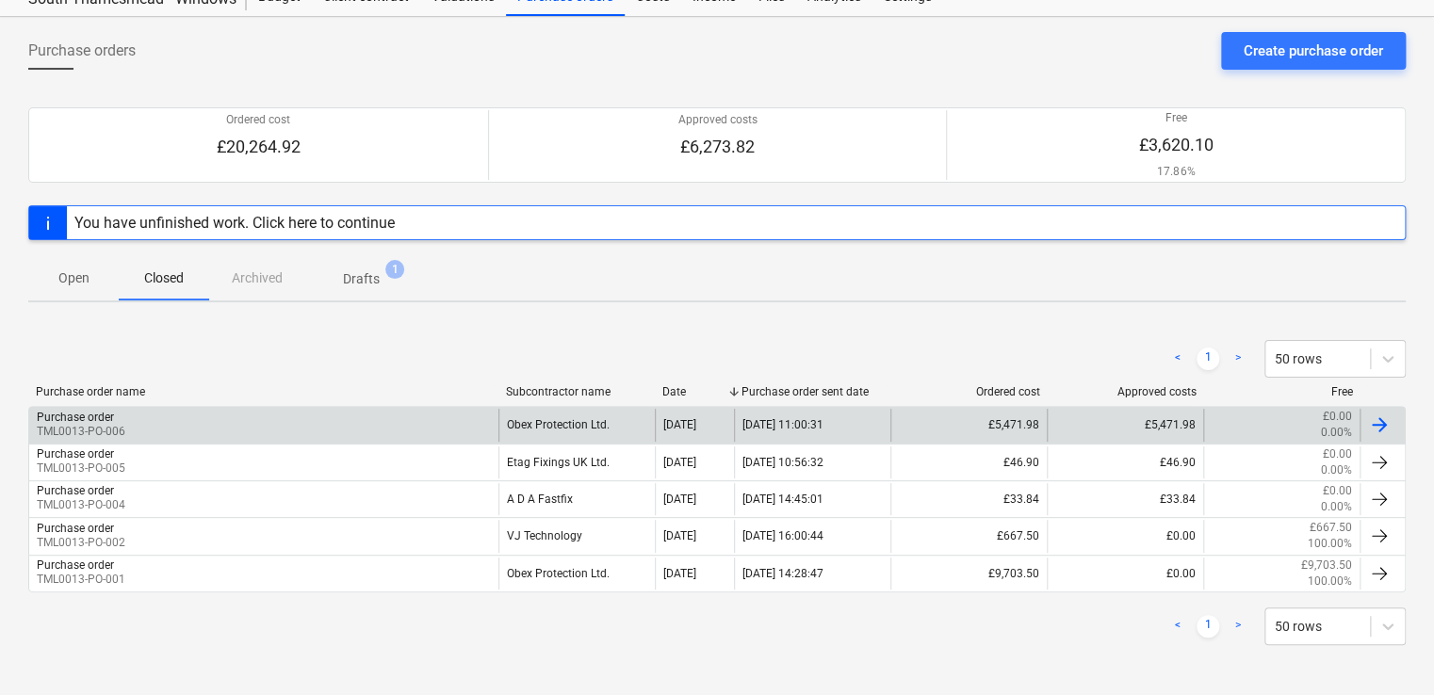
click at [381, 406] on div "Purchase order TML0013-PO-006 Obex Protection Ltd. 24 Jun 2025 24.06.2025 11:00…" at bounding box center [717, 424] width 1378 height 37
click at [369, 424] on div "Purchase order TML0013-PO-006" at bounding box center [263, 425] width 469 height 32
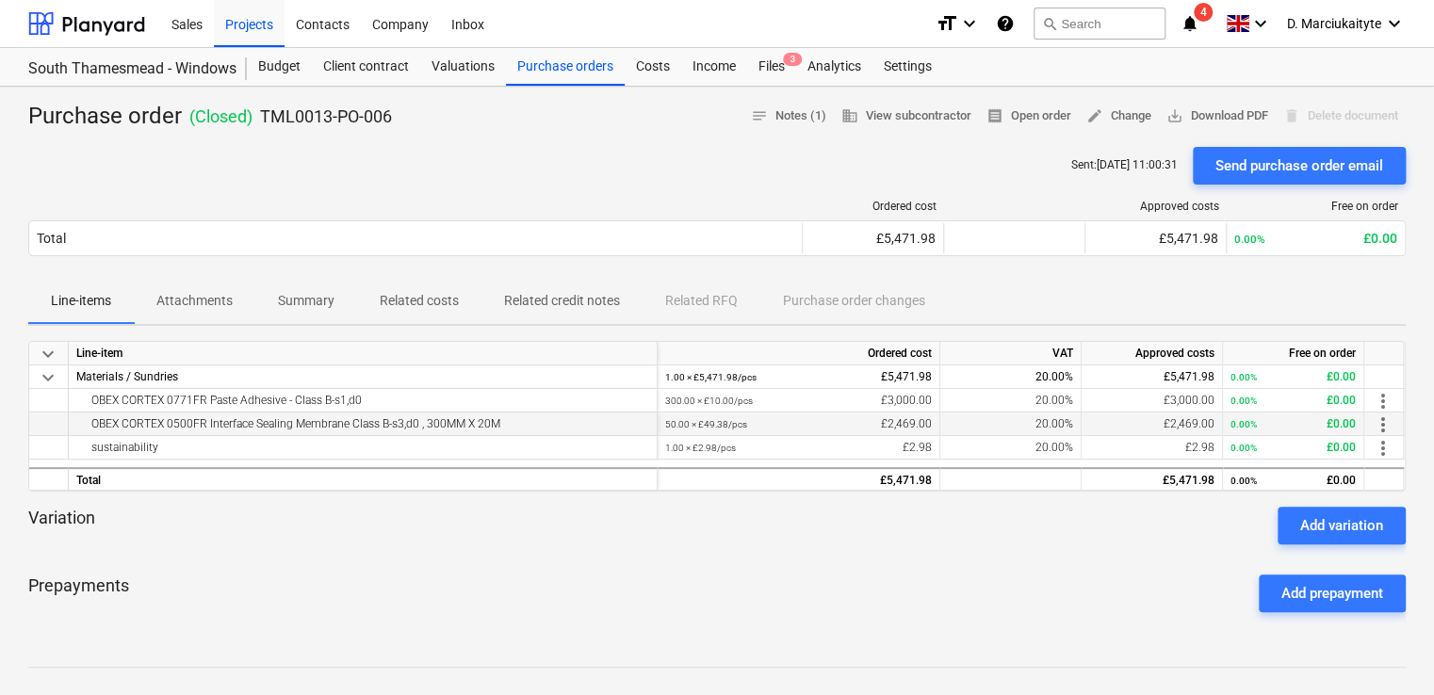
drag, startPoint x: 535, startPoint y: 422, endPoint x: 90, endPoint y: 420, distance: 444.8
click at [90, 420] on div "OBEX CORTEX 0500FR Interface Sealing Membrane Class B-s3,d0 , 300MM X 20M" at bounding box center [362, 424] width 573 height 23
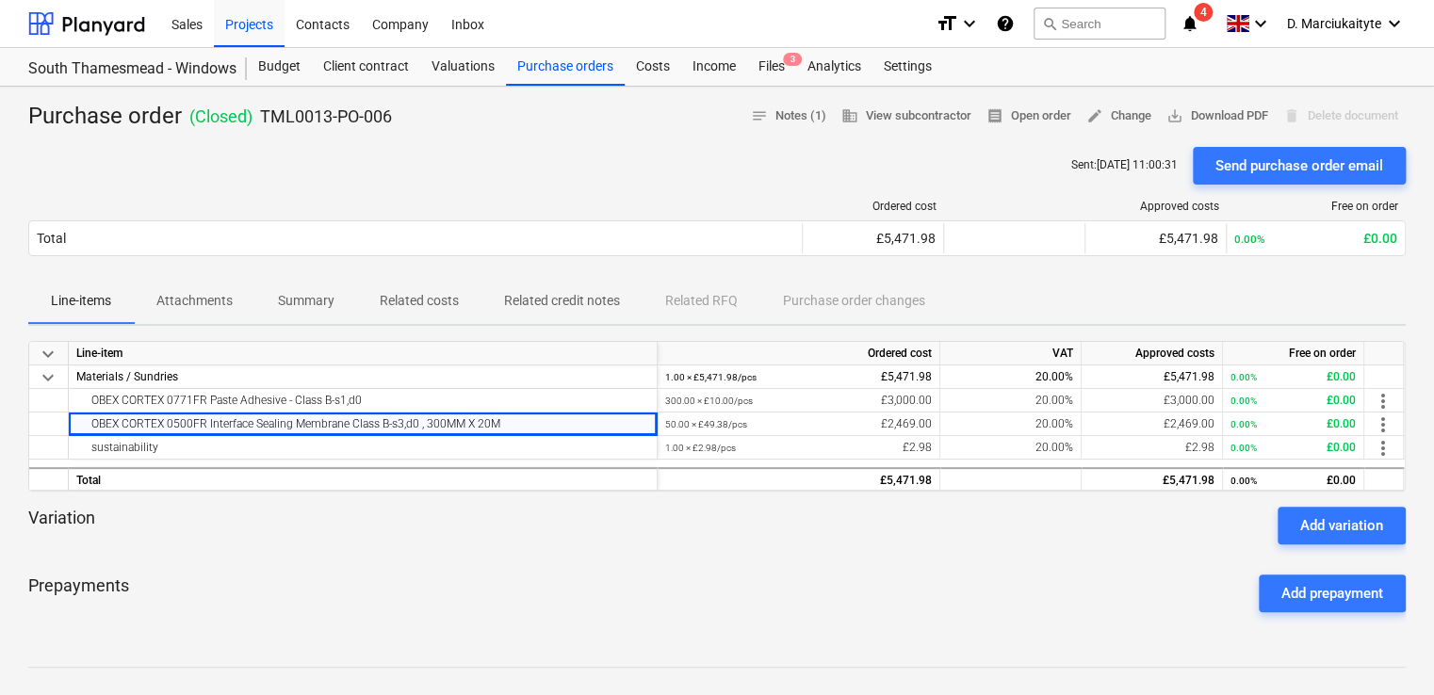
copy div "OBEX CORTEX 0500FR Interface Sealing Membrane Class B-s3,d0 , 300MM X 20M"
drag, startPoint x: 216, startPoint y: 304, endPoint x: 293, endPoint y: 299, distance: 77.5
click at [219, 304] on p "Attachments" at bounding box center [194, 301] width 76 height 20
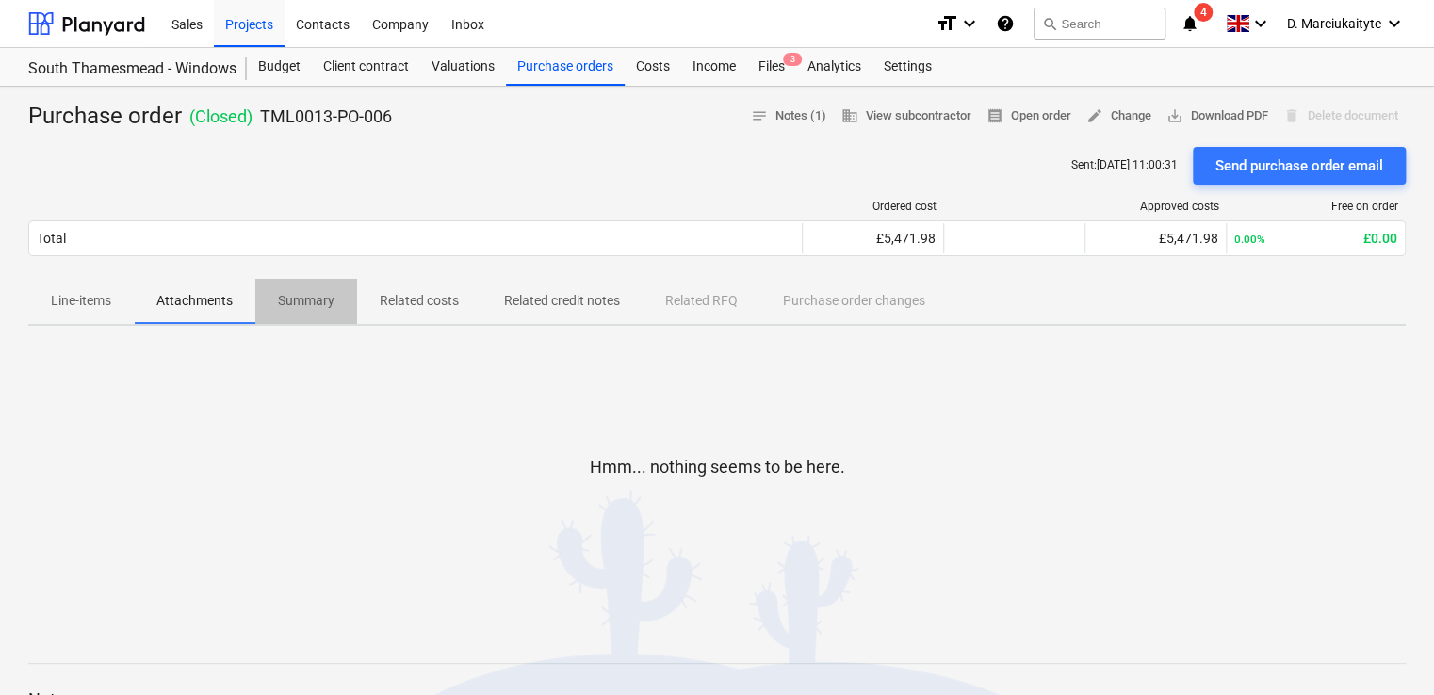
click at [330, 296] on p "Summary" at bounding box center [306, 301] width 57 height 20
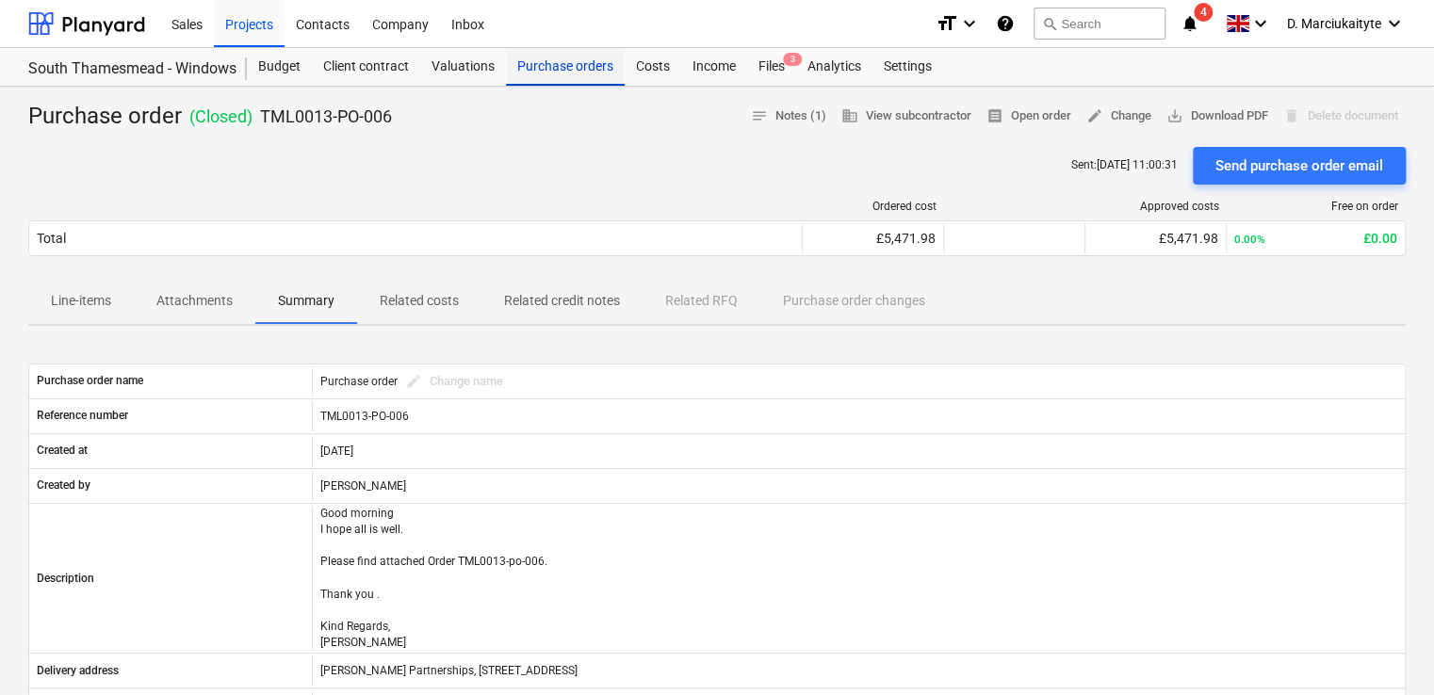
click at [592, 69] on div "Purchase orders" at bounding box center [565, 67] width 119 height 38
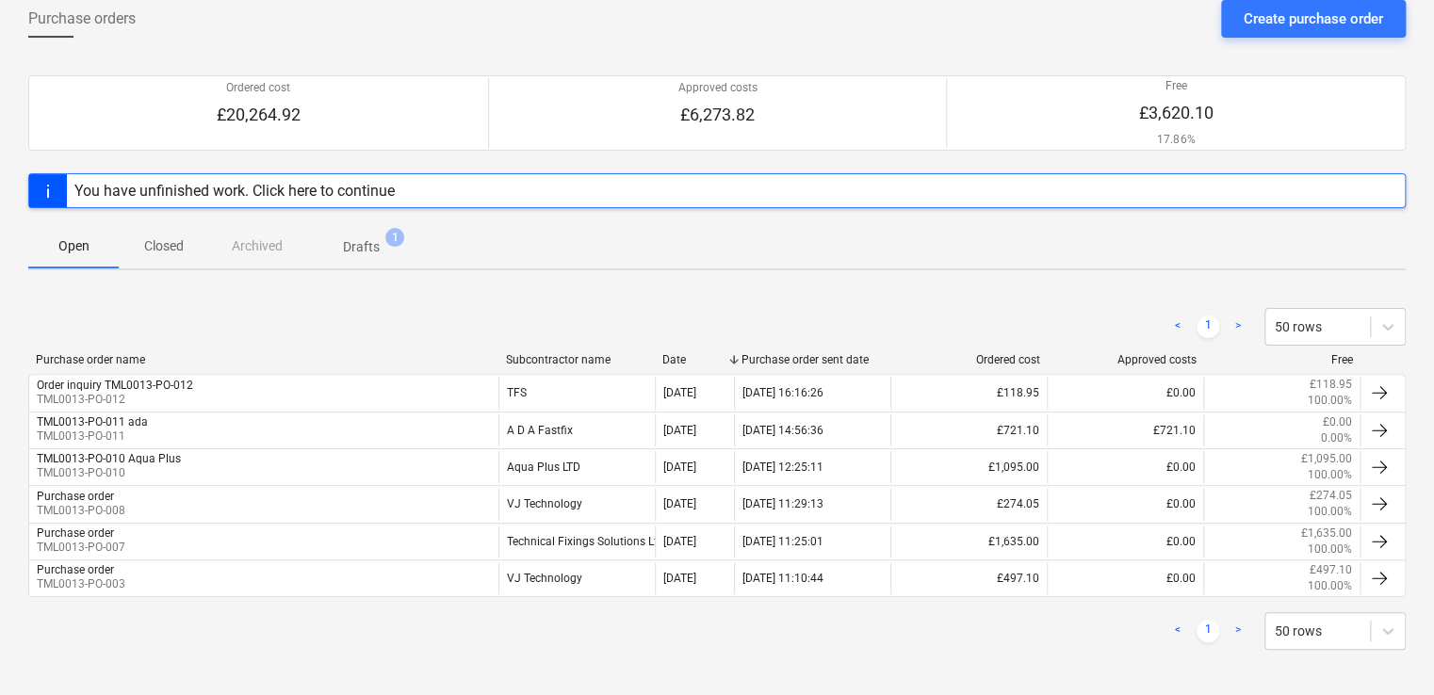
scroll to position [106, 0]
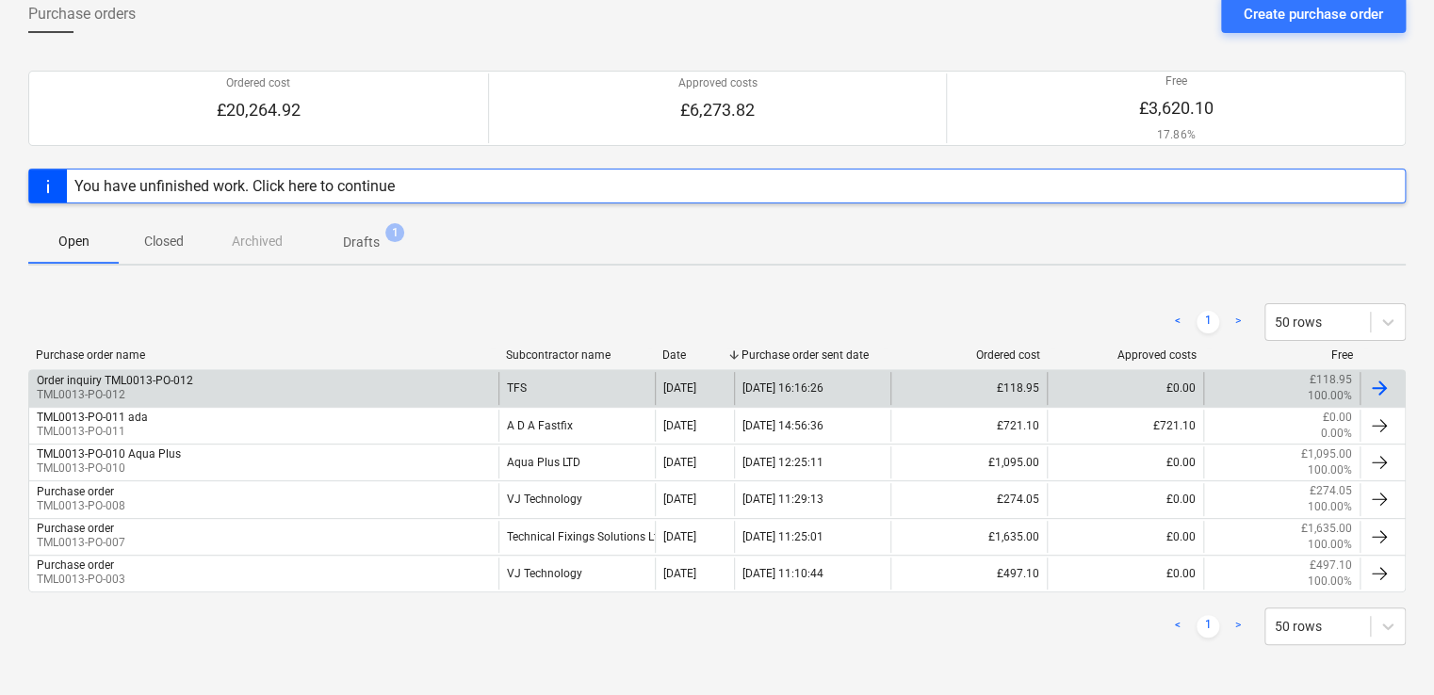
click at [253, 381] on div "Order inquiry TML0013-PO-012 TML0013-PO-012" at bounding box center [263, 388] width 469 height 32
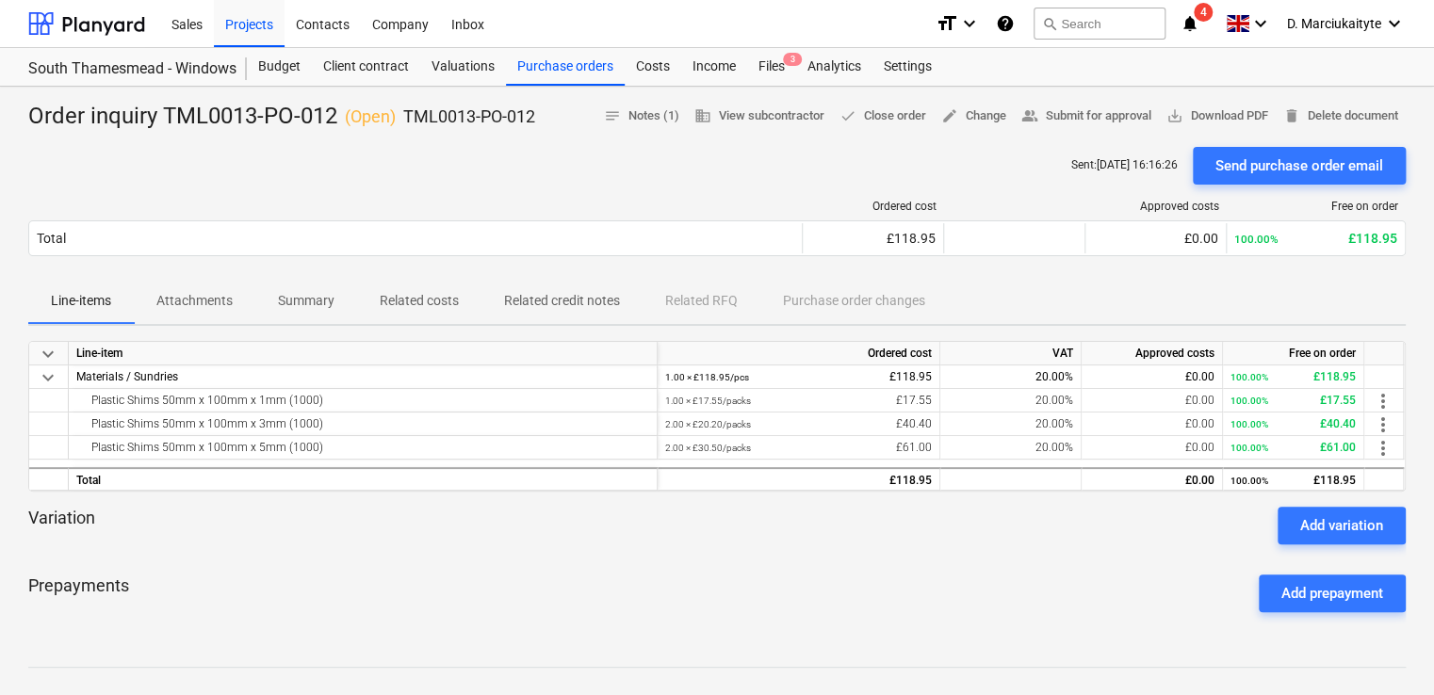
click at [217, 302] on p "Attachments" at bounding box center [194, 301] width 76 height 20
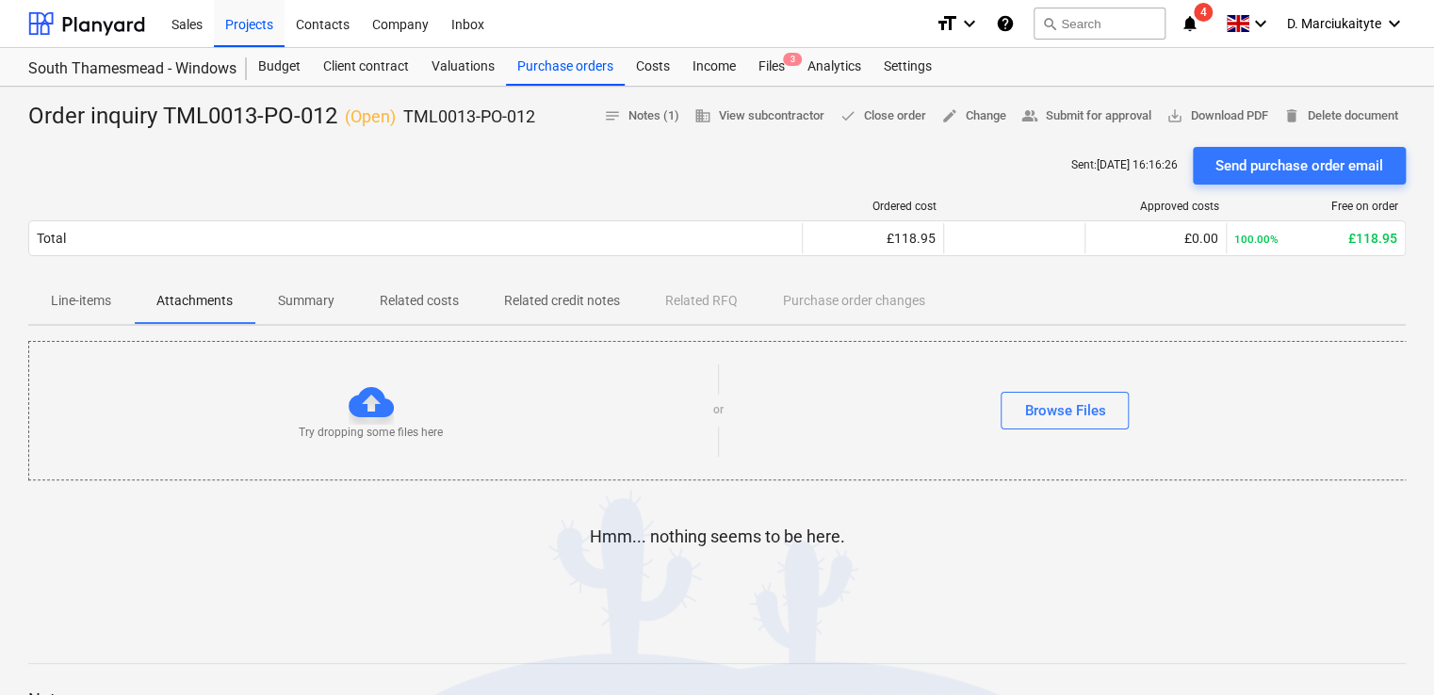
click at [335, 307] on span "Summary" at bounding box center [306, 301] width 102 height 31
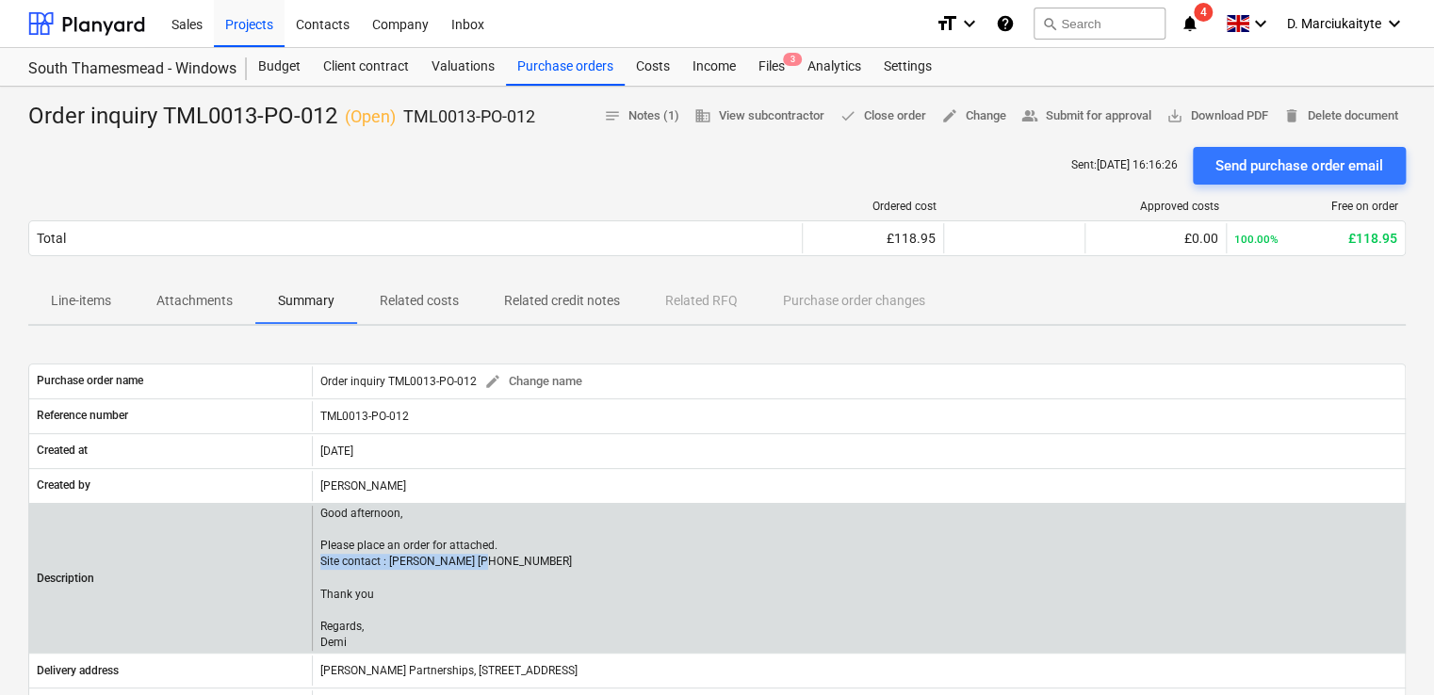
drag, startPoint x: 489, startPoint y: 564, endPoint x: 322, endPoint y: 567, distance: 166.8
click at [322, 567] on p "Good afternoon, Please place an order for attached. Site contact : Alex 0795841…" at bounding box center [446, 578] width 252 height 145
click at [316, 562] on div "Good afternoon, Please place an order for attached. Site contact : Alex 0795841…" at bounding box center [858, 578] width 1093 height 145
copy p "Site contact : Alex 07958418640 Thank you Regards, Demi"
